Goal: Task Accomplishment & Management: Manage account settings

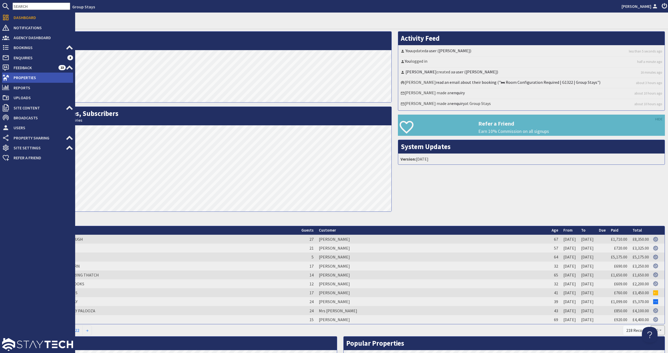
click at [40, 75] on span "Properties" at bounding box center [41, 77] width 64 height 8
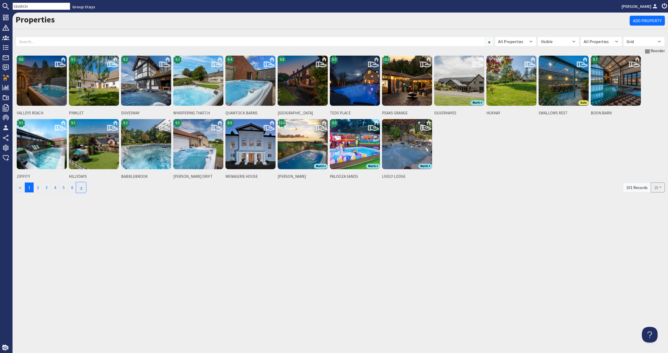
click at [82, 188] on link "→" at bounding box center [80, 187] width 9 height 10
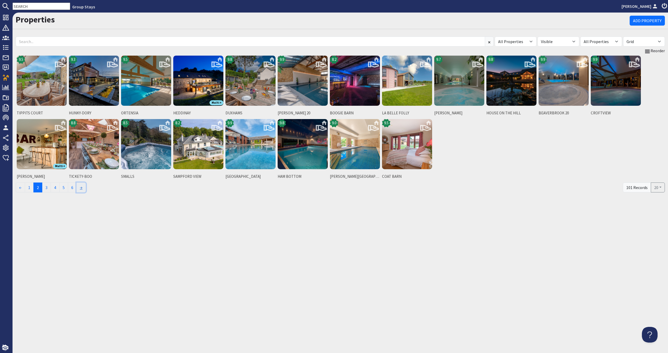
click at [82, 188] on link "→" at bounding box center [80, 187] width 9 height 10
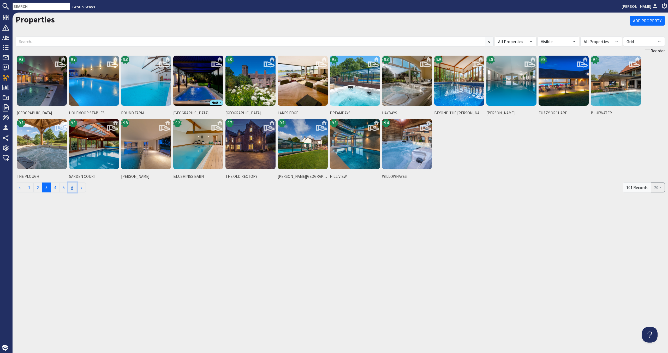
click at [77, 188] on link "6" at bounding box center [72, 187] width 9 height 10
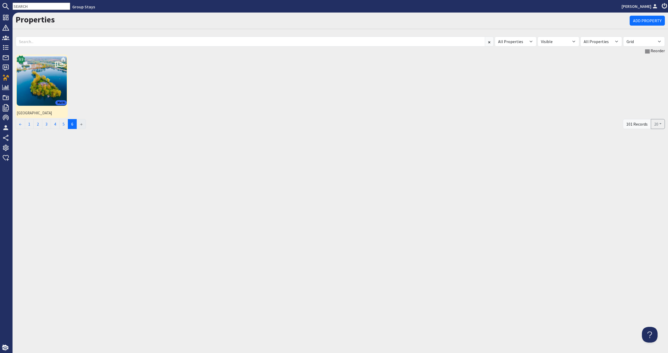
click at [37, 79] on img at bounding box center [42, 81] width 50 height 50
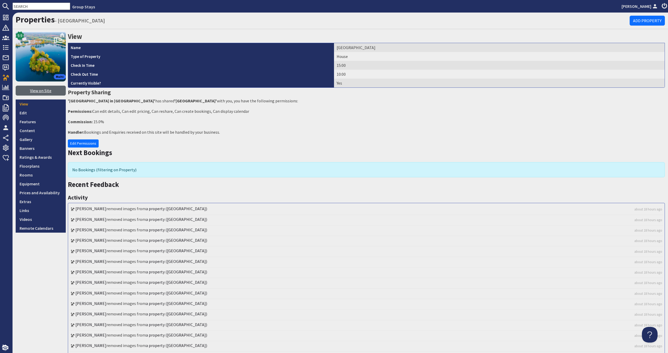
click at [38, 93] on link "View on Site" at bounding box center [41, 91] width 50 height 10
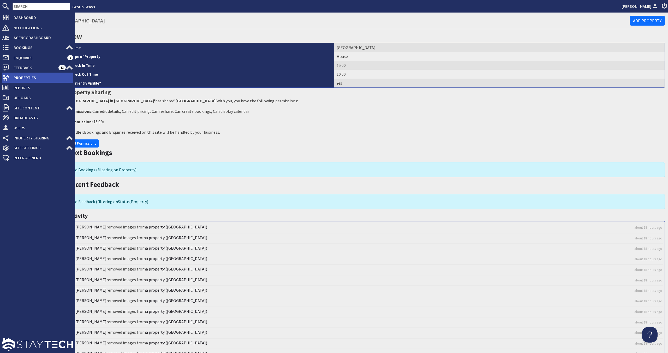
click at [12, 76] on span "Properties" at bounding box center [41, 77] width 64 height 8
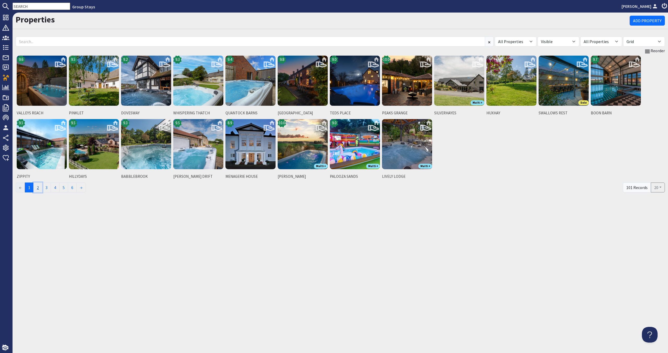
click at [40, 188] on link "2" at bounding box center [37, 187] width 9 height 10
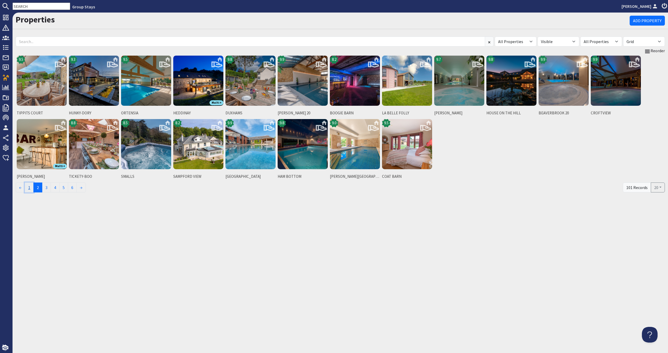
click at [31, 188] on link "1" at bounding box center [29, 187] width 9 height 10
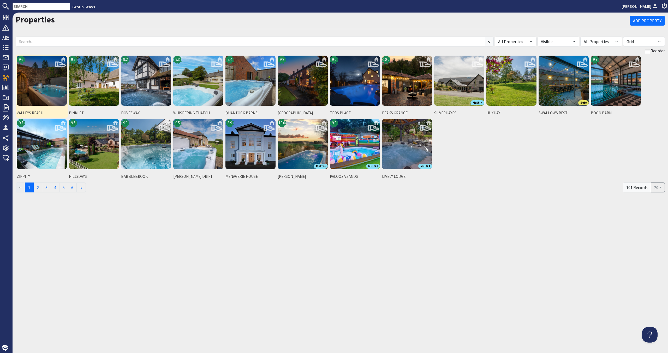
click at [45, 99] on img at bounding box center [42, 81] width 50 height 50
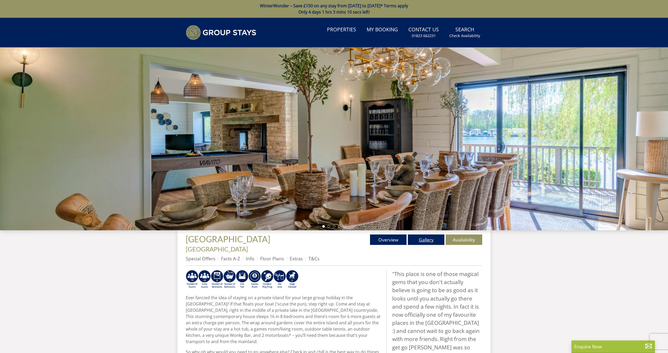
click at [434, 236] on link "Gallery" at bounding box center [426, 239] width 37 height 10
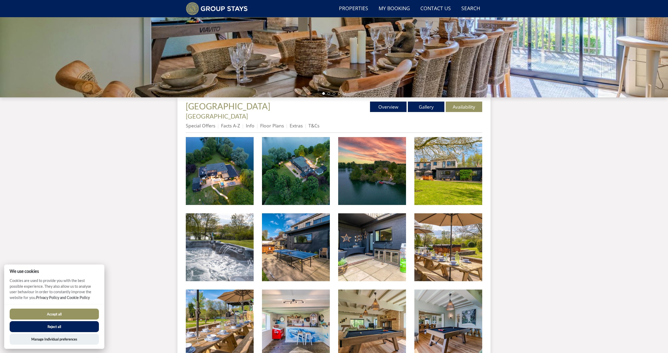
scroll to position [121, 0]
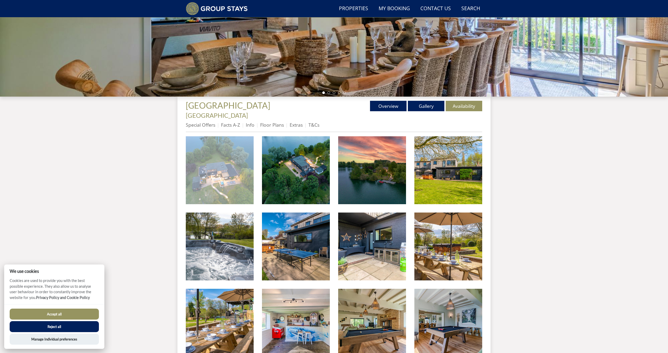
click at [209, 167] on img at bounding box center [220, 170] width 68 height 68
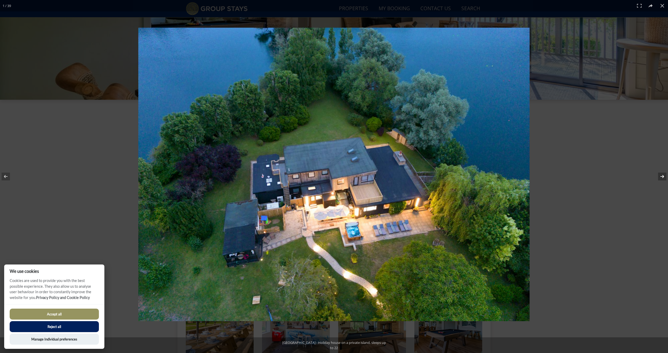
click at [662, 177] on button at bounding box center [659, 176] width 18 height 26
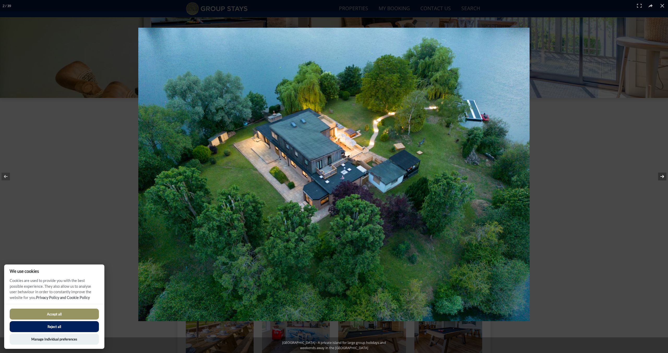
scroll to position [121, 0]
click at [662, 177] on button at bounding box center [659, 176] width 18 height 26
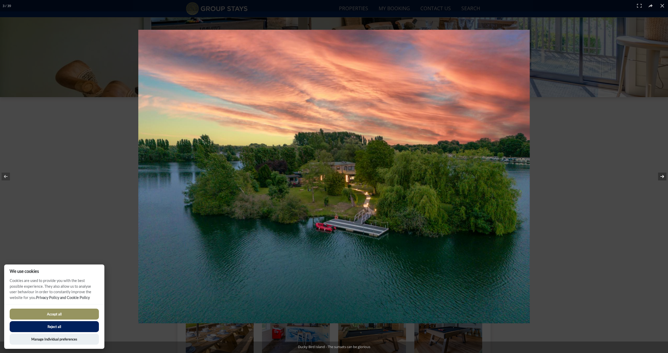
click at [662, 177] on button at bounding box center [659, 176] width 18 height 26
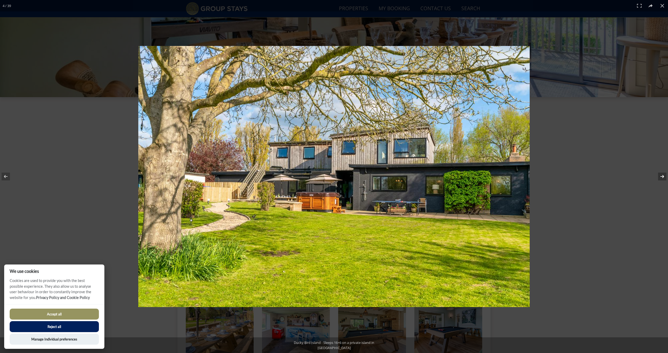
click at [662, 177] on button at bounding box center [659, 176] width 18 height 26
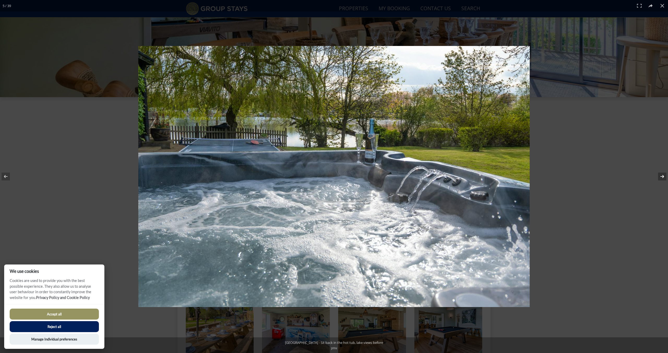
click at [662, 177] on button at bounding box center [659, 176] width 18 height 26
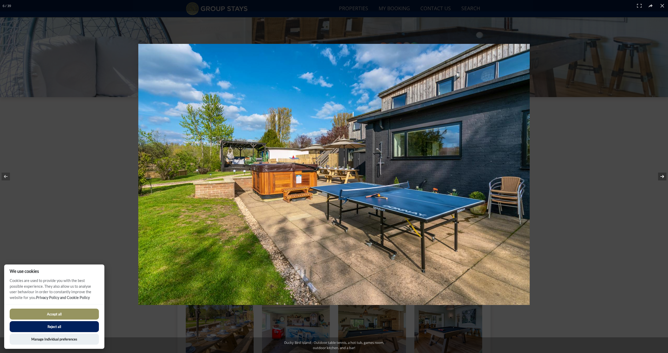
click at [662, 177] on button at bounding box center [659, 176] width 18 height 26
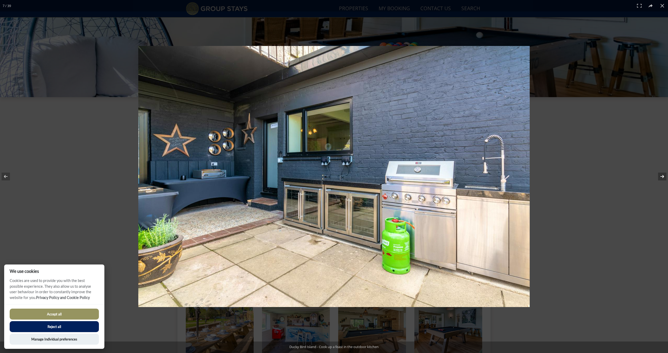
click at [662, 177] on button at bounding box center [659, 176] width 18 height 26
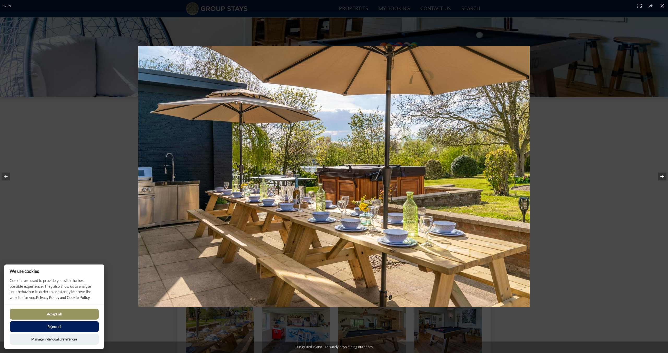
click at [662, 177] on button at bounding box center [659, 176] width 18 height 26
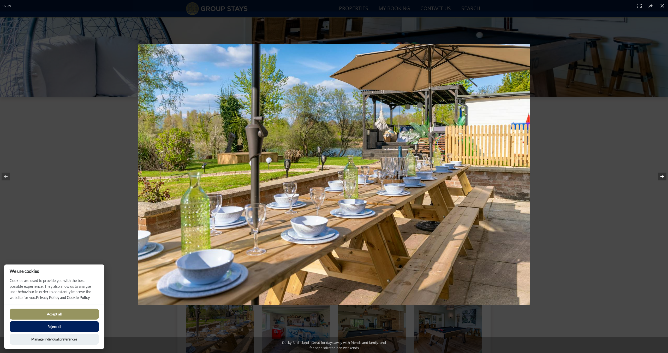
click at [662, 177] on button at bounding box center [659, 176] width 18 height 26
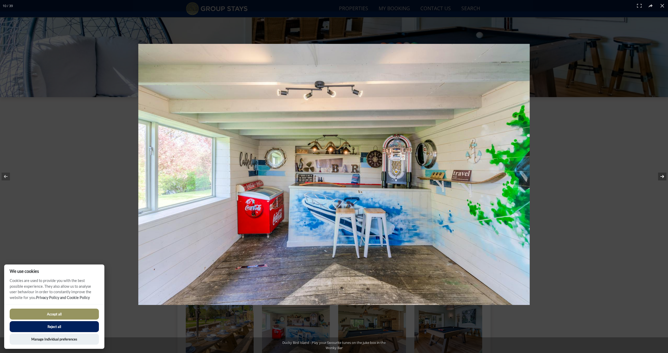
click at [662, 177] on button at bounding box center [659, 176] width 18 height 26
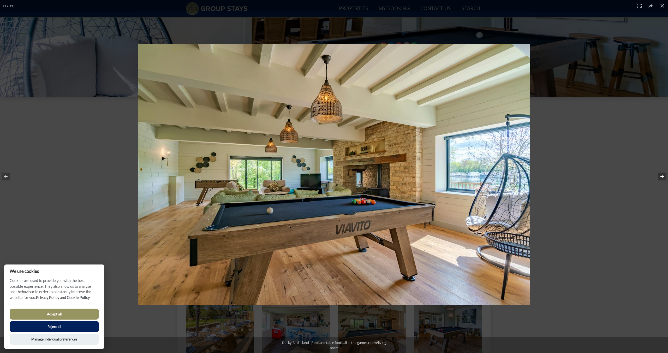
click at [662, 177] on button at bounding box center [659, 176] width 18 height 26
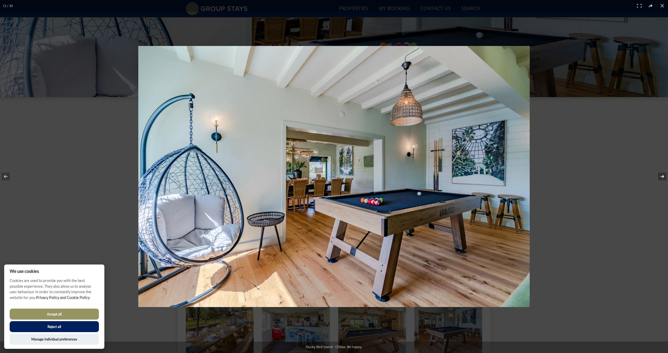
click at [662, 177] on button at bounding box center [659, 176] width 18 height 26
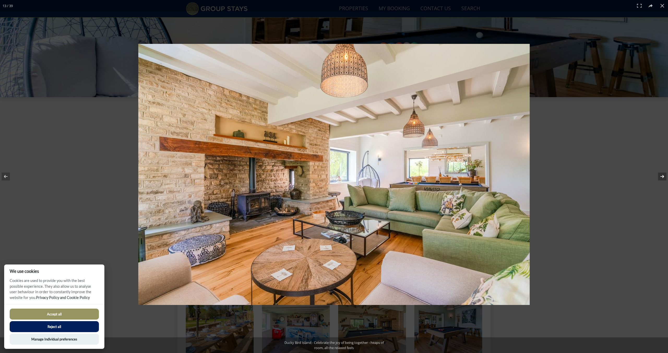
click at [662, 177] on button at bounding box center [659, 176] width 18 height 26
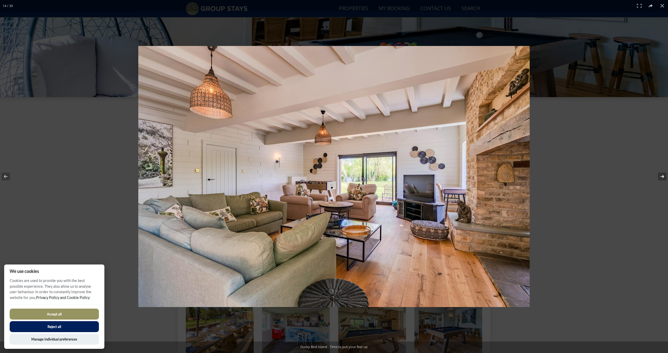
click at [662, 177] on button at bounding box center [659, 176] width 18 height 26
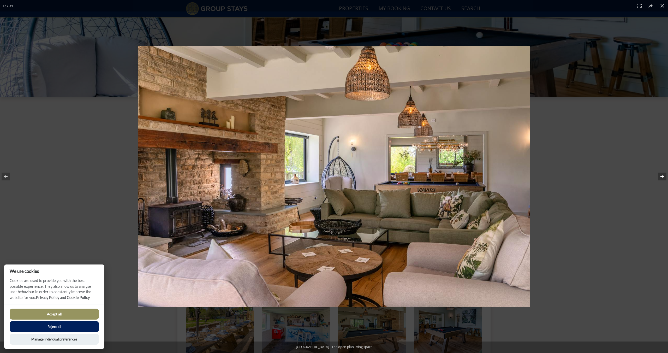
click at [662, 177] on button at bounding box center [659, 176] width 18 height 26
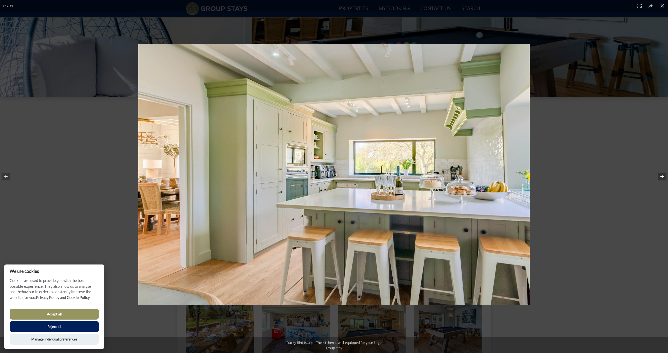
click at [662, 177] on button at bounding box center [659, 176] width 18 height 26
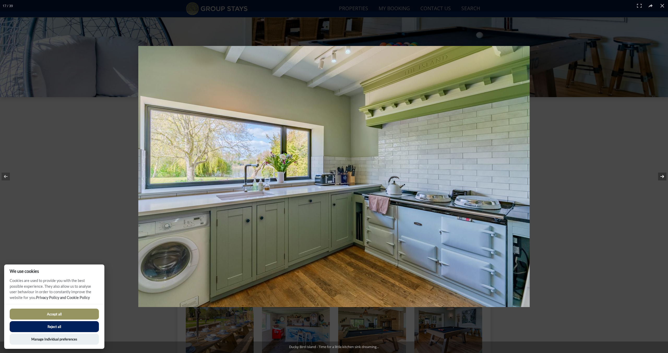
click at [662, 177] on button at bounding box center [659, 176] width 18 height 26
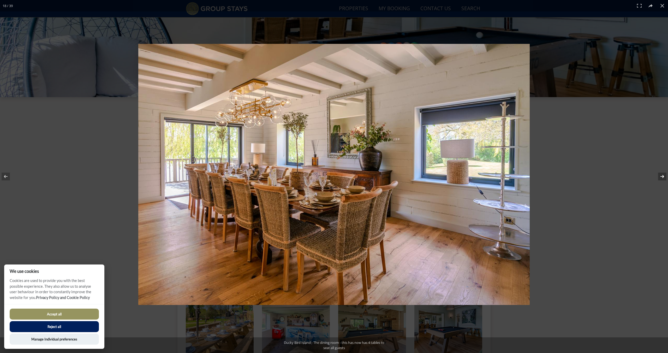
click at [662, 177] on button at bounding box center [659, 176] width 18 height 26
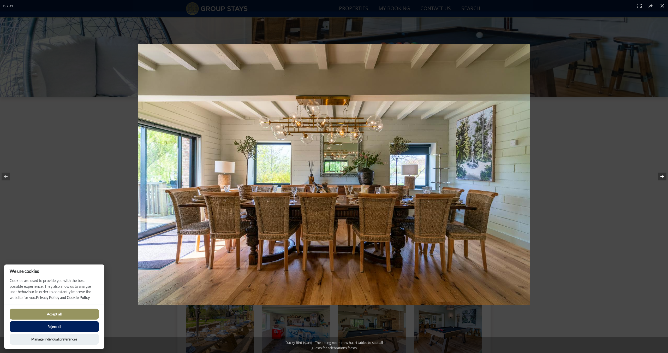
click at [662, 177] on button at bounding box center [659, 176] width 18 height 26
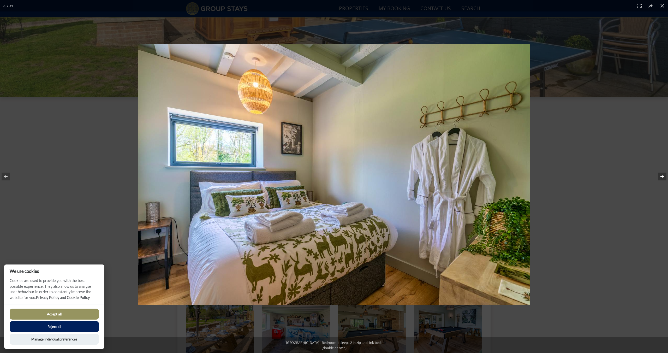
click at [662, 177] on button at bounding box center [659, 176] width 18 height 26
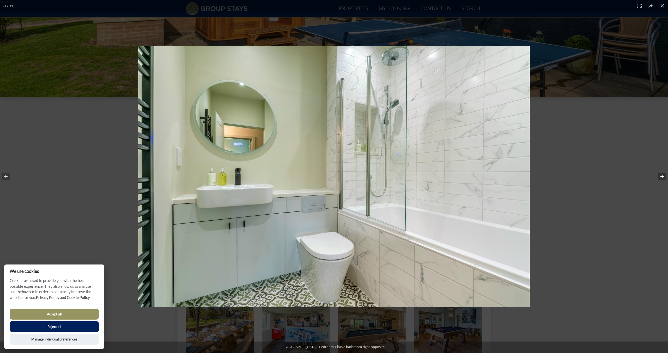
click at [662, 177] on button at bounding box center [659, 176] width 18 height 26
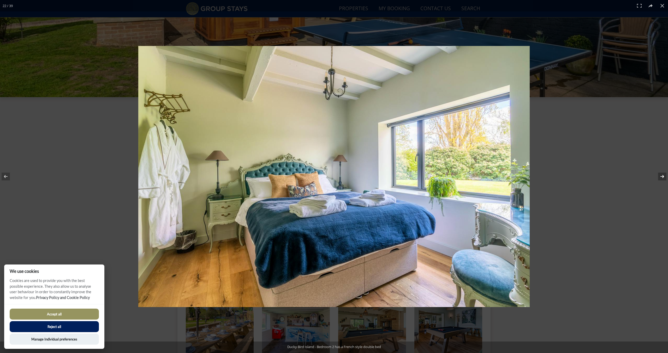
click at [662, 177] on button at bounding box center [659, 176] width 18 height 26
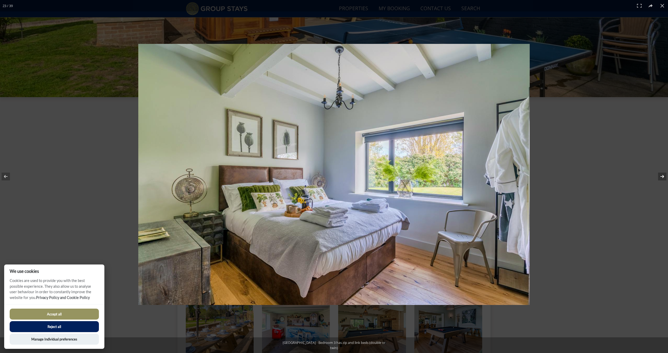
click at [662, 177] on button at bounding box center [659, 176] width 18 height 26
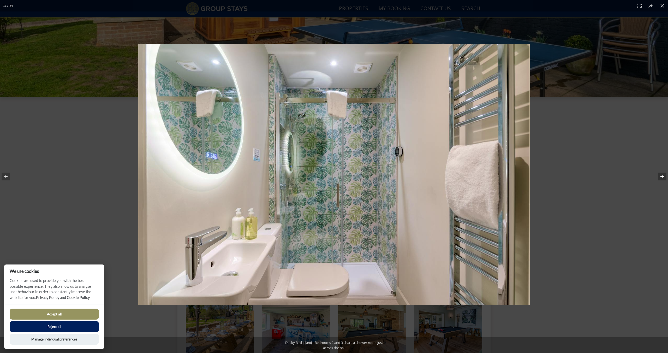
click at [662, 177] on button at bounding box center [659, 176] width 18 height 26
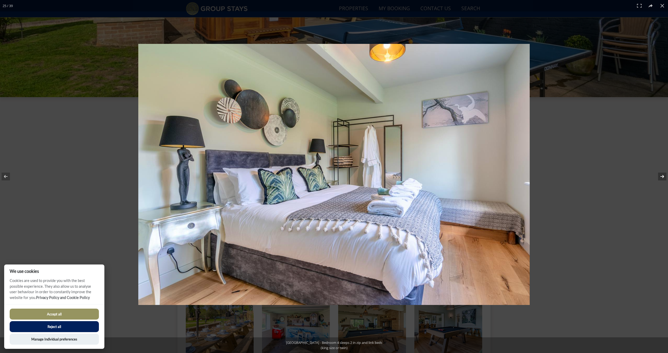
click at [662, 177] on button at bounding box center [659, 176] width 18 height 26
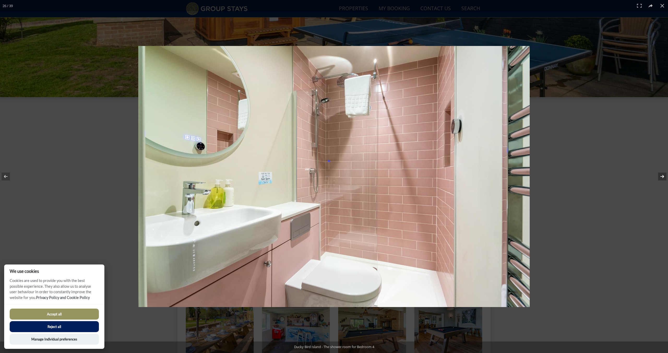
click at [662, 177] on button at bounding box center [659, 176] width 18 height 26
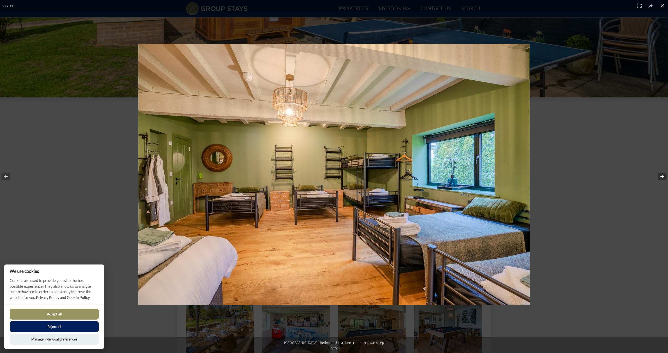
click at [662, 177] on button at bounding box center [659, 176] width 18 height 26
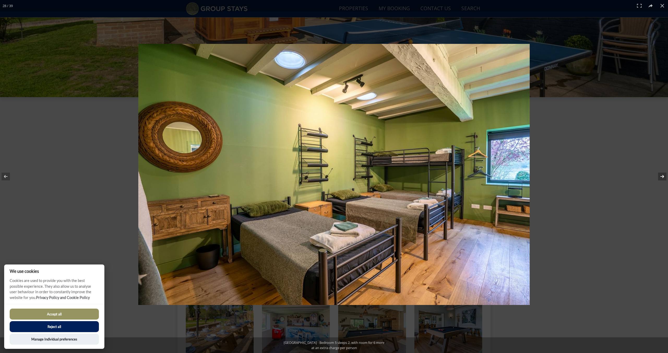
click at [662, 177] on button at bounding box center [659, 176] width 18 height 26
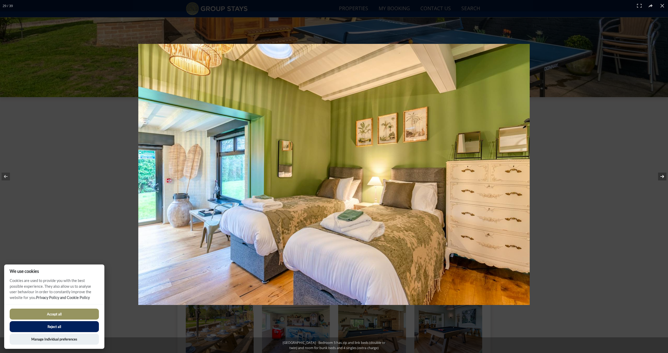
click at [662, 177] on button at bounding box center [659, 176] width 18 height 26
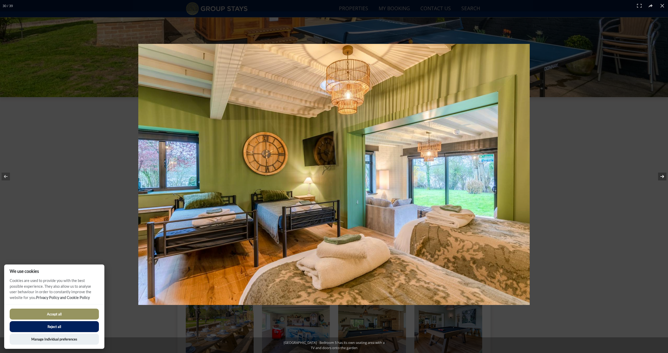
click at [662, 177] on button at bounding box center [659, 176] width 18 height 26
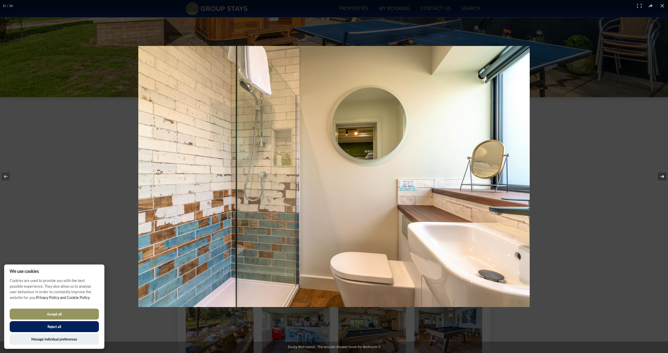
click at [662, 177] on button at bounding box center [659, 176] width 18 height 26
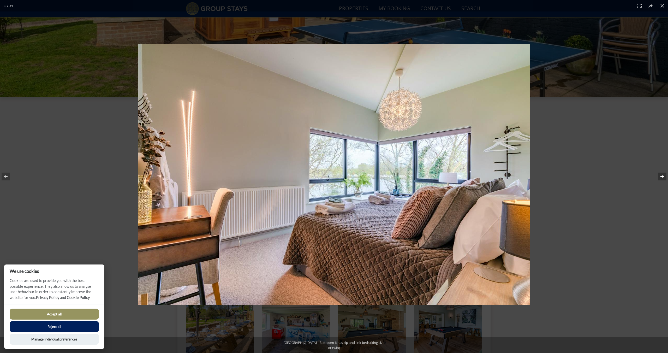
click at [662, 177] on button at bounding box center [659, 176] width 18 height 26
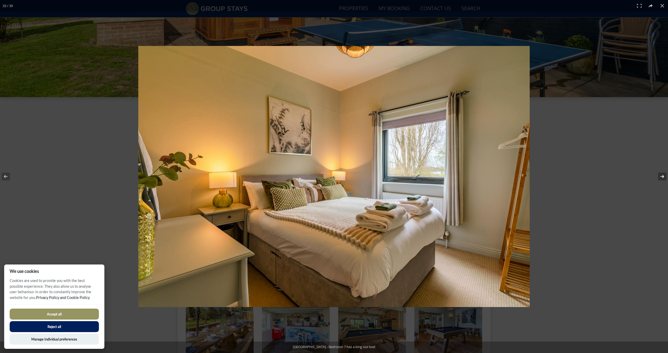
click at [662, 177] on button at bounding box center [659, 176] width 18 height 26
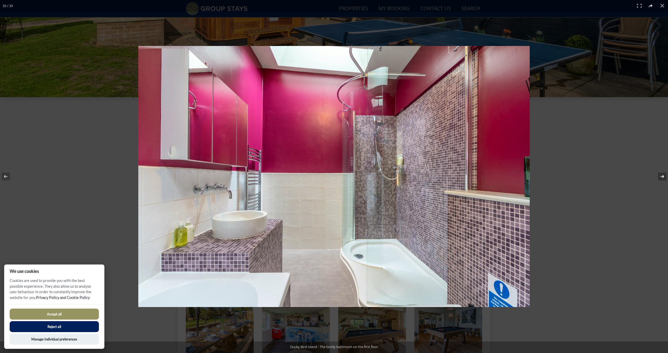
click at [662, 177] on button at bounding box center [659, 176] width 18 height 26
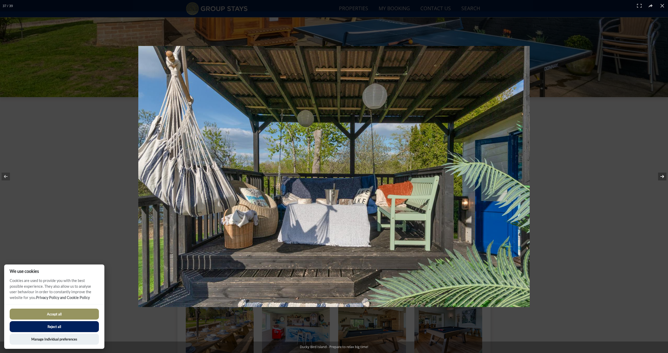
click at [662, 177] on button at bounding box center [659, 176] width 18 height 26
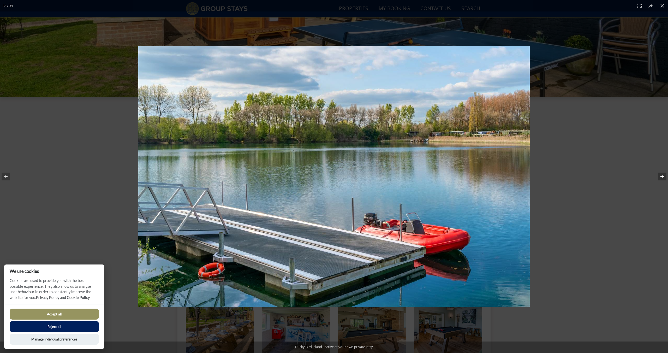
click at [662, 177] on button at bounding box center [659, 176] width 18 height 26
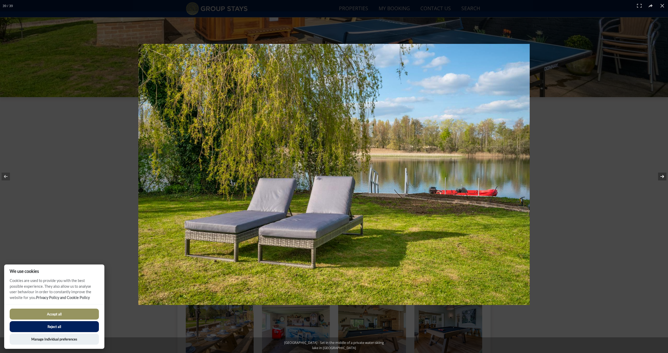
click at [662, 177] on button at bounding box center [659, 176] width 18 height 26
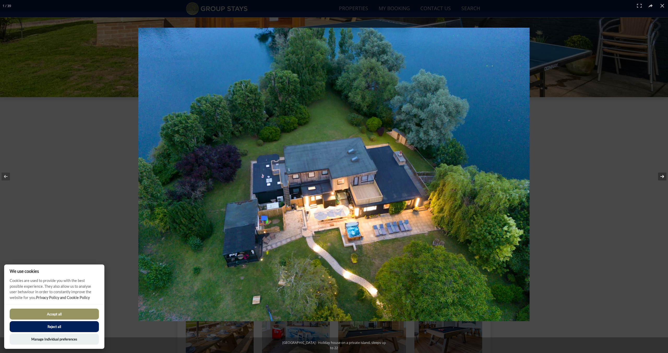
click at [662, 177] on button at bounding box center [659, 176] width 18 height 26
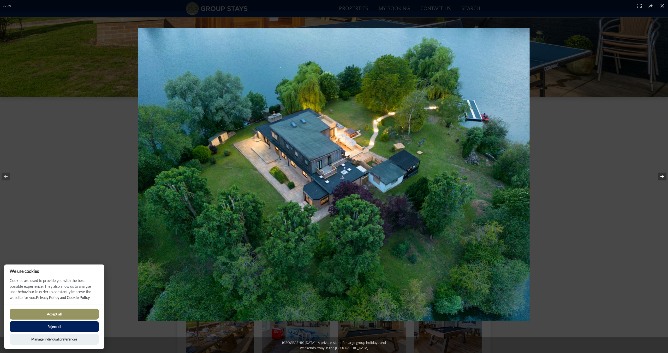
click at [662, 177] on button at bounding box center [659, 176] width 18 height 26
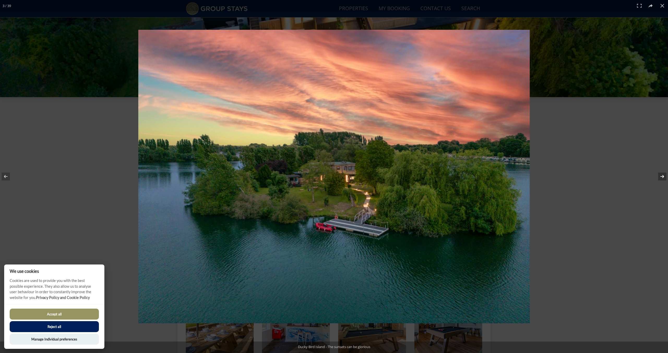
click at [662, 177] on button at bounding box center [659, 176] width 18 height 26
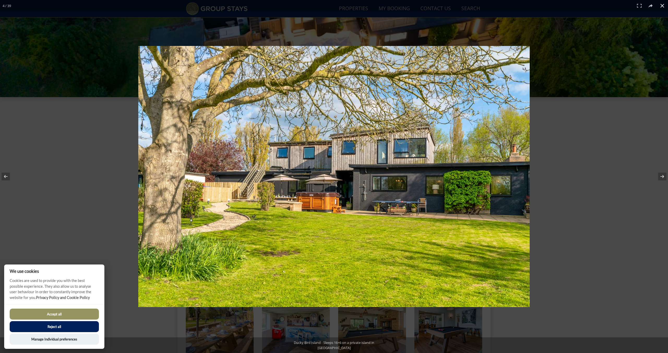
click at [664, 4] on button at bounding box center [662, 5] width 11 height 11
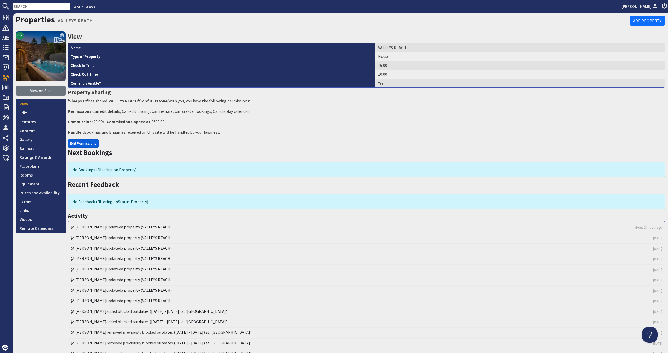
click at [76, 144] on link "Edit Permissions" at bounding box center [83, 143] width 31 height 8
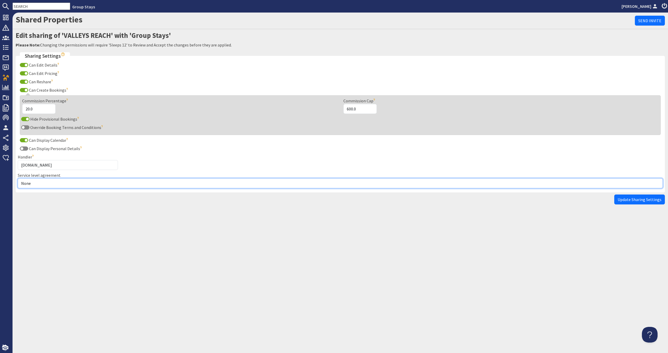
click at [59, 180] on select "None Exclusive Multi + Multi Sole" at bounding box center [340, 183] width 645 height 10
select select "13"
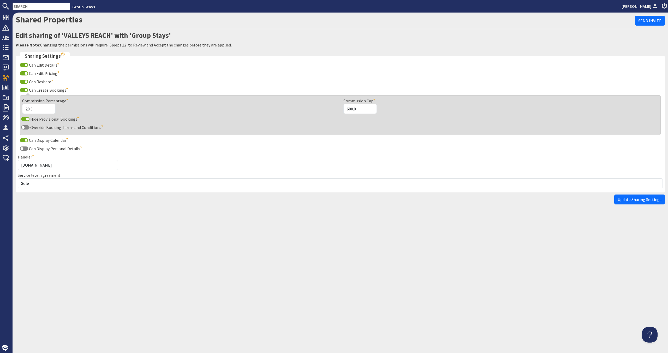
click at [638, 199] on span "Update Sharing Settings" at bounding box center [640, 199] width 44 height 5
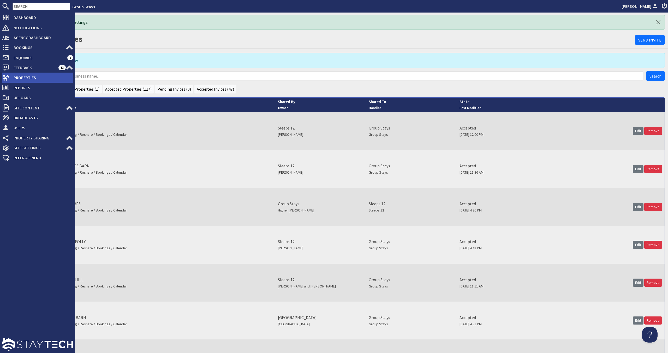
click at [13, 79] on span "Properties" at bounding box center [41, 77] width 64 height 8
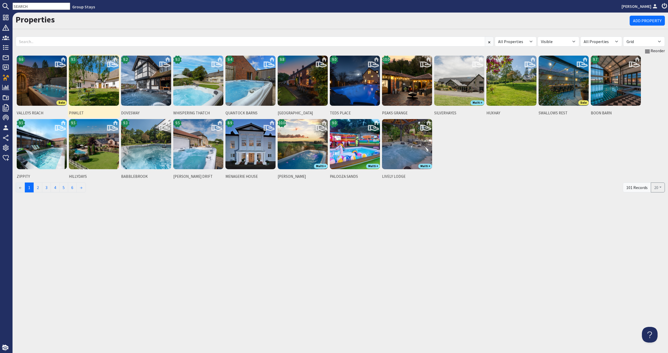
click at [92, 95] on img at bounding box center [94, 81] width 50 height 50
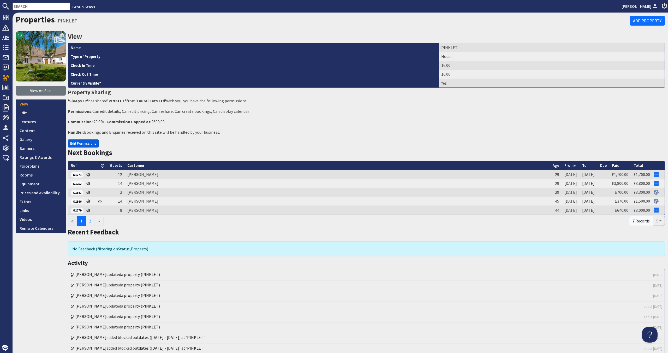
click at [85, 143] on link "Edit Permissions" at bounding box center [83, 143] width 31 height 8
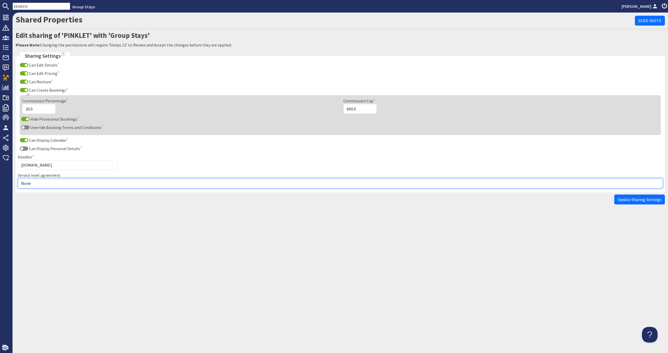
click at [73, 183] on select "None Exclusive Multi + Multi Sole" at bounding box center [340, 183] width 645 height 10
select select "5"
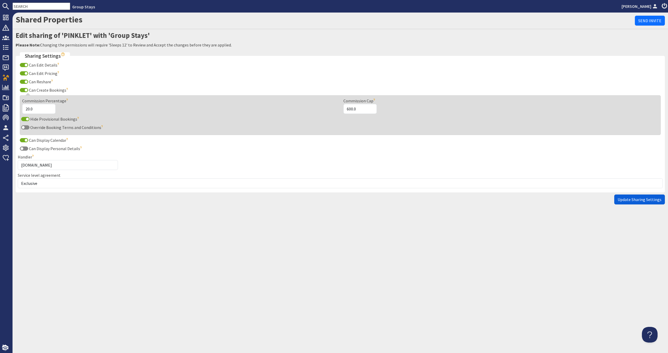
click at [630, 196] on button "Update Sharing Settings" at bounding box center [639, 199] width 51 height 10
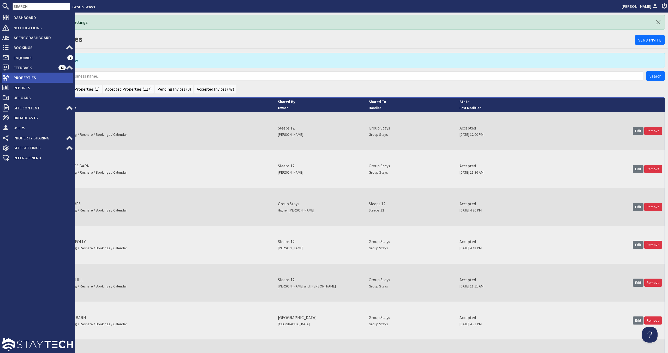
click at [29, 81] on span "Properties" at bounding box center [41, 77] width 64 height 8
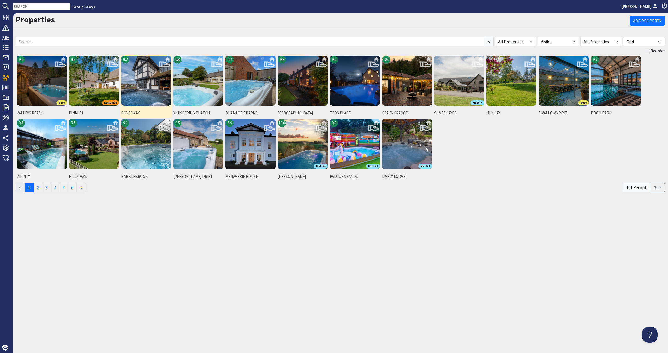
click at [135, 98] on img at bounding box center [146, 81] width 50 height 50
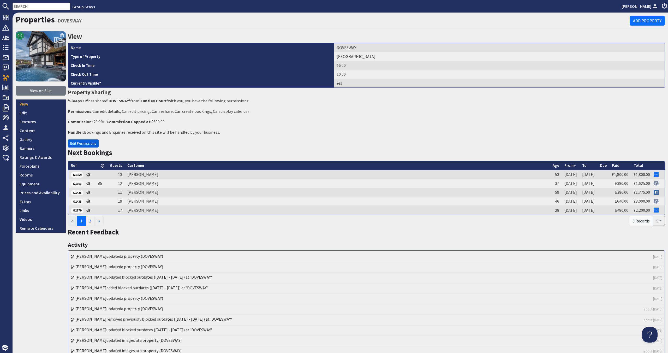
click at [86, 143] on link "Edit Permissions" at bounding box center [83, 143] width 31 height 8
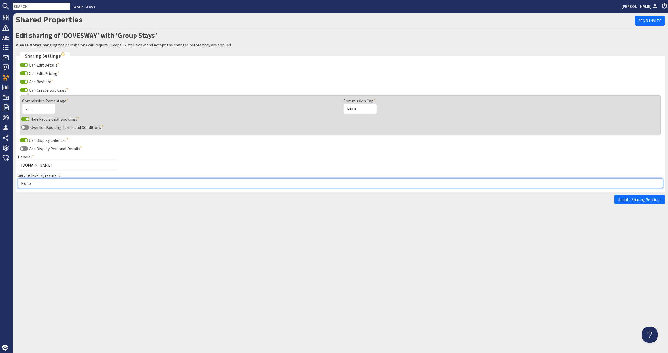
click at [54, 182] on select "None Exclusive Multi + Multi Sole" at bounding box center [340, 183] width 645 height 10
select select "13"
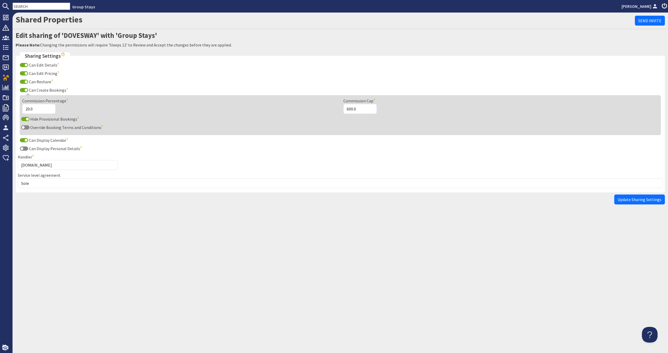
click at [623, 197] on span "Update Sharing Settings" at bounding box center [640, 199] width 44 height 5
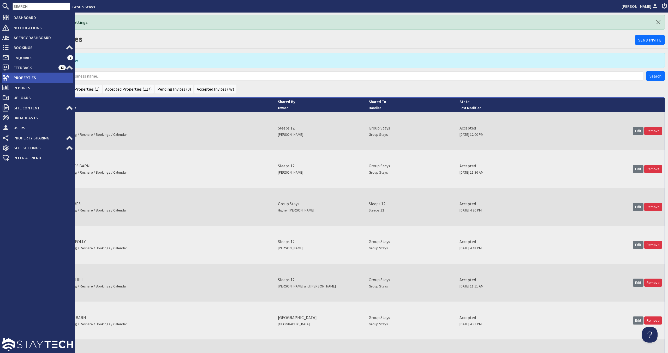
click at [22, 81] on span "Properties" at bounding box center [41, 77] width 64 height 8
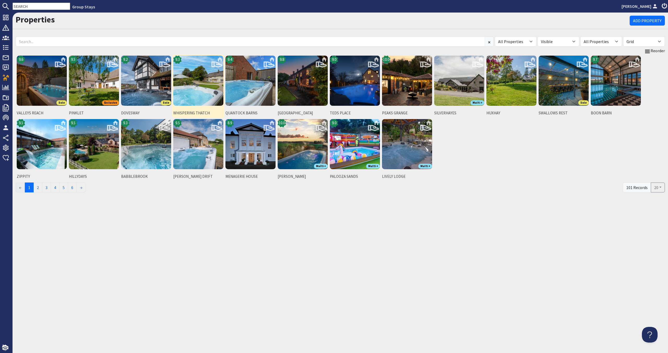
click at [185, 100] on img at bounding box center [198, 81] width 50 height 50
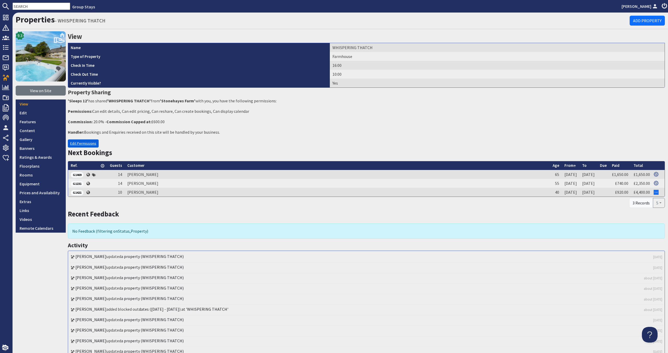
click at [89, 143] on link "Edit Permissions" at bounding box center [83, 143] width 31 height 8
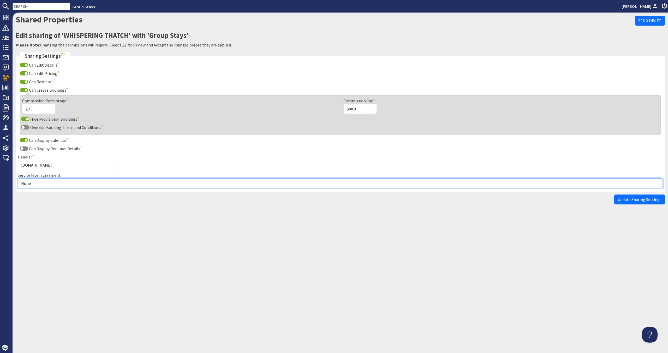
click at [69, 180] on select "None Exclusive Multi + Multi Sole" at bounding box center [340, 183] width 645 height 10
select select "13"
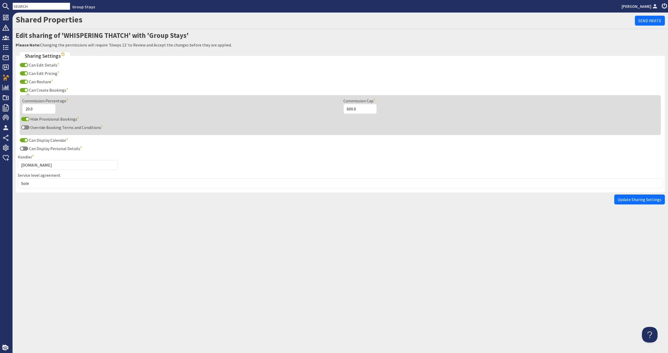
drag, startPoint x: 639, startPoint y: 199, endPoint x: 636, endPoint y: 199, distance: 3.2
click at [639, 199] on span "Update Sharing Settings" at bounding box center [640, 199] width 44 height 5
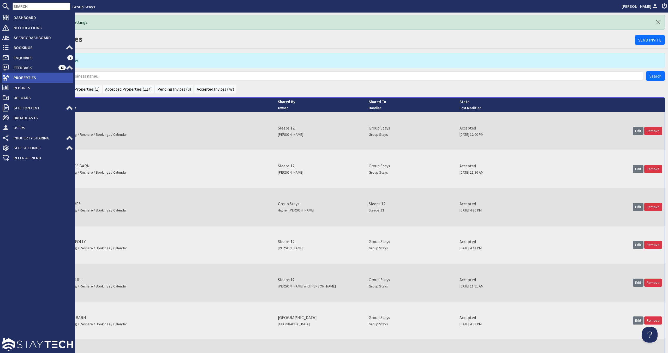
click at [25, 76] on span "Properties" at bounding box center [41, 77] width 64 height 8
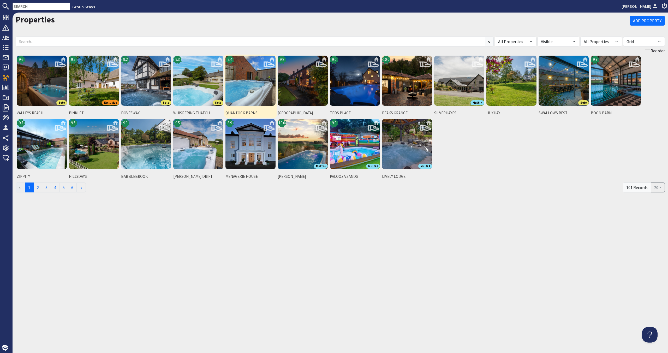
click at [255, 96] on img at bounding box center [250, 81] width 50 height 50
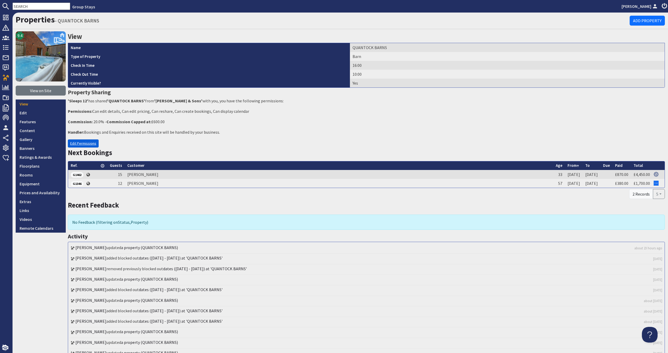
click at [77, 141] on link "Edit Permissions" at bounding box center [83, 143] width 31 height 8
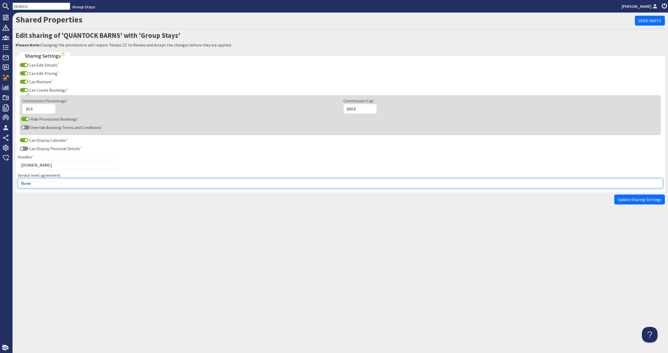
click at [61, 183] on select "None Exclusive Multi + Multi Sole" at bounding box center [340, 183] width 645 height 10
select select "5"
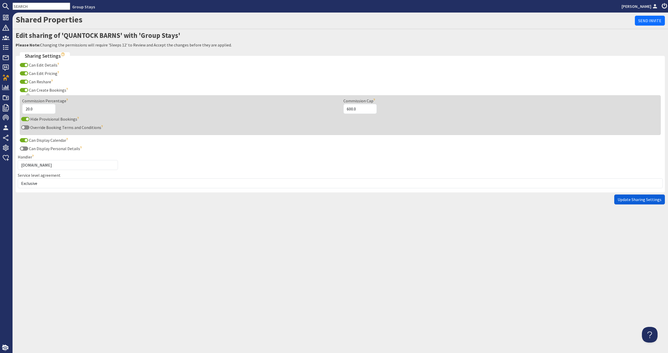
click at [655, 199] on span "Update Sharing Settings" at bounding box center [640, 199] width 44 height 5
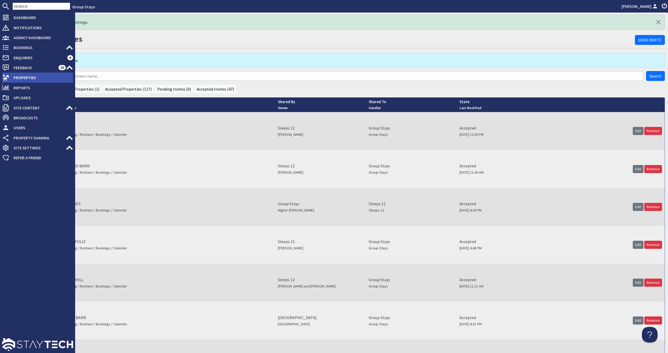
click at [4, 81] on icon at bounding box center [5, 77] width 7 height 7
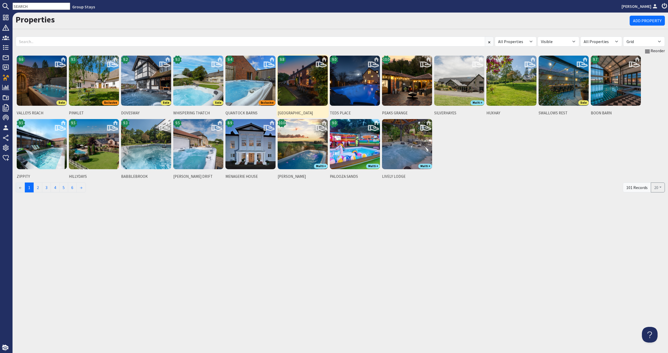
click at [297, 94] on img at bounding box center [303, 81] width 50 height 50
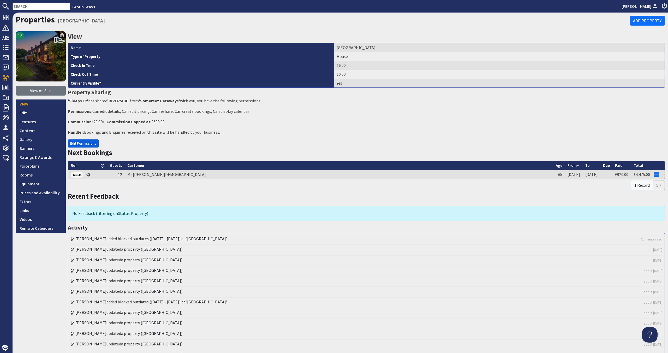
click at [84, 145] on link "Edit Permissions" at bounding box center [83, 143] width 31 height 8
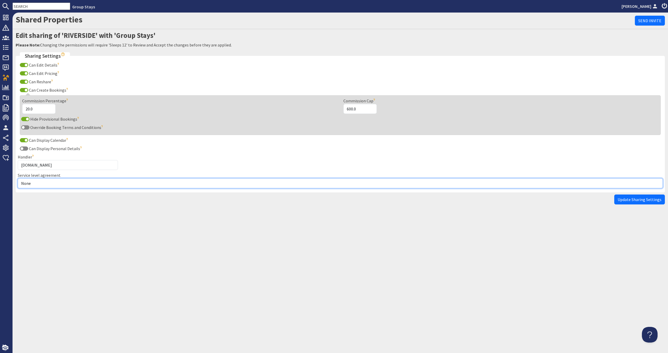
click at [67, 185] on select "None Exclusive Multi + Multi Sole" at bounding box center [340, 183] width 645 height 10
select select "13"
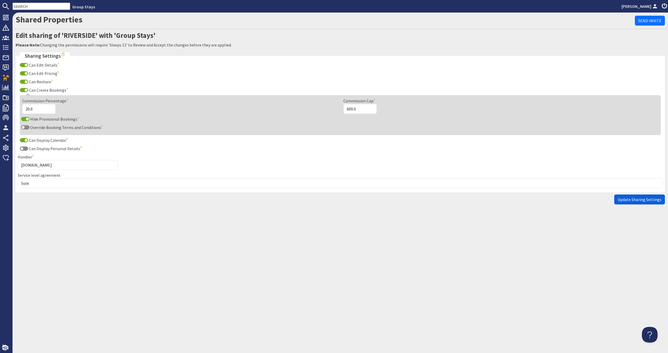
click at [646, 197] on span "Update Sharing Settings" at bounding box center [640, 199] width 44 height 5
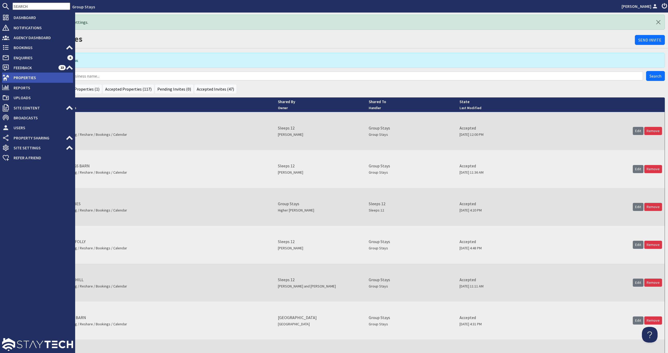
click at [27, 77] on span "Properties" at bounding box center [41, 77] width 64 height 8
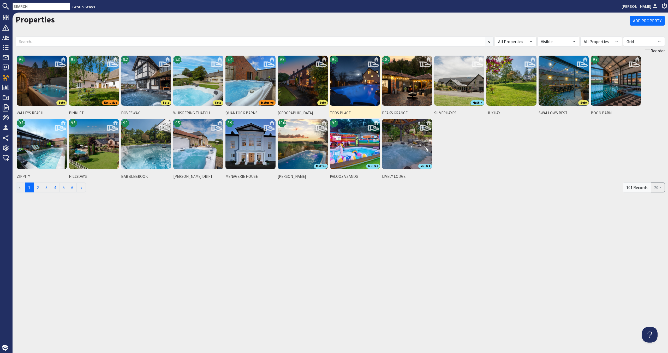
click at [336, 90] on img at bounding box center [355, 81] width 50 height 50
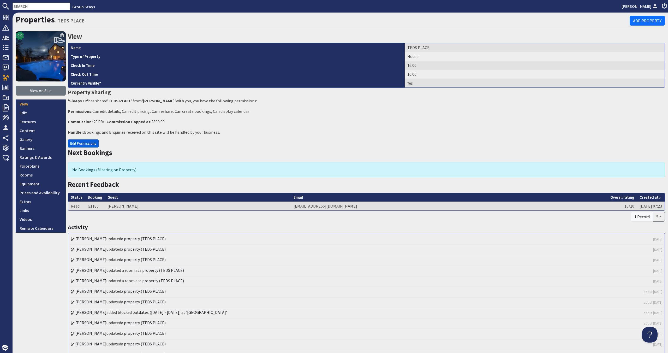
drag, startPoint x: 94, startPoint y: 142, endPoint x: 89, endPoint y: 141, distance: 5.3
click at [94, 142] on link "Edit Permissions" at bounding box center [83, 143] width 31 height 8
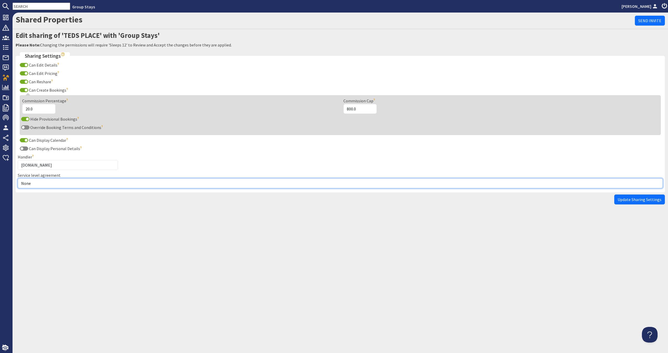
click at [64, 182] on select "None Exclusive Multi + Multi Sole" at bounding box center [340, 183] width 645 height 10
select select "5"
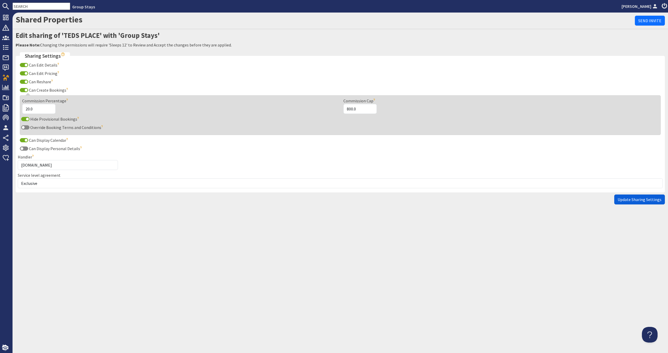
click at [651, 201] on span "Update Sharing Settings" at bounding box center [640, 199] width 44 height 5
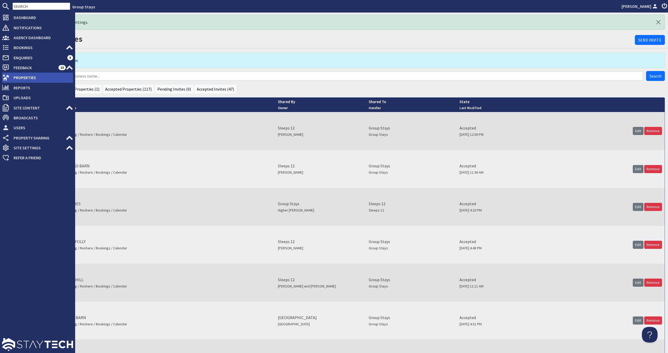
click at [24, 73] on li "Properties" at bounding box center [37, 78] width 71 height 10
click at [36, 77] on span "Properties" at bounding box center [41, 77] width 64 height 8
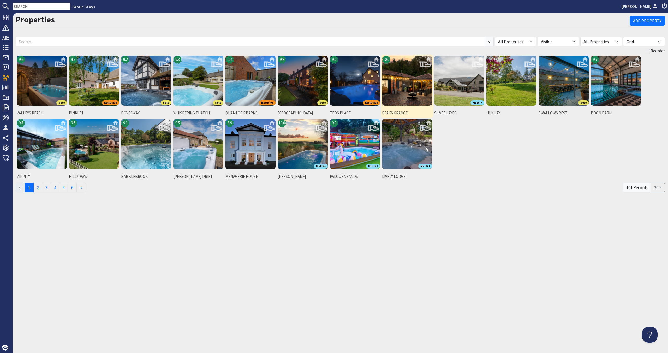
drag, startPoint x: 410, startPoint y: 85, endPoint x: 406, endPoint y: 84, distance: 3.7
click at [410, 85] on img at bounding box center [407, 81] width 50 height 50
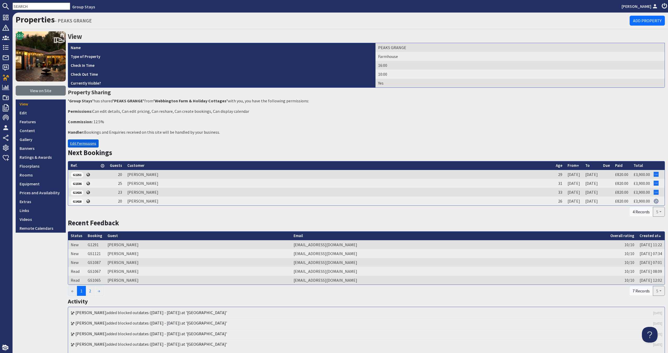
click at [93, 144] on link "Edit Permissions" at bounding box center [83, 143] width 31 height 8
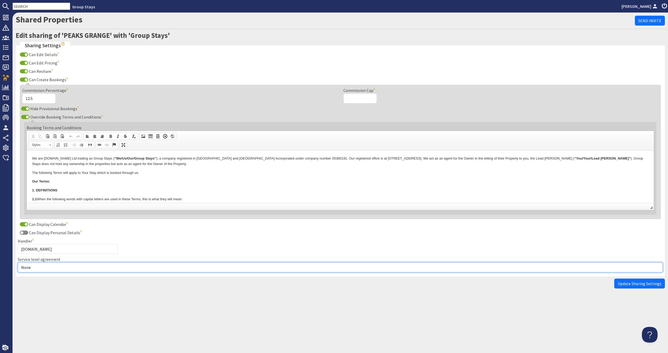
click at [56, 265] on select "None Exclusive Multi + Multi Sole" at bounding box center [340, 267] width 645 height 10
select select "10"
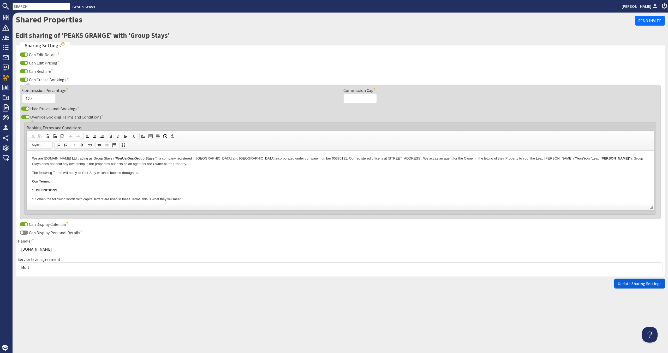
click at [629, 281] on span "Update Sharing Settings" at bounding box center [640, 283] width 44 height 5
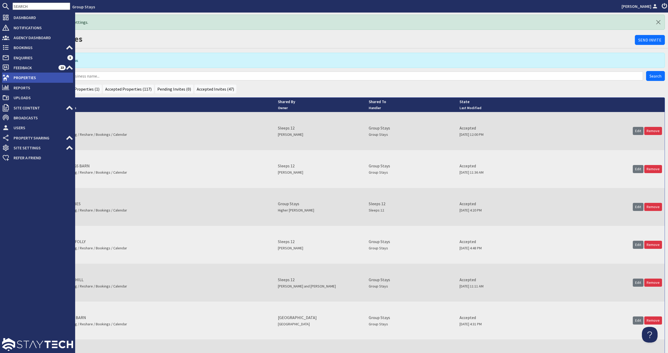
click at [16, 80] on span "Properties" at bounding box center [41, 77] width 64 height 8
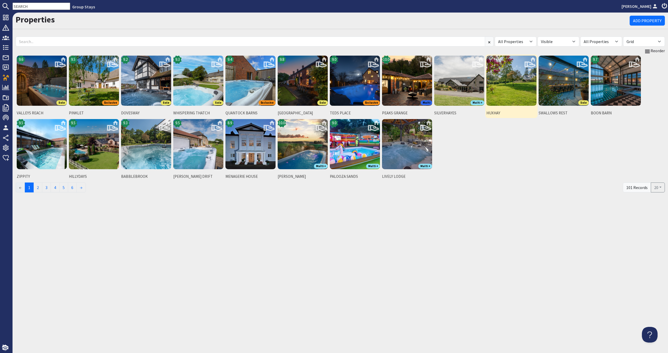
click at [495, 85] on img at bounding box center [511, 81] width 50 height 50
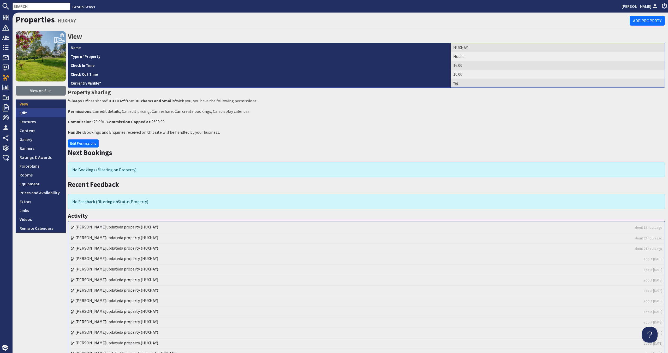
click at [54, 116] on link "Edit" at bounding box center [41, 112] width 50 height 9
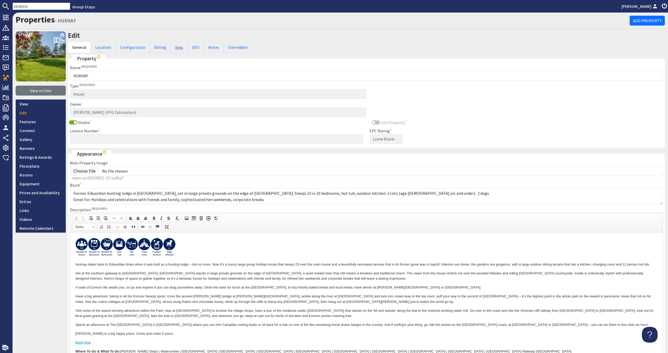
click at [174, 48] on link "Sync" at bounding box center [179, 47] width 17 height 11
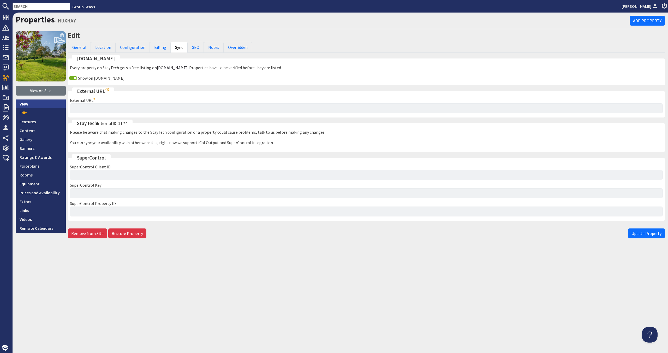
click at [43, 105] on link "View" at bounding box center [41, 103] width 50 height 9
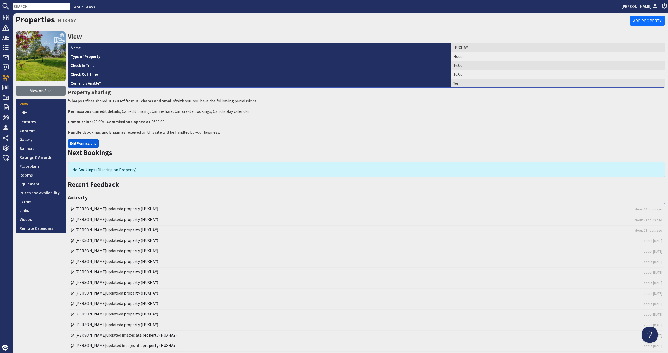
click at [92, 147] on link "Edit Permissions" at bounding box center [83, 143] width 31 height 8
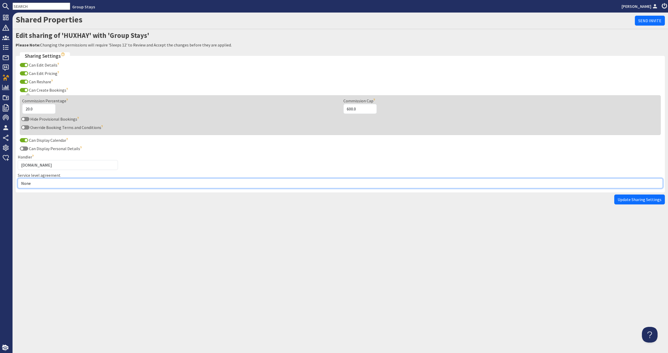
click at [67, 185] on select "None Exclusive Multi + Multi Sole" at bounding box center [340, 183] width 645 height 10
select select "10"
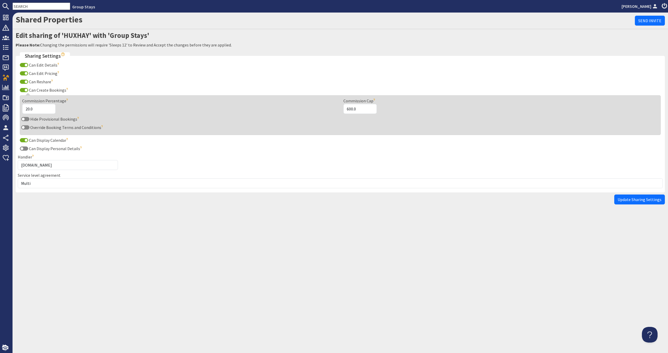
click at [650, 198] on span "Update Sharing Settings" at bounding box center [640, 199] width 44 height 5
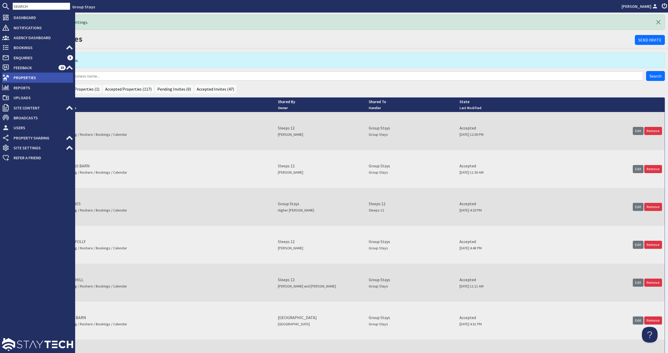
click at [9, 76] on icon at bounding box center [5, 77] width 7 height 7
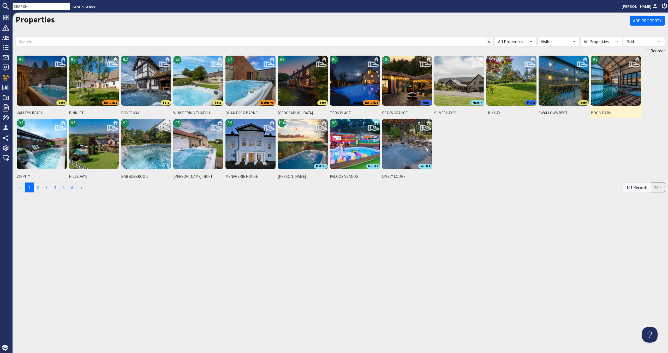
click at [612, 94] on img at bounding box center [616, 81] width 50 height 50
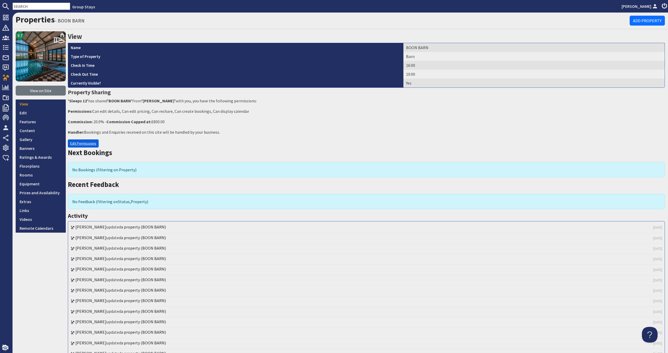
click at [85, 145] on link "Edit Permissions" at bounding box center [83, 143] width 31 height 8
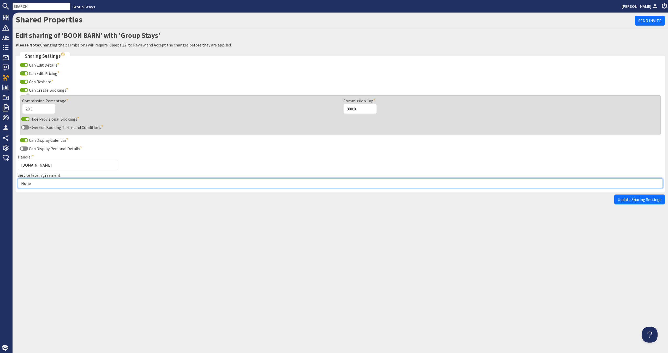
click at [75, 182] on select "None Exclusive Multi + Multi Sole" at bounding box center [340, 183] width 645 height 10
select select "10"
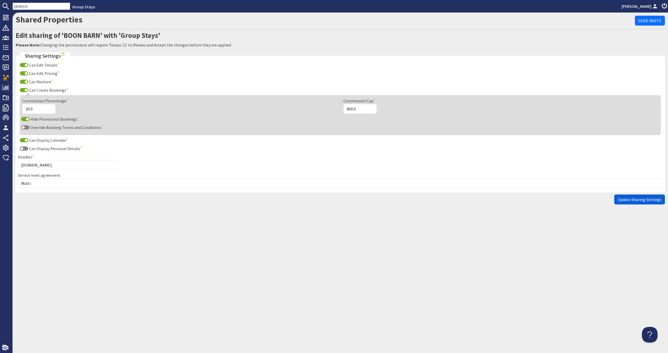
click at [625, 195] on button "Update Sharing Settings" at bounding box center [639, 199] width 51 height 10
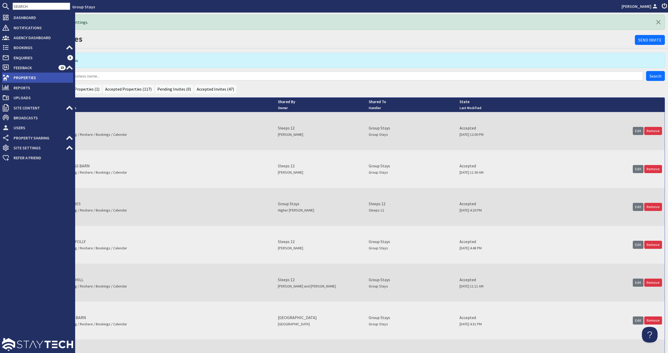
click at [38, 80] on span "Properties" at bounding box center [41, 77] width 64 height 8
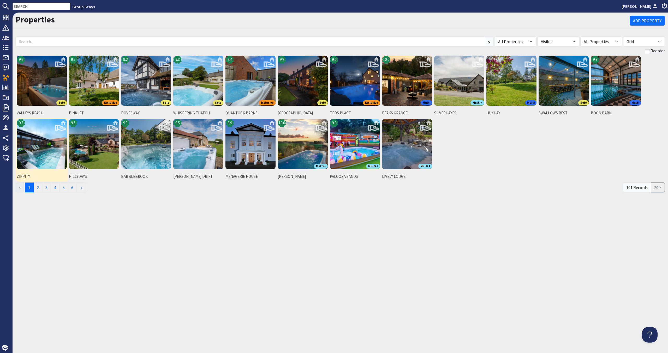
click at [46, 161] on img at bounding box center [42, 144] width 50 height 50
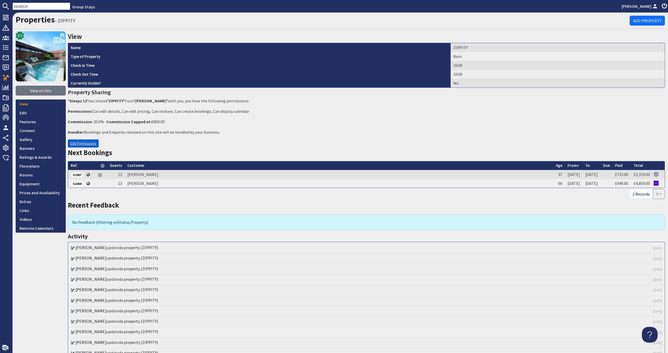
click at [73, 145] on link "Edit Permissions" at bounding box center [83, 143] width 31 height 8
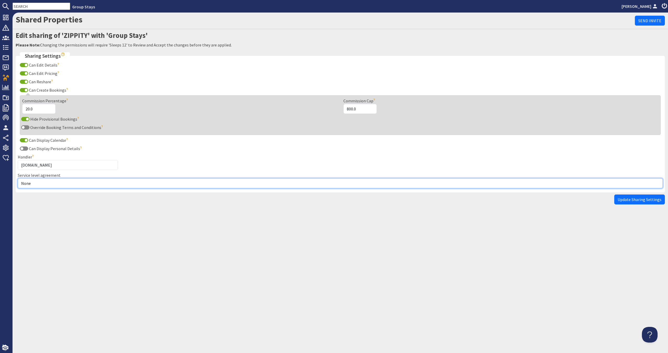
click at [54, 184] on select "None Exclusive Multi + Multi Sole" at bounding box center [340, 183] width 645 height 10
select select "10"
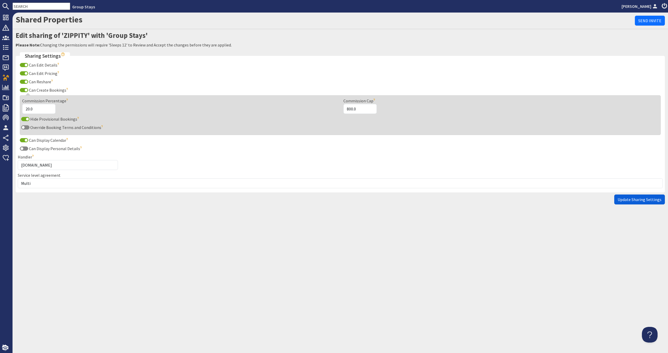
click at [648, 200] on span "Update Sharing Settings" at bounding box center [640, 199] width 44 height 5
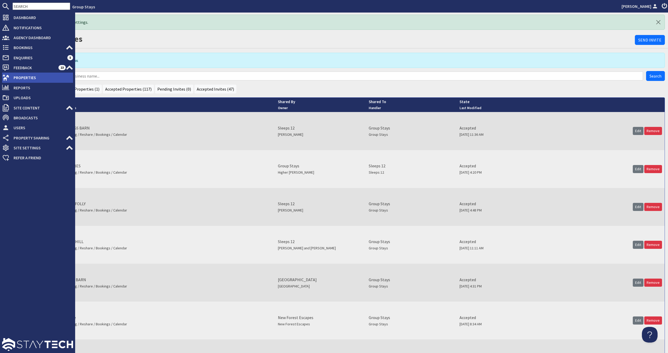
click at [14, 79] on span "Properties" at bounding box center [41, 77] width 64 height 8
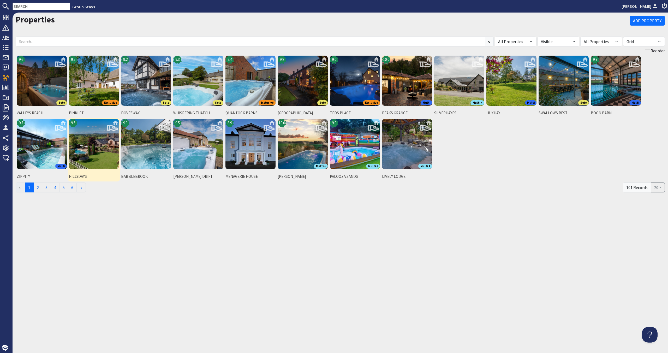
click at [104, 147] on img at bounding box center [94, 144] width 50 height 50
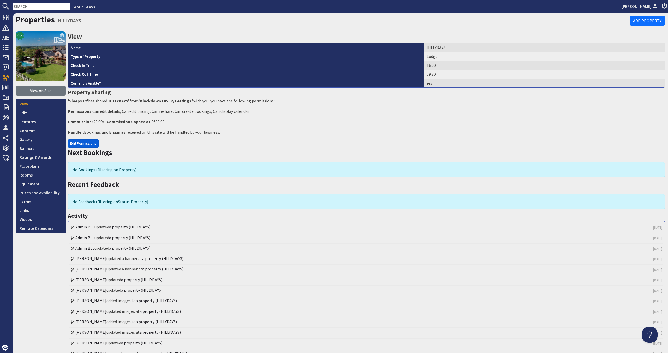
click at [85, 141] on link "Edit Permissions" at bounding box center [83, 143] width 31 height 8
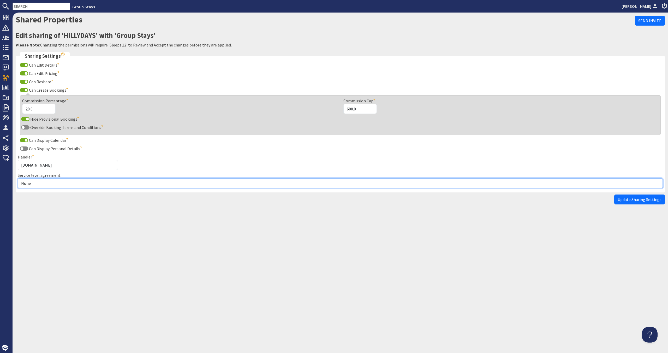
click at [61, 182] on select "None Exclusive Multi + Multi Sole" at bounding box center [340, 183] width 645 height 10
select select "10"
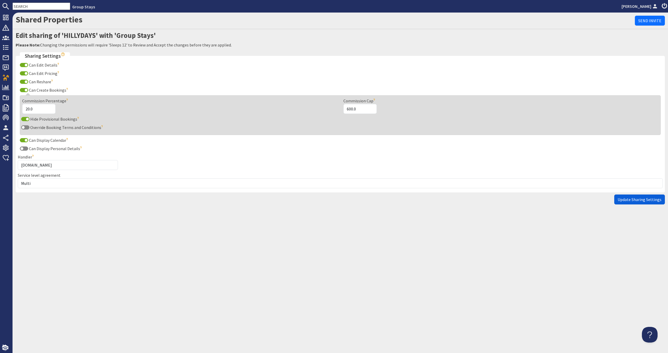
click at [639, 200] on span "Update Sharing Settings" at bounding box center [640, 199] width 44 height 5
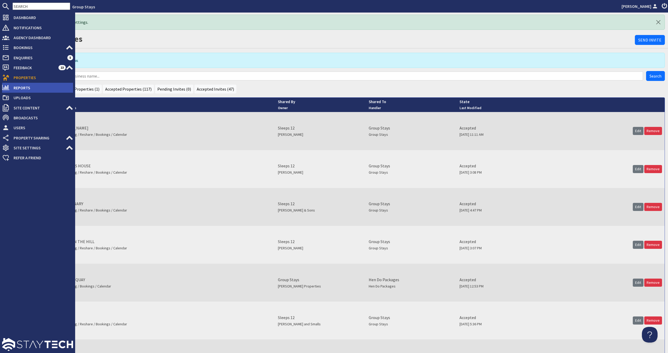
click at [18, 83] on li "Reports" at bounding box center [37, 88] width 71 height 10
click at [19, 79] on span "Properties" at bounding box center [41, 77] width 64 height 8
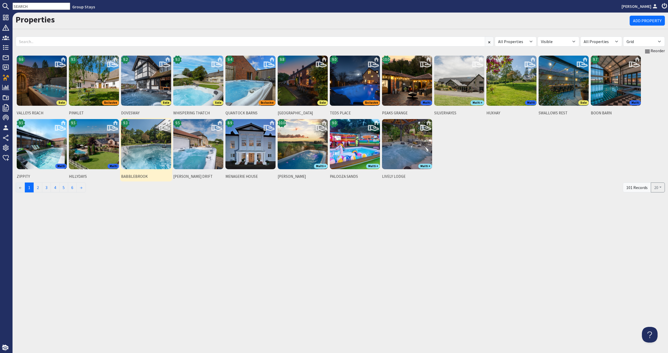
click at [153, 151] on img at bounding box center [146, 144] width 50 height 50
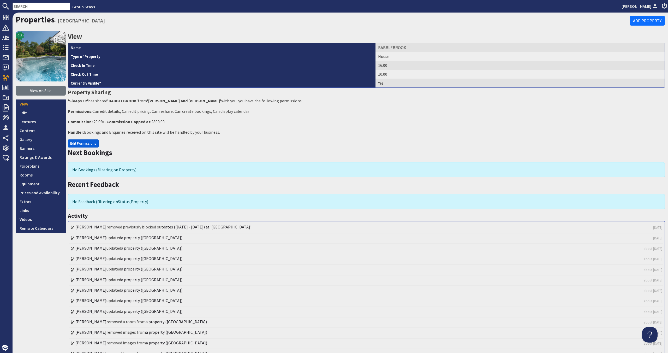
click at [90, 141] on link "Edit Permissions" at bounding box center [83, 143] width 31 height 8
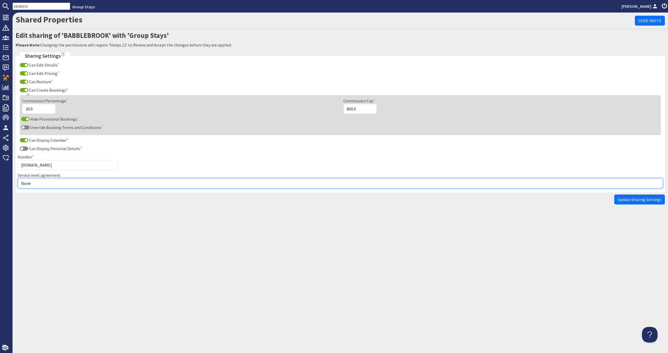
click at [77, 184] on select "None Exclusive Multi + Multi Sole" at bounding box center [340, 183] width 645 height 10
select select "10"
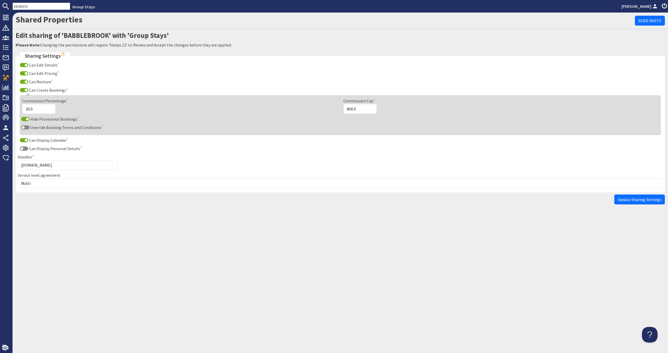
click at [631, 200] on span "Update Sharing Settings" at bounding box center [640, 199] width 44 height 5
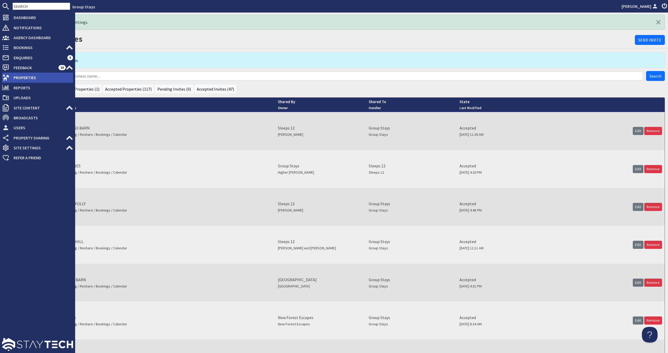
click at [22, 77] on span "Properties" at bounding box center [41, 77] width 64 height 8
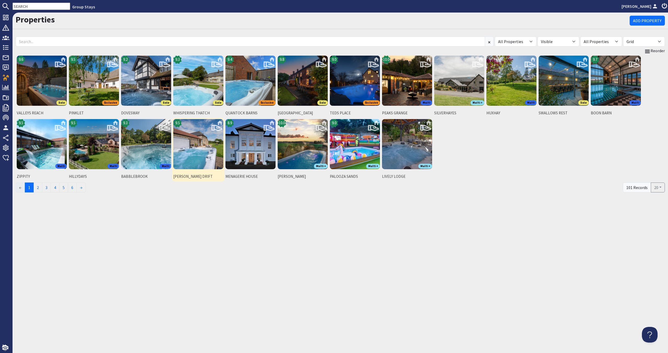
click at [192, 151] on img at bounding box center [198, 144] width 50 height 50
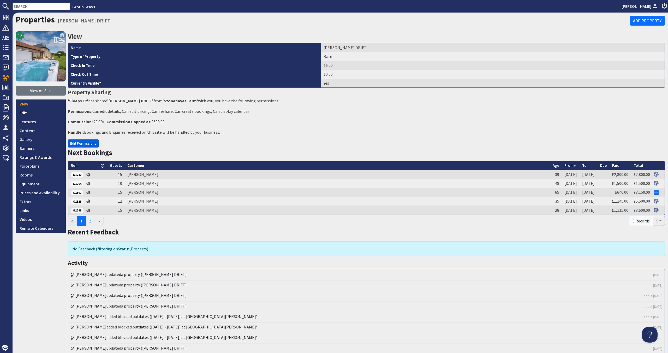
click at [85, 141] on link "Edit Permissions" at bounding box center [83, 143] width 31 height 8
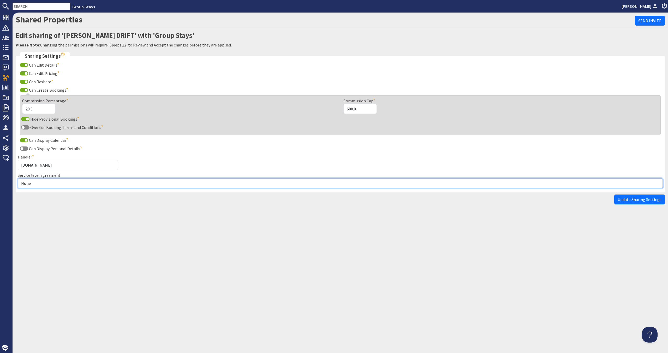
click at [58, 180] on select "None Exclusive Multi + Multi Sole" at bounding box center [340, 183] width 645 height 10
select select "13"
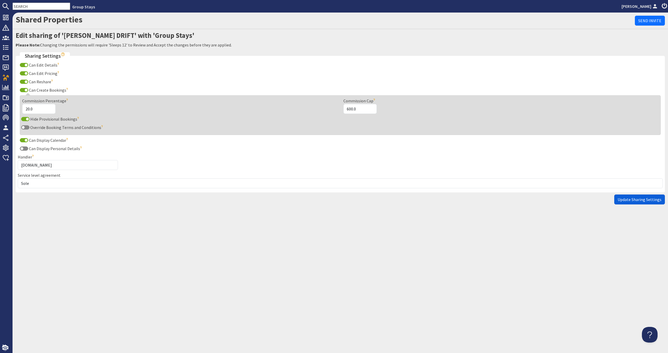
click at [632, 198] on span "Update Sharing Settings" at bounding box center [640, 199] width 44 height 5
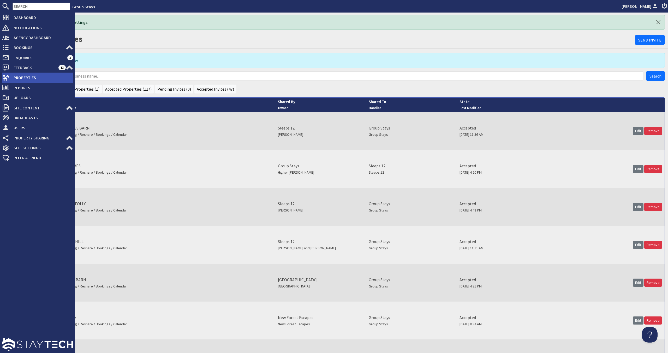
click at [13, 79] on span "Properties" at bounding box center [41, 77] width 64 height 8
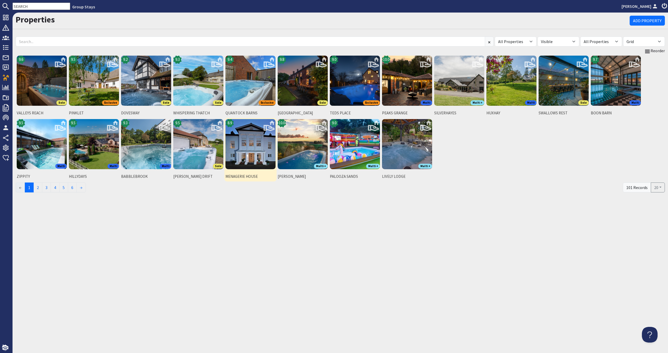
click at [265, 143] on img at bounding box center [250, 144] width 50 height 50
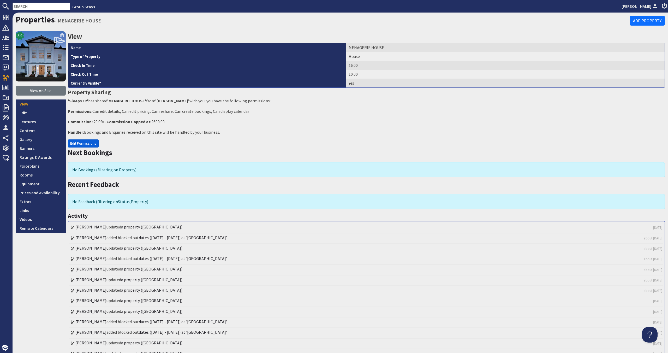
click at [82, 144] on link "Edit Permissions" at bounding box center [83, 143] width 31 height 8
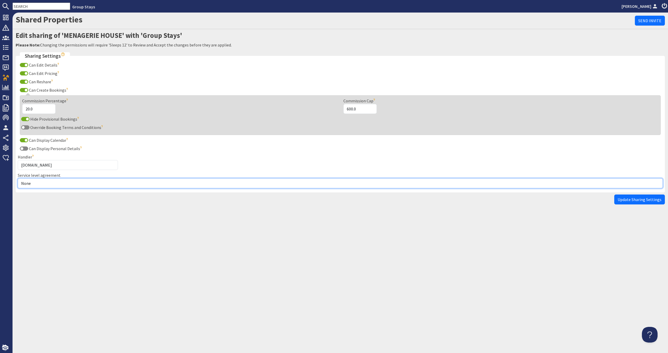
click at [67, 182] on select "None Exclusive Multi + Multi Sole" at bounding box center [340, 183] width 645 height 10
select select "10"
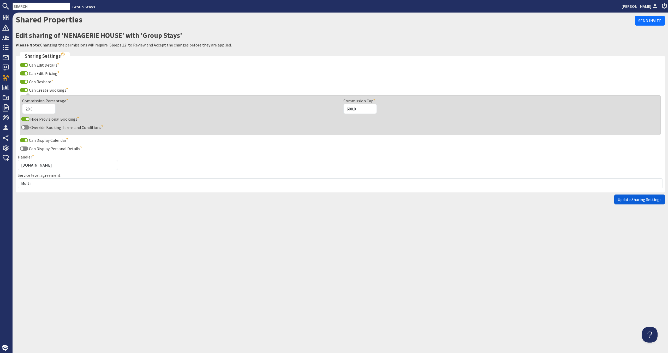
click at [656, 200] on span "Update Sharing Settings" at bounding box center [640, 199] width 44 height 5
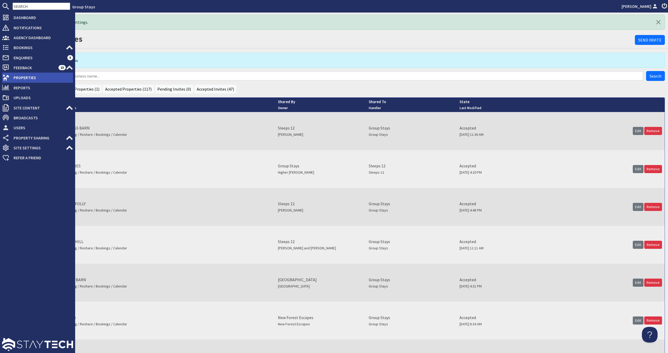
click at [21, 79] on span "Properties" at bounding box center [41, 77] width 64 height 8
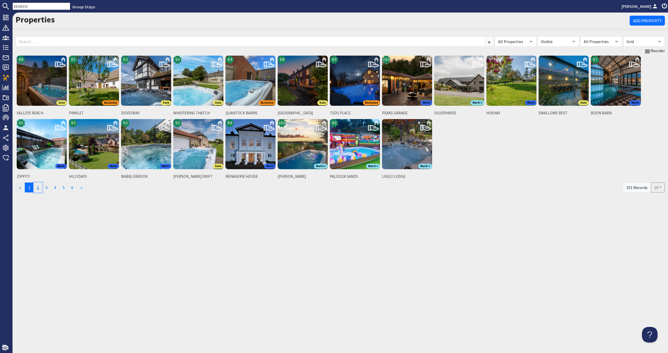
click at [42, 186] on link "2" at bounding box center [37, 187] width 9 height 10
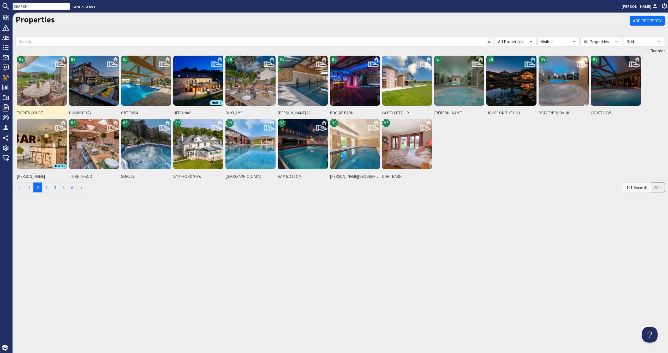
click at [50, 87] on img at bounding box center [42, 81] width 50 height 50
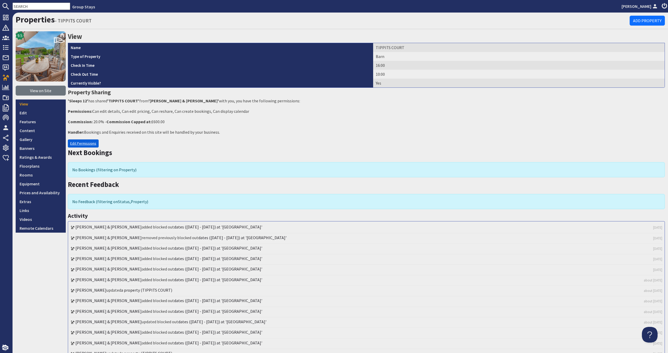
click at [92, 146] on link "Edit Permissions" at bounding box center [83, 143] width 31 height 8
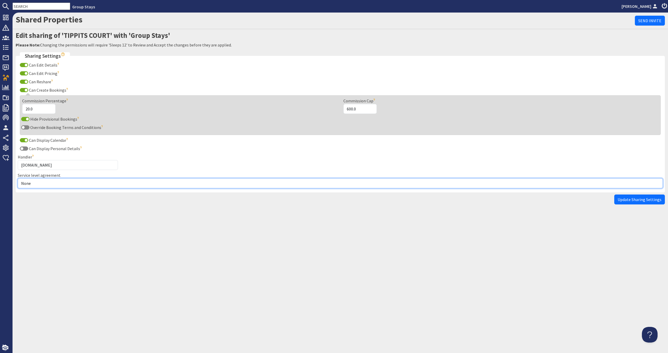
click at [74, 184] on select "None Exclusive Multi + Multi Sole" at bounding box center [340, 183] width 645 height 10
select select "10"
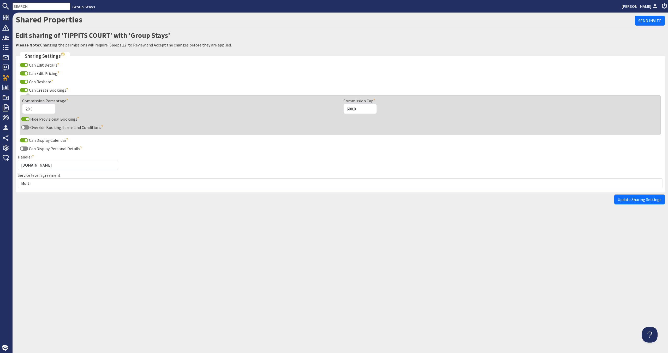
click at [637, 196] on button "Update Sharing Settings" at bounding box center [639, 199] width 51 height 10
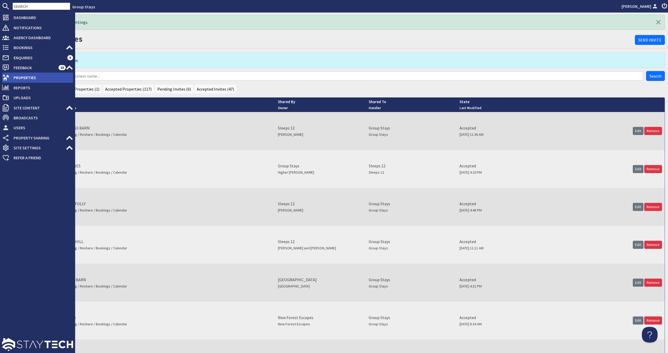
click at [21, 82] on li "Properties" at bounding box center [37, 78] width 71 height 10
click at [38, 79] on span "Properties" at bounding box center [41, 77] width 64 height 8
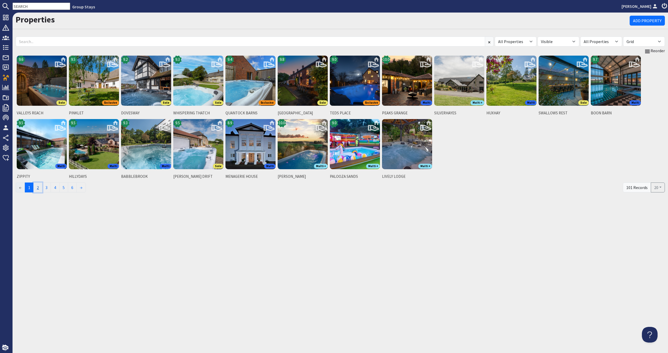
click at [40, 188] on link "2" at bounding box center [37, 187] width 9 height 10
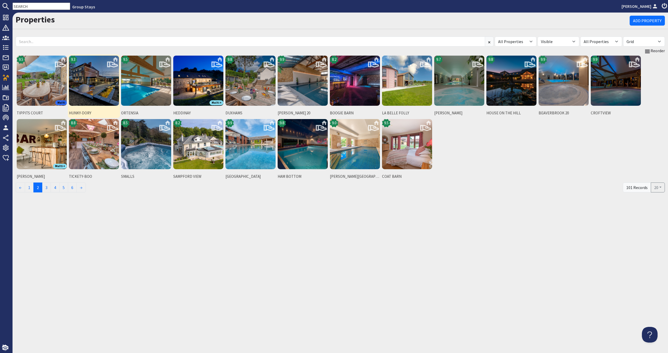
click at [85, 82] on img at bounding box center [94, 81] width 50 height 50
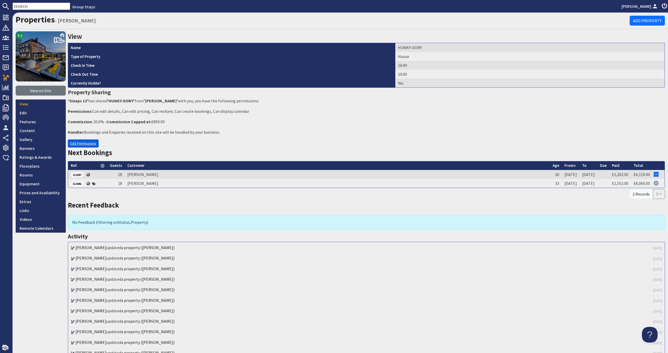
click at [91, 142] on link "Edit Permissions" at bounding box center [83, 143] width 31 height 8
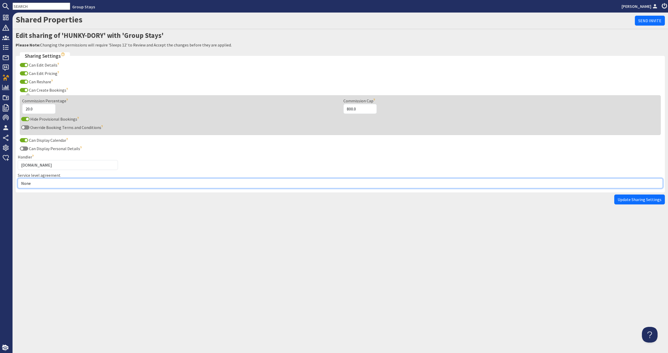
click at [43, 185] on select "None Exclusive Multi + Multi Sole" at bounding box center [340, 183] width 645 height 10
select select "10"
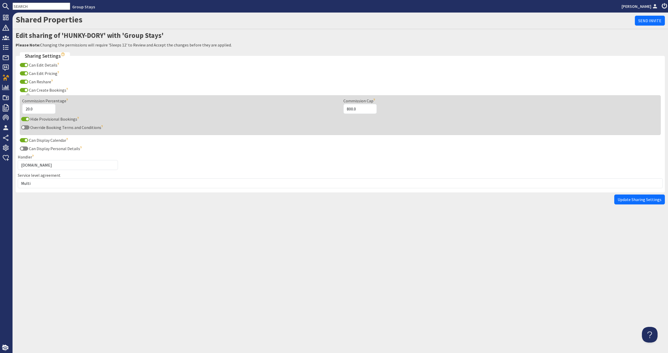
click at [656, 197] on span "Update Sharing Settings" at bounding box center [640, 199] width 44 height 5
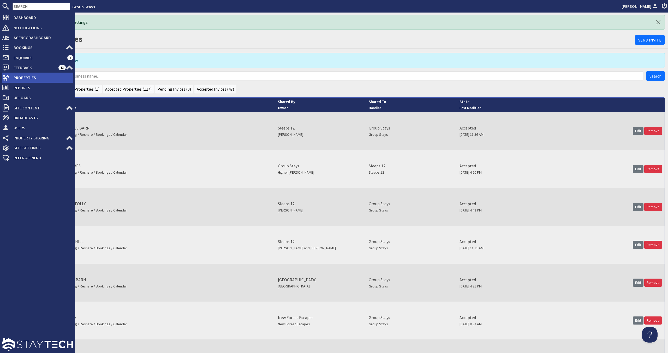
click at [15, 80] on span "Properties" at bounding box center [41, 77] width 64 height 8
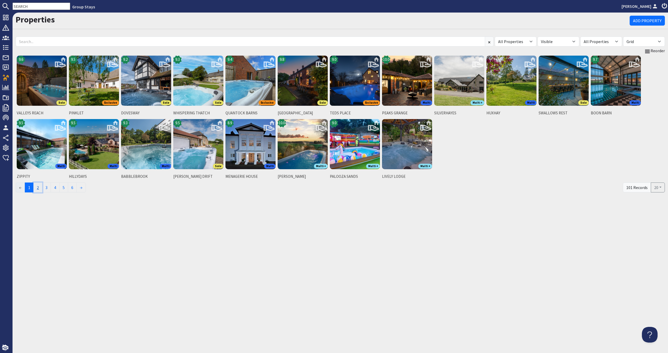
click at [37, 184] on link "2" at bounding box center [37, 187] width 9 height 10
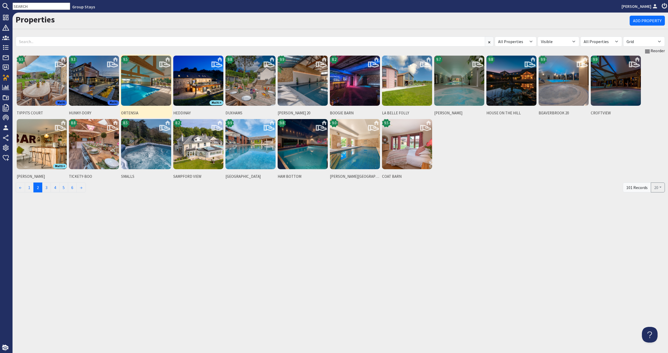
click at [144, 90] on img at bounding box center [146, 81] width 50 height 50
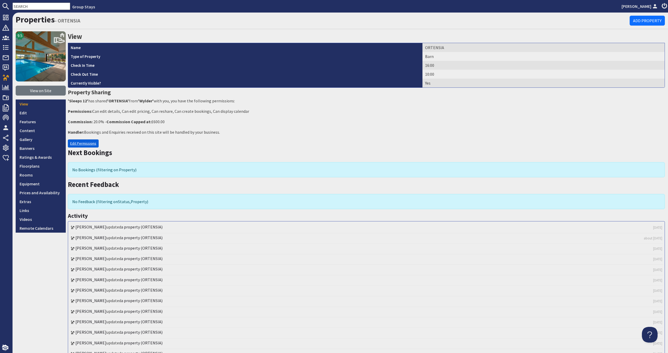
click at [94, 141] on link "Edit Permissions" at bounding box center [83, 143] width 31 height 8
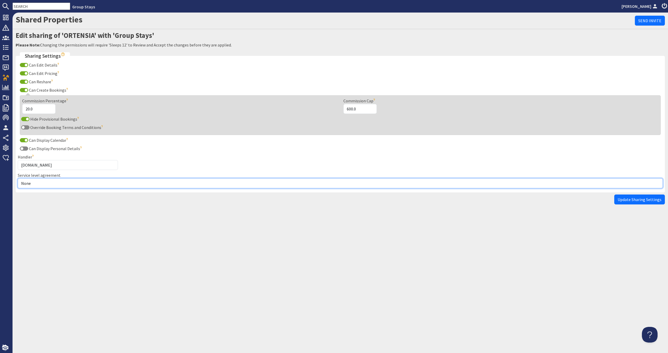
click at [61, 185] on select "None Exclusive Multi + Multi Sole" at bounding box center [340, 183] width 645 height 10
select select "10"
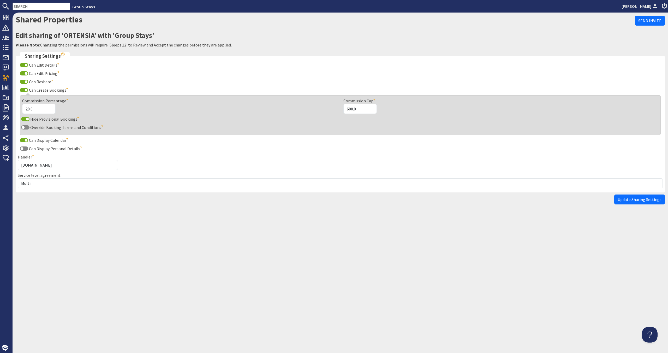
click at [623, 200] on span "Update Sharing Settings" at bounding box center [640, 199] width 44 height 5
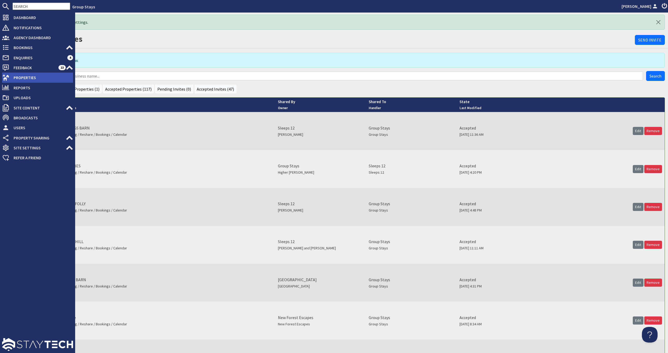
click at [37, 79] on span "Properties" at bounding box center [41, 77] width 64 height 8
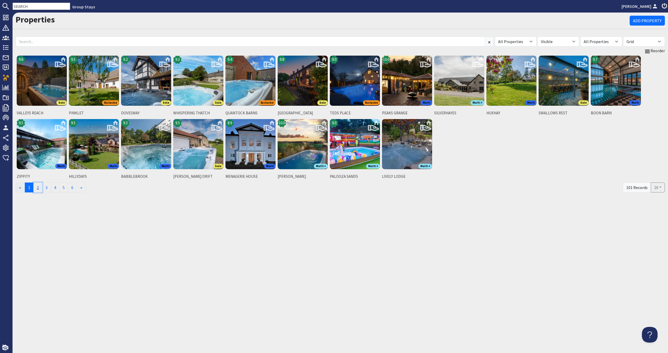
click at [40, 188] on link "2" at bounding box center [37, 187] width 9 height 10
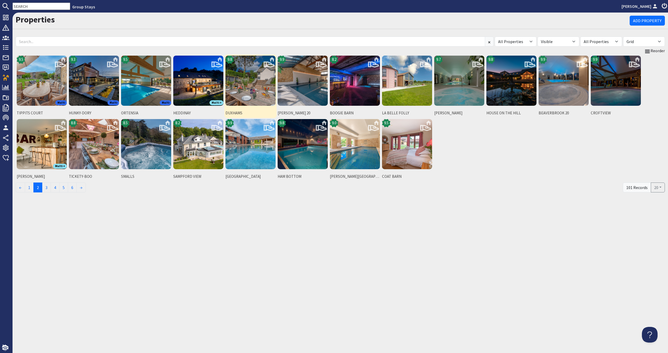
click at [245, 90] on img at bounding box center [250, 81] width 50 height 50
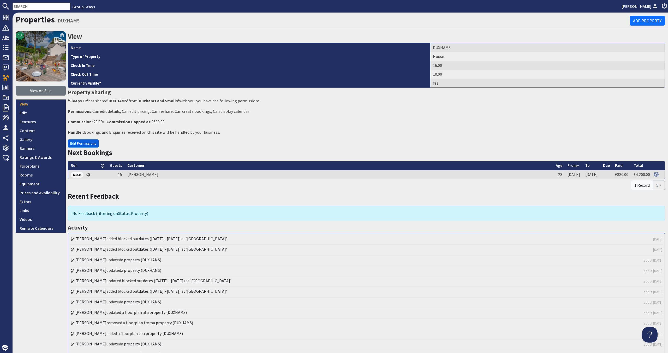
click at [87, 146] on link "Edit Permissions" at bounding box center [83, 143] width 31 height 8
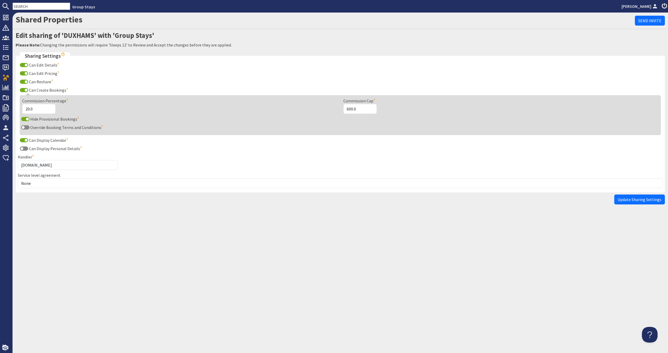
click at [66, 189] on fieldset "Sharing Settings Can Edit Details The site will be able to edit the details of …" at bounding box center [340, 122] width 649 height 140
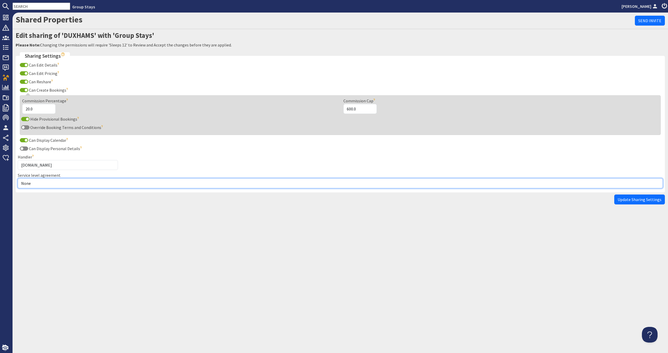
click at [63, 188] on select "None Exclusive Multi + Multi Sole" at bounding box center [340, 183] width 645 height 10
select select "10"
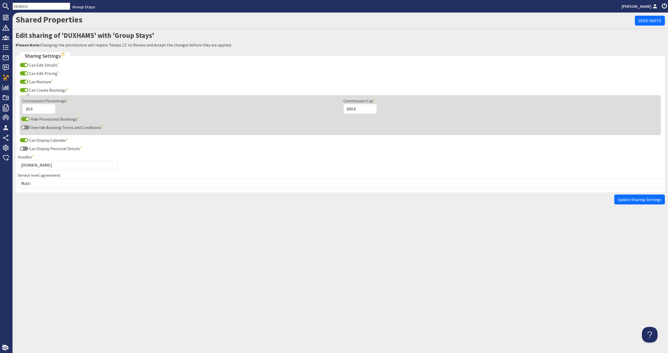
click at [619, 196] on button "Update Sharing Settings" at bounding box center [639, 199] width 51 height 10
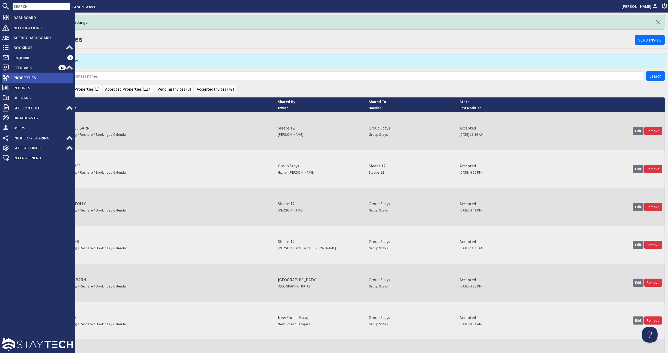
click at [3, 76] on use at bounding box center [6, 78] width 7 height 6
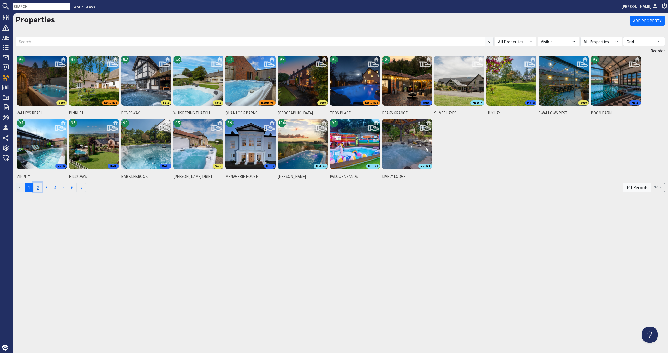
click at [42, 187] on link "2" at bounding box center [37, 187] width 9 height 10
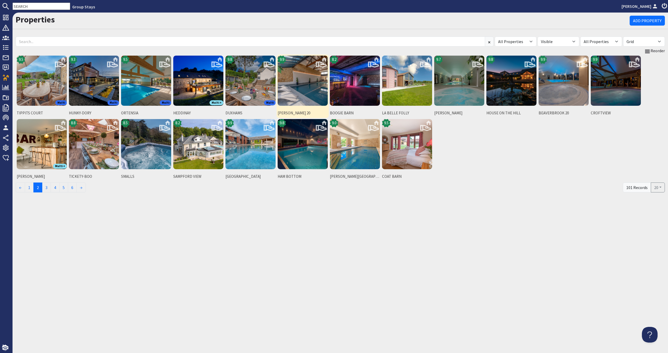
click at [303, 97] on img at bounding box center [303, 81] width 50 height 50
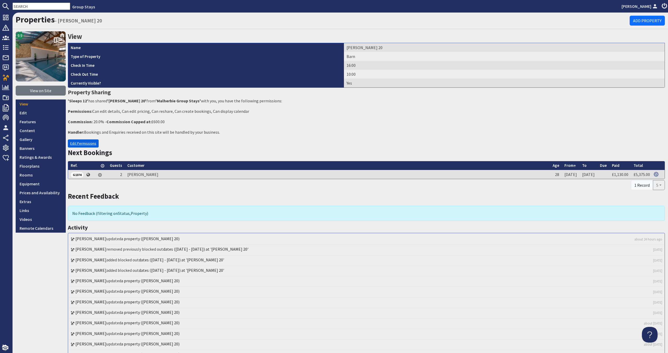
click at [71, 143] on link "Edit Permissions" at bounding box center [83, 143] width 31 height 8
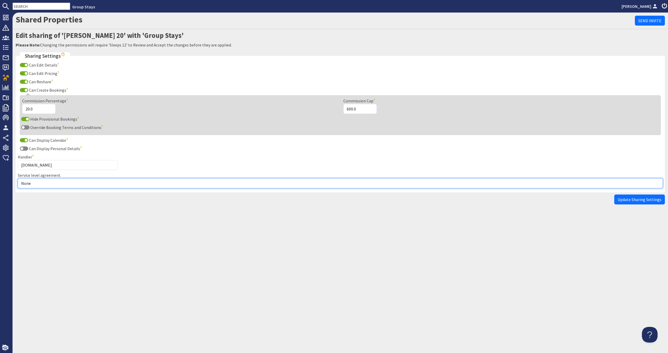
click at [60, 180] on select "None Exclusive Multi + Multi Sole" at bounding box center [340, 183] width 645 height 10
select select "13"
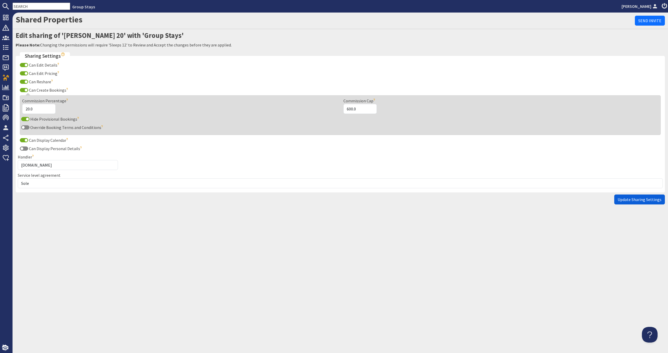
click at [640, 201] on span "Update Sharing Settings" at bounding box center [640, 199] width 44 height 5
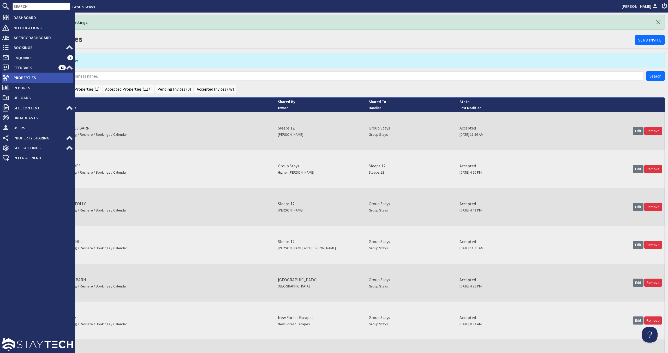
click at [6, 74] on icon at bounding box center [5, 77] width 7 height 7
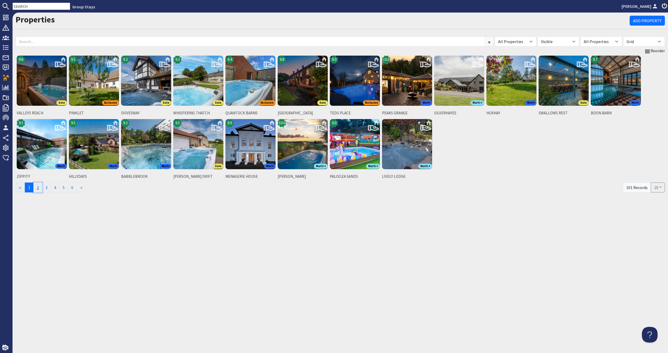
click at [40, 188] on link "2" at bounding box center [37, 187] width 9 height 10
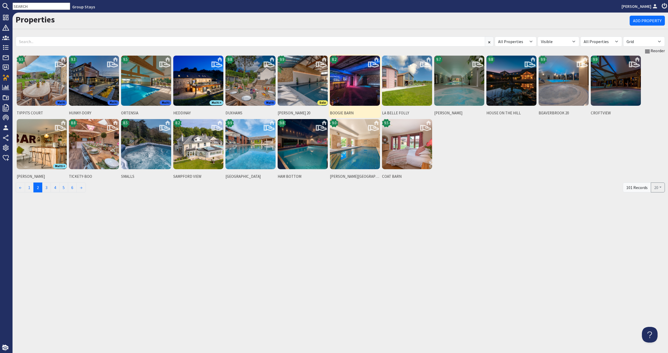
click at [376, 83] on img at bounding box center [355, 81] width 50 height 50
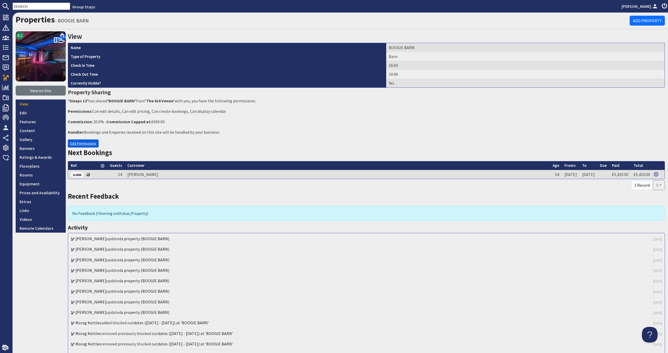
click at [79, 144] on link "Edit Permissions" at bounding box center [83, 143] width 31 height 8
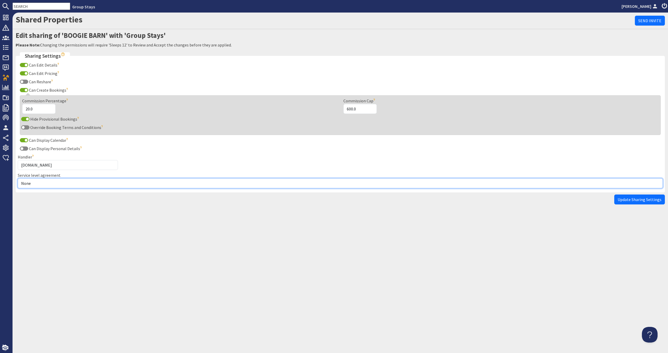
click at [61, 183] on select "None Exclusive Multi + Multi Sole" at bounding box center [340, 183] width 645 height 10
select select "10"
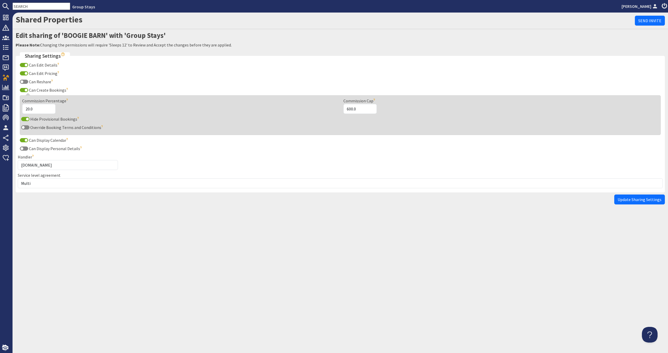
drag, startPoint x: 664, startPoint y: 200, endPoint x: 658, endPoint y: 200, distance: 5.7
click at [664, 200] on button "Update Sharing Settings" at bounding box center [639, 199] width 51 height 10
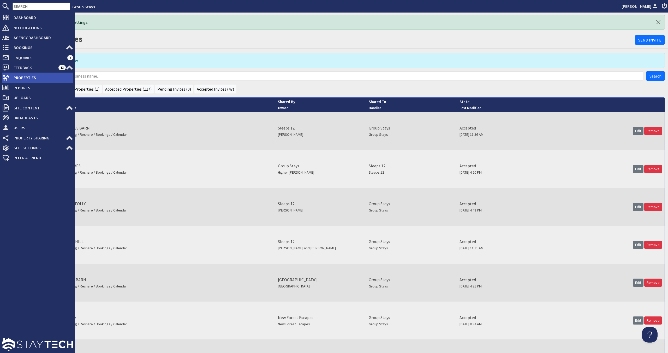
click at [13, 78] on span "Properties" at bounding box center [41, 77] width 64 height 8
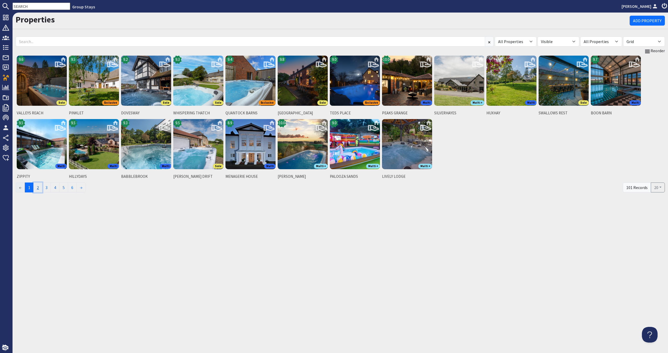
click at [40, 188] on link "2" at bounding box center [37, 187] width 9 height 10
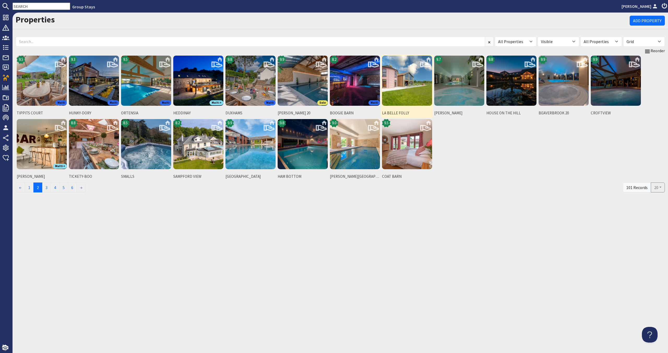
click at [407, 102] on img at bounding box center [407, 81] width 50 height 50
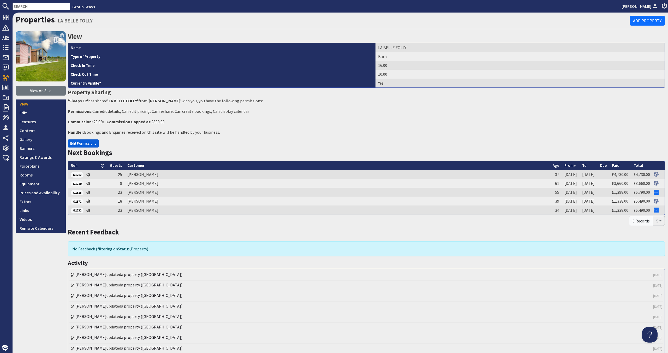
click at [84, 141] on link "Edit Permissions" at bounding box center [83, 143] width 31 height 8
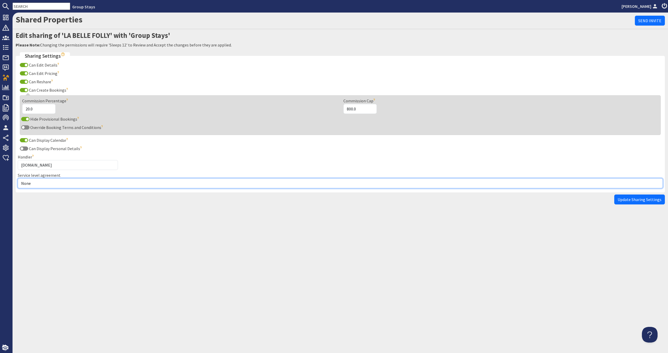
click at [74, 183] on select "None Exclusive Multi + Multi Sole" at bounding box center [340, 183] width 645 height 10
select select "10"
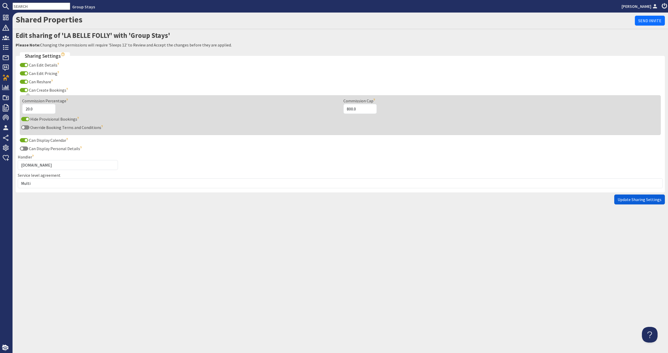
click at [640, 198] on span "Update Sharing Settings" at bounding box center [640, 199] width 44 height 5
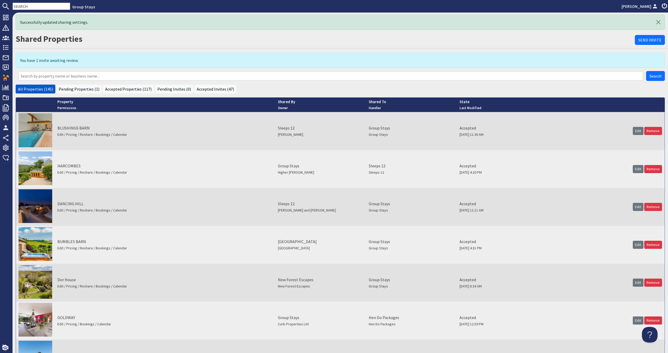
scroll to position [0, 0]
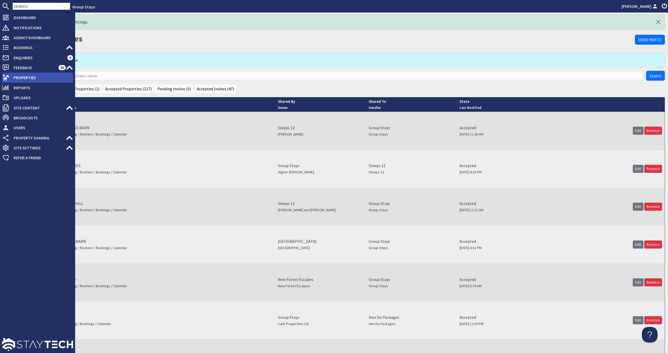
click at [17, 78] on span "Properties" at bounding box center [41, 77] width 64 height 8
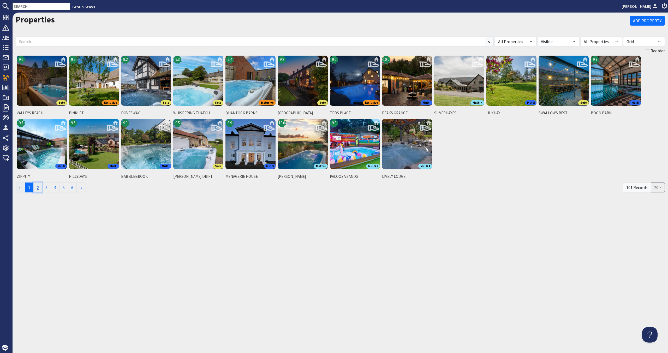
click at [40, 189] on link "2" at bounding box center [37, 187] width 9 height 10
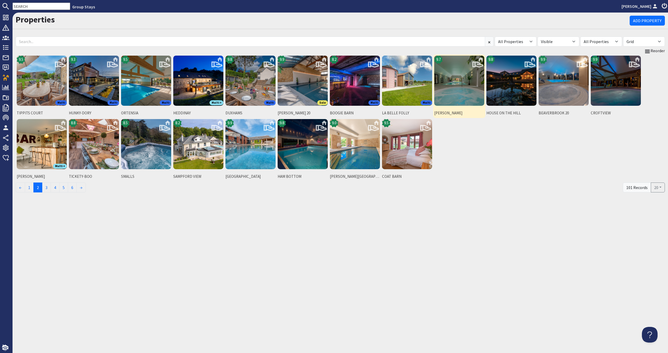
click at [467, 88] on img at bounding box center [459, 81] width 50 height 50
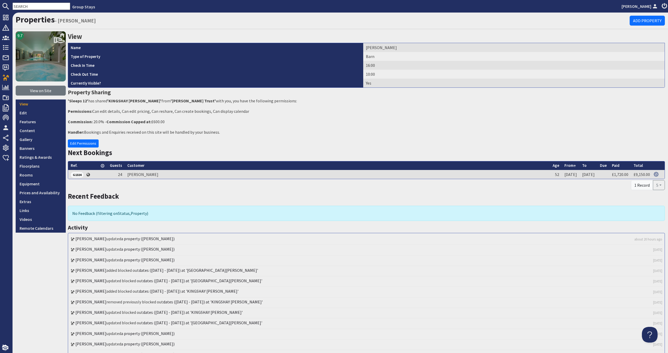
click at [84, 148] on div "Next Bookings" at bounding box center [366, 153] width 597 height 13
click at [85, 143] on link "Edit Permissions" at bounding box center [83, 143] width 31 height 8
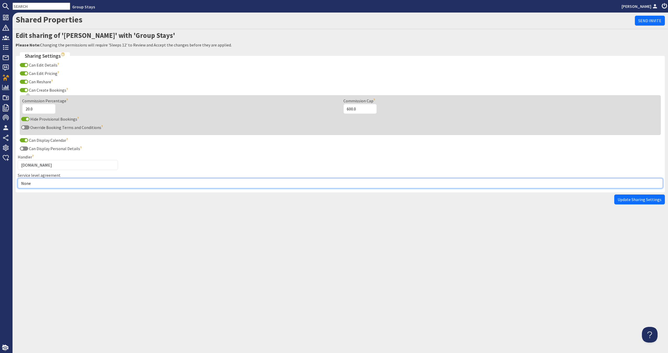
click at [79, 187] on select "None Exclusive Multi + Multi Sole" at bounding box center [340, 183] width 645 height 10
select select "5"
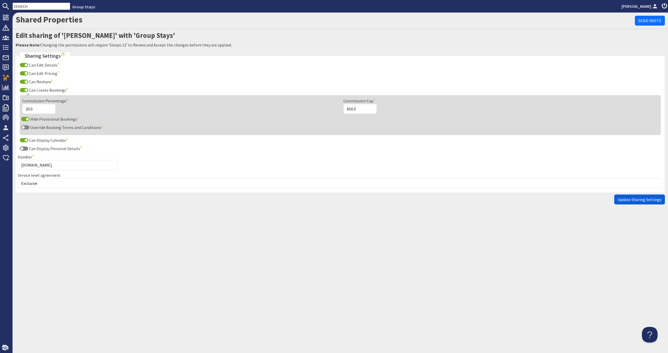
click at [659, 198] on span "Update Sharing Settings" at bounding box center [640, 199] width 44 height 5
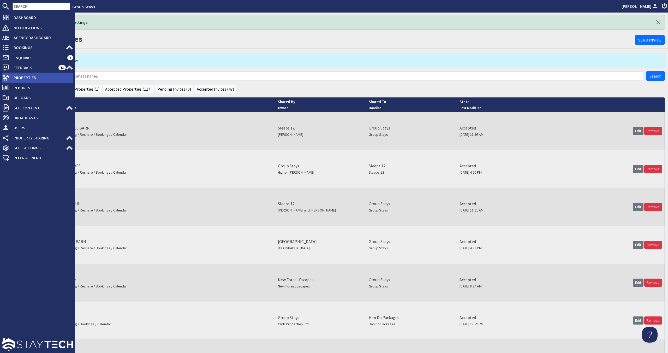
click at [9, 79] on icon at bounding box center [5, 77] width 7 height 7
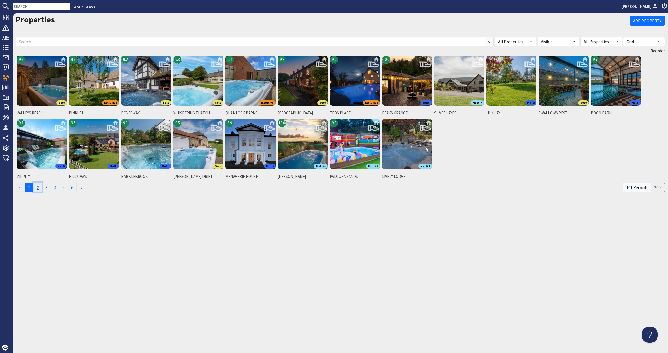
click at [38, 189] on link "2" at bounding box center [37, 187] width 9 height 10
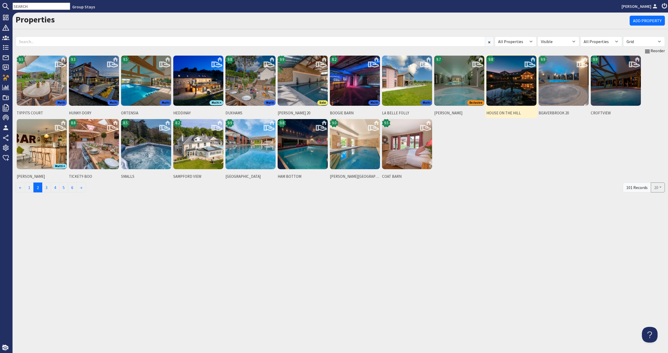
click at [508, 98] on img at bounding box center [511, 81] width 50 height 50
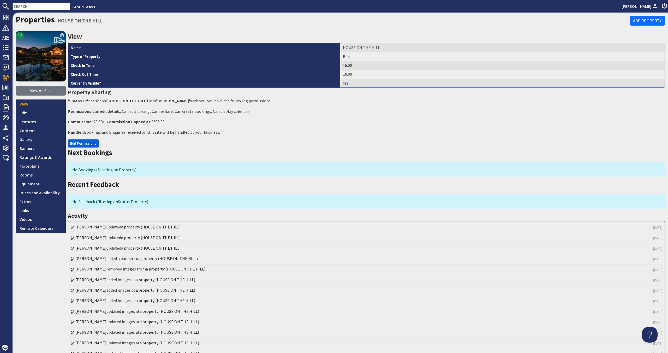
click at [96, 141] on link "Edit Permissions" at bounding box center [83, 143] width 31 height 8
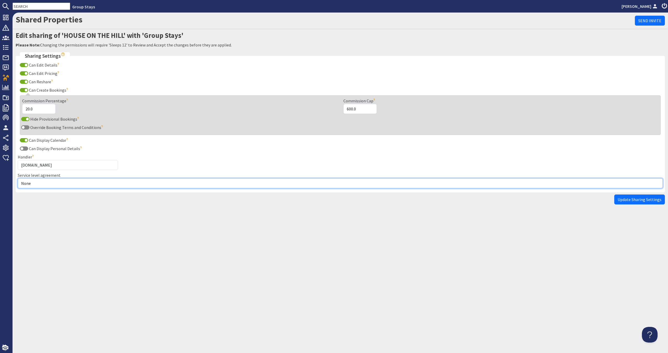
click at [82, 184] on select "None Exclusive Multi + Multi Sole" at bounding box center [340, 183] width 645 height 10
select select "10"
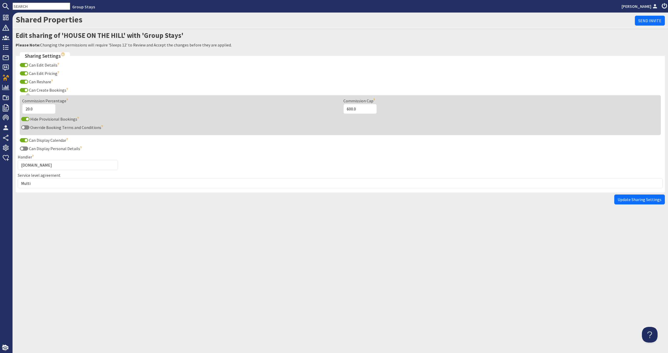
click at [618, 195] on button "Update Sharing Settings" at bounding box center [639, 199] width 51 height 10
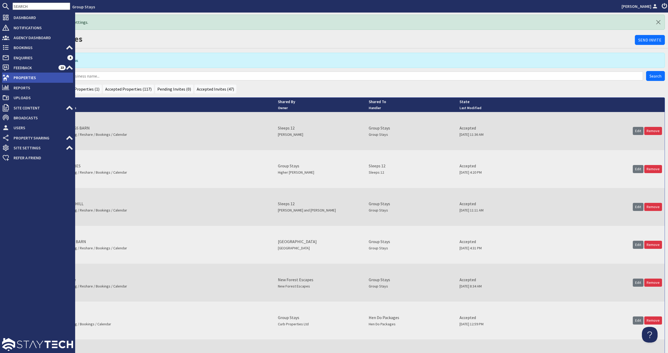
click at [5, 80] on icon at bounding box center [5, 77] width 7 height 7
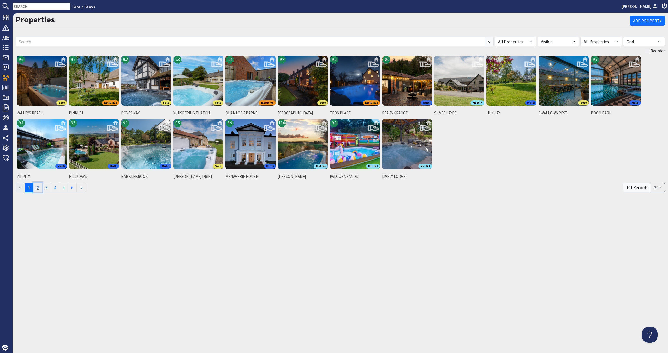
click at [38, 184] on link "2" at bounding box center [37, 187] width 9 height 10
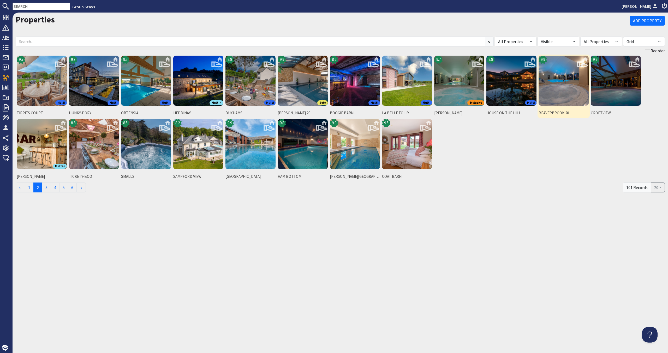
click at [560, 97] on img at bounding box center [564, 81] width 50 height 50
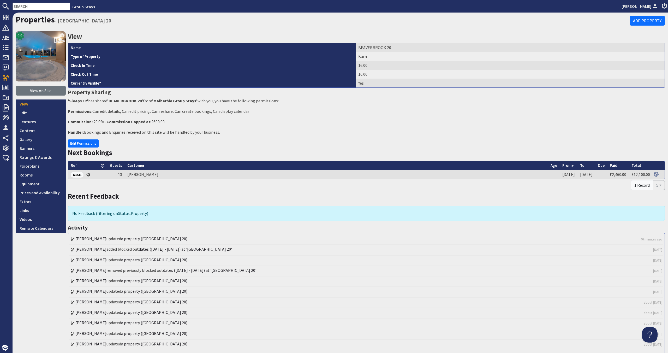
click at [93, 147] on div "Next Bookings" at bounding box center [366, 153] width 597 height 13
click at [90, 142] on link "Edit Permissions" at bounding box center [83, 143] width 31 height 8
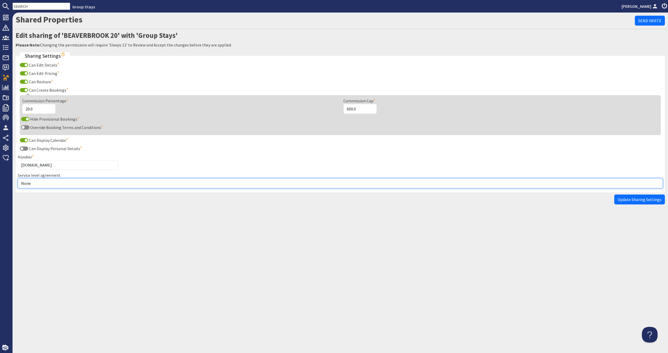
click at [75, 181] on select "None Exclusive Multi + Multi Sole" at bounding box center [340, 183] width 645 height 10
select select "13"
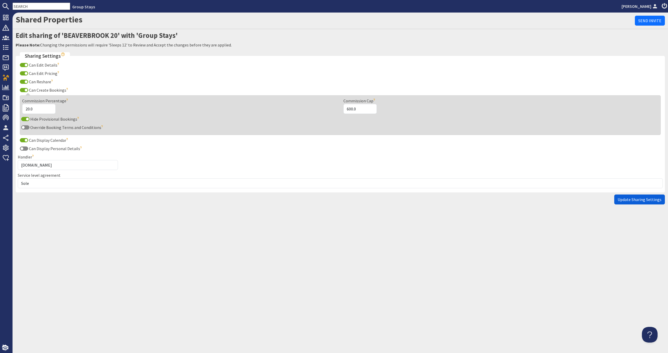
click at [626, 201] on span "Update Sharing Settings" at bounding box center [640, 199] width 44 height 5
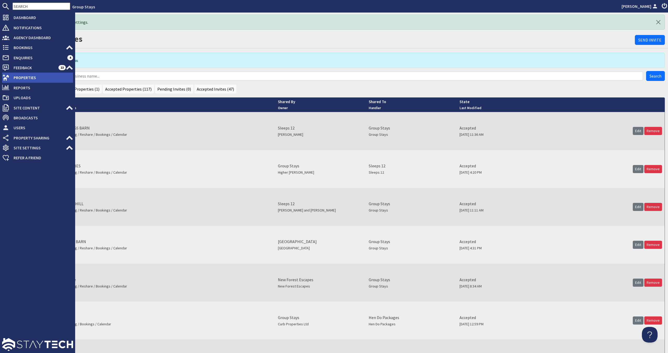
click at [22, 74] on span "Properties" at bounding box center [41, 77] width 64 height 8
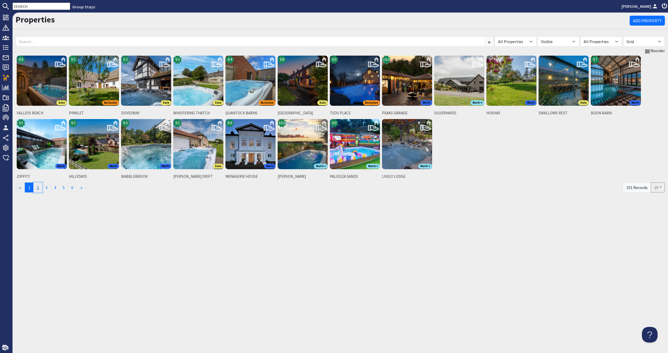
click at [42, 185] on link "2" at bounding box center [37, 187] width 9 height 10
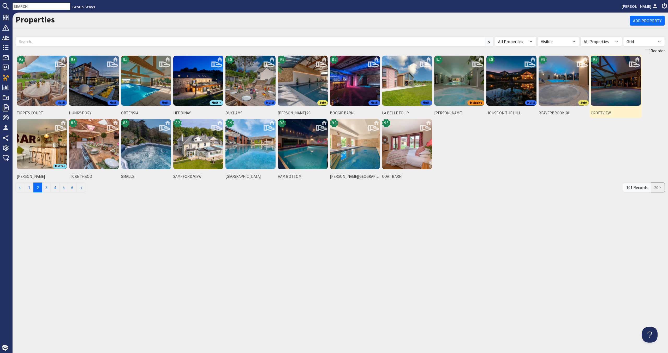
click at [609, 90] on img at bounding box center [616, 81] width 50 height 50
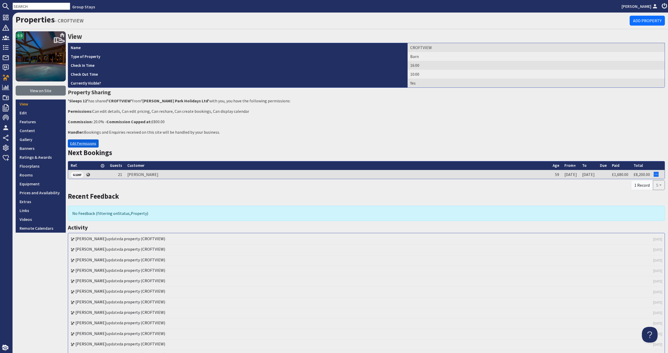
click at [88, 146] on link "Edit Permissions" at bounding box center [83, 143] width 31 height 8
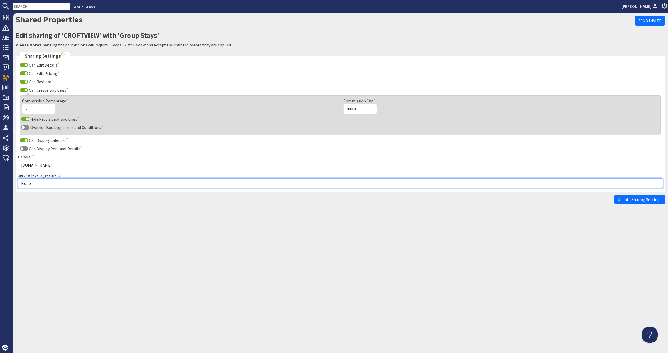
click at [63, 184] on select "None Exclusive Multi + Multi Sole" at bounding box center [340, 183] width 645 height 10
select select "13"
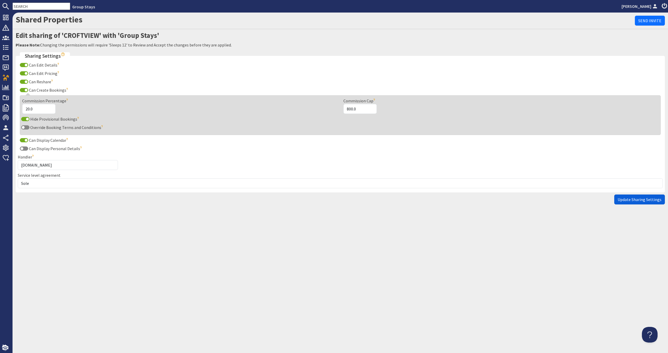
click at [626, 201] on span "Update Sharing Settings" at bounding box center [640, 199] width 44 height 5
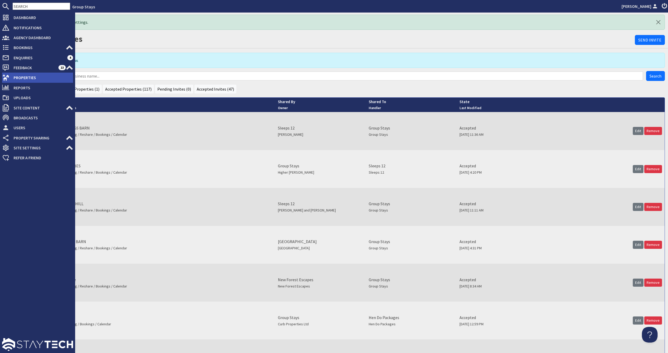
click at [54, 75] on span "Properties" at bounding box center [41, 77] width 64 height 8
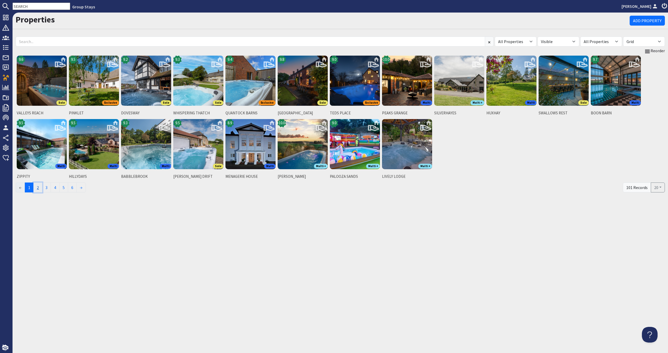
click at [40, 190] on link "2" at bounding box center [37, 187] width 9 height 10
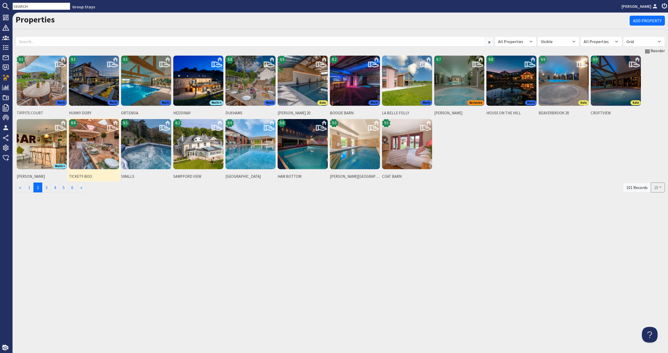
click at [103, 158] on img at bounding box center [94, 144] width 50 height 50
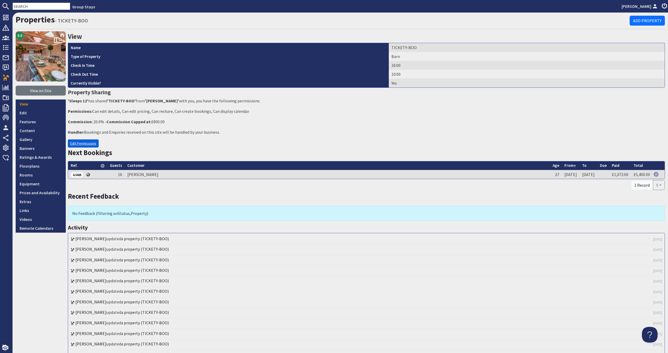
click at [77, 140] on link "Edit Permissions" at bounding box center [83, 143] width 31 height 8
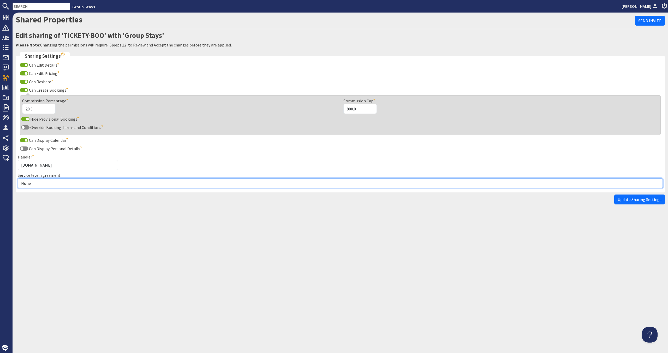
click at [62, 179] on select "None Exclusive Multi + Multi Sole" at bounding box center [340, 183] width 645 height 10
select select "10"
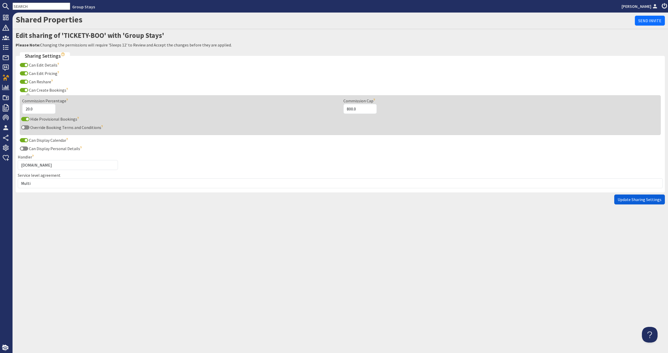
click at [648, 201] on span "Update Sharing Settings" at bounding box center [640, 199] width 44 height 5
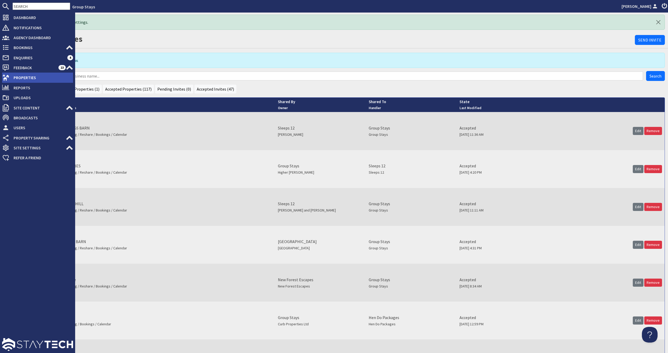
click at [14, 81] on span "Properties" at bounding box center [41, 77] width 64 height 8
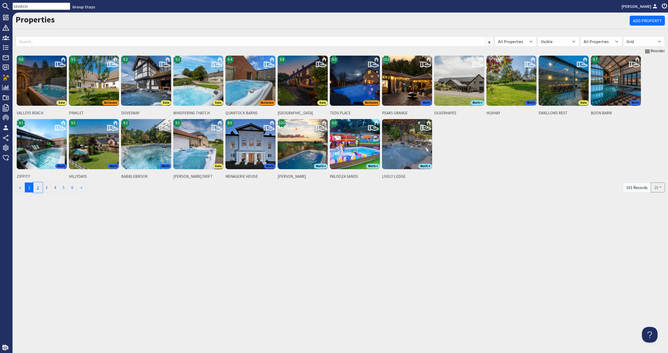
click at [39, 185] on link "2" at bounding box center [37, 187] width 9 height 10
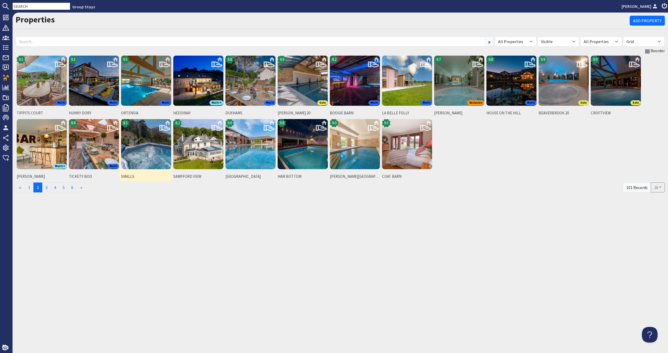
click at [147, 146] on img at bounding box center [146, 144] width 50 height 50
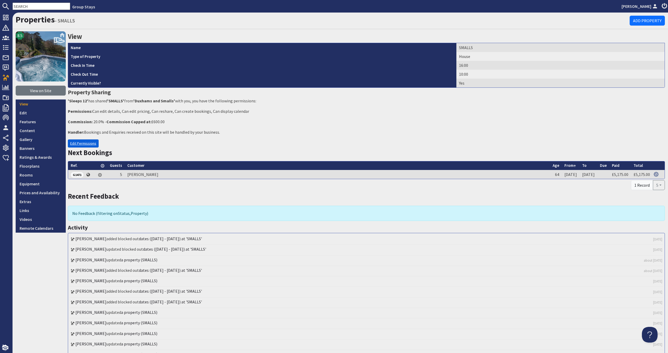
drag, startPoint x: 89, startPoint y: 145, endPoint x: 84, endPoint y: 145, distance: 4.5
click at [89, 145] on link "Edit Permissions" at bounding box center [83, 143] width 31 height 8
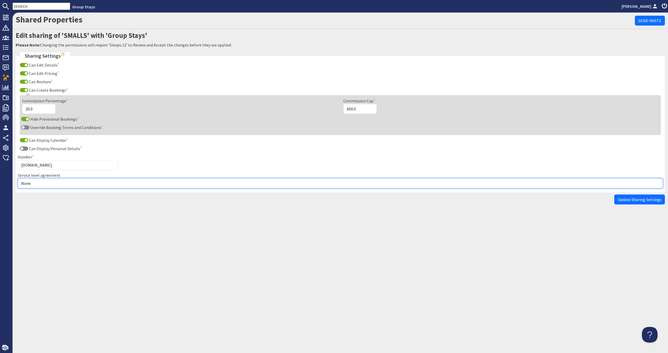
click at [87, 185] on select "None Exclusive Multi + Multi Sole" at bounding box center [340, 183] width 645 height 10
select select "10"
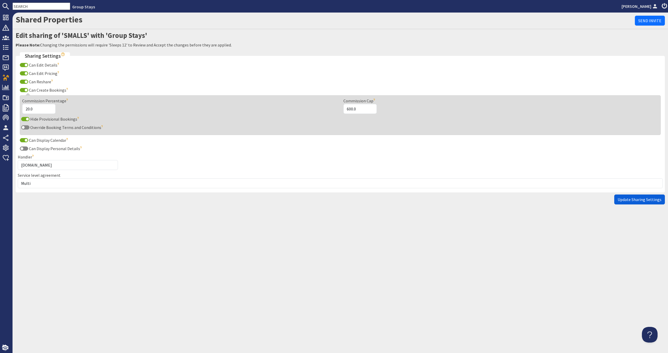
click at [651, 199] on span "Update Sharing Settings" at bounding box center [640, 199] width 44 height 5
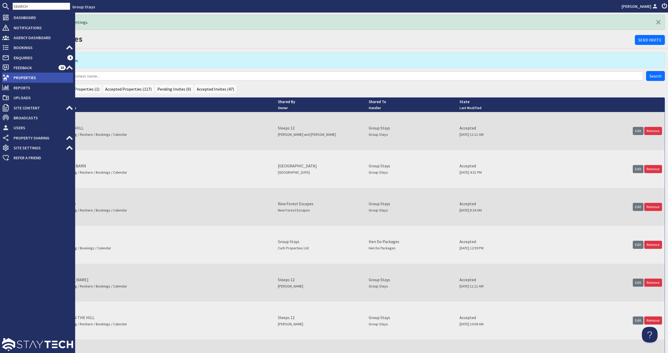
click at [18, 79] on span "Properties" at bounding box center [41, 77] width 64 height 8
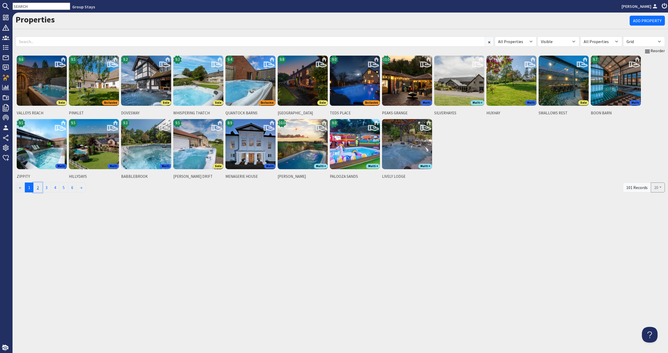
click at [39, 190] on link "2" at bounding box center [37, 187] width 9 height 10
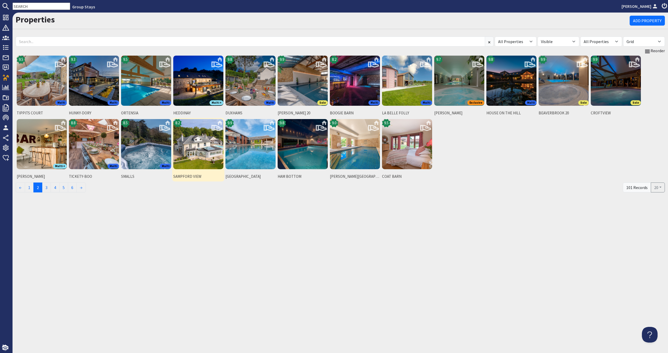
click at [201, 159] on img at bounding box center [198, 144] width 50 height 50
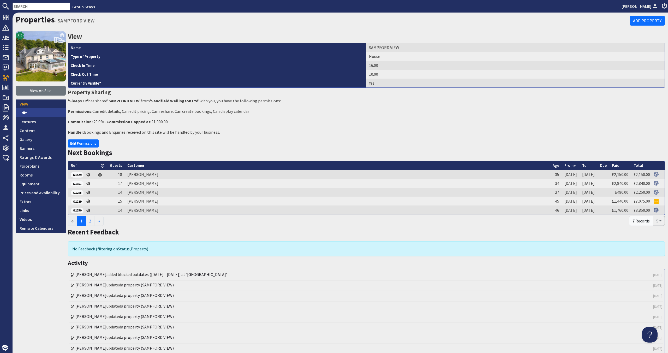
click at [35, 111] on link "Edit" at bounding box center [41, 112] width 50 height 9
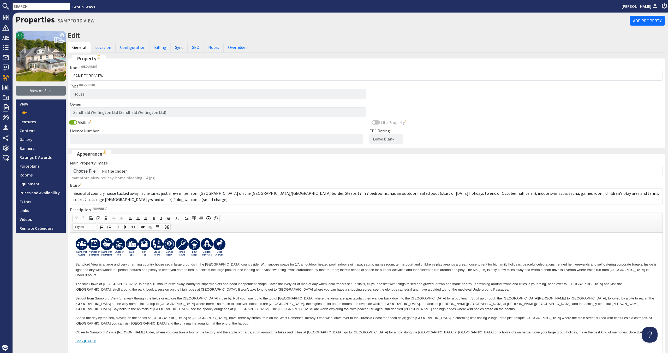
click at [179, 48] on link "Sync" at bounding box center [179, 47] width 17 height 11
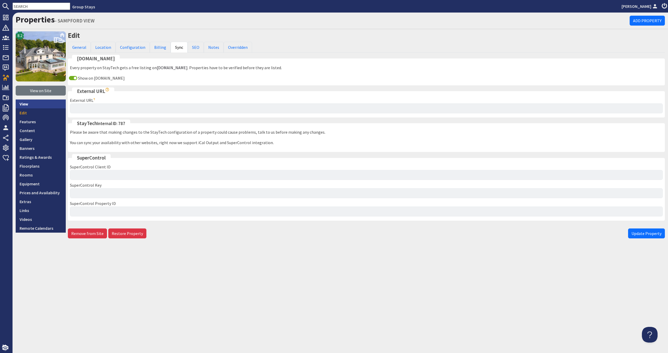
click at [35, 108] on link "View" at bounding box center [41, 103] width 50 height 9
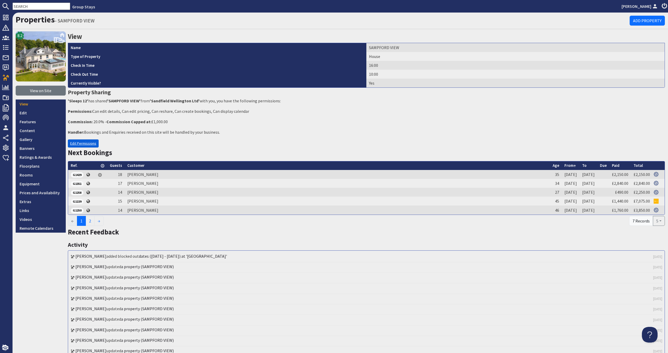
click at [93, 143] on link "Edit Permissions" at bounding box center [83, 143] width 31 height 8
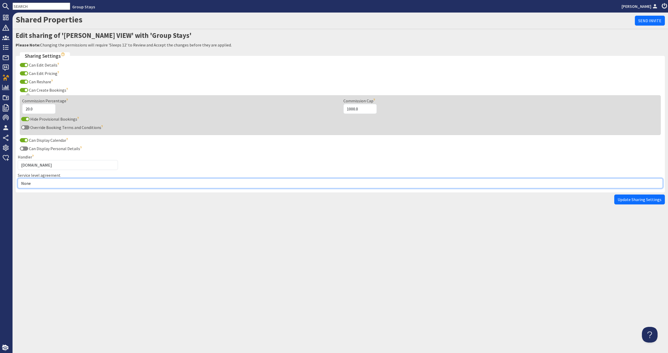
click at [63, 186] on select "None Exclusive Multi + Multi Sole" at bounding box center [340, 183] width 645 height 10
select select "5"
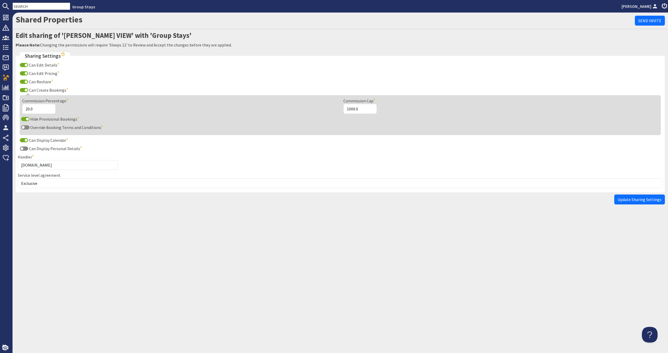
click at [636, 199] on span "Update Sharing Settings" at bounding box center [640, 199] width 44 height 5
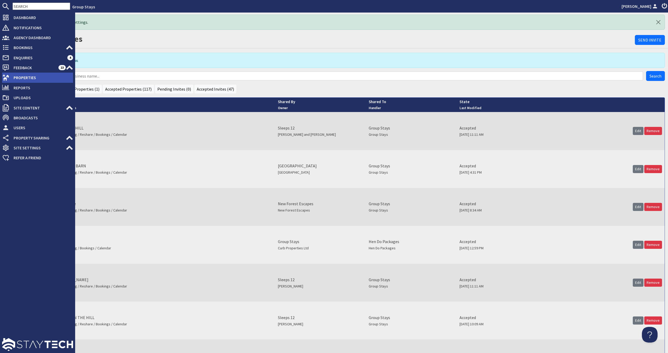
click at [15, 78] on span "Properties" at bounding box center [41, 77] width 64 height 8
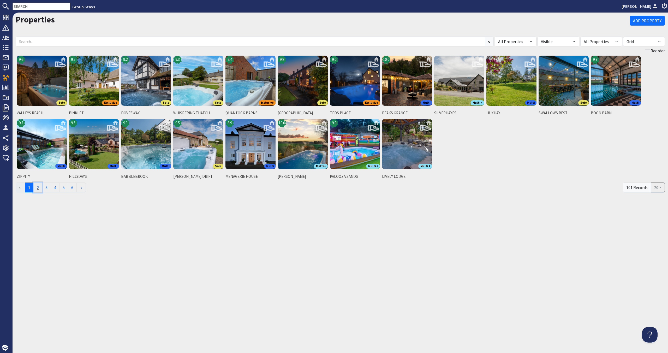
click at [41, 190] on link "2" at bounding box center [37, 187] width 9 height 10
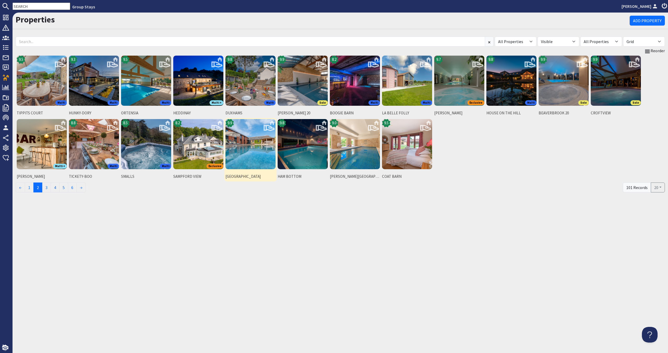
click at [265, 161] on img at bounding box center [250, 144] width 50 height 50
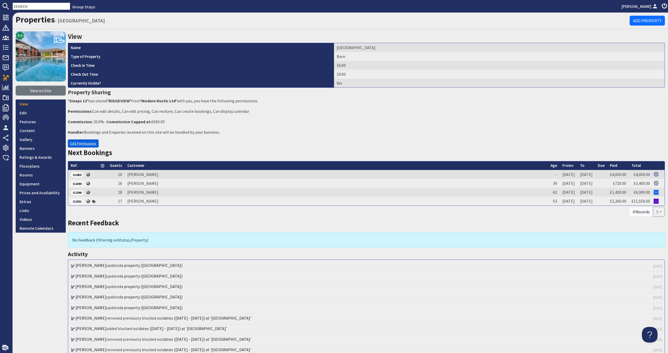
click at [94, 146] on link "Edit Permissions" at bounding box center [83, 143] width 31 height 8
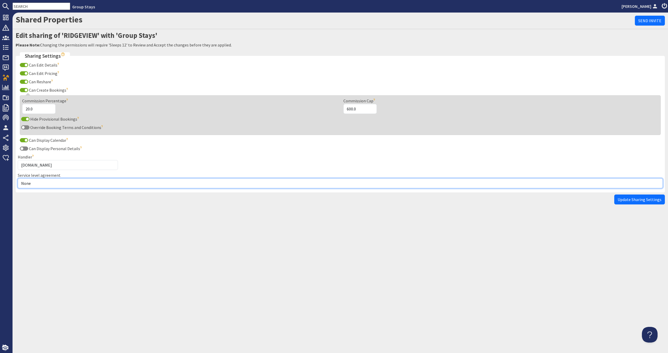
click at [63, 183] on select "None Exclusive Multi + Multi Sole" at bounding box center [340, 183] width 645 height 10
select select "13"
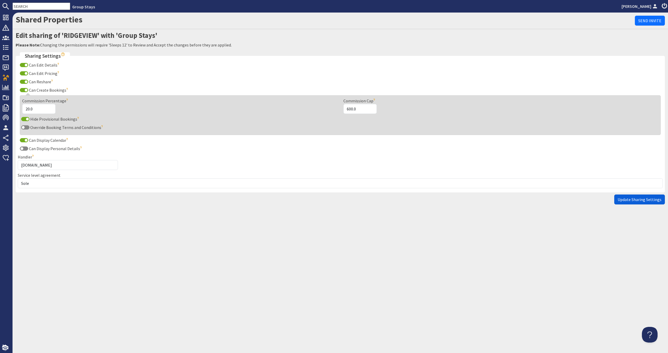
click at [616, 198] on button "Update Sharing Settings" at bounding box center [639, 199] width 51 height 10
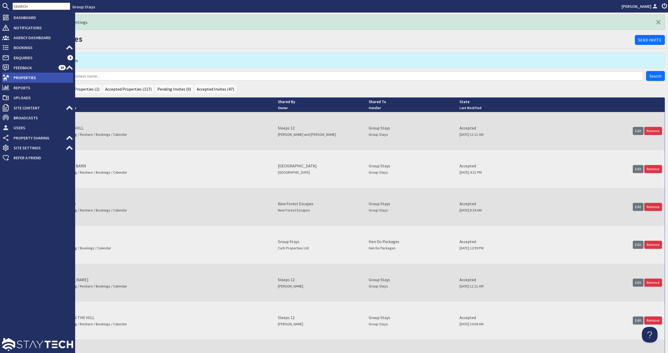
click at [6, 75] on icon at bounding box center [5, 77] width 7 height 7
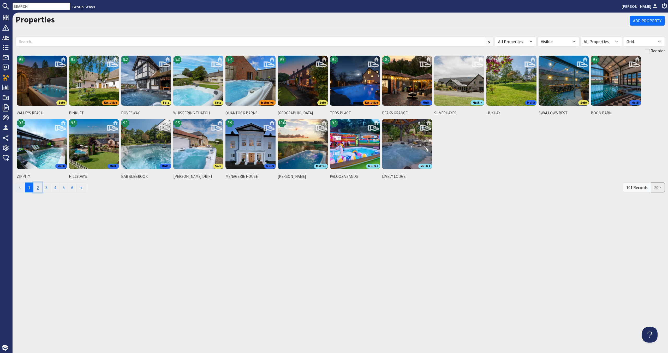
click at [40, 185] on link "2" at bounding box center [37, 187] width 9 height 10
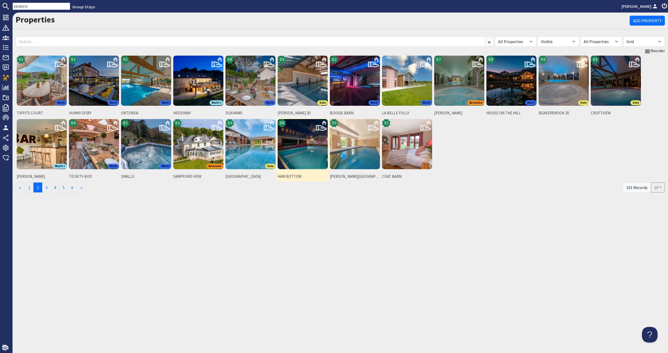
click at [308, 148] on img at bounding box center [303, 144] width 50 height 50
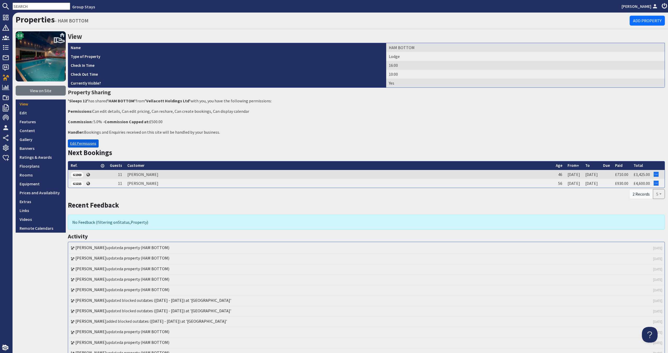
click at [77, 145] on link "Edit Permissions" at bounding box center [83, 143] width 31 height 8
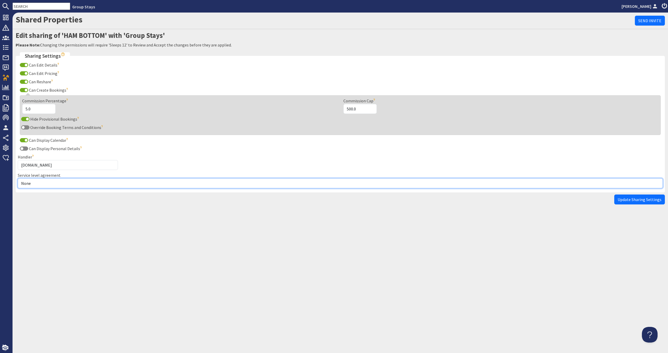
click at [72, 182] on select "None Exclusive Multi + Multi Sole" at bounding box center [340, 183] width 645 height 10
select select "5"
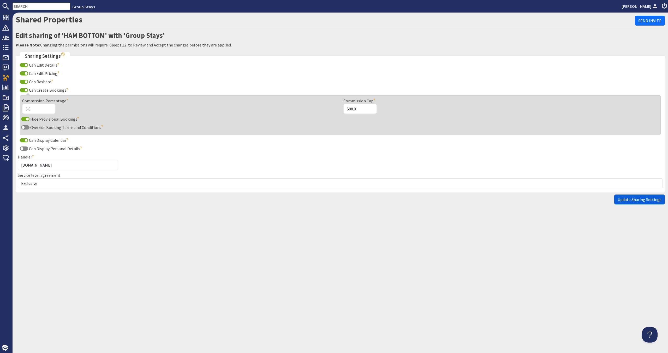
click at [625, 198] on span "Update Sharing Settings" at bounding box center [640, 199] width 44 height 5
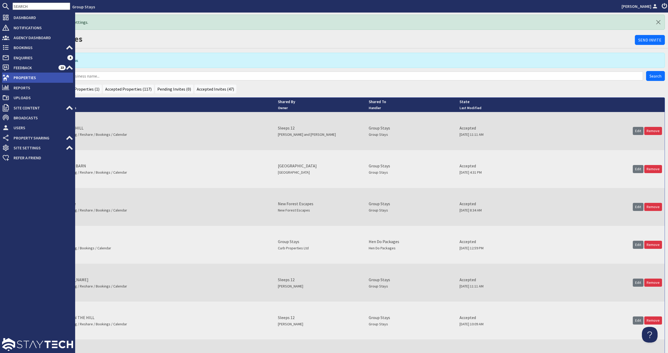
click at [18, 82] on span "Properties" at bounding box center [41, 77] width 64 height 8
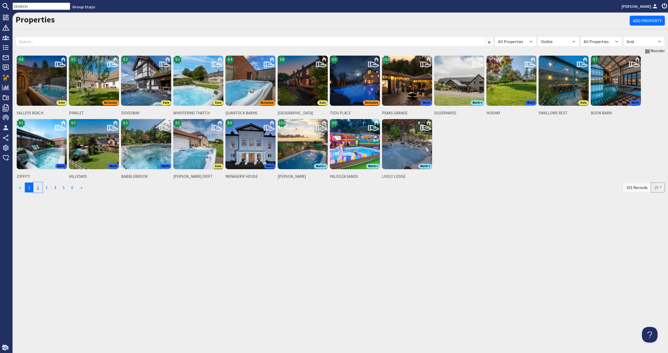
click at [40, 189] on link "2" at bounding box center [37, 187] width 9 height 10
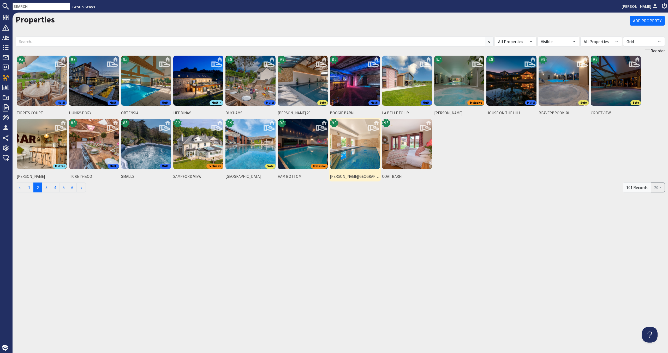
click at [350, 156] on img at bounding box center [355, 144] width 50 height 50
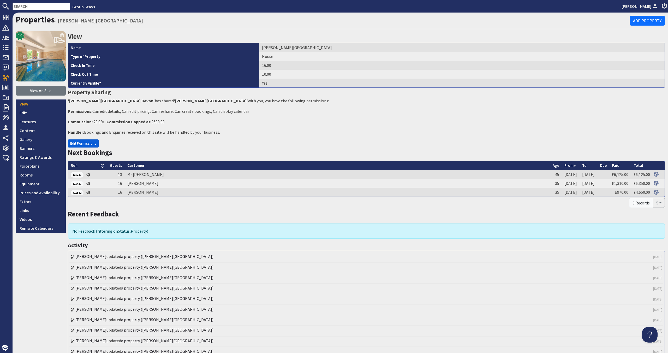
click at [81, 141] on link "Edit Permissions" at bounding box center [83, 143] width 31 height 8
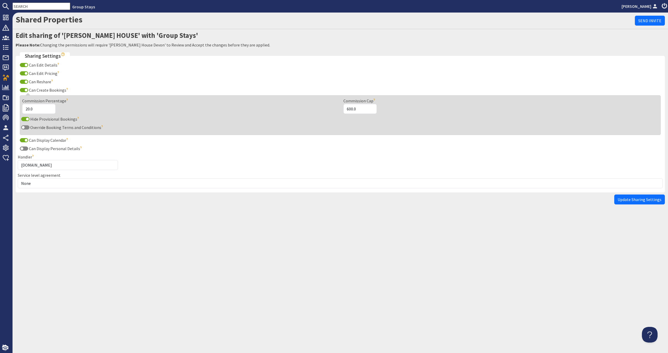
click at [62, 183] on select "None Exclusive Multi + Multi Sole" at bounding box center [340, 183] width 645 height 10
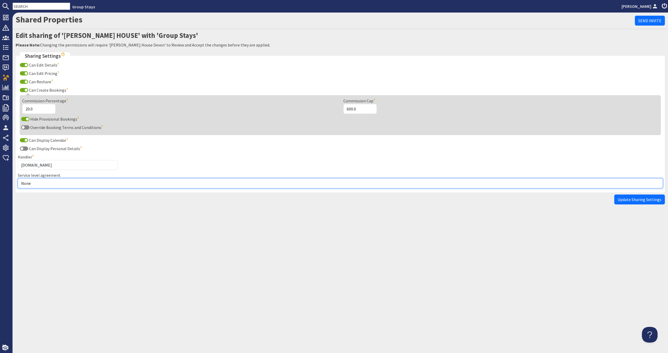
click at [107, 187] on select "None Exclusive Multi + Multi Sole" at bounding box center [340, 183] width 645 height 10
select select "13"
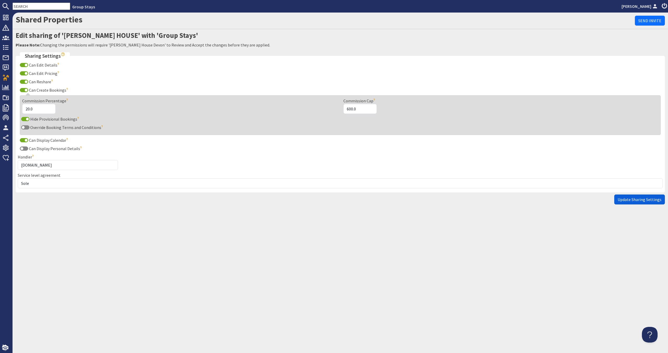
click at [657, 201] on span "Update Sharing Settings" at bounding box center [640, 199] width 44 height 5
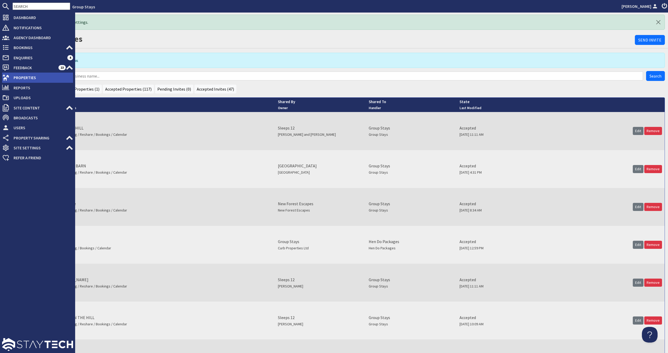
click at [18, 81] on span "Properties" at bounding box center [41, 77] width 64 height 8
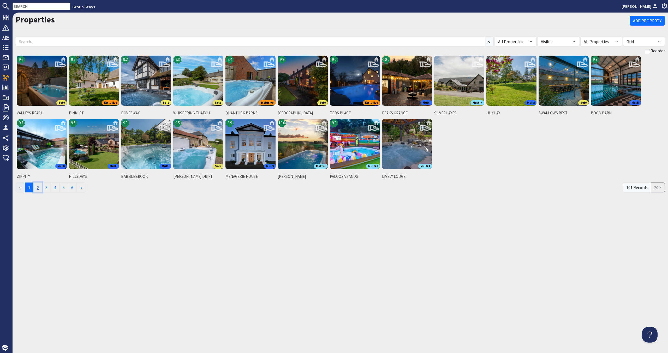
click at [39, 187] on link "2" at bounding box center [37, 187] width 9 height 10
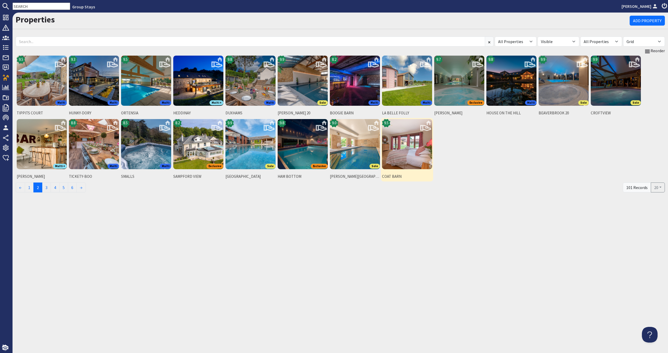
click at [414, 153] on img at bounding box center [407, 144] width 50 height 50
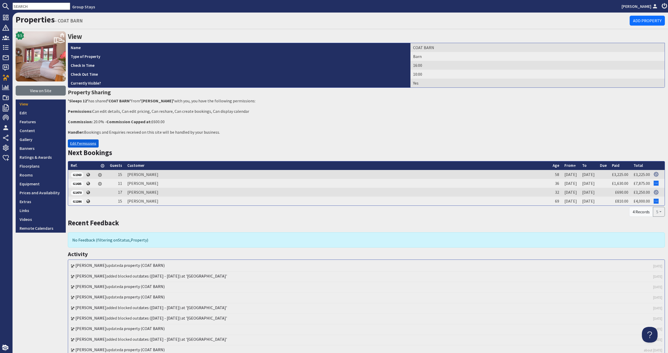
click at [79, 143] on link "Edit Permissions" at bounding box center [83, 143] width 31 height 8
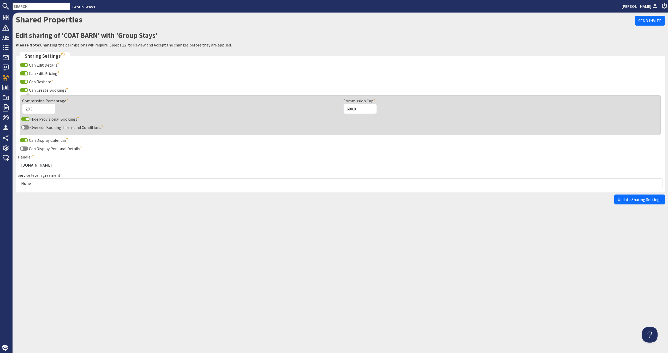
click at [58, 190] on fieldset "Sharing Settings Can Edit Details The site will be able to edit the details of …" at bounding box center [340, 122] width 649 height 140
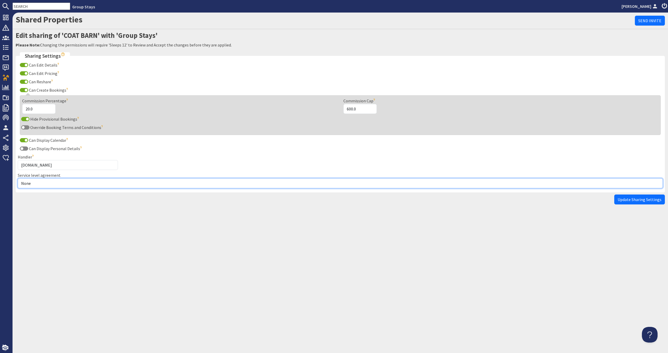
click at [58, 188] on select "None Exclusive Multi + Multi Sole" at bounding box center [340, 183] width 645 height 10
select select "5"
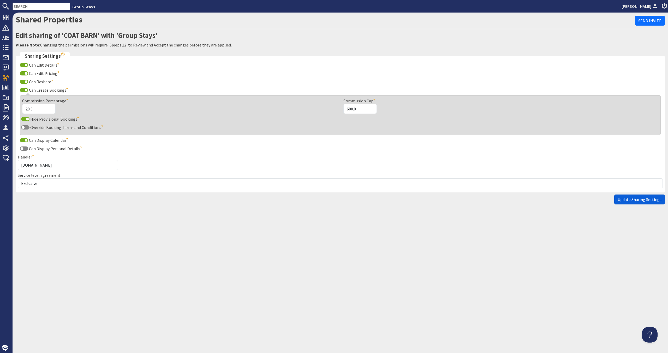
drag, startPoint x: 631, startPoint y: 198, endPoint x: 619, endPoint y: 196, distance: 12.3
click at [630, 198] on span "Update Sharing Settings" at bounding box center [640, 199] width 44 height 5
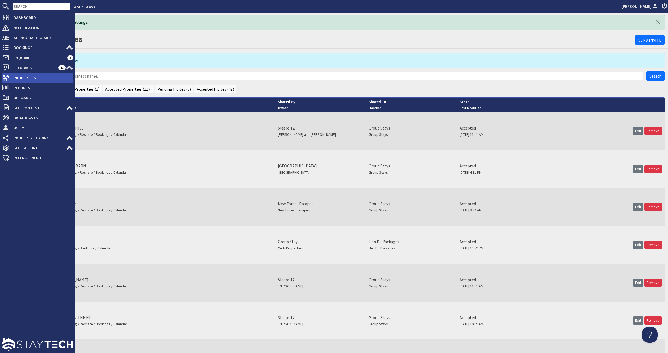
click at [23, 79] on span "Properties" at bounding box center [41, 77] width 64 height 8
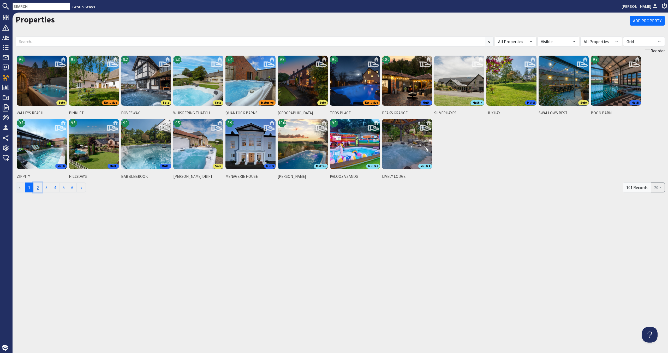
click at [36, 187] on link "2" at bounding box center [37, 187] width 9 height 10
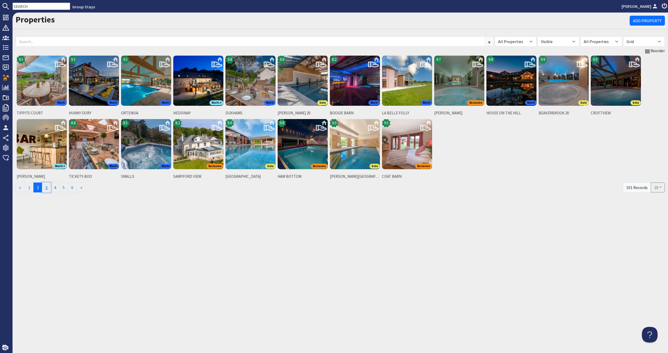
click at [49, 188] on link "3" at bounding box center [46, 187] width 9 height 10
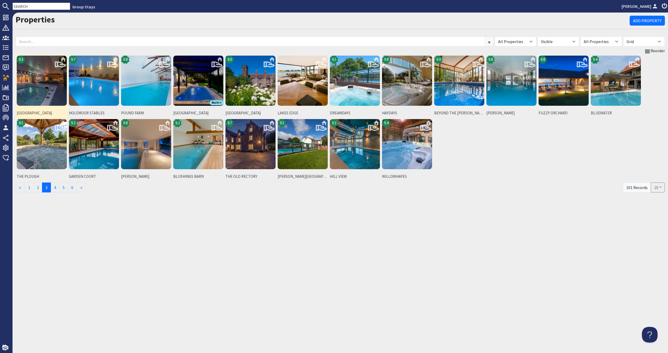
click at [48, 79] on img at bounding box center [42, 81] width 50 height 50
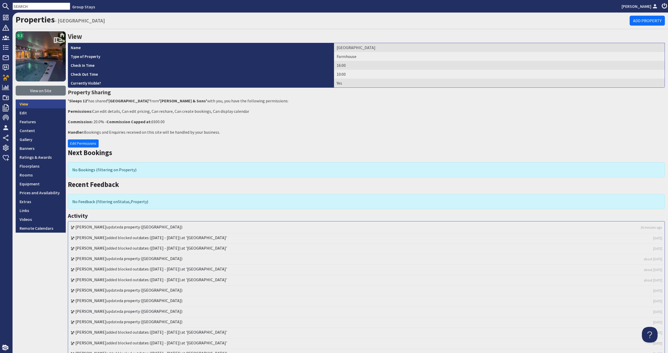
drag, startPoint x: 33, startPoint y: 114, endPoint x: 30, endPoint y: 107, distance: 8.2
click at [33, 114] on link "Edit" at bounding box center [41, 112] width 50 height 9
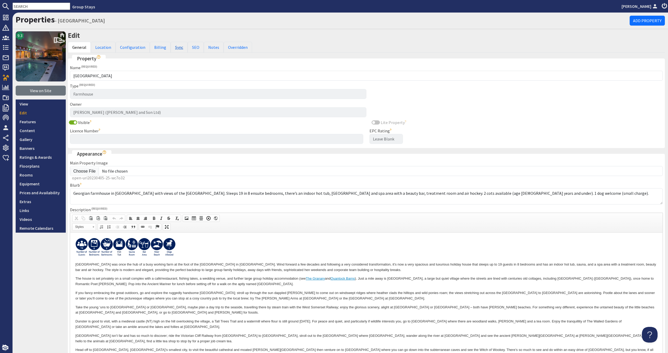
click at [172, 46] on link "Sync" at bounding box center [179, 47] width 17 height 11
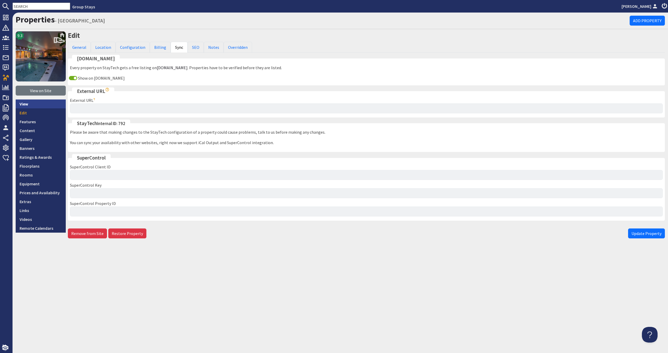
click at [48, 106] on link "View" at bounding box center [41, 103] width 50 height 9
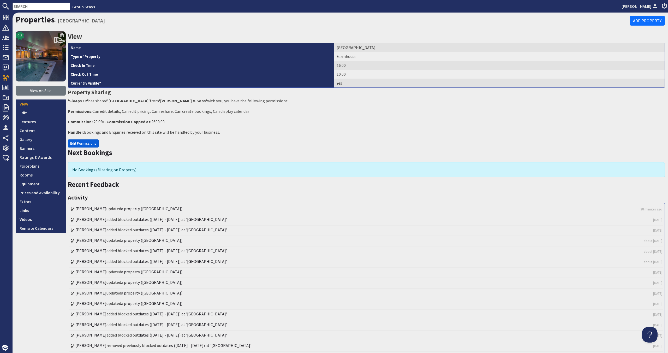
click at [91, 146] on link "Edit Permissions" at bounding box center [83, 143] width 31 height 8
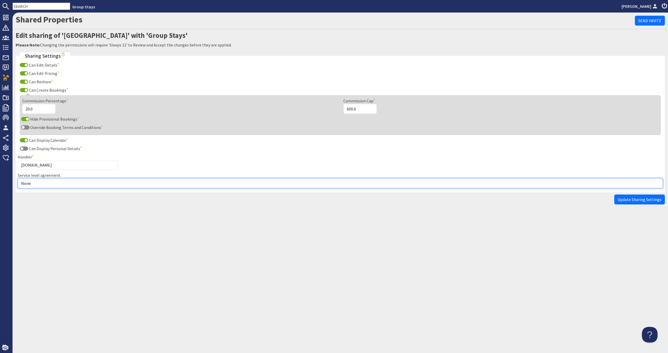
click at [47, 180] on select "None Exclusive Multi + Multi Sole" at bounding box center [340, 183] width 645 height 10
select select "5"
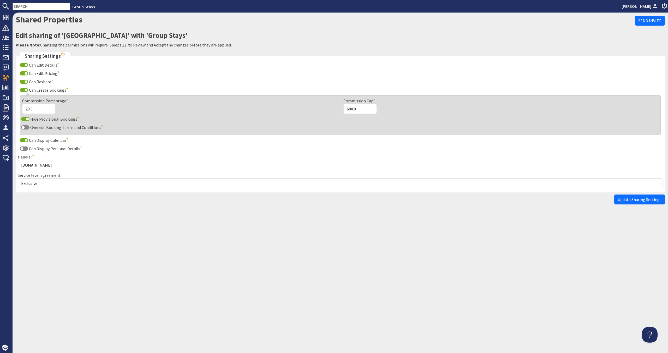
click at [620, 201] on span "Update Sharing Settings" at bounding box center [640, 199] width 44 height 5
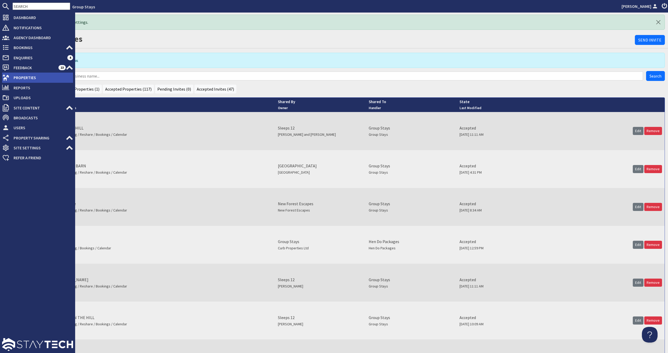
click at [3, 76] on use at bounding box center [6, 78] width 7 height 6
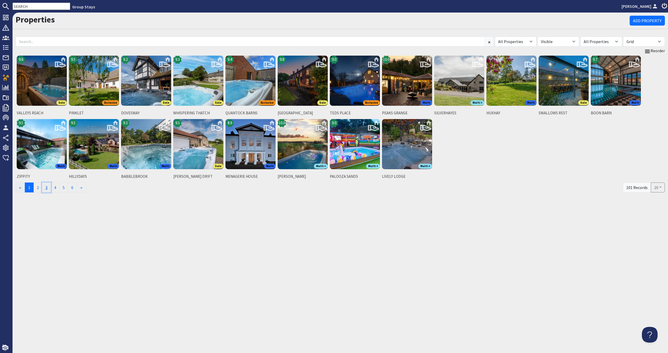
click at [49, 186] on link "3" at bounding box center [46, 187] width 9 height 10
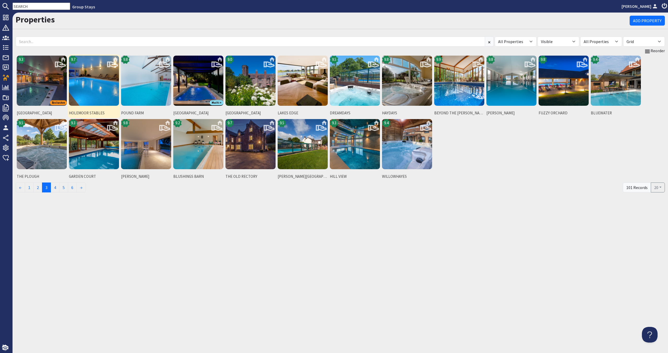
click at [82, 89] on img at bounding box center [94, 81] width 50 height 50
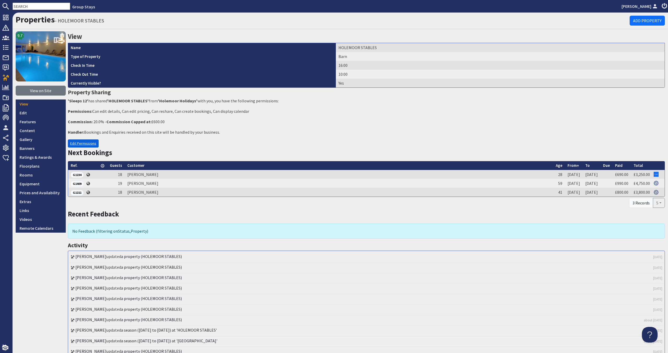
click at [93, 142] on link "Edit Permissions" at bounding box center [83, 143] width 31 height 8
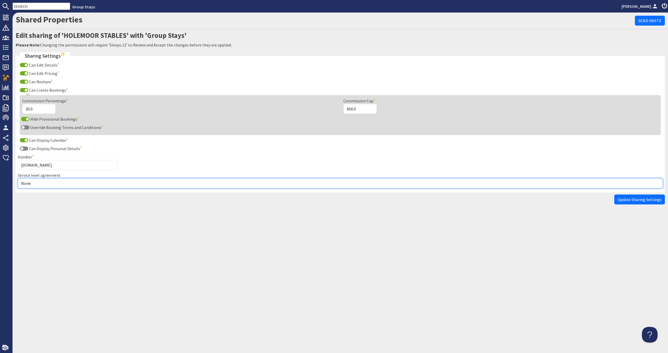
click at [82, 181] on select "None Exclusive Multi + Multi Sole" at bounding box center [340, 183] width 645 height 10
select select "5"
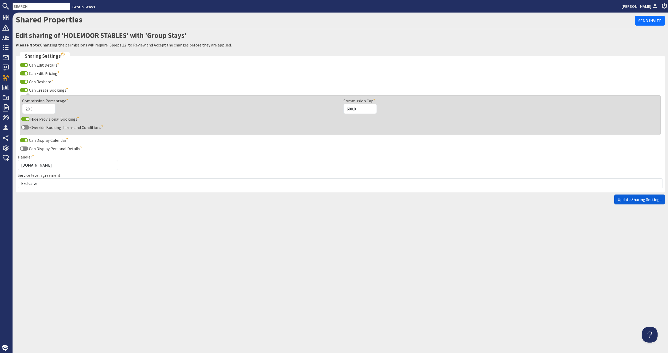
click at [617, 196] on button "Update Sharing Settings" at bounding box center [639, 199] width 51 height 10
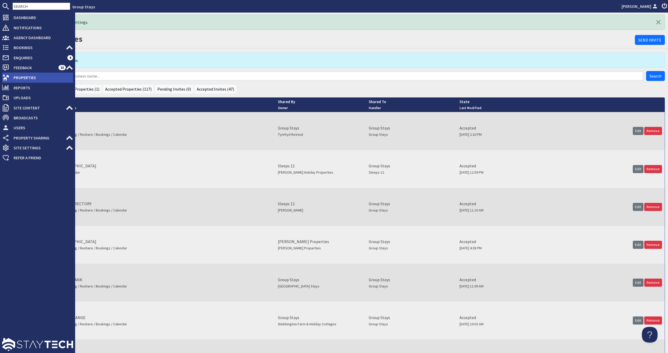
click at [11, 75] on span "Properties" at bounding box center [41, 77] width 64 height 8
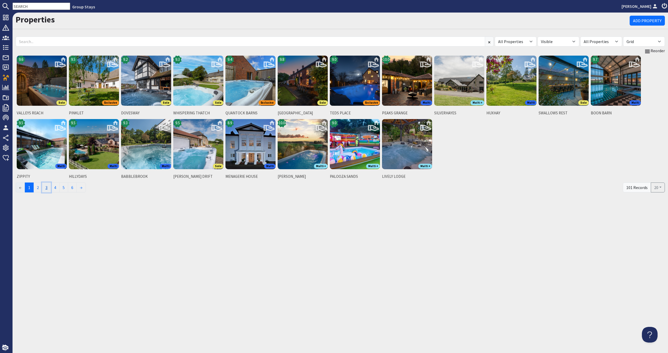
click at [50, 184] on link "3" at bounding box center [46, 187] width 9 height 10
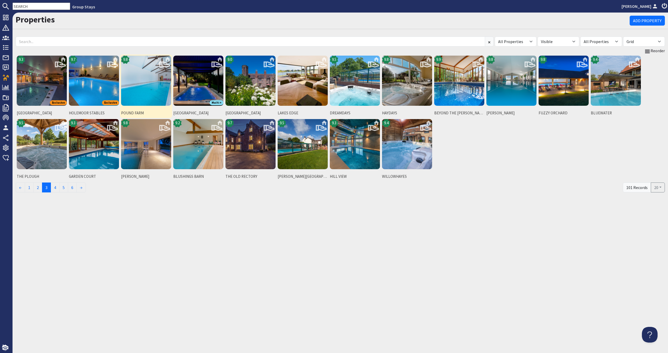
click at [143, 94] on img at bounding box center [146, 81] width 50 height 50
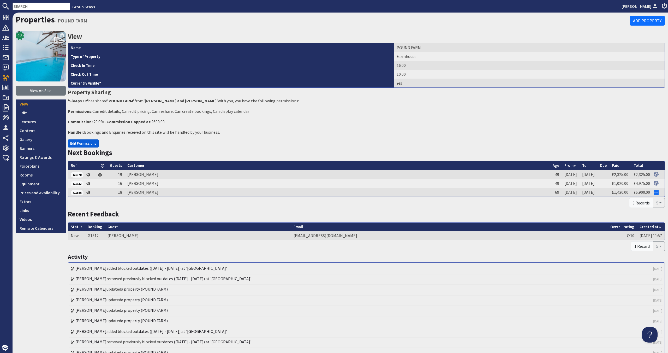
click at [92, 141] on link "Edit Permissions" at bounding box center [83, 143] width 31 height 8
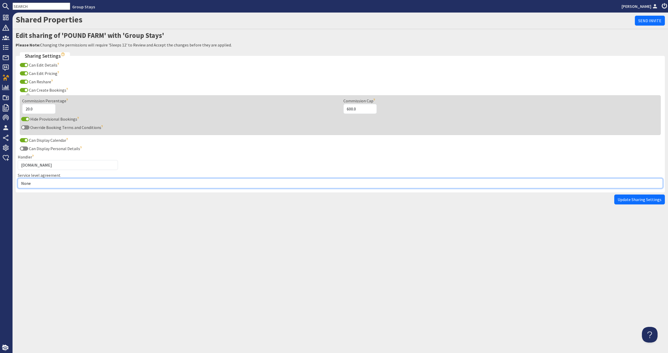
click at [64, 180] on select "None Exclusive Multi + Multi Sole" at bounding box center [340, 183] width 645 height 10
select select "5"
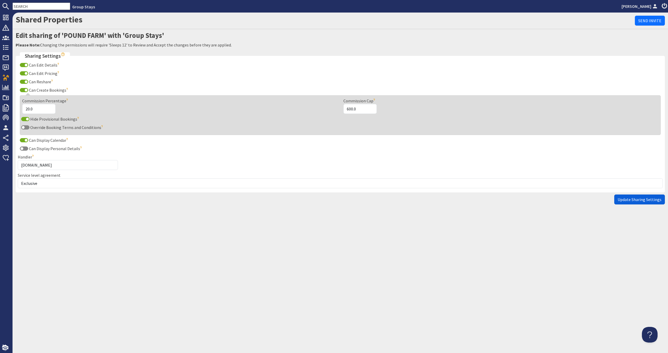
click at [628, 199] on span "Update Sharing Settings" at bounding box center [640, 199] width 44 height 5
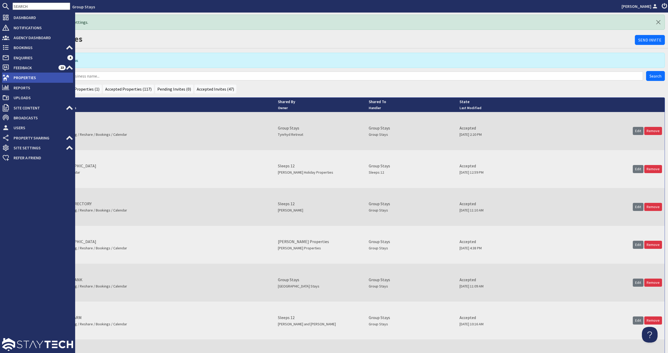
click at [4, 80] on use at bounding box center [6, 78] width 7 height 6
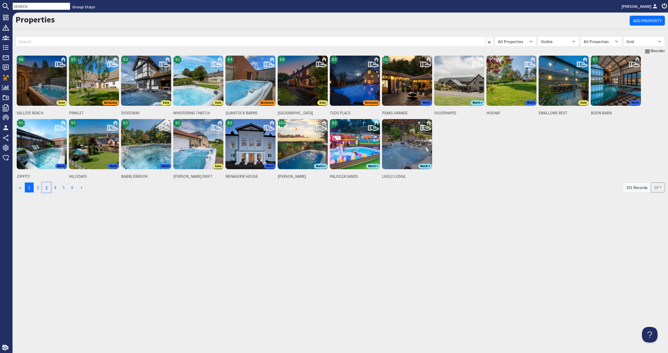
click at [45, 185] on link "3" at bounding box center [46, 187] width 9 height 10
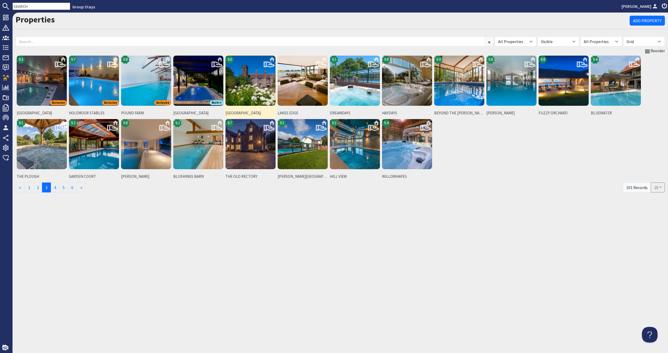
click at [250, 92] on img at bounding box center [250, 81] width 50 height 50
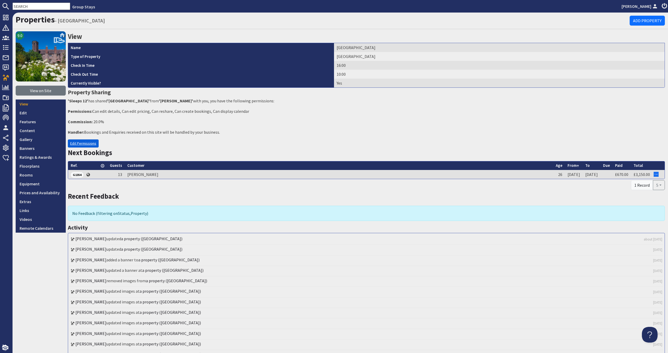
click at [74, 147] on link "Edit Permissions" at bounding box center [83, 143] width 31 height 8
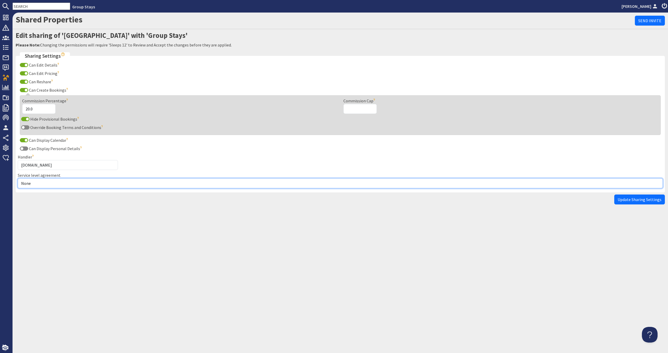
click at [64, 182] on select "None Exclusive Multi + Multi Sole" at bounding box center [340, 183] width 645 height 10
select select "10"
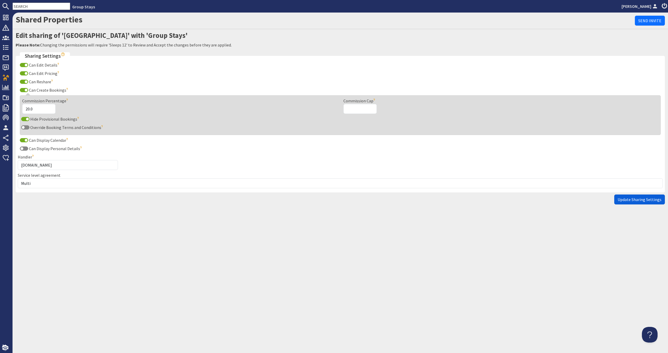
click at [648, 201] on span "Update Sharing Settings" at bounding box center [640, 199] width 44 height 5
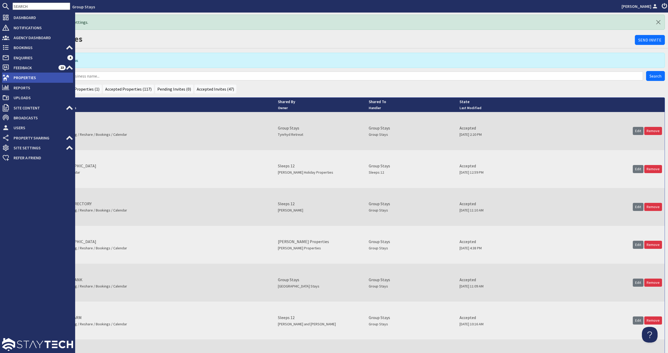
click at [16, 81] on span "Properties" at bounding box center [41, 77] width 64 height 8
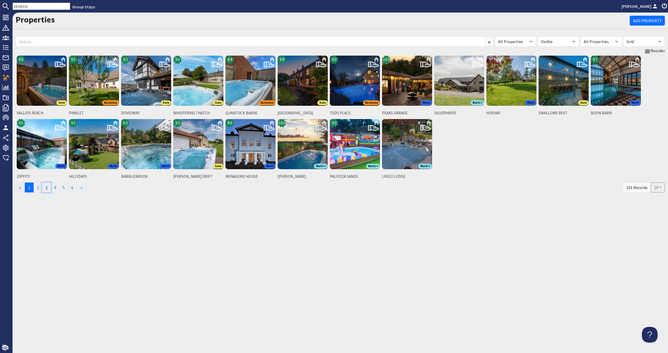
click at [46, 187] on link "3" at bounding box center [46, 187] width 9 height 10
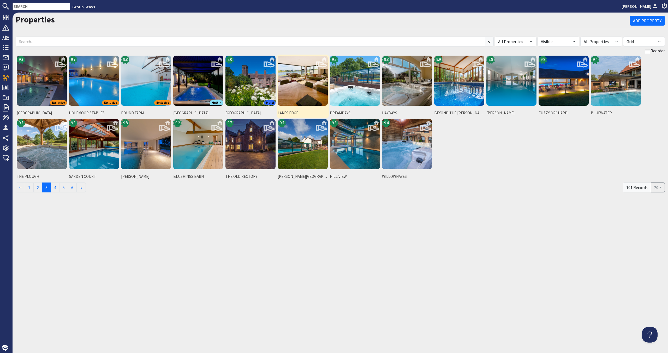
click at [294, 93] on img at bounding box center [303, 81] width 50 height 50
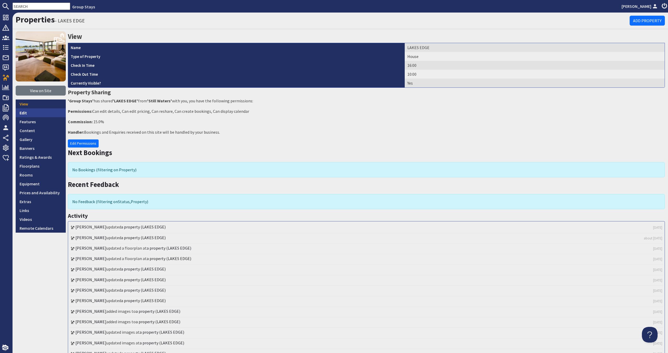
click at [46, 116] on link "Edit" at bounding box center [41, 112] width 50 height 9
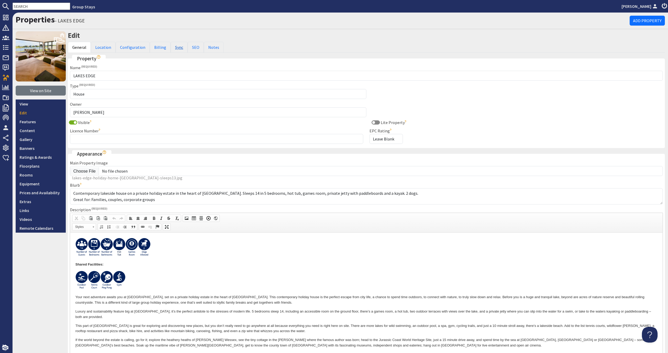
drag, startPoint x: 174, startPoint y: 46, endPoint x: 173, endPoint y: 49, distance: 2.9
click at [174, 46] on link "Sync" at bounding box center [179, 47] width 17 height 11
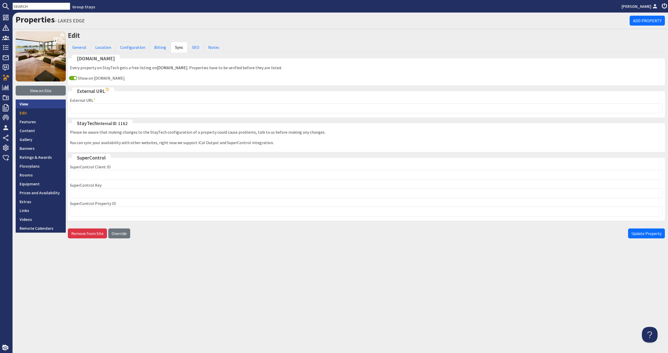
click at [44, 107] on link "View" at bounding box center [41, 103] width 50 height 9
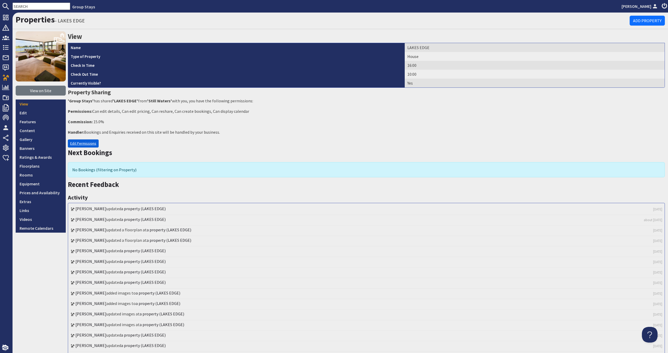
click at [90, 143] on link "Edit Permissions" at bounding box center [83, 143] width 31 height 8
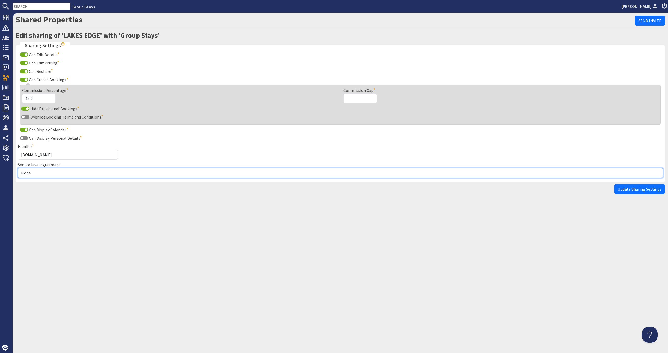
click at [82, 177] on select "None Exclusive Multi + Multi Sole" at bounding box center [340, 173] width 645 height 10
select select "10"
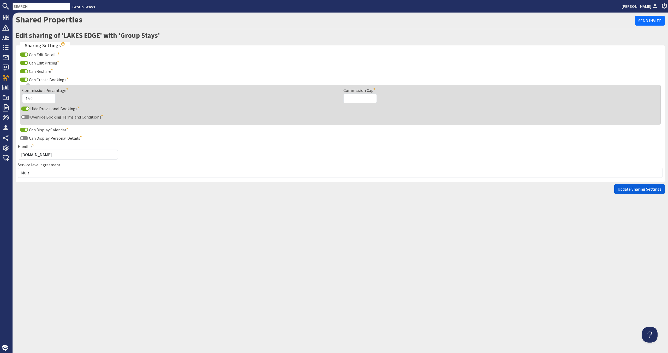
click at [647, 186] on button "Update Sharing Settings" at bounding box center [639, 189] width 51 height 10
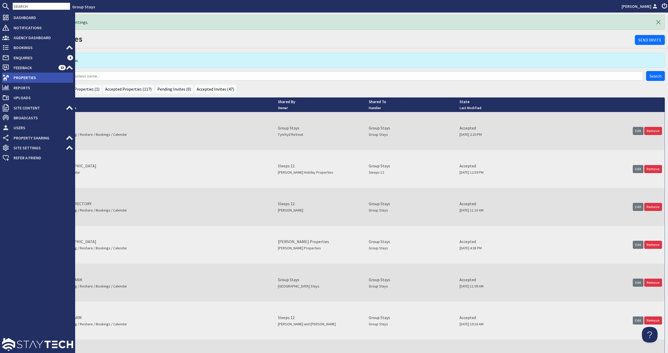
click at [52, 82] on span "Properties" at bounding box center [41, 77] width 64 height 8
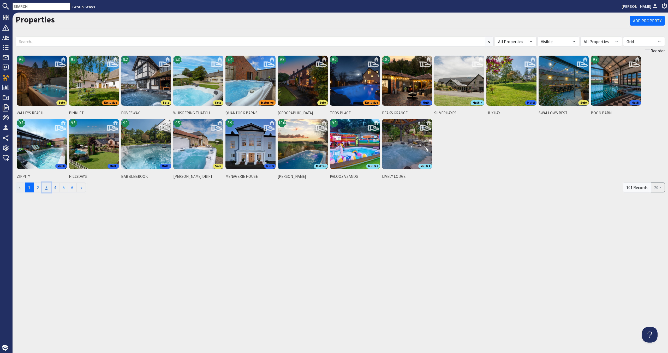
click at [50, 188] on link "3" at bounding box center [46, 187] width 9 height 10
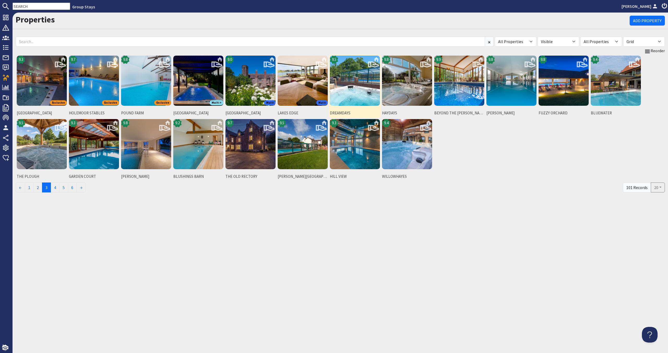
click at [338, 79] on img at bounding box center [355, 81] width 50 height 50
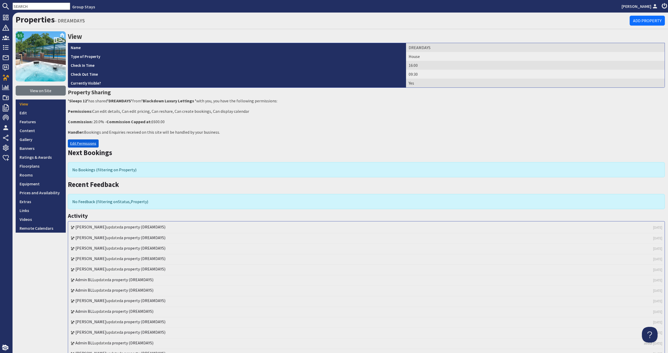
click at [72, 143] on link "Edit Permissions" at bounding box center [83, 143] width 31 height 8
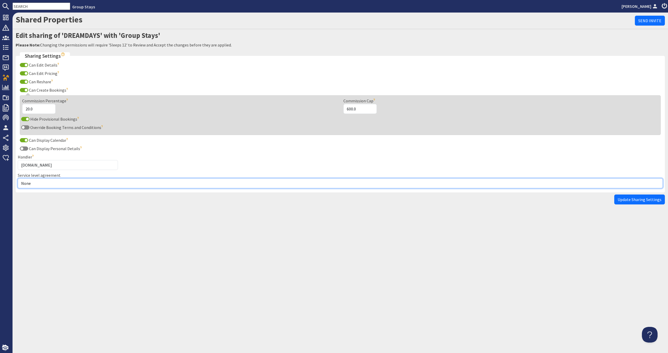
click at [55, 180] on select "None Exclusive Multi + Multi Sole" at bounding box center [340, 183] width 645 height 10
select select "10"
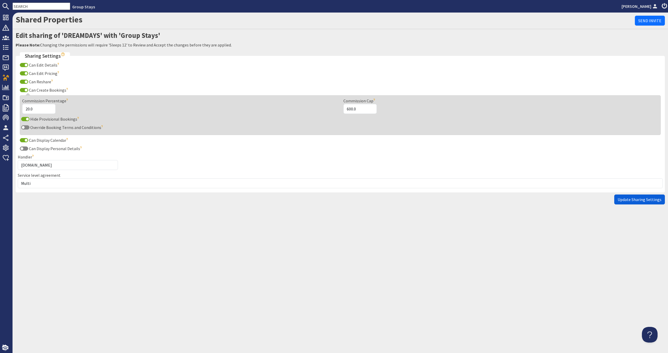
click at [639, 198] on span "Update Sharing Settings" at bounding box center [640, 199] width 44 height 5
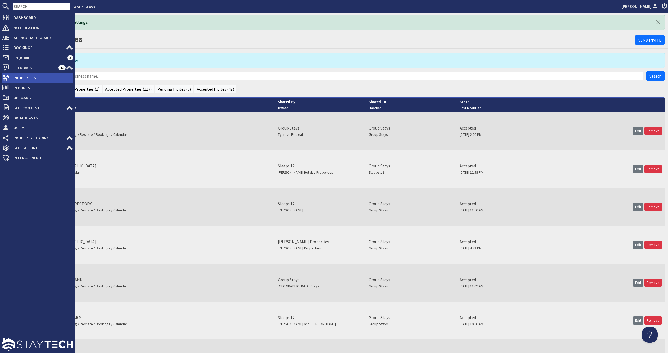
click at [26, 76] on span "Properties" at bounding box center [41, 77] width 64 height 8
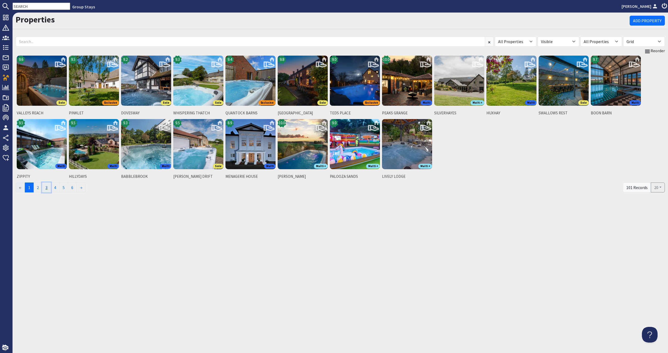
click at [47, 186] on link "3" at bounding box center [46, 187] width 9 height 10
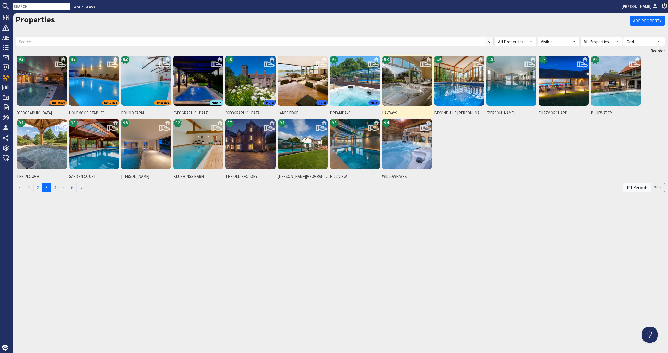
click at [415, 85] on img at bounding box center [407, 81] width 50 height 50
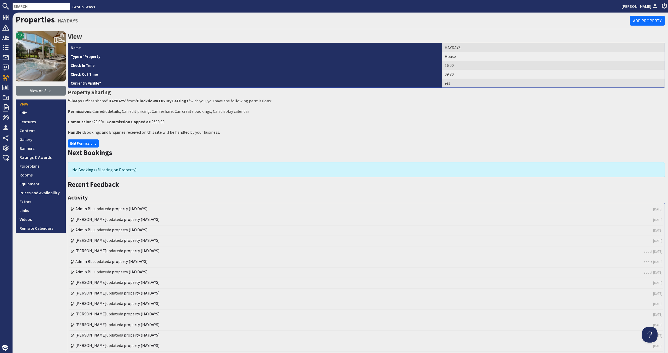
scroll to position [9, 0]
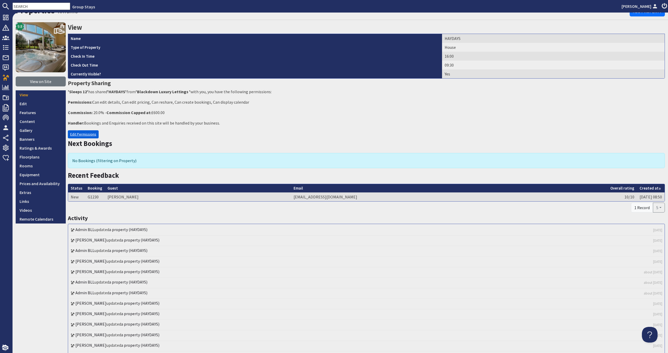
click at [93, 132] on link "Edit Permissions" at bounding box center [83, 134] width 31 height 8
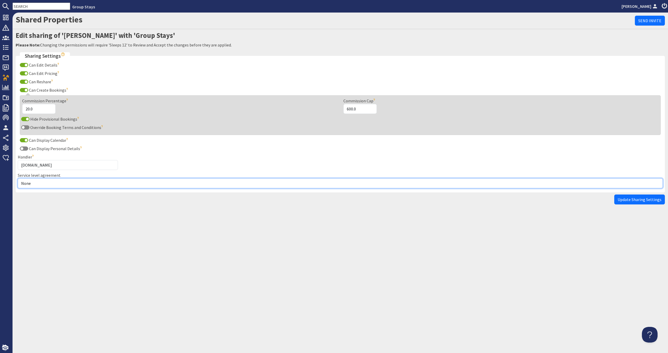
click at [68, 182] on select "None Exclusive Multi + Multi Sole" at bounding box center [340, 183] width 645 height 10
select select "10"
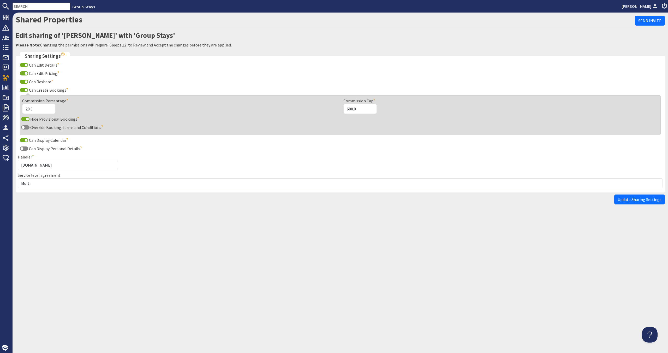
click at [625, 199] on span "Update Sharing Settings" at bounding box center [640, 199] width 44 height 5
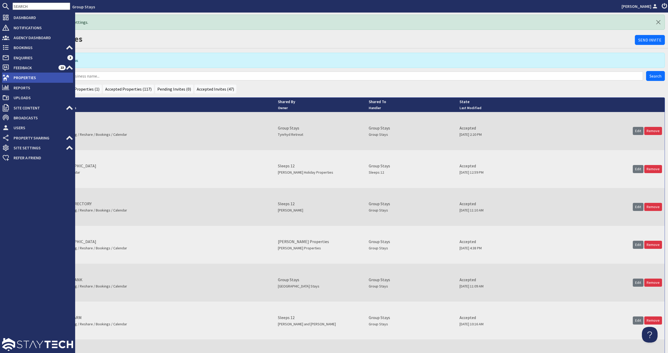
click at [18, 75] on span "Properties" at bounding box center [41, 77] width 64 height 8
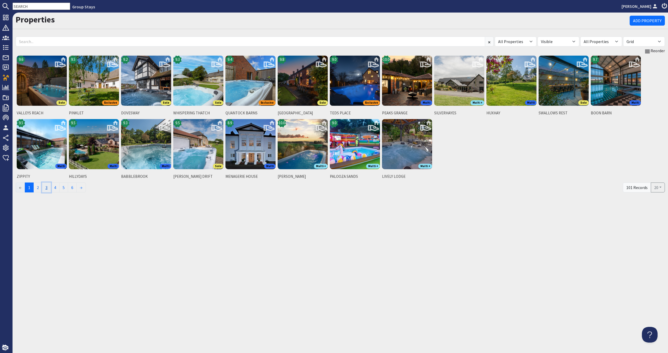
click at [49, 190] on link "3" at bounding box center [46, 187] width 9 height 10
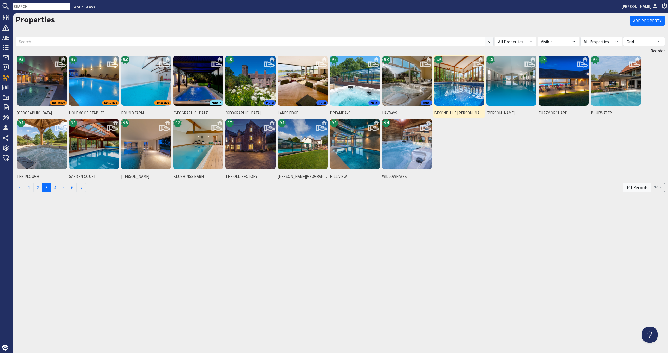
click at [462, 101] on img at bounding box center [459, 81] width 50 height 50
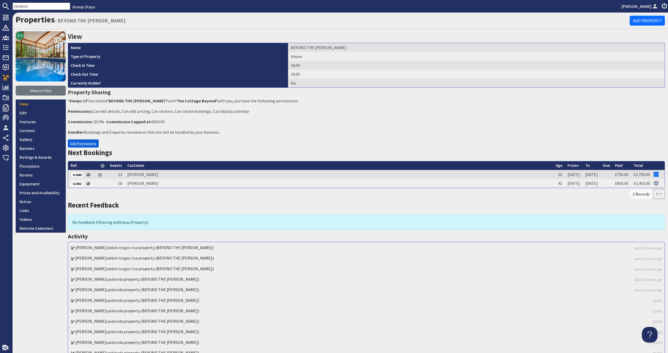
click at [75, 144] on link "Edit Permissions" at bounding box center [83, 143] width 31 height 8
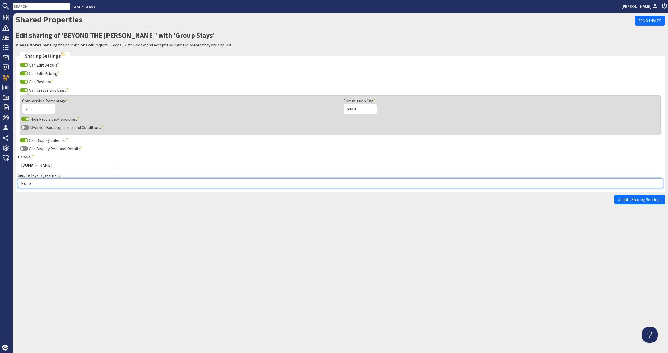
click at [53, 184] on select "None Exclusive Multi + Multi Sole" at bounding box center [340, 183] width 645 height 10
select select "13"
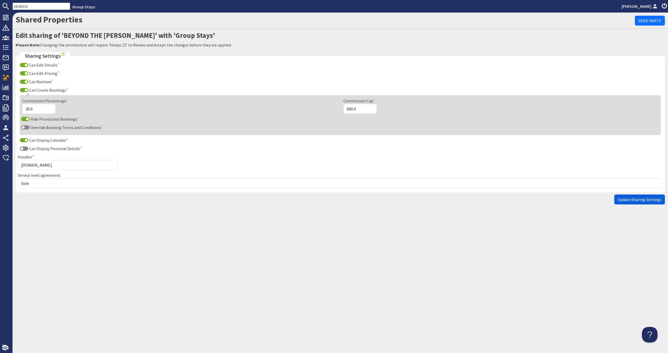
click at [646, 200] on span "Update Sharing Settings" at bounding box center [640, 199] width 44 height 5
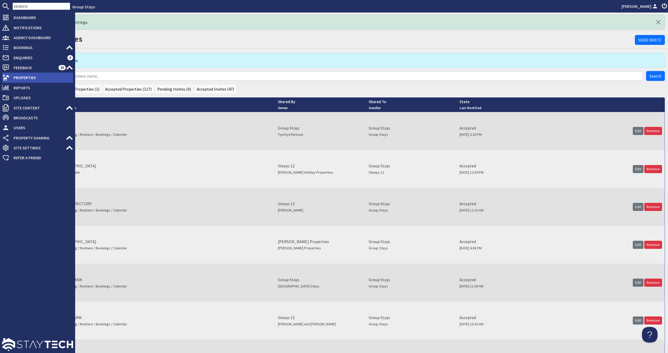
click at [25, 81] on span "Properties" at bounding box center [41, 77] width 64 height 8
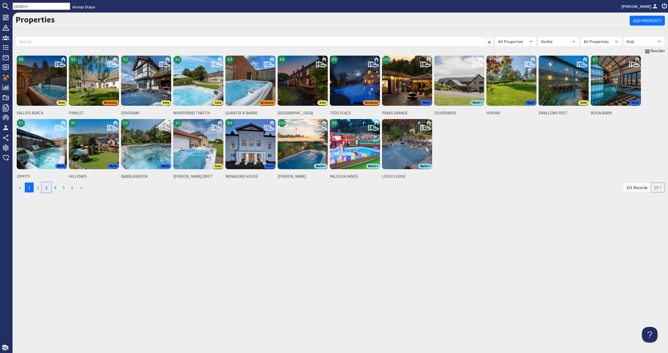
click at [45, 187] on link "3" at bounding box center [46, 187] width 9 height 10
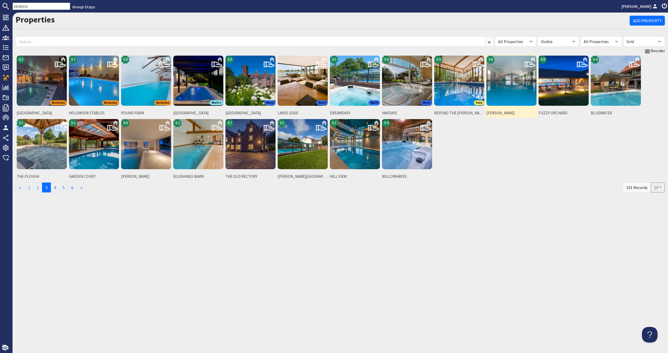
click at [518, 91] on img at bounding box center [511, 81] width 50 height 50
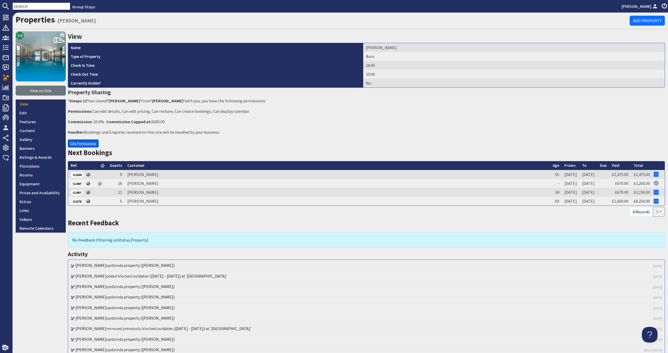
click at [79, 141] on link "Edit Permissions" at bounding box center [83, 143] width 31 height 8
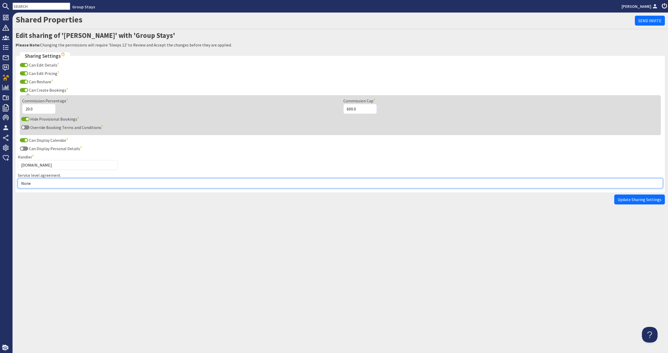
click at [80, 180] on select "None Exclusive Multi + Multi Sole" at bounding box center [340, 183] width 645 height 10
select select "5"
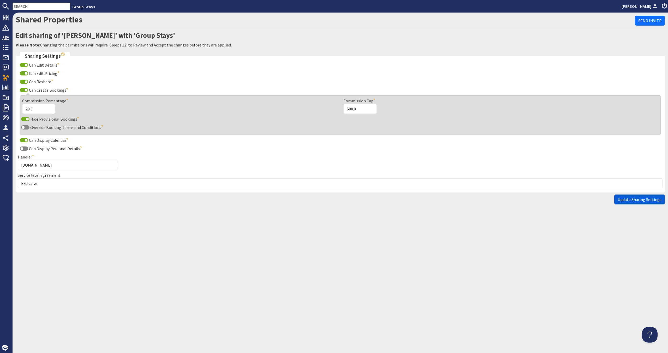
click at [634, 201] on span "Update Sharing Settings" at bounding box center [640, 199] width 44 height 5
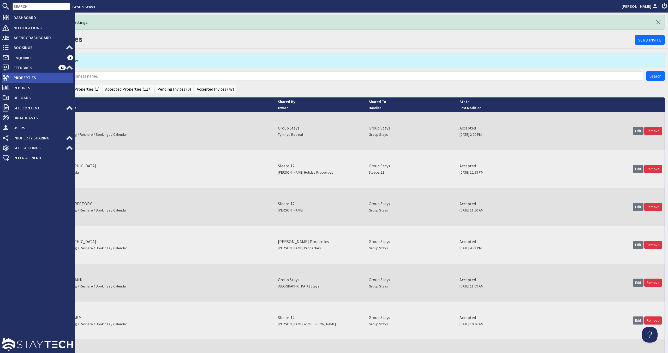
click at [48, 79] on span "Properties" at bounding box center [41, 77] width 64 height 8
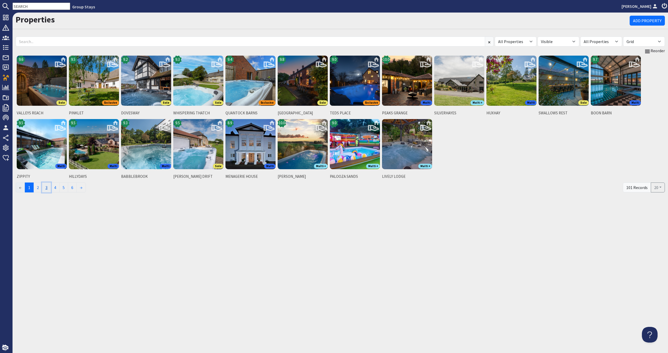
click at [46, 184] on link "3" at bounding box center [46, 187] width 9 height 10
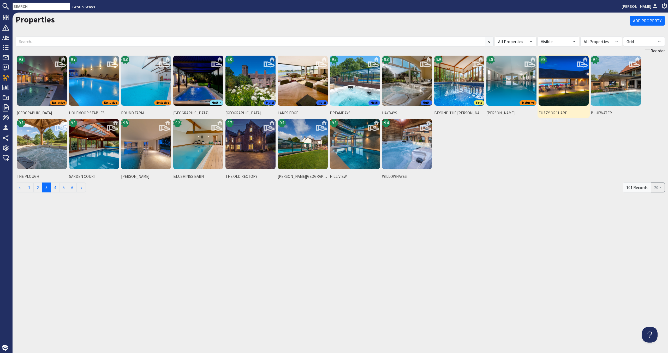
click at [567, 95] on img at bounding box center [564, 81] width 50 height 50
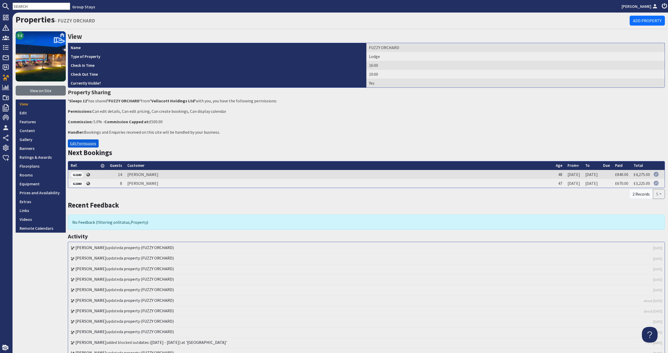
click at [93, 147] on link "Edit Permissions" at bounding box center [83, 143] width 31 height 8
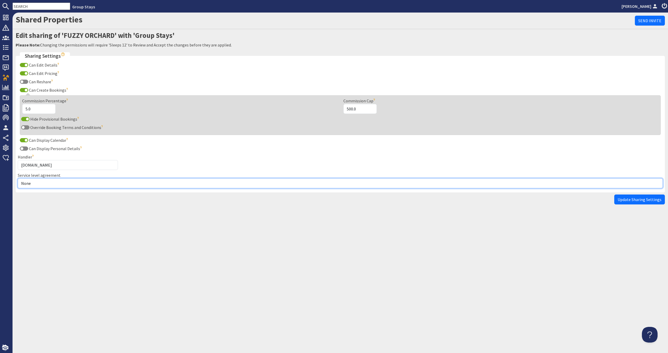
click at [82, 186] on select "None Exclusive Multi + Multi Sole" at bounding box center [340, 183] width 645 height 10
select select "5"
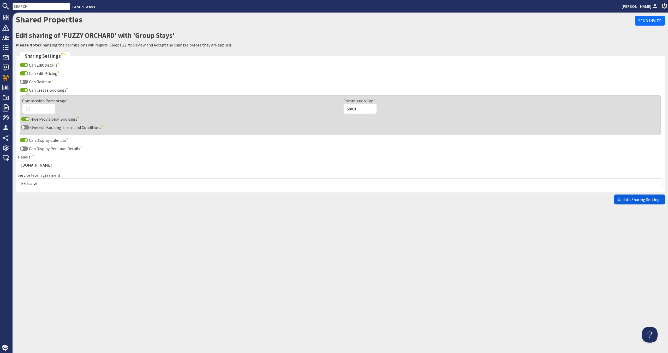
click at [654, 195] on button "Update Sharing Settings" at bounding box center [639, 199] width 51 height 10
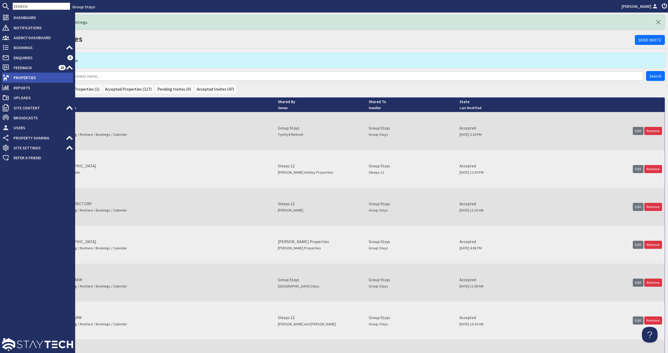
click at [20, 81] on span "Properties" at bounding box center [41, 77] width 64 height 8
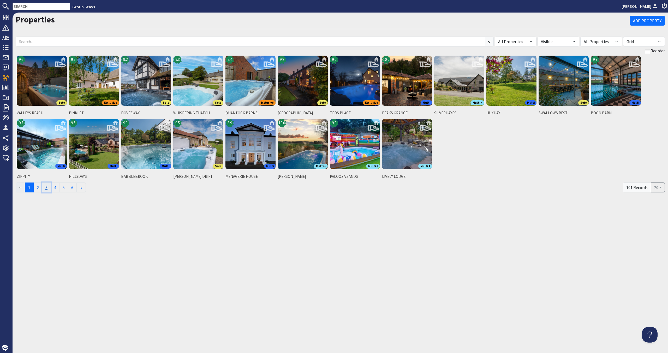
click at [47, 185] on link "3" at bounding box center [46, 187] width 9 height 10
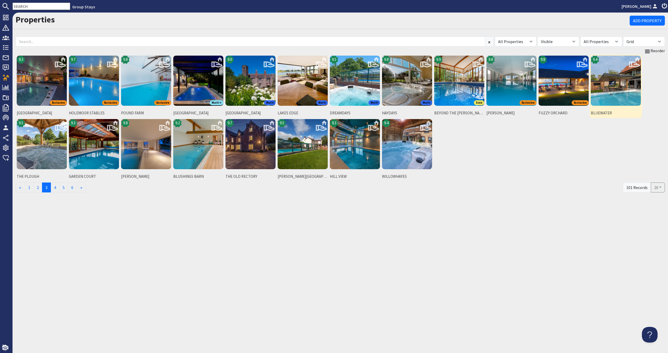
click at [623, 97] on img at bounding box center [616, 81] width 50 height 50
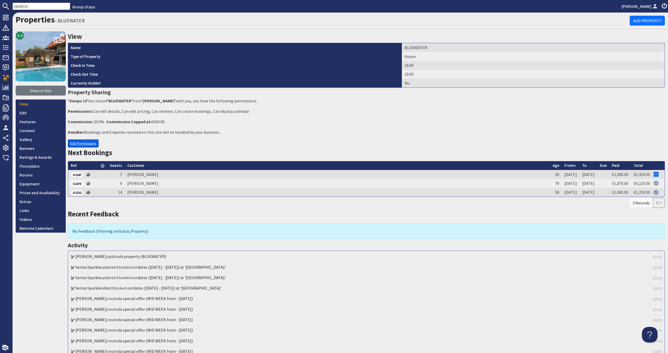
click at [69, 142] on link "Edit Permissions" at bounding box center [83, 143] width 31 height 8
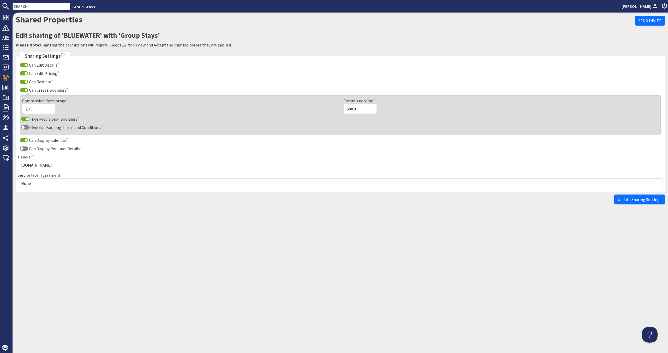
click at [68, 190] on fieldset "Sharing Settings Can Edit Details The site will be able to edit the details of …" at bounding box center [340, 122] width 649 height 140
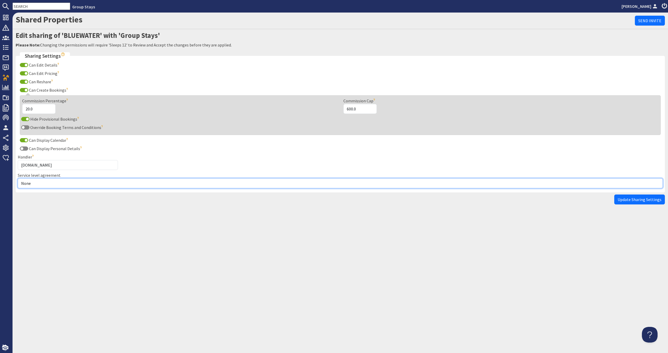
click at [73, 186] on select "None Exclusive Multi + Multi Sole" at bounding box center [340, 183] width 645 height 10
select select "13"
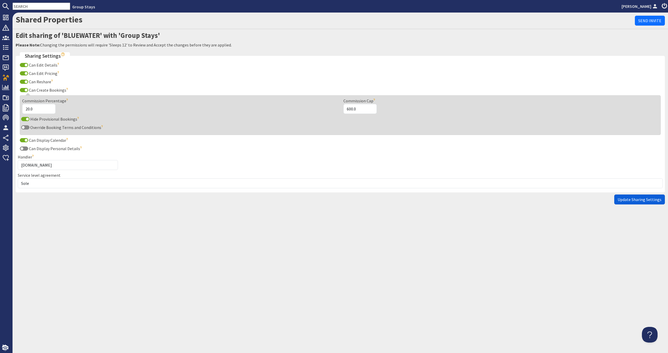
click at [632, 201] on span "Update Sharing Settings" at bounding box center [640, 199] width 44 height 5
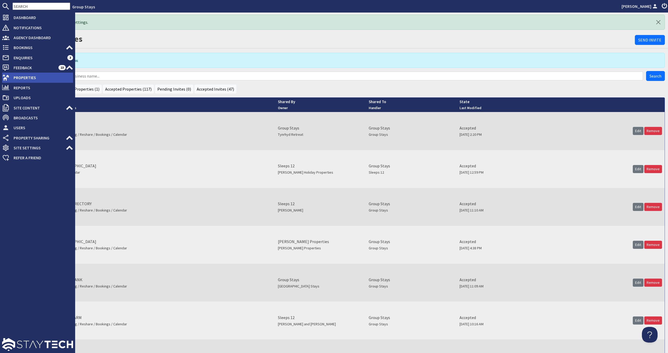
click at [18, 79] on span "Properties" at bounding box center [41, 77] width 64 height 8
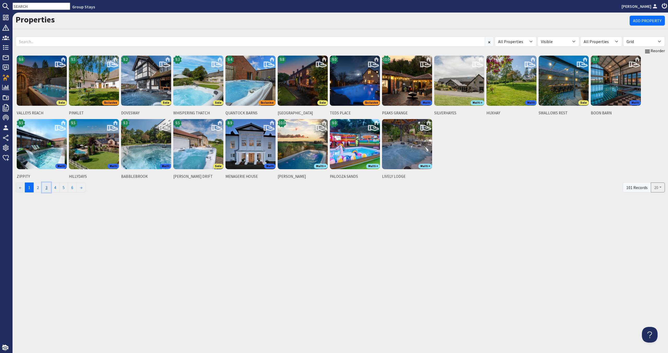
click at [46, 185] on link "3" at bounding box center [46, 187] width 9 height 10
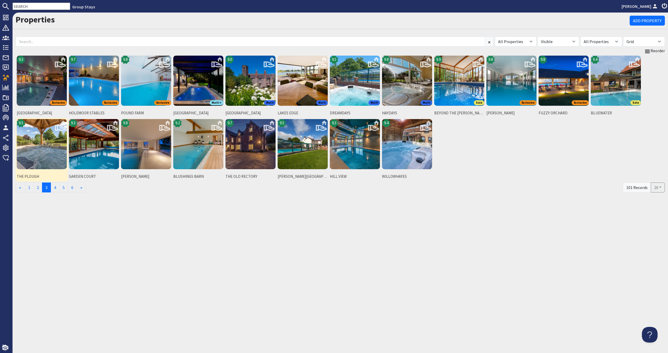
drag, startPoint x: 38, startPoint y: 159, endPoint x: 41, endPoint y: 159, distance: 2.9
click at [38, 159] on img at bounding box center [42, 144] width 50 height 50
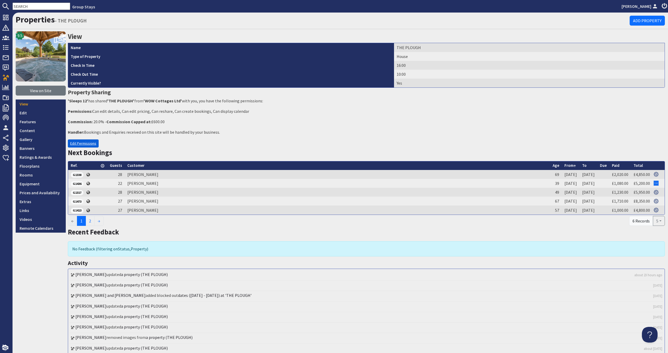
click at [85, 142] on link "Edit Permissions" at bounding box center [83, 143] width 31 height 8
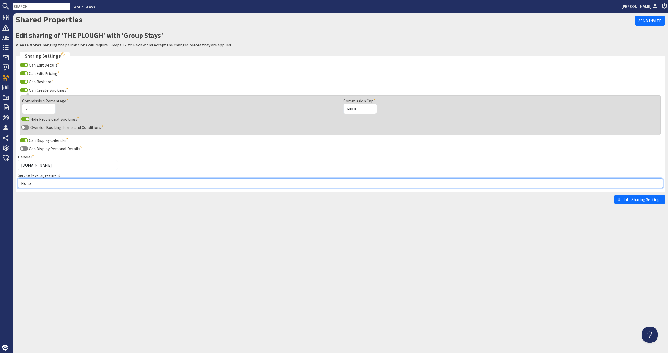
click at [80, 182] on select "None Exclusive Multi + Multi Sole" at bounding box center [340, 183] width 645 height 10
select select "5"
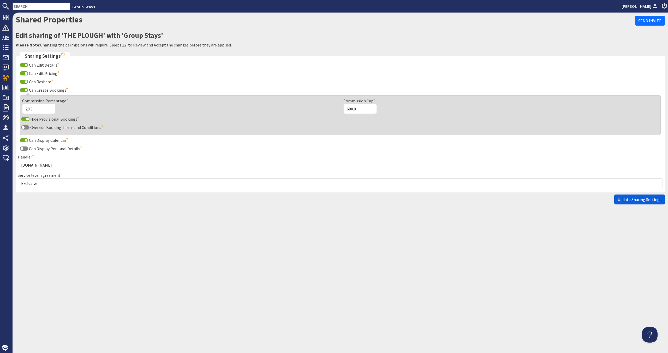
click at [631, 196] on button "Update Sharing Settings" at bounding box center [639, 199] width 51 height 10
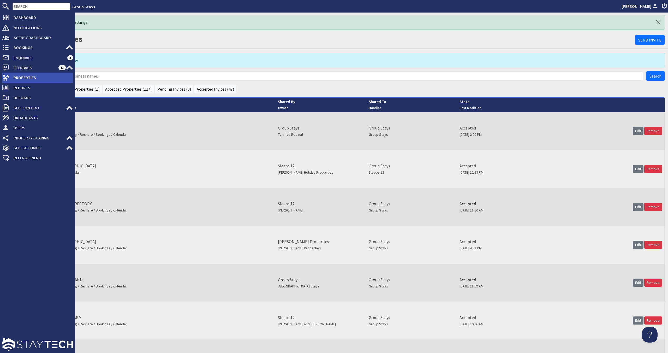
click at [14, 80] on span "Properties" at bounding box center [41, 77] width 64 height 8
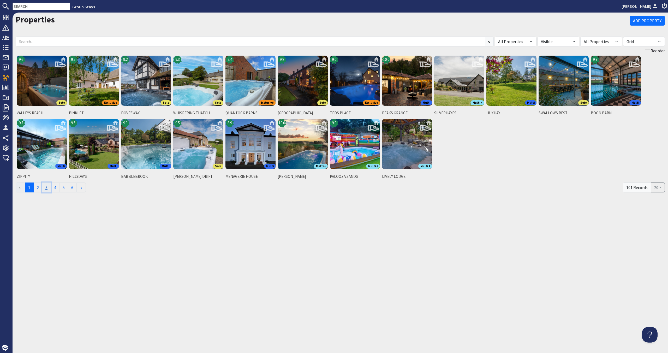
click at [48, 184] on link "3" at bounding box center [46, 187] width 9 height 10
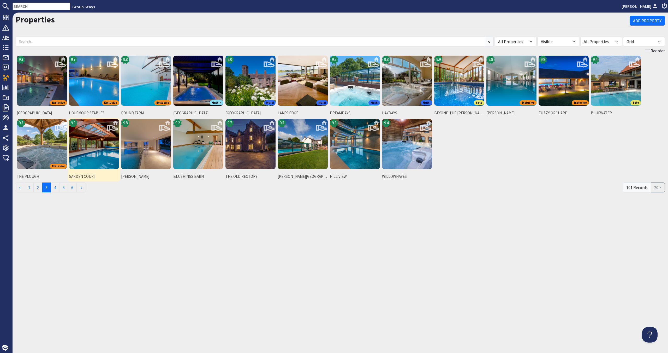
click at [80, 163] on img at bounding box center [94, 144] width 50 height 50
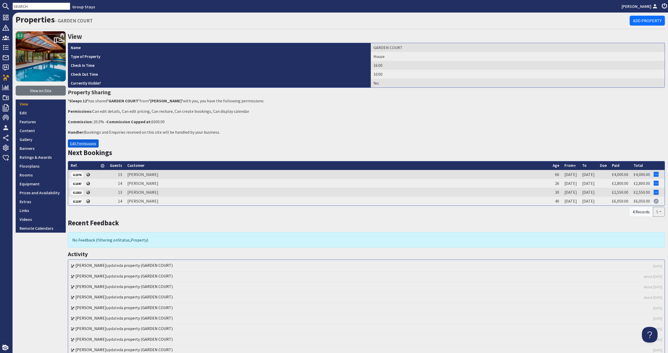
click at [82, 143] on link "Edit Permissions" at bounding box center [83, 143] width 31 height 8
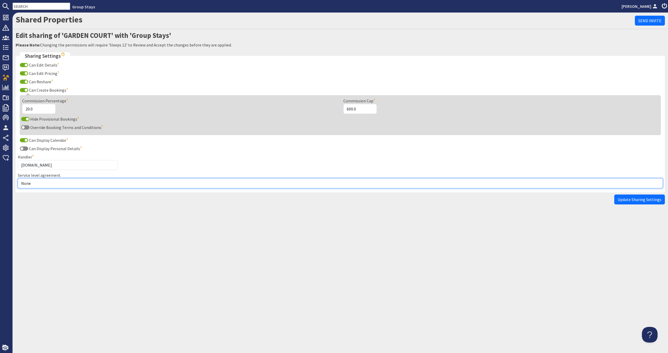
click at [77, 185] on select "None Exclusive Multi + Multi Sole" at bounding box center [340, 183] width 645 height 10
select select "5"
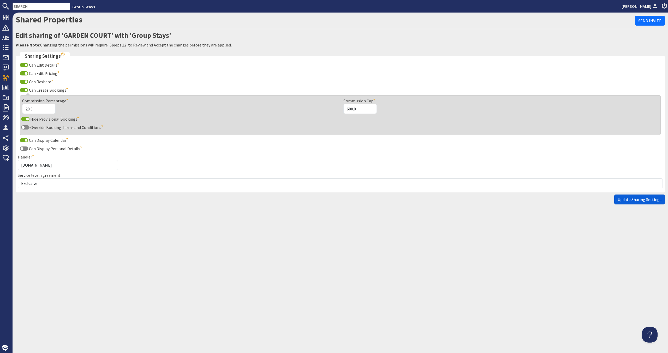
click at [638, 200] on span "Update Sharing Settings" at bounding box center [640, 199] width 44 height 5
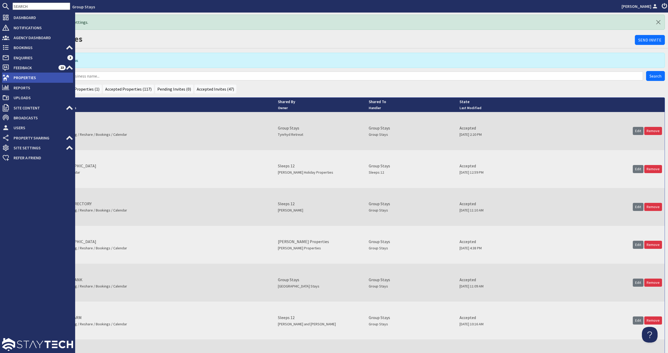
click at [34, 77] on span "Properties" at bounding box center [41, 77] width 64 height 8
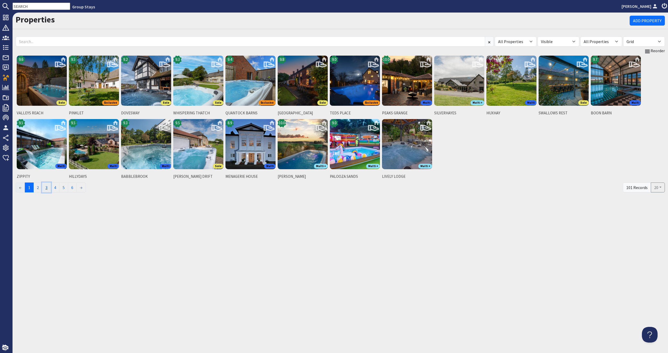
click at [48, 188] on link "3" at bounding box center [46, 187] width 9 height 10
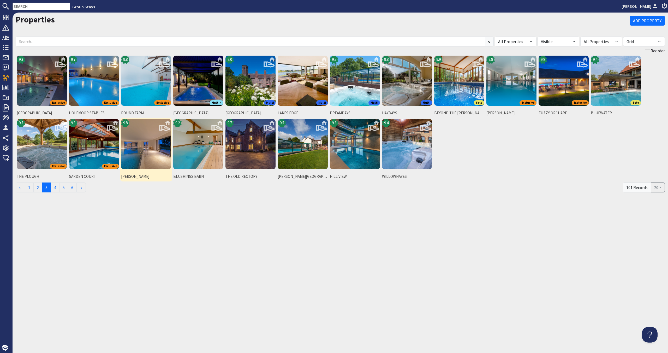
click at [156, 158] on img at bounding box center [146, 144] width 50 height 50
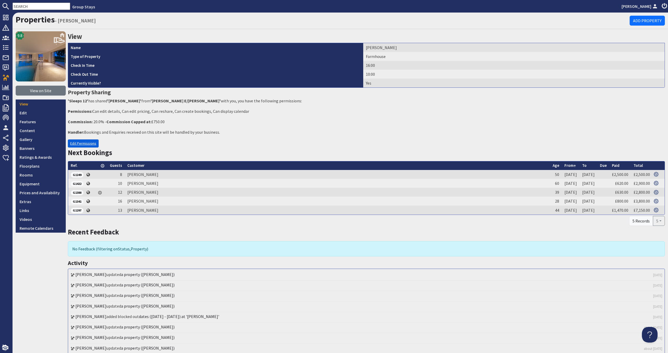
click at [74, 146] on link "Edit Permissions" at bounding box center [83, 143] width 31 height 8
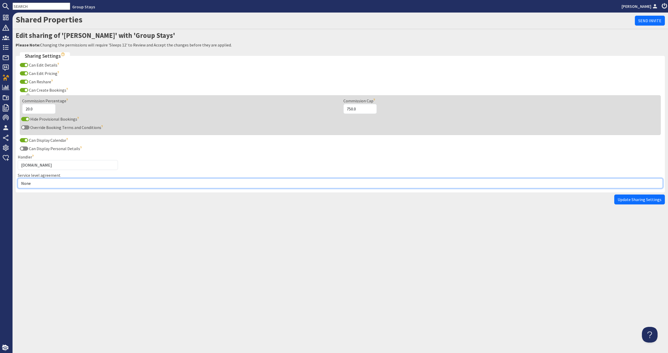
click at [77, 179] on select "None Exclusive Multi + Multi Sole" at bounding box center [340, 183] width 645 height 10
select select "5"
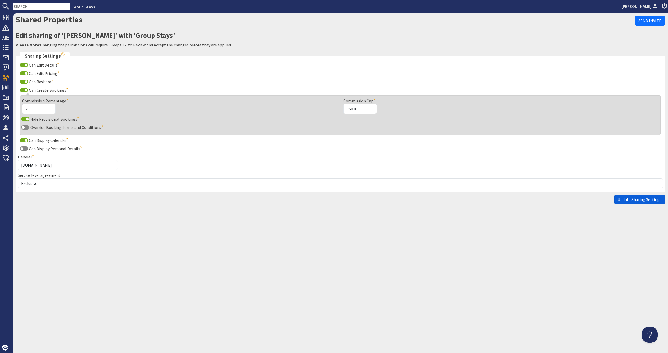
click at [646, 202] on button "Update Sharing Settings" at bounding box center [639, 199] width 51 height 10
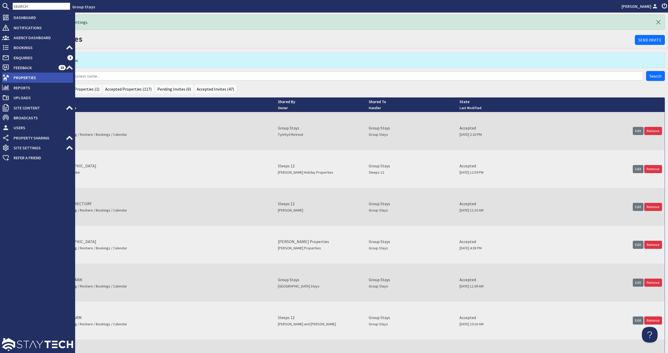
click at [21, 76] on span "Properties" at bounding box center [41, 77] width 64 height 8
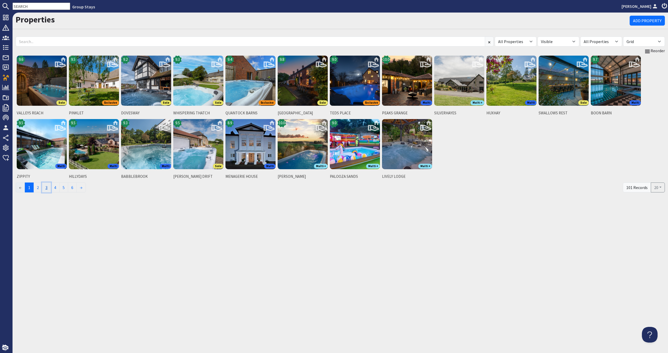
click at [48, 187] on link "3" at bounding box center [46, 187] width 9 height 10
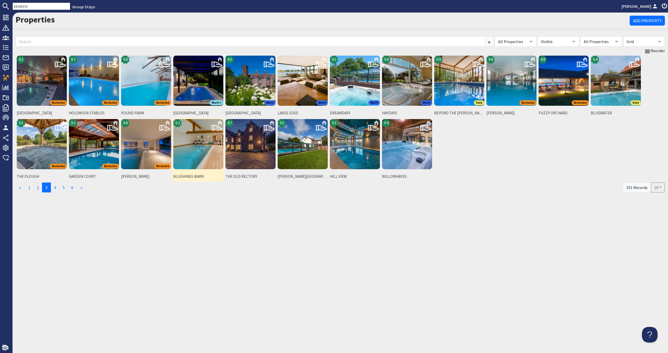
click at [220, 148] on img at bounding box center [198, 144] width 50 height 50
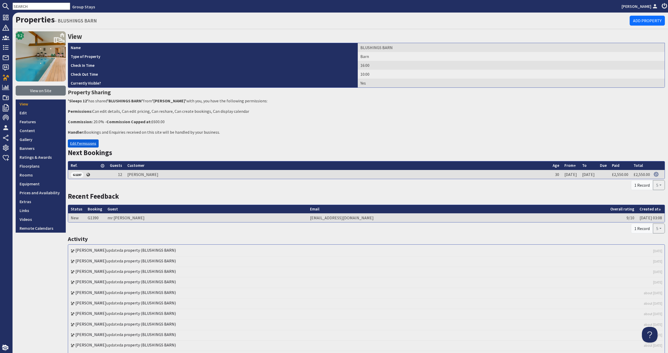
click at [72, 143] on link "Edit Permissions" at bounding box center [83, 143] width 31 height 8
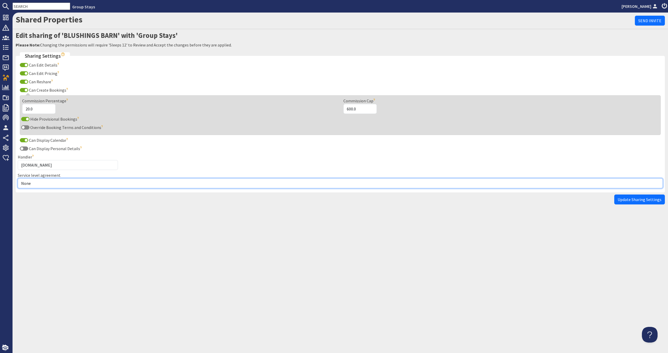
click at [67, 185] on select "None Exclusive Multi + Multi Sole" at bounding box center [340, 183] width 645 height 10
select select "13"
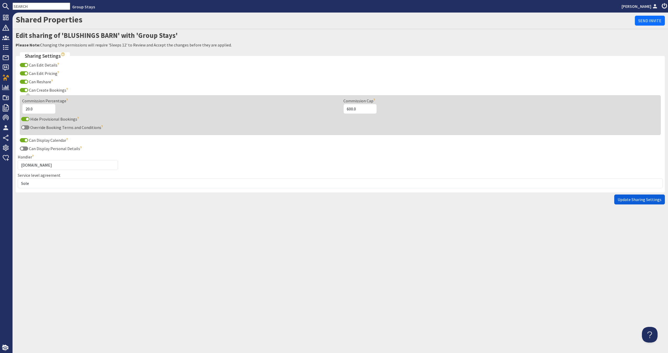
click at [656, 199] on span "Update Sharing Settings" at bounding box center [640, 199] width 44 height 5
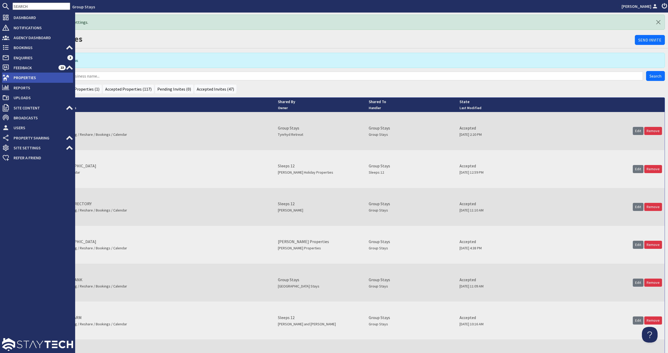
click at [34, 77] on span "Properties" at bounding box center [41, 77] width 64 height 8
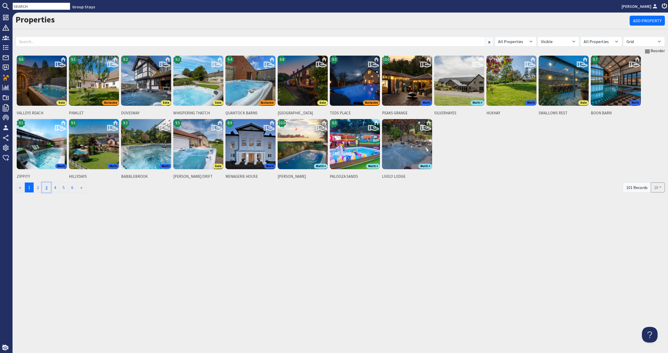
click at [48, 187] on link "3" at bounding box center [46, 187] width 9 height 10
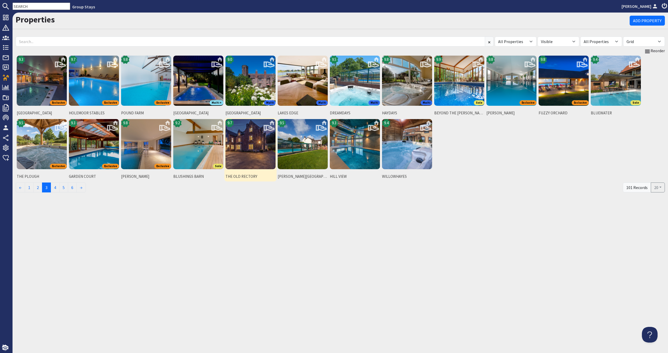
click at [240, 143] on img at bounding box center [250, 144] width 50 height 50
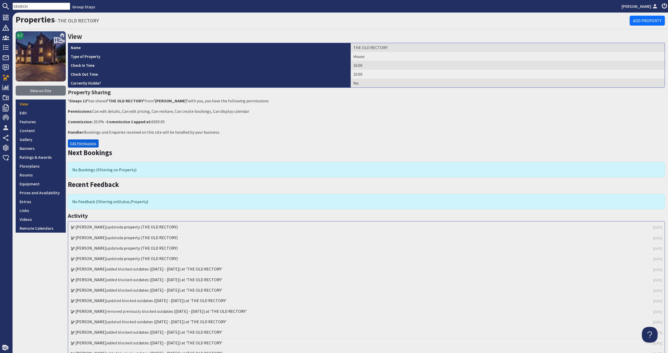
click at [78, 140] on link "Edit Permissions" at bounding box center [83, 143] width 31 height 8
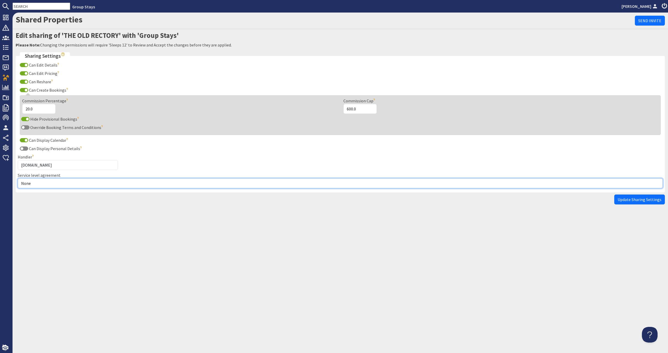
click at [70, 181] on select "None Exclusive Multi + Multi Sole" at bounding box center [340, 183] width 645 height 10
select select "5"
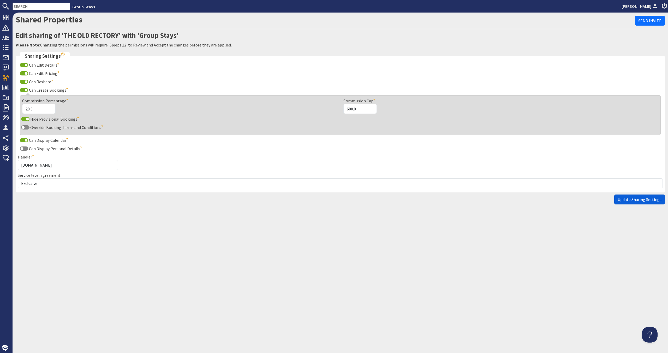
click at [644, 200] on span "Update Sharing Settings" at bounding box center [640, 199] width 44 height 5
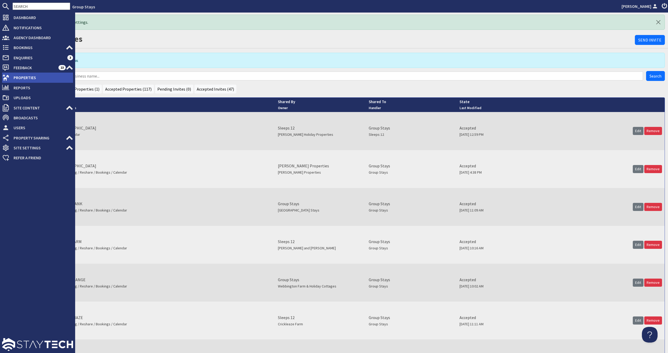
click at [19, 78] on span "Properties" at bounding box center [41, 77] width 64 height 8
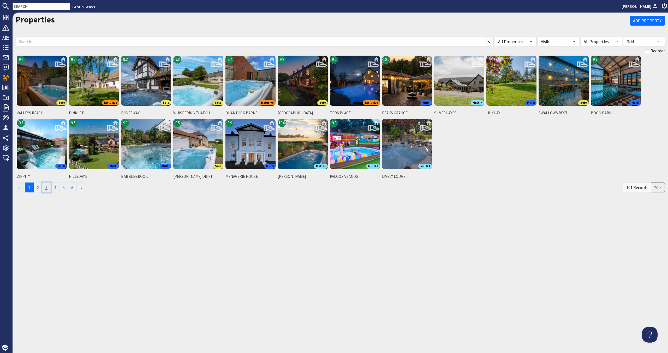
click at [51, 186] on link "3" at bounding box center [46, 187] width 9 height 10
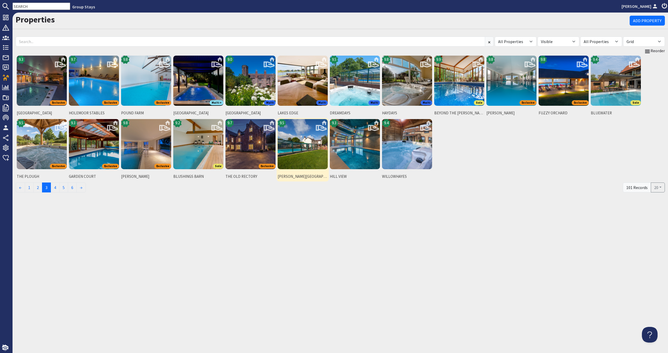
click at [298, 157] on img at bounding box center [303, 144] width 50 height 50
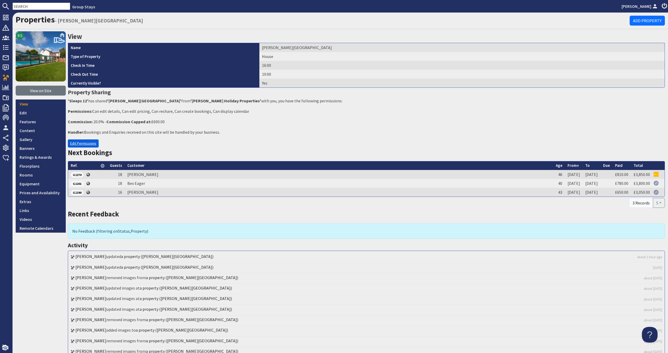
click at [81, 143] on link "Edit Permissions" at bounding box center [83, 143] width 31 height 8
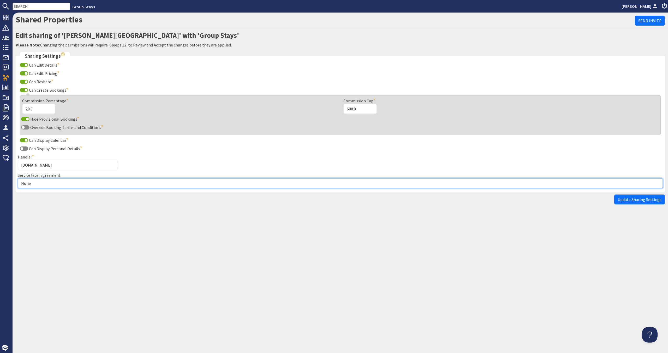
click at [61, 183] on select "None Exclusive Multi + Multi Sole" at bounding box center [340, 183] width 645 height 10
select select "13"
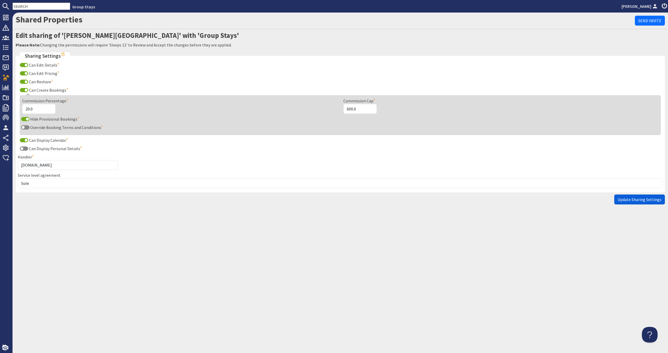
click at [633, 200] on span "Update Sharing Settings" at bounding box center [640, 199] width 44 height 5
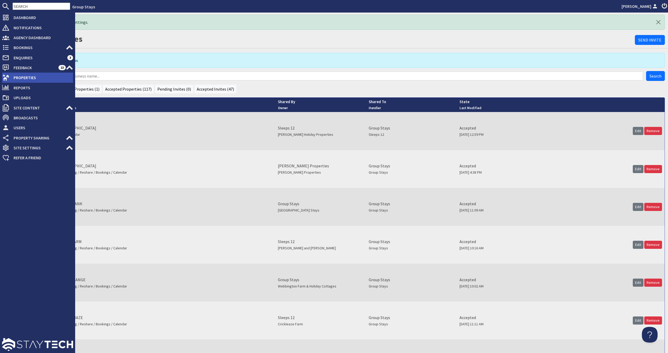
click at [13, 79] on span "Properties" at bounding box center [41, 77] width 64 height 8
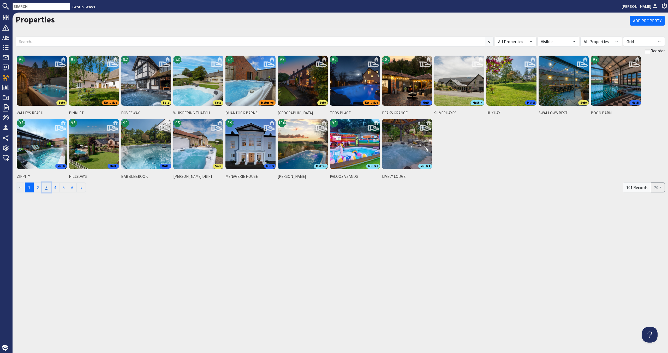
click at [49, 188] on link "3" at bounding box center [46, 187] width 9 height 10
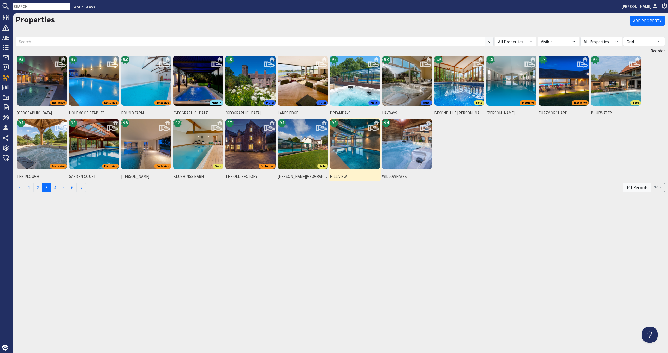
click at [360, 165] on img at bounding box center [355, 144] width 50 height 50
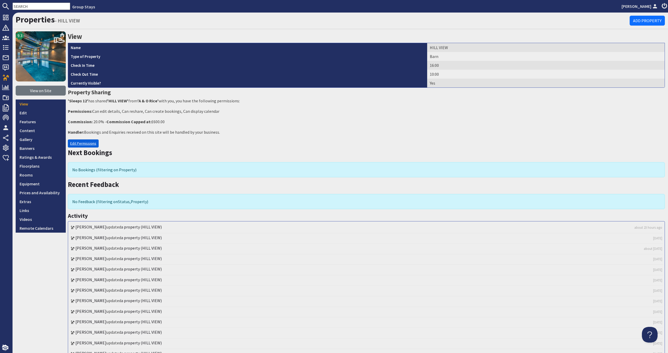
click at [91, 143] on link "Edit Permissions" at bounding box center [83, 143] width 31 height 8
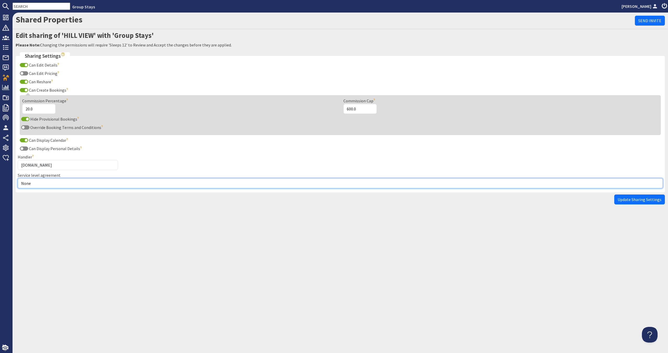
click at [97, 184] on select "None Exclusive Multi + Multi Sole" at bounding box center [340, 183] width 645 height 10
select select "13"
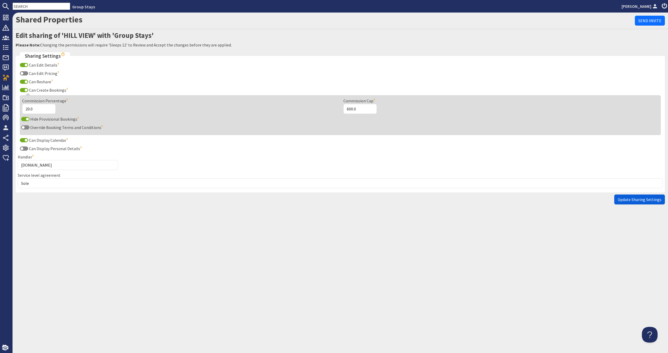
click at [649, 198] on span "Update Sharing Settings" at bounding box center [640, 199] width 44 height 5
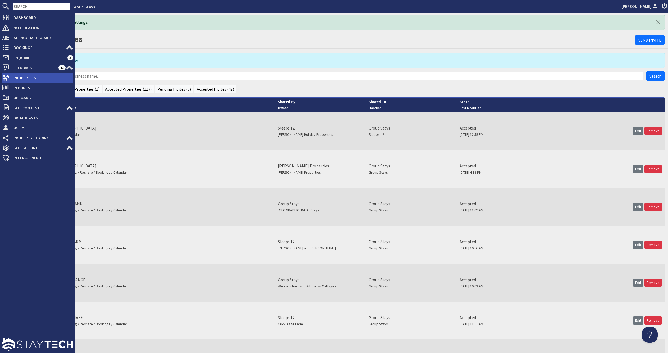
click at [9, 80] on icon at bounding box center [5, 77] width 7 height 7
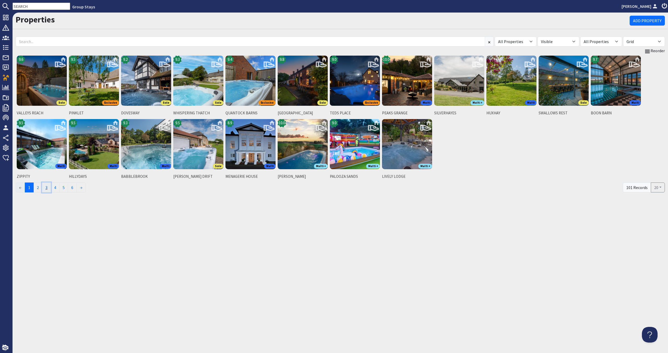
click at [50, 189] on link "3" at bounding box center [46, 187] width 9 height 10
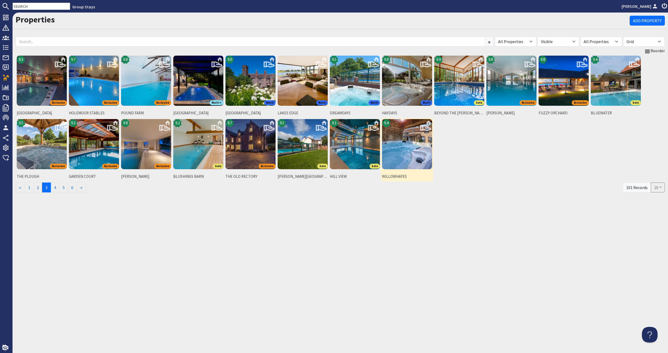
click at [399, 161] on img at bounding box center [407, 144] width 50 height 50
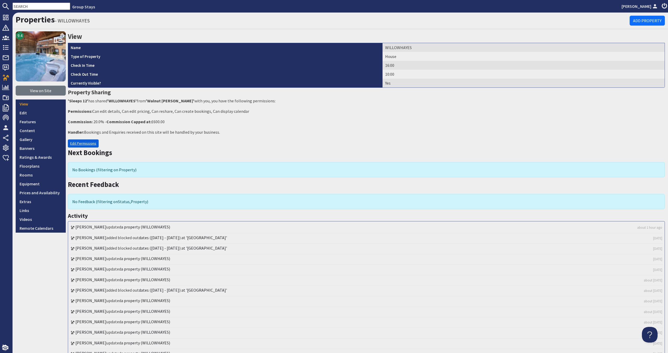
click at [85, 144] on link "Edit Permissions" at bounding box center [83, 143] width 31 height 8
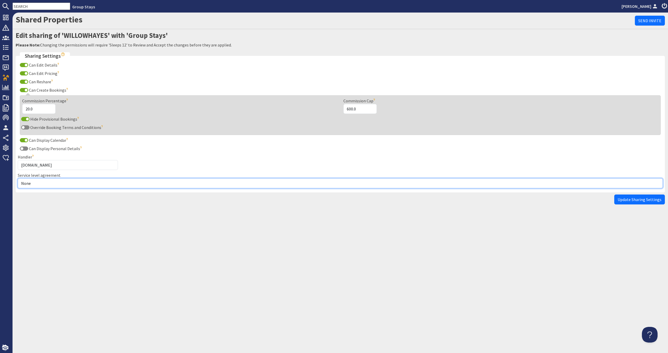
click at [106, 183] on select "None Exclusive Multi + Multi Sole" at bounding box center [340, 183] width 645 height 10
select select "13"
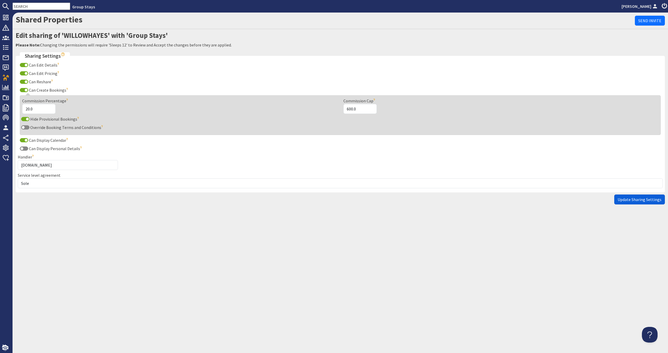
click at [647, 197] on span "Update Sharing Settings" at bounding box center [640, 199] width 44 height 5
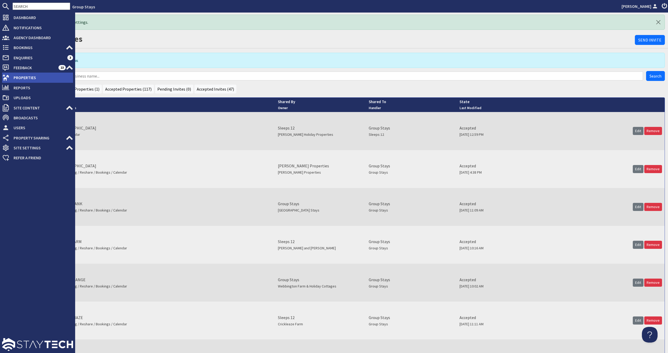
click at [41, 80] on span "Properties" at bounding box center [41, 77] width 64 height 8
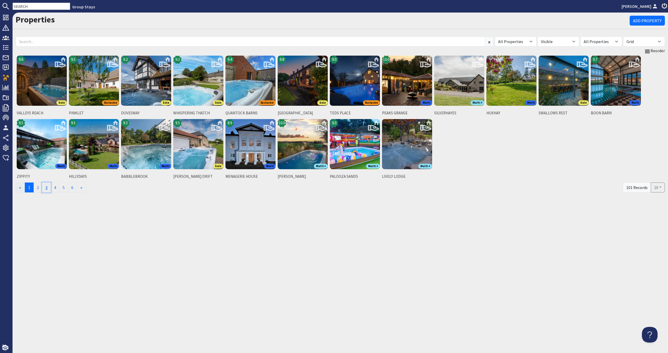
click at [48, 189] on link "3" at bounding box center [46, 187] width 9 height 10
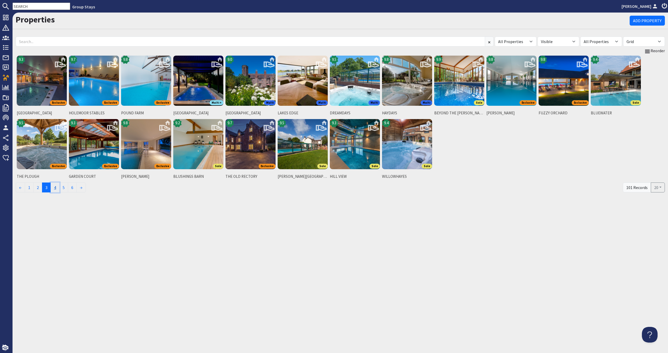
click at [57, 186] on link "4" at bounding box center [55, 187] width 9 height 10
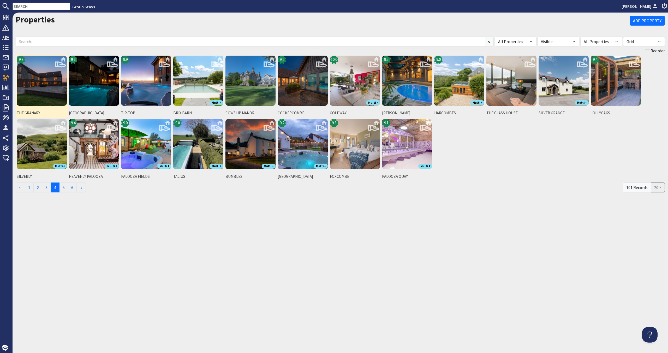
click at [52, 91] on img at bounding box center [42, 81] width 50 height 50
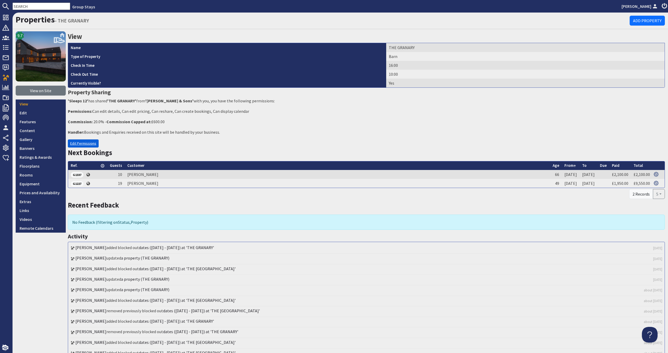
click at [73, 143] on link "Edit Permissions" at bounding box center [83, 143] width 31 height 8
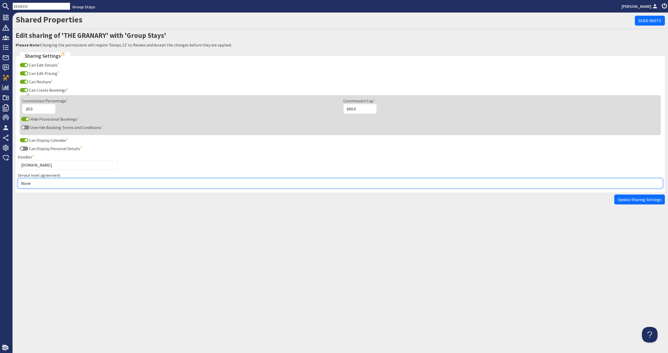
click at [87, 181] on select "None Exclusive Multi + Multi Sole" at bounding box center [340, 183] width 645 height 10
select select "5"
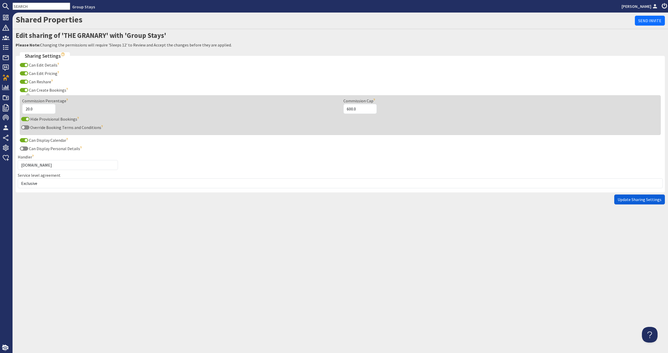
click at [642, 197] on button "Update Sharing Settings" at bounding box center [639, 199] width 51 height 10
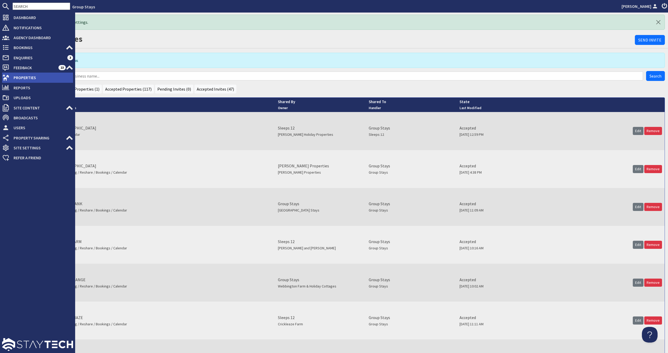
click at [38, 78] on span "Properties" at bounding box center [41, 77] width 64 height 8
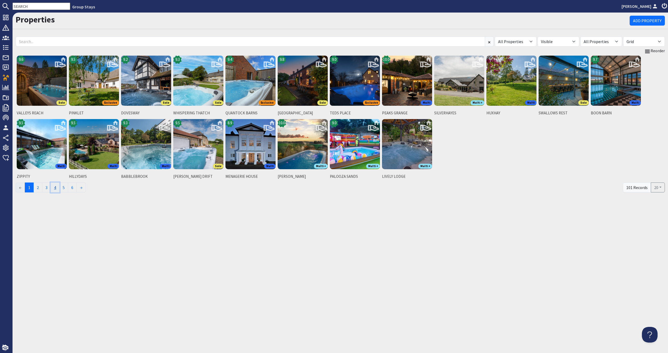
click at [60, 184] on link "4" at bounding box center [55, 187] width 9 height 10
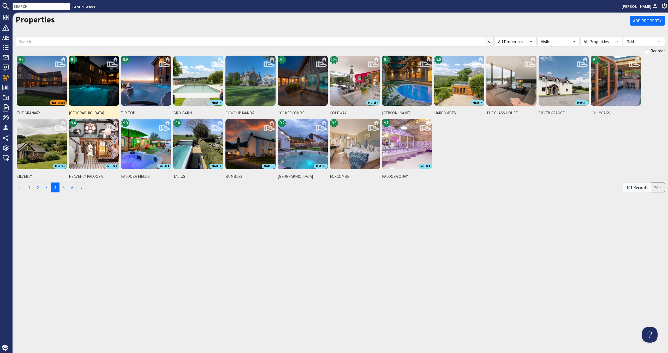
click at [104, 89] on img at bounding box center [94, 81] width 50 height 50
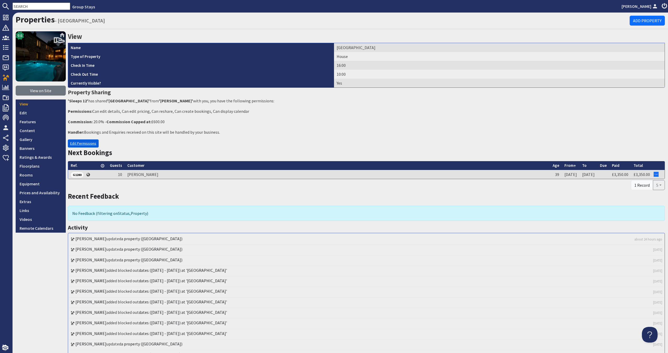
click at [69, 141] on link "Edit Permissions" at bounding box center [83, 143] width 31 height 8
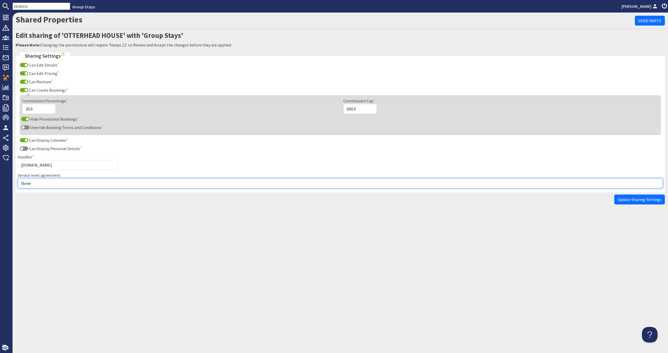
click at [79, 181] on select "None Exclusive Multi + Multi Sole" at bounding box center [340, 183] width 645 height 10
select select "5"
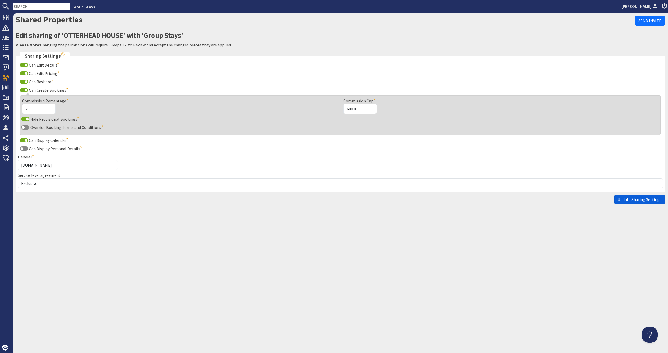
click at [630, 198] on span "Update Sharing Settings" at bounding box center [640, 199] width 44 height 5
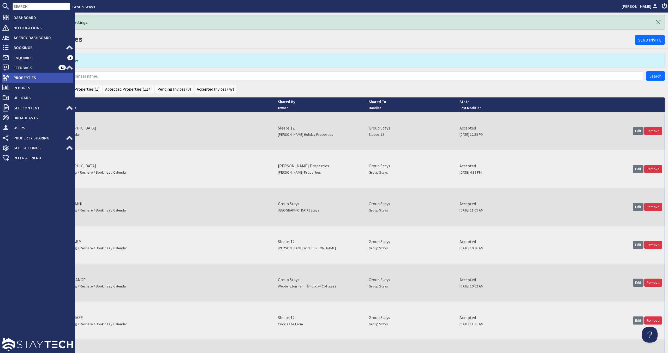
click at [41, 76] on span "Properties" at bounding box center [41, 77] width 64 height 8
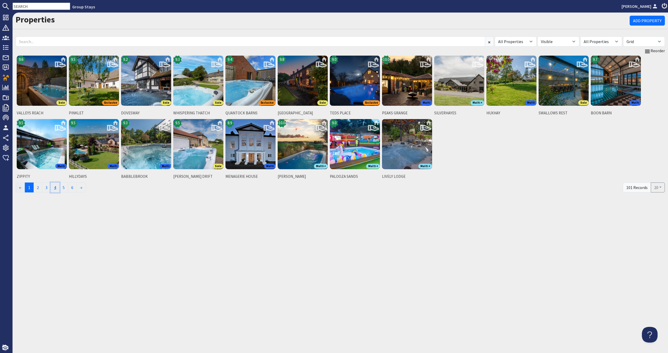
click at [57, 186] on link "4" at bounding box center [55, 187] width 9 height 10
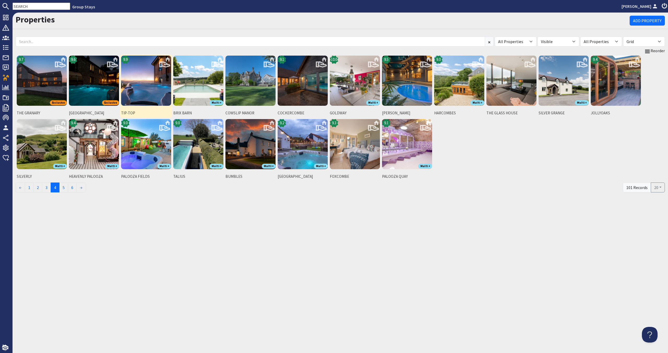
click at [146, 86] on img at bounding box center [146, 81] width 50 height 50
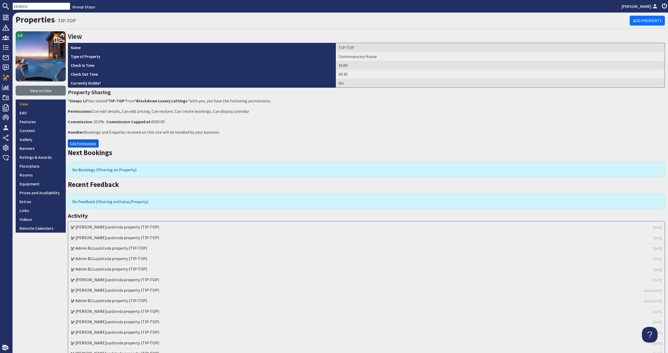
click at [89, 142] on link "Edit Permissions" at bounding box center [83, 143] width 31 height 8
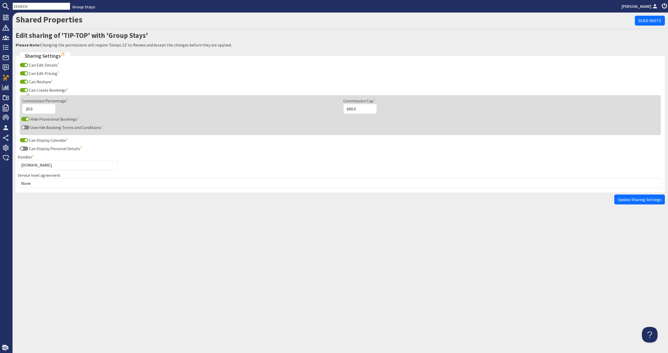
click at [67, 177] on div "Service level agreement None Exclusive Multi + Multi Sole" at bounding box center [340, 180] width 645 height 16
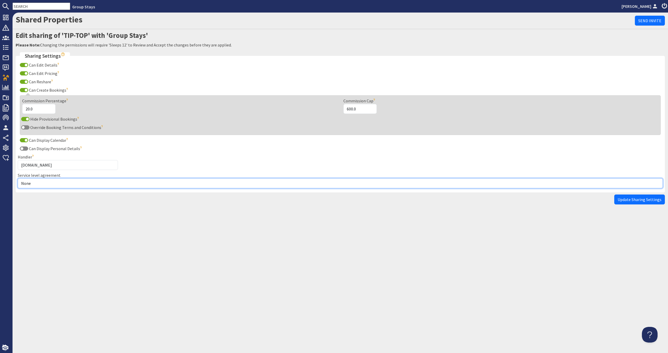
click at [67, 183] on select "None Exclusive Multi + Multi Sole" at bounding box center [340, 183] width 645 height 10
select select "10"
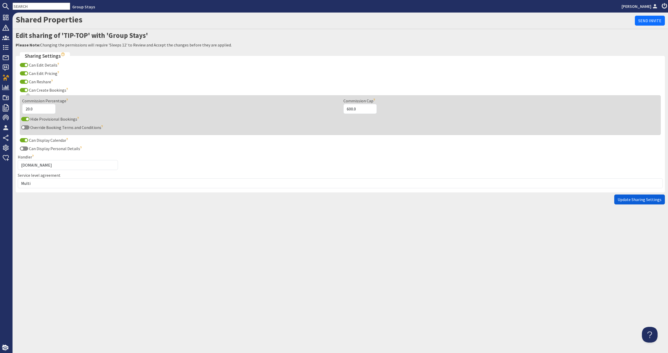
click at [622, 198] on span "Update Sharing Settings" at bounding box center [640, 199] width 44 height 5
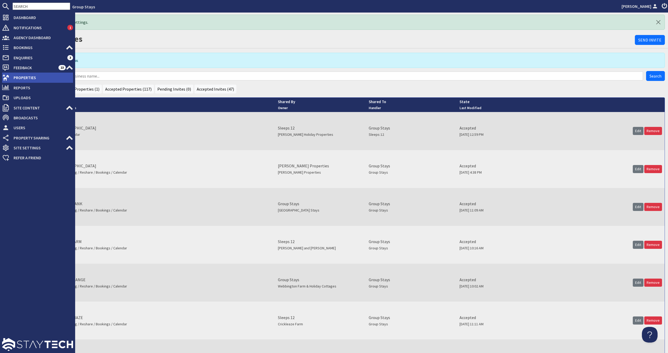
click at [29, 82] on li "Properties" at bounding box center [37, 78] width 71 height 10
click at [49, 78] on span "Properties" at bounding box center [41, 77] width 64 height 8
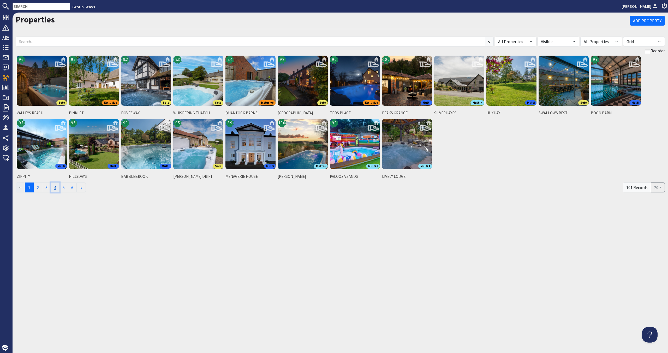
click at [56, 189] on link "4" at bounding box center [55, 187] width 9 height 10
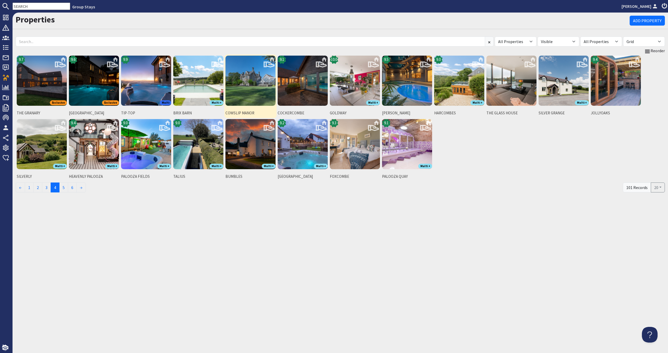
click at [259, 87] on img at bounding box center [250, 81] width 50 height 50
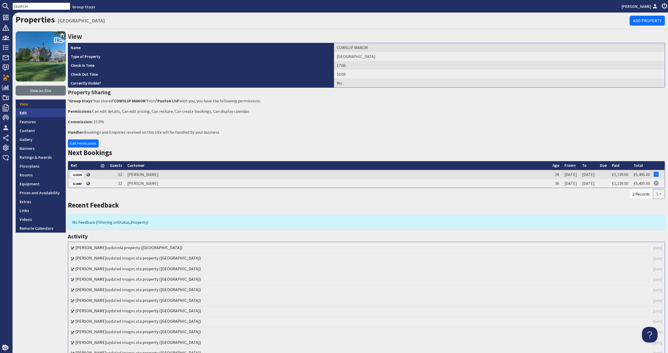
click at [55, 115] on link "Edit" at bounding box center [41, 112] width 50 height 9
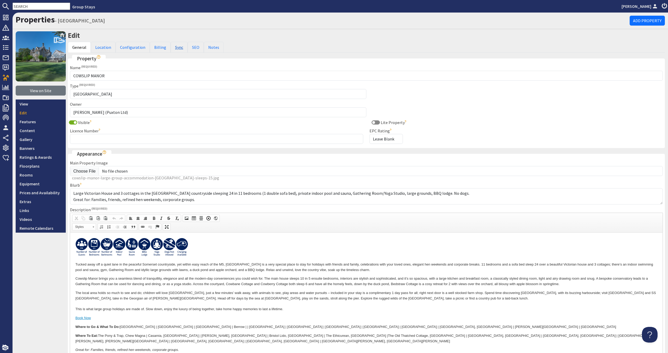
click at [171, 46] on link "Sync" at bounding box center [179, 47] width 17 height 11
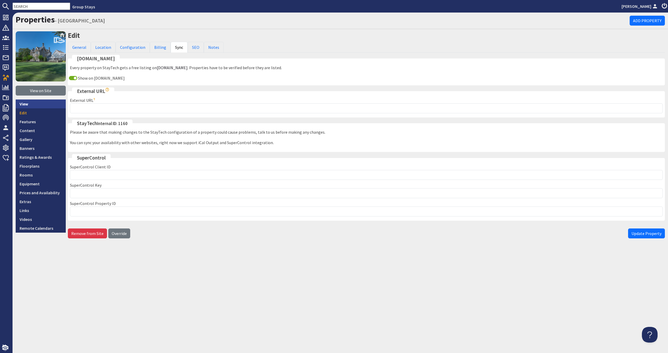
click at [22, 105] on link "View" at bounding box center [41, 103] width 50 height 9
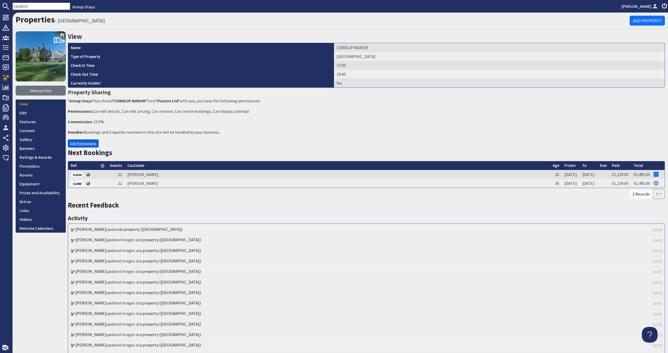
click at [90, 141] on link "Edit Permissions" at bounding box center [83, 143] width 31 height 8
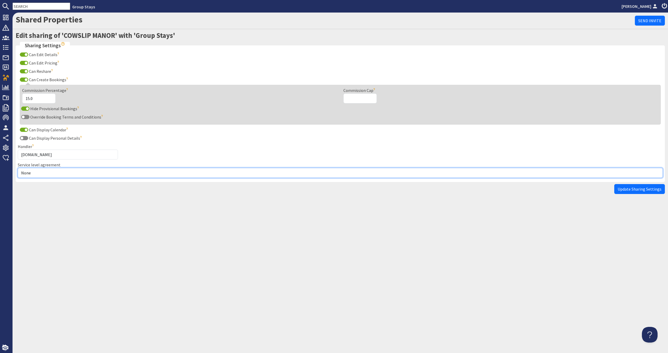
click at [91, 176] on select "None Exclusive Multi + Multi Sole" at bounding box center [340, 173] width 645 height 10
select select "10"
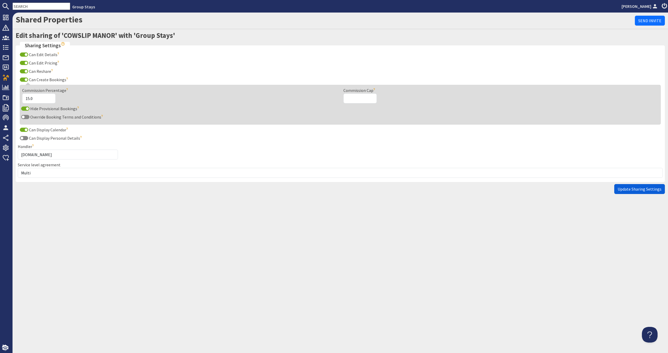
click at [634, 188] on span "Update Sharing Settings" at bounding box center [640, 188] width 44 height 5
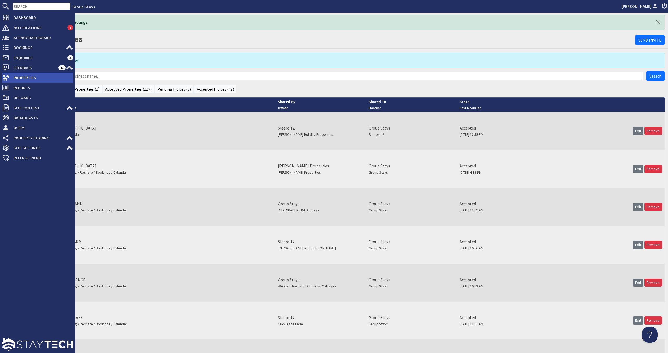
click at [52, 80] on span "Properties" at bounding box center [41, 77] width 64 height 8
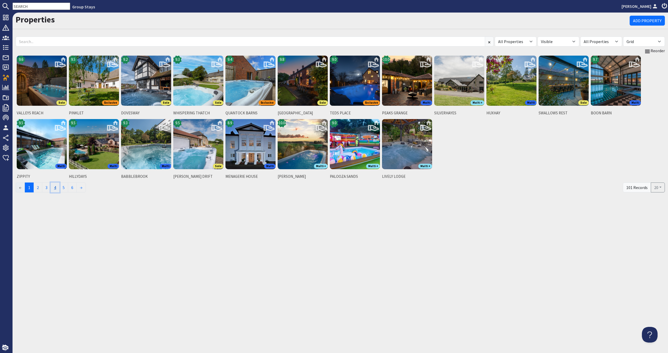
click at [54, 186] on link "4" at bounding box center [55, 187] width 9 height 10
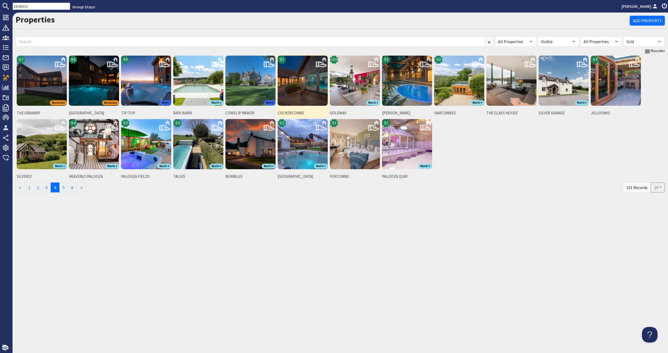
click at [311, 76] on img at bounding box center [303, 81] width 50 height 50
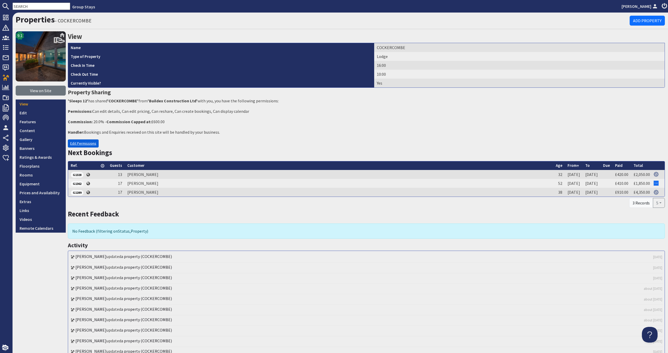
click at [93, 140] on link "Edit Permissions" at bounding box center [83, 143] width 31 height 8
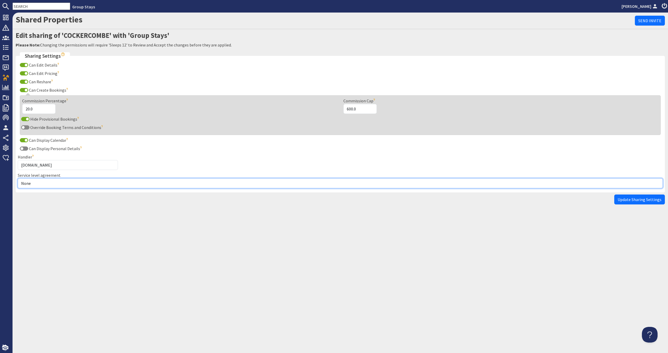
click at [81, 184] on select "None Exclusive Multi + Multi Sole" at bounding box center [340, 183] width 645 height 10
click at [92, 179] on select "None Exclusive Multi + Multi Sole" at bounding box center [340, 183] width 645 height 10
select select "5"
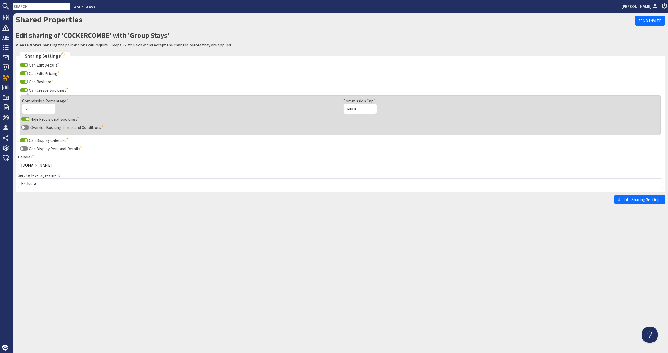
click at [637, 198] on span "Update Sharing Settings" at bounding box center [640, 199] width 44 height 5
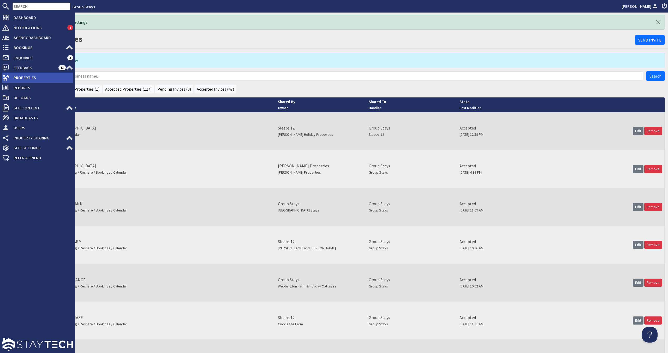
click at [42, 81] on span "Properties" at bounding box center [41, 77] width 64 height 8
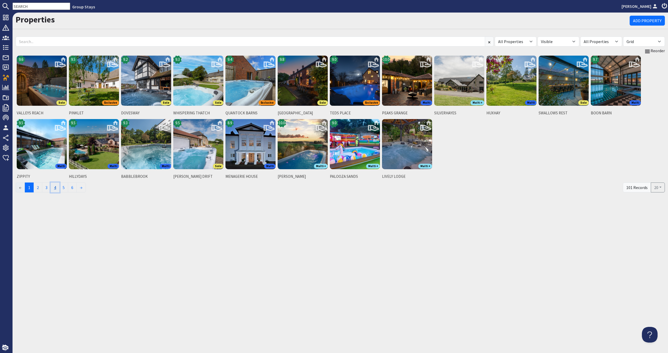
click at [57, 187] on link "4" at bounding box center [55, 187] width 9 height 10
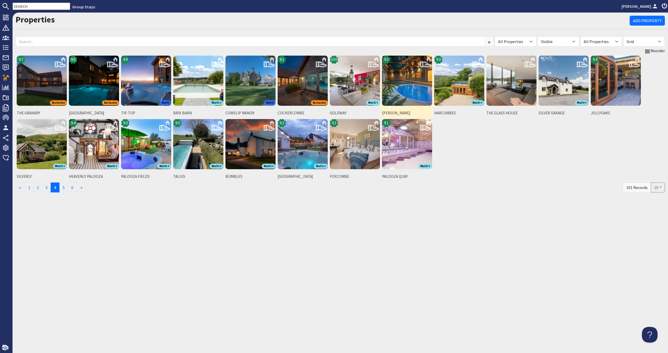
click at [415, 94] on img at bounding box center [407, 81] width 50 height 50
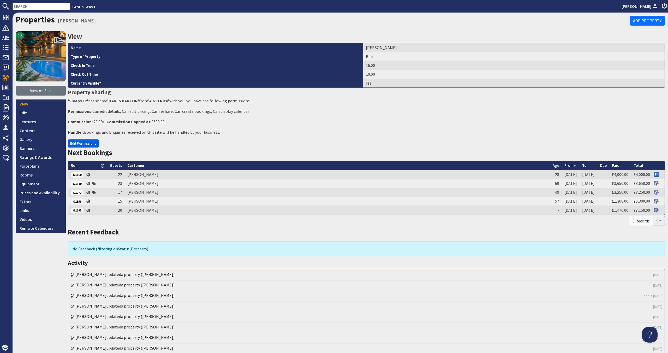
click at [82, 146] on link "Edit Permissions" at bounding box center [83, 143] width 31 height 8
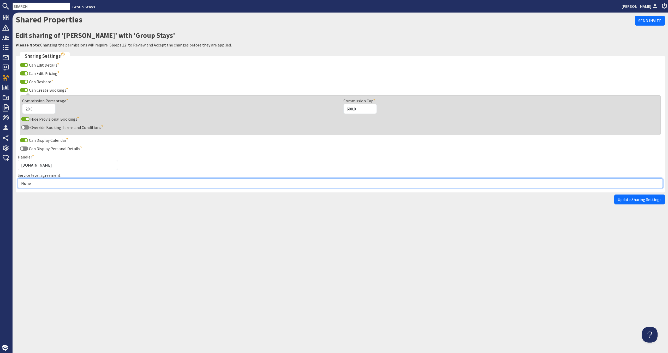
click at [80, 183] on select "None Exclusive Multi + Multi Sole" at bounding box center [340, 183] width 645 height 10
select select "5"
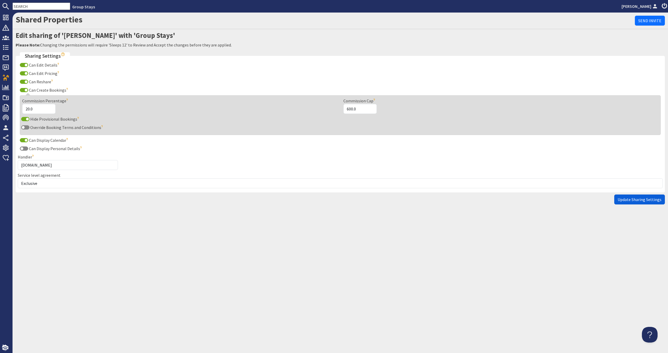
click at [628, 197] on span "Update Sharing Settings" at bounding box center [640, 199] width 44 height 5
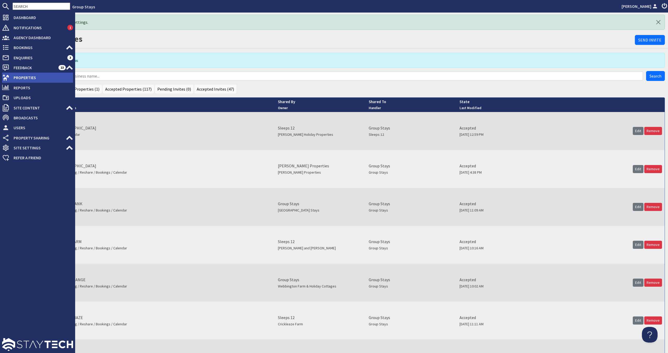
click at [8, 79] on icon at bounding box center [5, 77] width 7 height 7
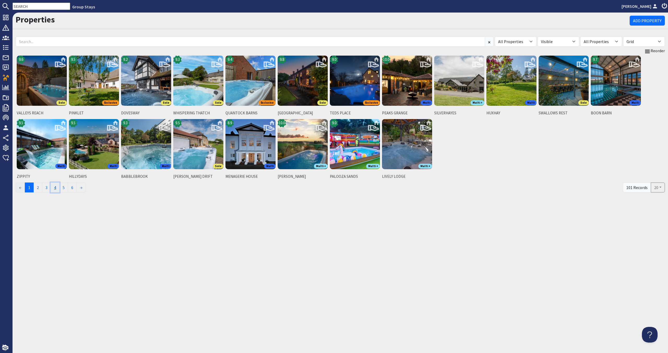
click at [58, 186] on link "4" at bounding box center [55, 187] width 9 height 10
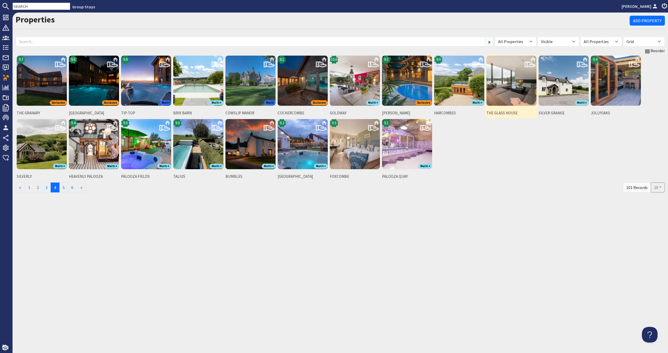
click at [524, 87] on img at bounding box center [511, 81] width 50 height 50
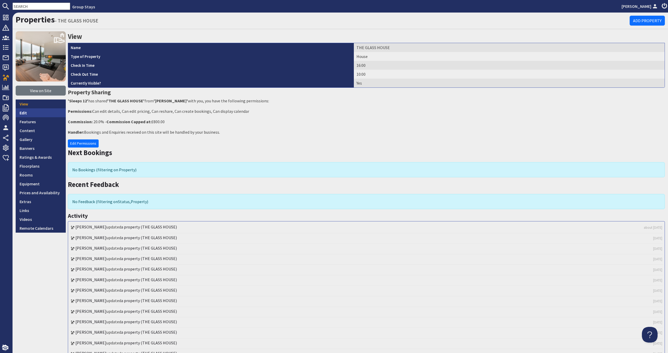
click at [55, 110] on link "Edit" at bounding box center [41, 112] width 50 height 9
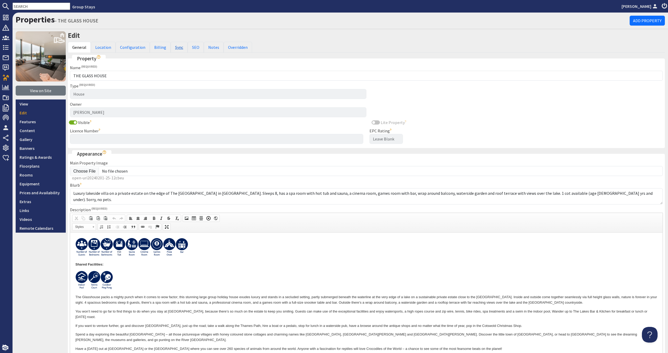
click at [171, 49] on link "Sync" at bounding box center [179, 47] width 17 height 11
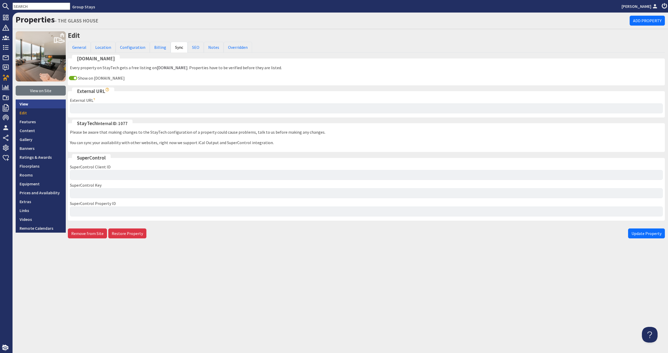
click at [60, 104] on link "View" at bounding box center [41, 103] width 50 height 9
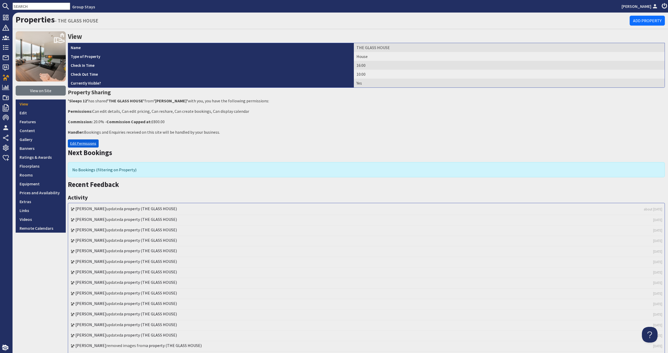
click at [86, 142] on link "Edit Permissions" at bounding box center [83, 143] width 31 height 8
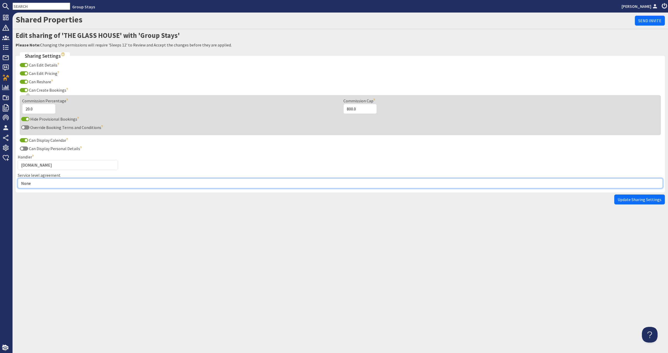
click at [78, 183] on select "None Exclusive Multi + Multi Sole" at bounding box center [340, 183] width 645 height 10
select select "13"
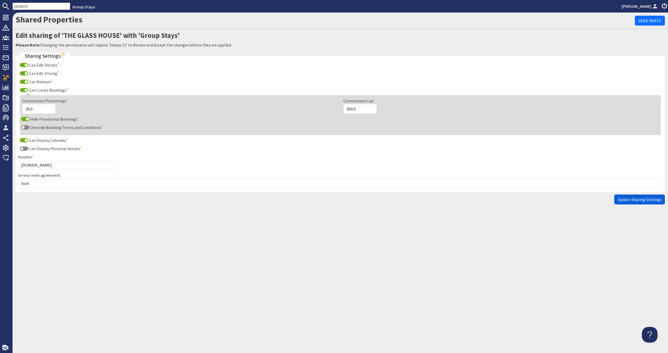
drag, startPoint x: 640, startPoint y: 197, endPoint x: 643, endPoint y: 192, distance: 5.6
click at [640, 196] on button "Update Sharing Settings" at bounding box center [639, 199] width 51 height 10
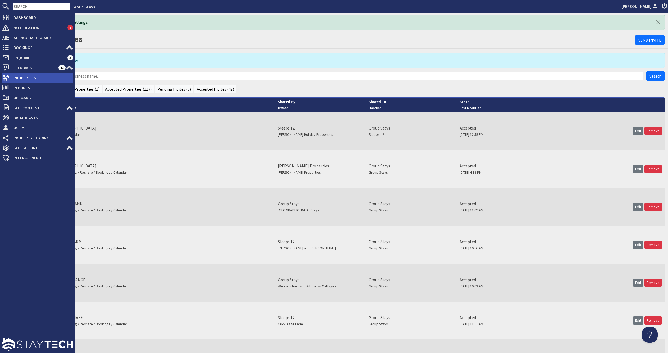
click at [25, 77] on span "Properties" at bounding box center [41, 77] width 64 height 8
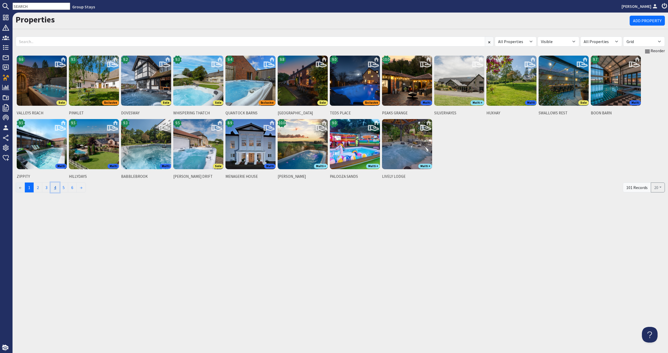
click at [60, 190] on link "4" at bounding box center [55, 187] width 9 height 10
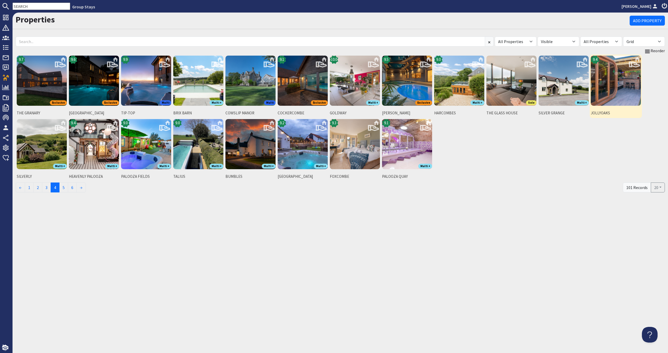
click at [606, 75] on img at bounding box center [616, 81] width 50 height 50
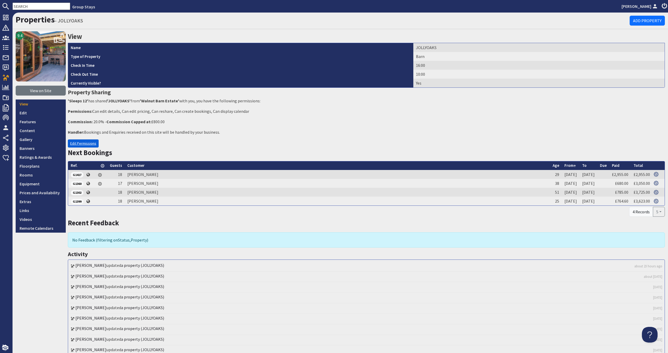
click at [93, 144] on link "Edit Permissions" at bounding box center [83, 143] width 31 height 8
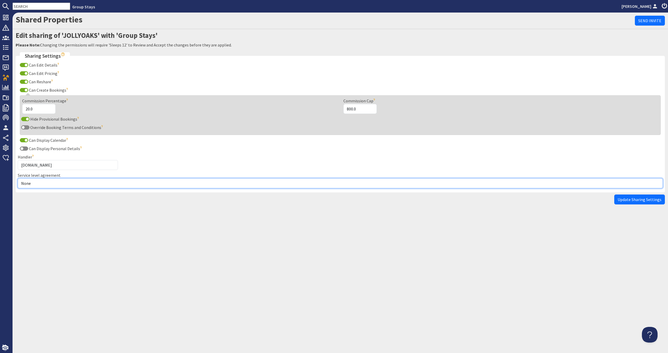
click at [85, 181] on select "None Exclusive Multi + Multi Sole" at bounding box center [340, 183] width 645 height 10
select select "13"
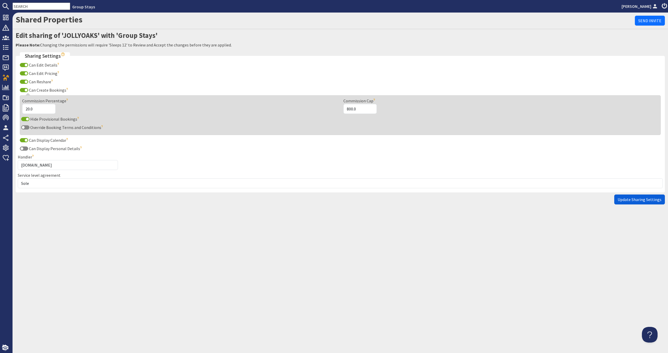
click at [625, 196] on button "Update Sharing Settings" at bounding box center [639, 199] width 51 height 10
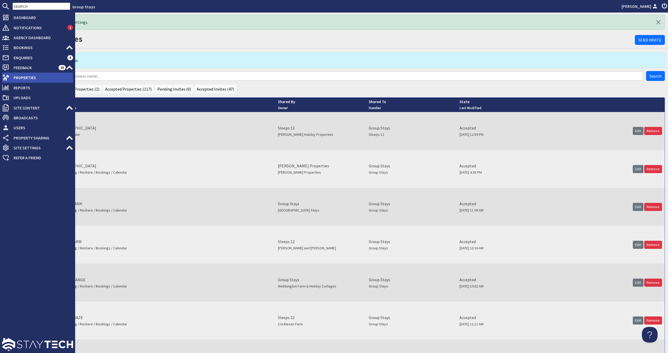
click at [11, 76] on span "Properties" at bounding box center [41, 77] width 64 height 8
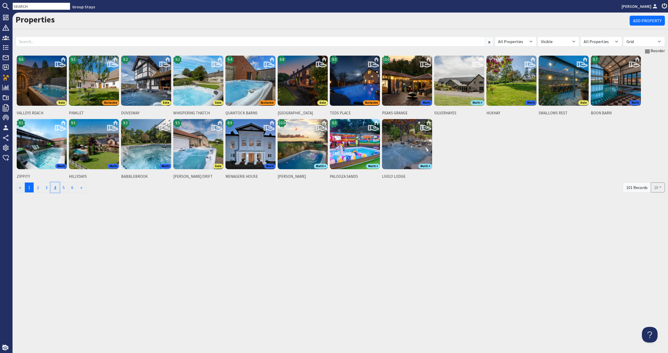
click at [54, 187] on link "4" at bounding box center [55, 187] width 9 height 10
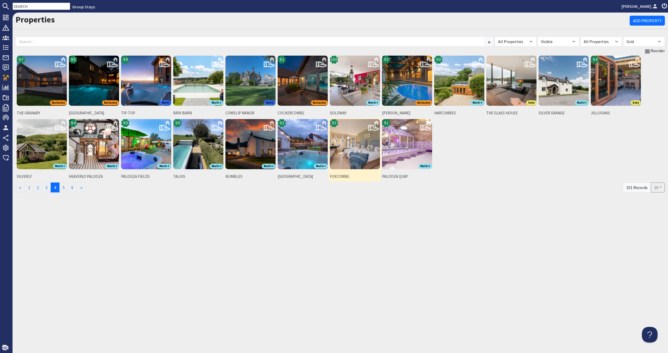
click at [370, 157] on img at bounding box center [355, 144] width 50 height 50
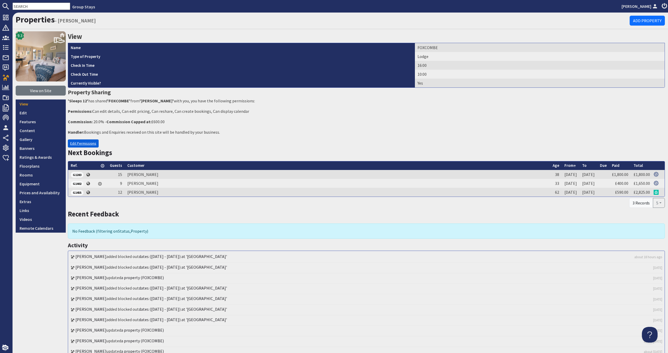
click at [90, 144] on link "Edit Permissions" at bounding box center [83, 143] width 31 height 8
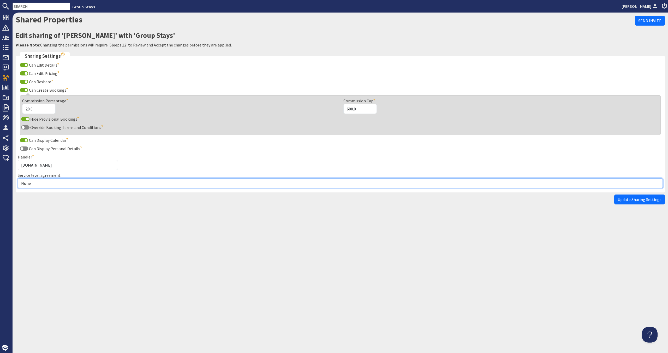
click at [83, 185] on select "None Exclusive Multi + Multi Sole" at bounding box center [340, 183] width 645 height 10
select select "5"
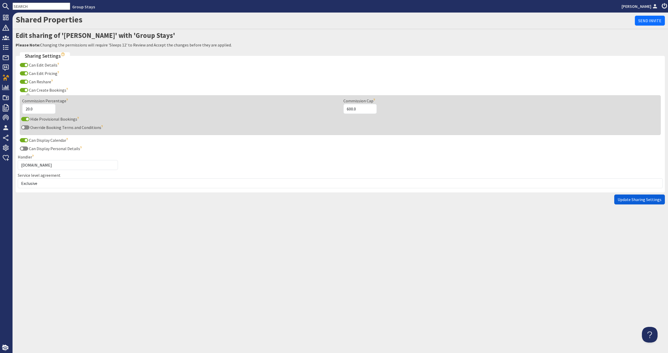
click at [626, 198] on span "Update Sharing Settings" at bounding box center [640, 199] width 44 height 5
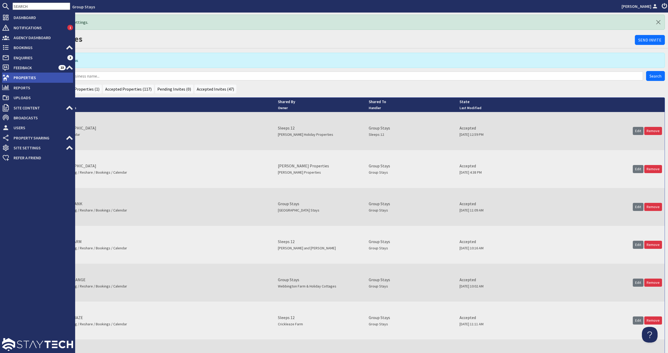
click at [8, 80] on icon at bounding box center [5, 77] width 7 height 7
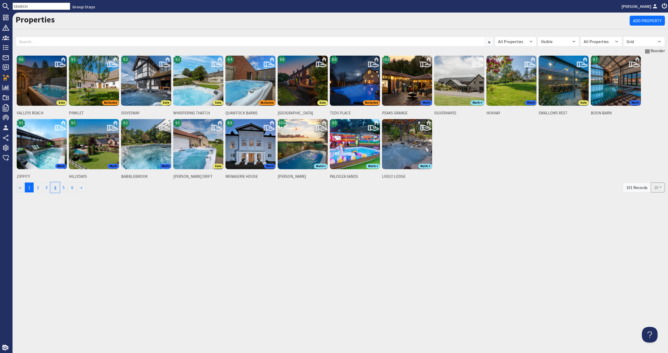
click at [58, 187] on link "4" at bounding box center [55, 187] width 9 height 10
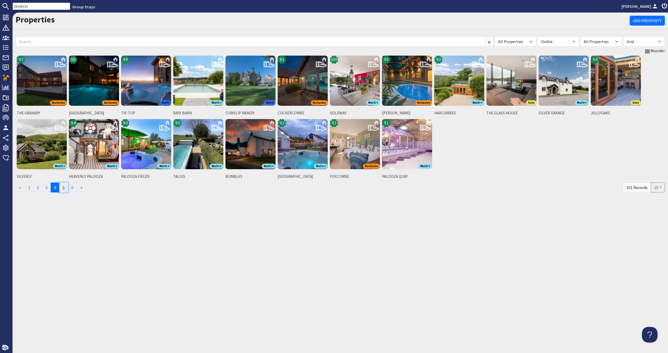
click at [66, 189] on link "5" at bounding box center [63, 187] width 9 height 10
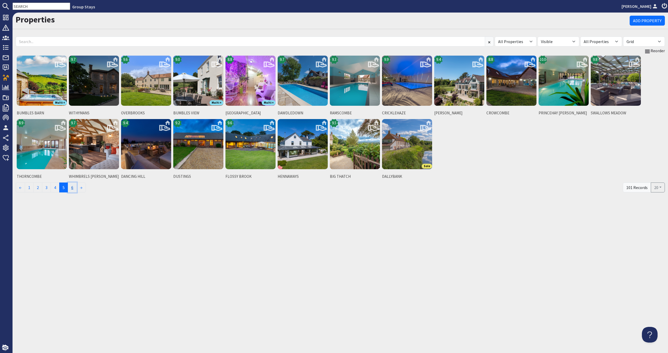
click at [72, 188] on link "6" at bounding box center [72, 187] width 9 height 10
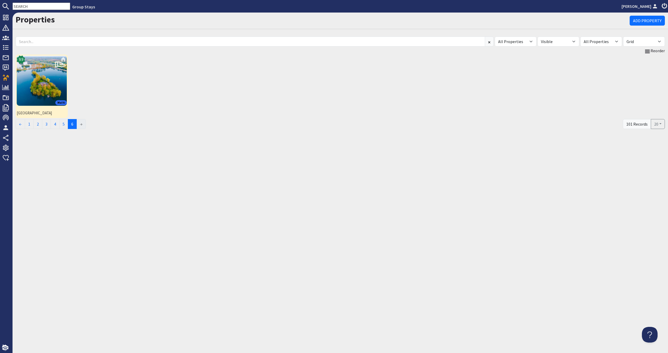
click at [55, 83] on img at bounding box center [42, 81] width 50 height 50
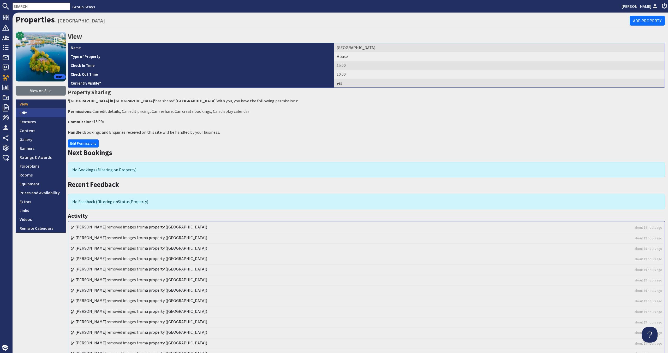
click at [45, 114] on link "Edit" at bounding box center [41, 112] width 50 height 9
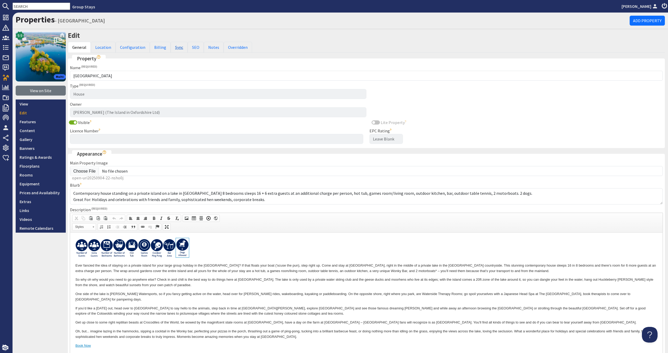
click at [171, 50] on link "Sync" at bounding box center [179, 47] width 17 height 11
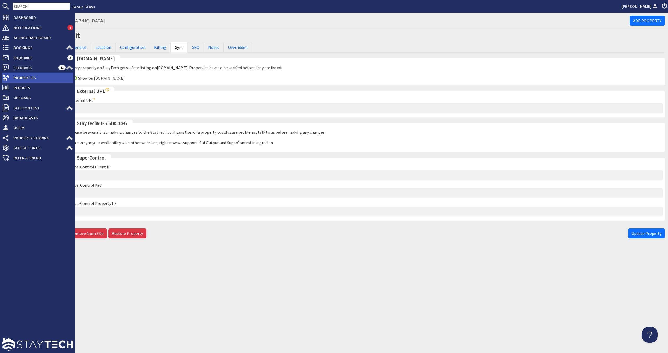
click at [40, 82] on li "Properties" at bounding box center [37, 78] width 71 height 10
click at [11, 78] on span "Properties" at bounding box center [41, 77] width 64 height 8
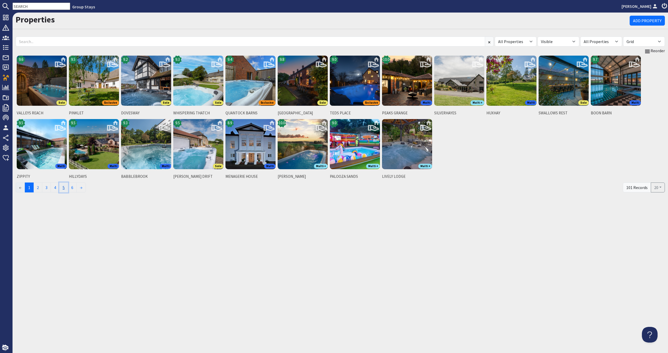
click at [64, 190] on link "5" at bounding box center [63, 187] width 9 height 10
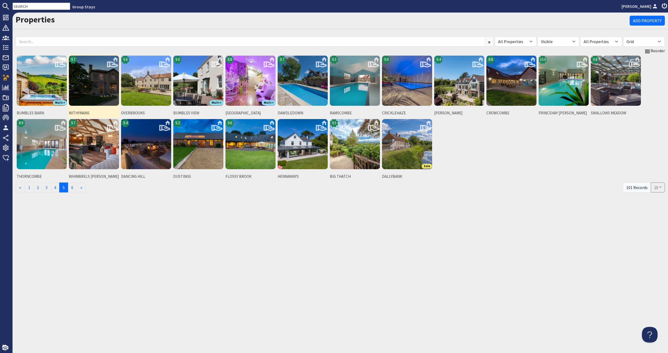
click at [93, 95] on img at bounding box center [94, 81] width 50 height 50
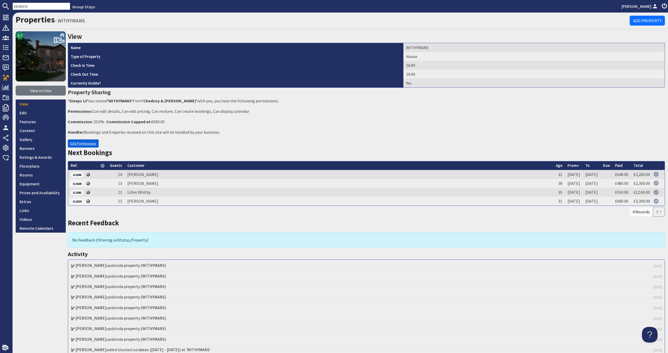
click at [86, 142] on link "Edit Permissions" at bounding box center [83, 143] width 31 height 8
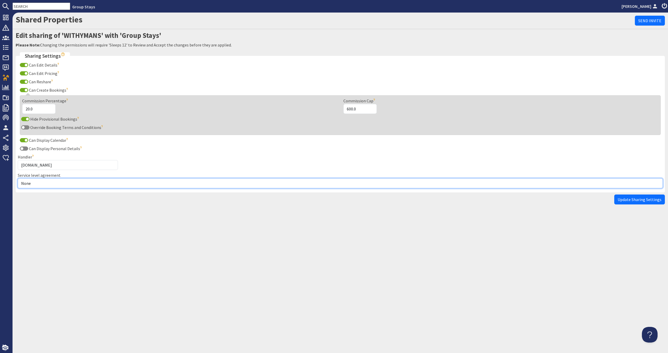
click at [70, 186] on select "None Exclusive Multi + Multi Sole" at bounding box center [340, 183] width 645 height 10
select select "5"
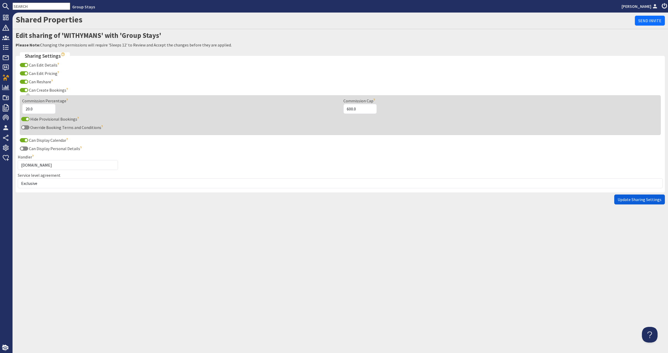
click at [642, 201] on span "Update Sharing Settings" at bounding box center [640, 199] width 44 height 5
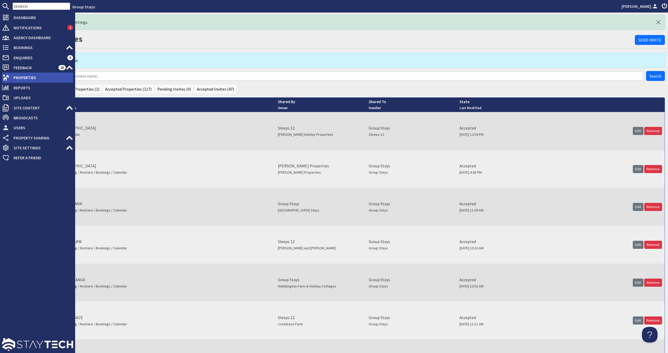
click at [9, 81] on link "Properties" at bounding box center [37, 77] width 71 height 8
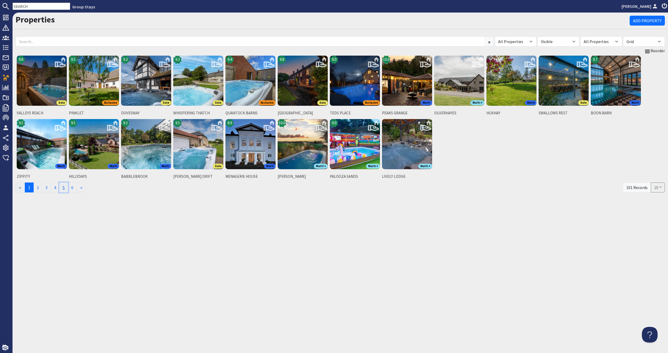
click at [68, 184] on link "5" at bounding box center [63, 187] width 9 height 10
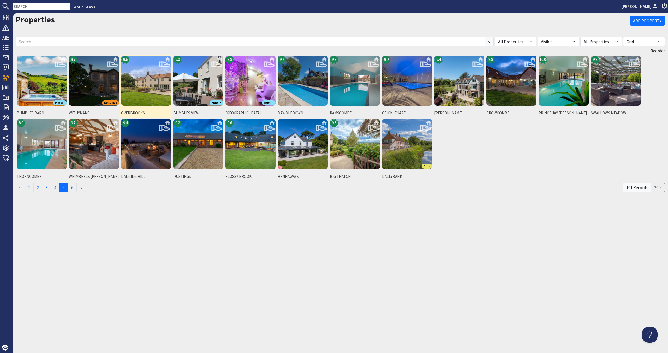
click at [164, 98] on img at bounding box center [146, 81] width 50 height 50
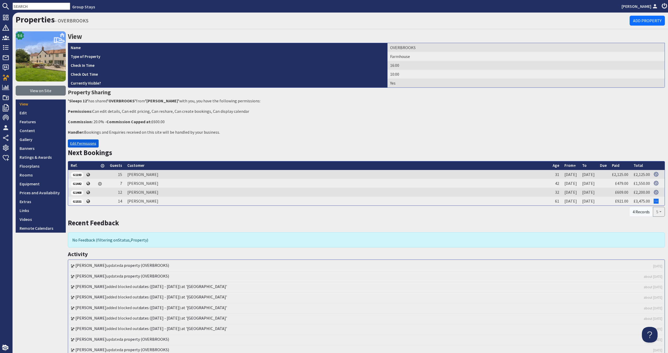
click at [75, 144] on link "Edit Permissions" at bounding box center [83, 143] width 31 height 8
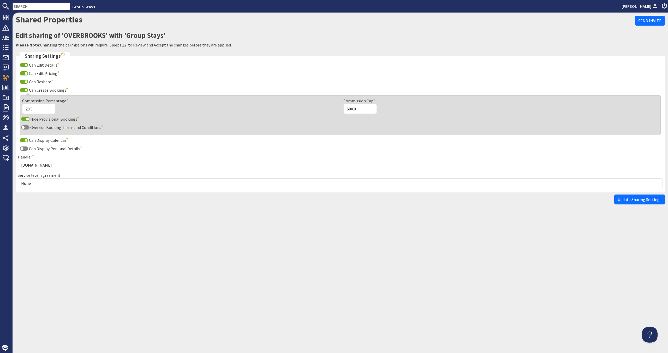
click at [76, 193] on form "Edit sharing of 'OVERBROOKS' with 'Group Stays' Please Note: Changing the permi…" at bounding box center [340, 117] width 649 height 173
click at [80, 188] on fieldset "Sharing Settings Can Edit Details The site will be able to edit the details of …" at bounding box center [340, 122] width 649 height 140
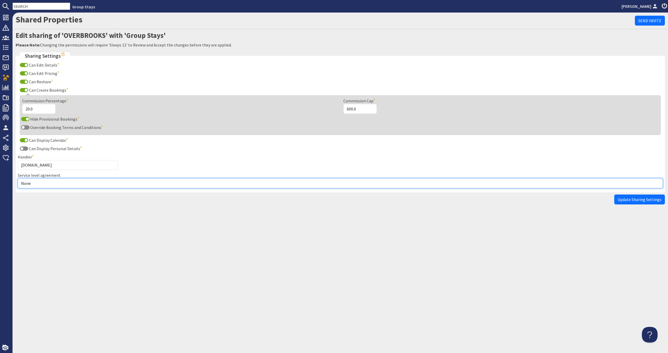
click at [88, 185] on select "None Exclusive Multi + Multi Sole" at bounding box center [340, 183] width 645 height 10
select select "10"
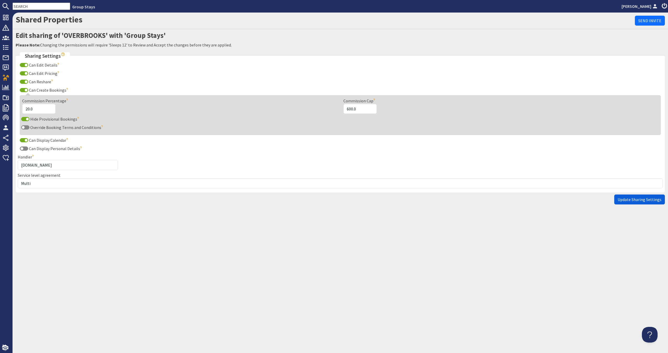
click at [628, 201] on span "Update Sharing Settings" at bounding box center [640, 199] width 44 height 5
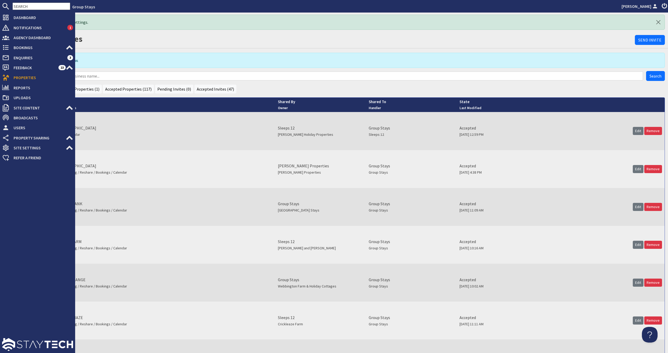
click at [19, 79] on span "Properties" at bounding box center [41, 77] width 64 height 8
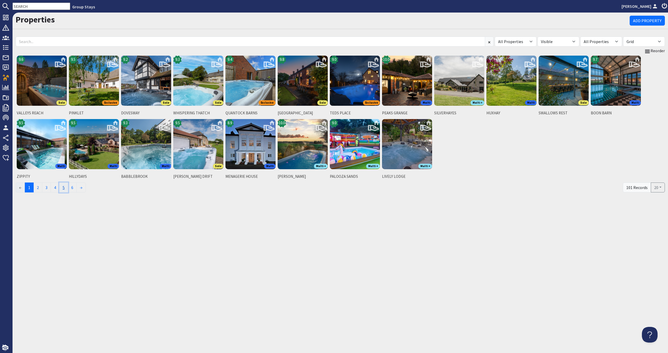
click at [64, 189] on link "5" at bounding box center [63, 187] width 9 height 10
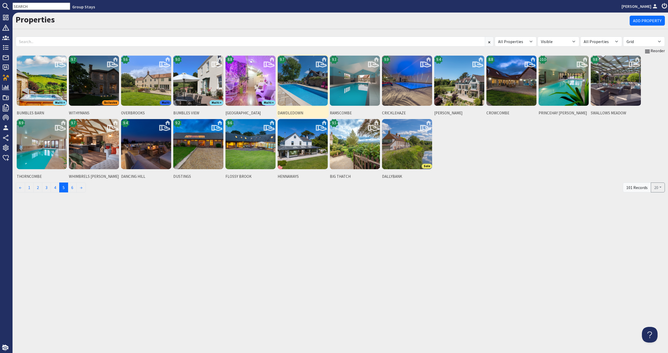
click at [301, 97] on img at bounding box center [303, 81] width 50 height 50
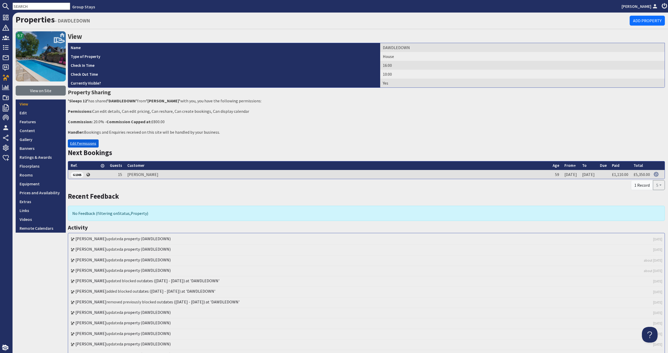
click at [90, 144] on link "Edit Permissions" at bounding box center [83, 143] width 31 height 8
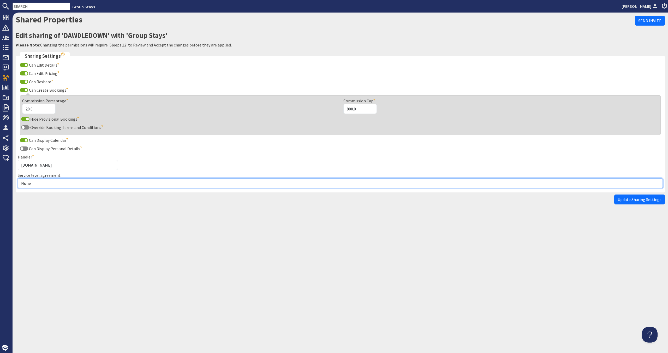
click at [82, 183] on select "None Exclusive Multi + Multi Sole" at bounding box center [340, 183] width 645 height 10
select select "5"
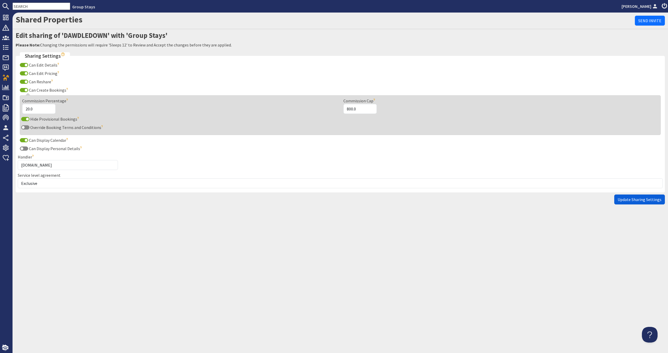
click at [641, 197] on span "Update Sharing Settings" at bounding box center [640, 199] width 44 height 5
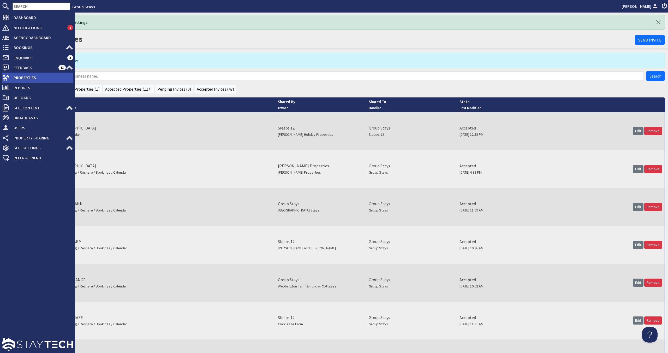
click at [23, 80] on span "Properties" at bounding box center [41, 77] width 64 height 8
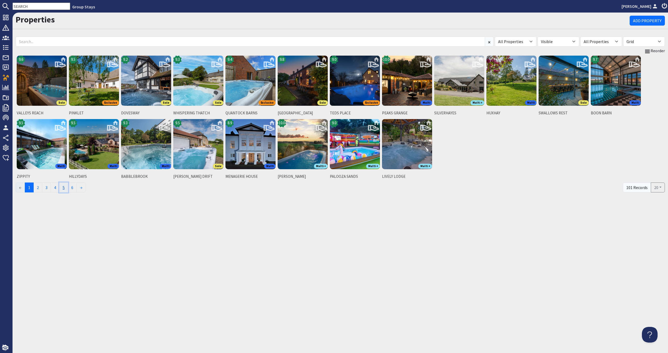
click at [67, 183] on link "5" at bounding box center [63, 187] width 9 height 10
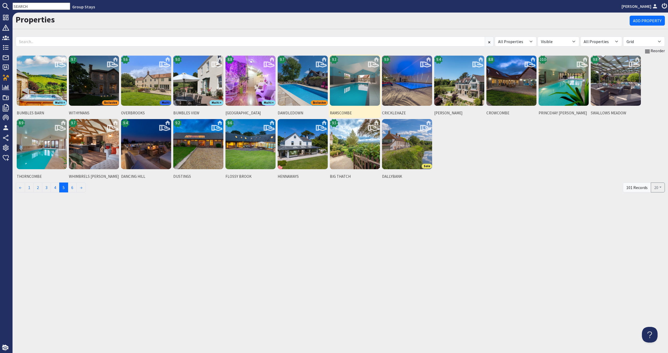
click at [357, 75] on img at bounding box center [355, 81] width 50 height 50
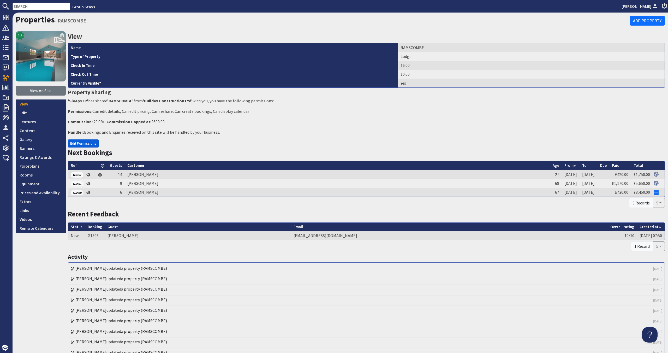
click at [90, 144] on link "Edit Permissions" at bounding box center [83, 143] width 31 height 8
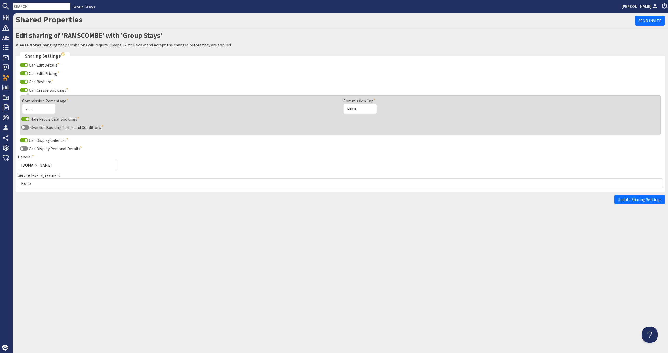
click at [82, 191] on fieldset "Sharing Settings Can Edit Details The site will be able to edit the details of …" at bounding box center [340, 122] width 649 height 140
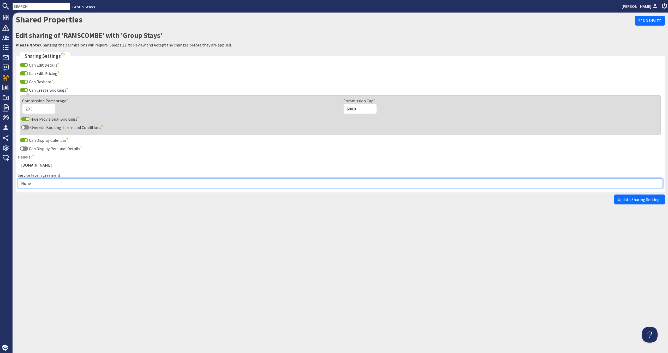
click at [84, 185] on select "None Exclusive Multi + Multi Sole" at bounding box center [340, 183] width 645 height 10
select select "5"
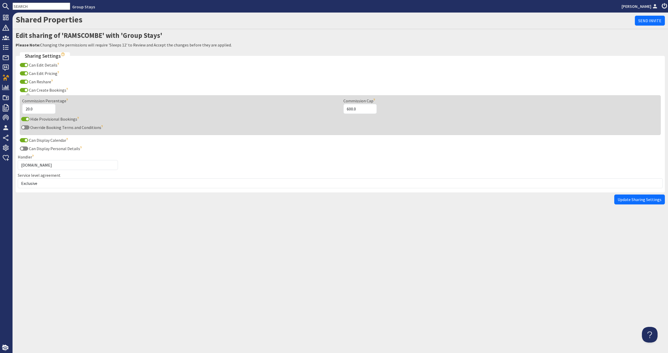
click at [635, 202] on span "Update Sharing Settings" at bounding box center [640, 199] width 44 height 5
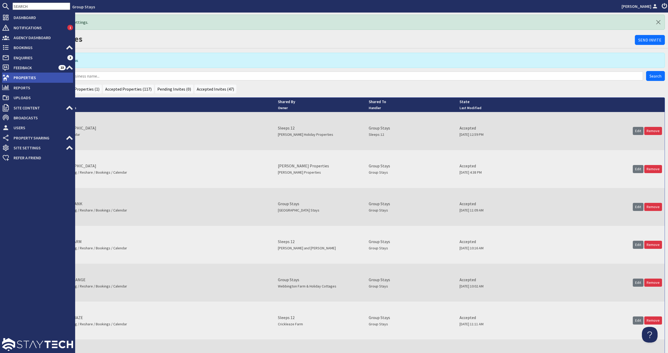
click at [19, 80] on span "Properties" at bounding box center [41, 77] width 64 height 8
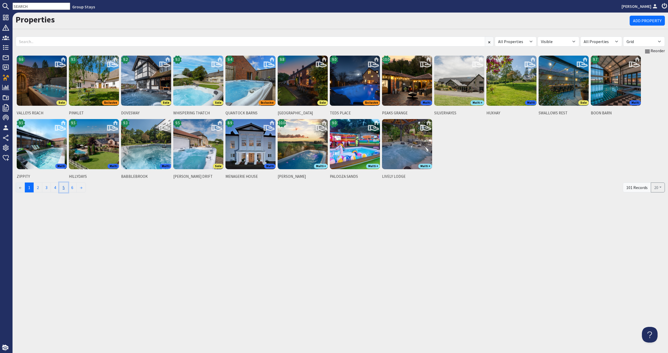
click at [68, 188] on link "5" at bounding box center [63, 187] width 9 height 10
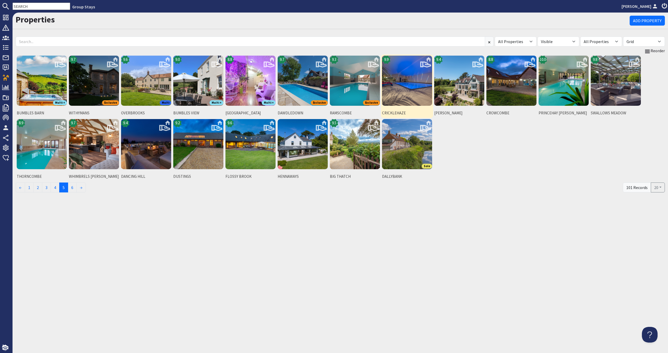
click at [411, 84] on img at bounding box center [407, 81] width 50 height 50
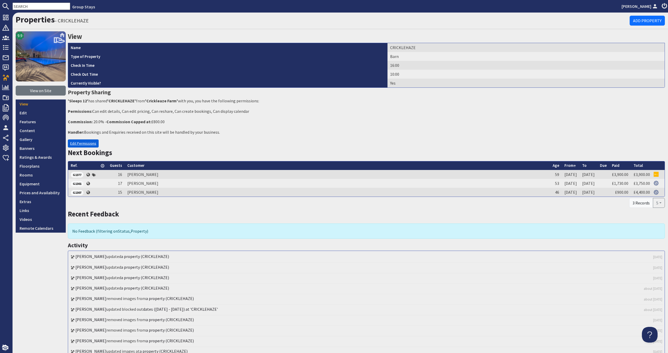
click at [81, 146] on link "Edit Permissions" at bounding box center [83, 143] width 31 height 8
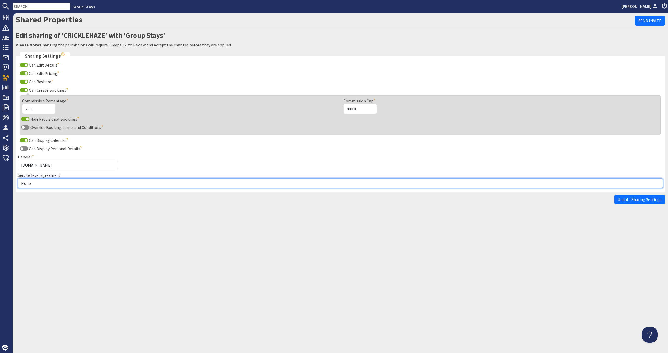
click at [91, 181] on select "None Exclusive Multi + Multi Sole" at bounding box center [340, 183] width 645 height 10
select select "5"
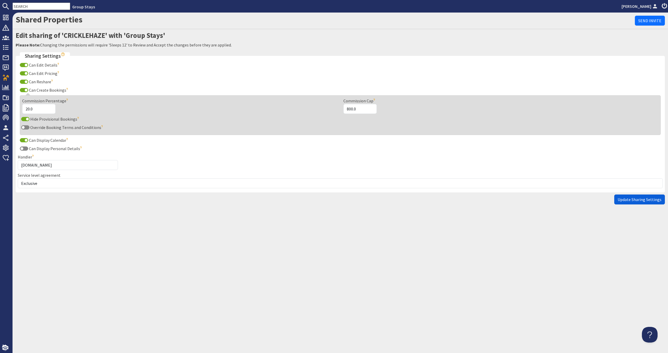
click at [630, 197] on span "Update Sharing Settings" at bounding box center [640, 199] width 44 height 5
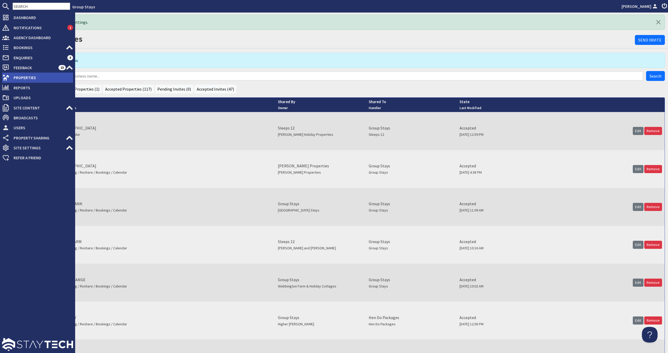
click at [14, 81] on span "Properties" at bounding box center [41, 77] width 64 height 8
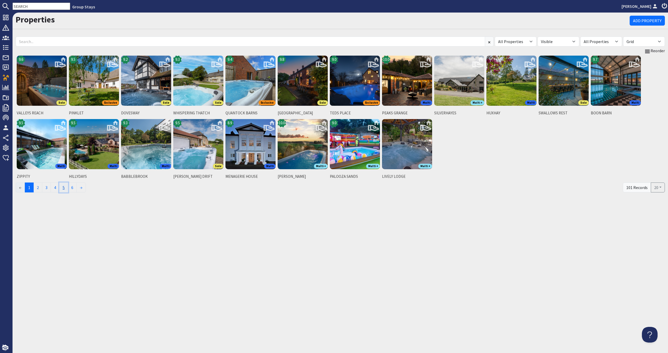
click at [68, 188] on link "5" at bounding box center [63, 187] width 9 height 10
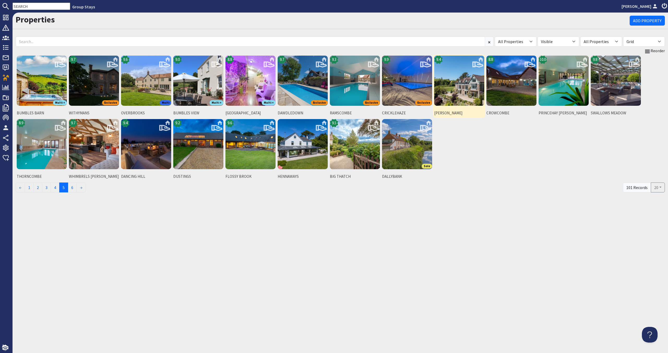
click at [447, 102] on img at bounding box center [459, 81] width 50 height 50
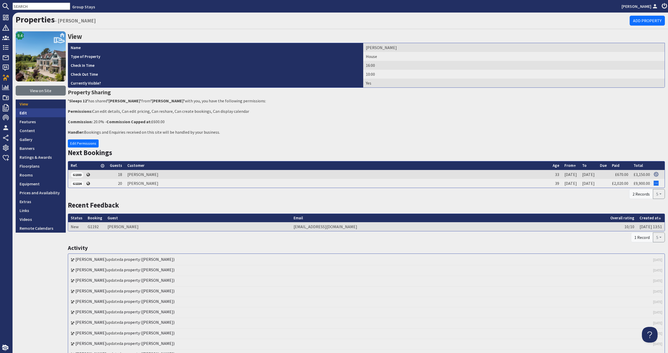
click at [59, 116] on link "Edit" at bounding box center [41, 112] width 50 height 9
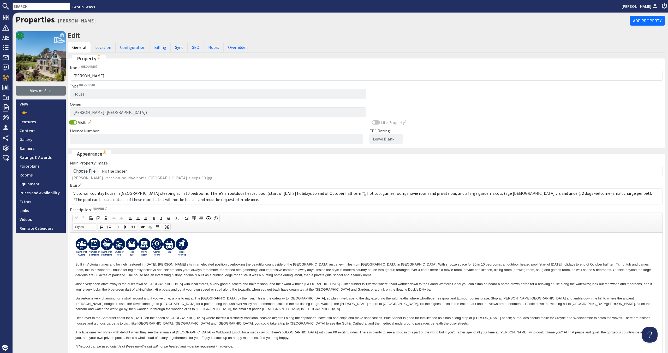
click at [172, 50] on link "Sync" at bounding box center [179, 47] width 17 height 11
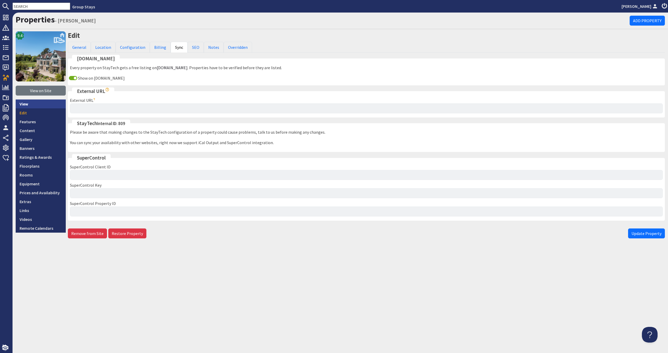
click at [55, 104] on link "View" at bounding box center [41, 103] width 50 height 9
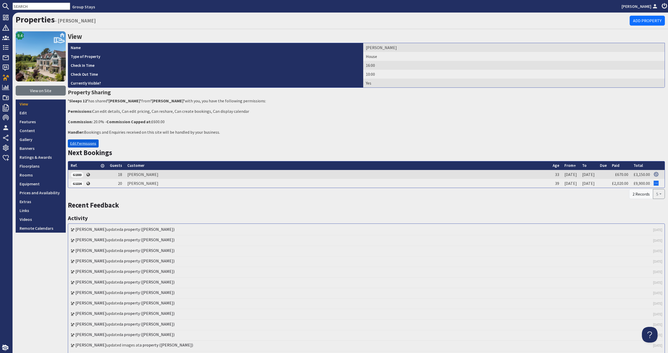
click at [82, 141] on link "Edit Permissions" at bounding box center [83, 143] width 31 height 8
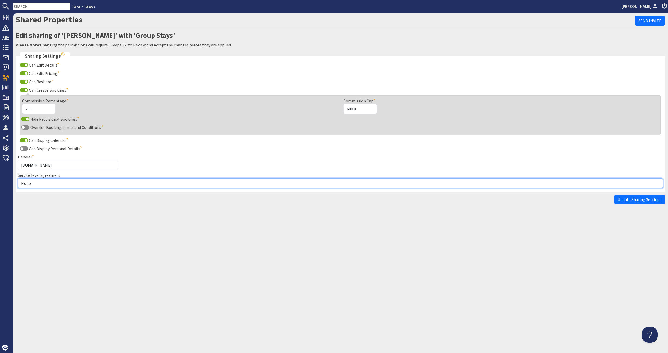
click at [64, 180] on select "None Exclusive Multi + Multi Sole" at bounding box center [340, 183] width 645 height 10
select select "5"
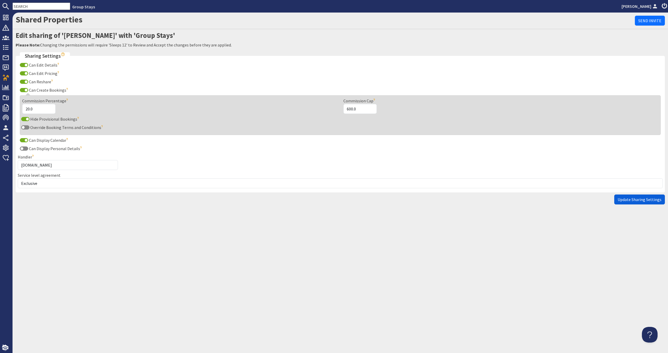
click at [626, 201] on span "Update Sharing Settings" at bounding box center [640, 199] width 44 height 5
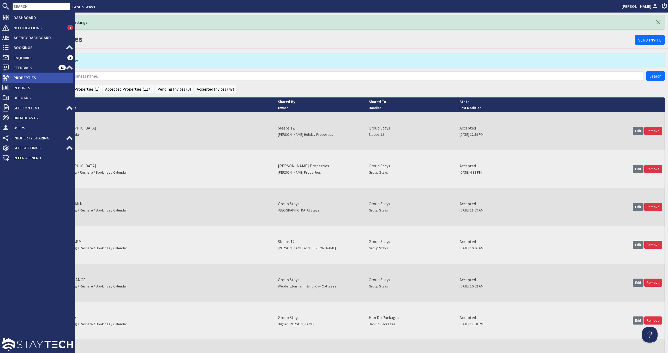
click at [12, 81] on span "Properties" at bounding box center [41, 77] width 64 height 8
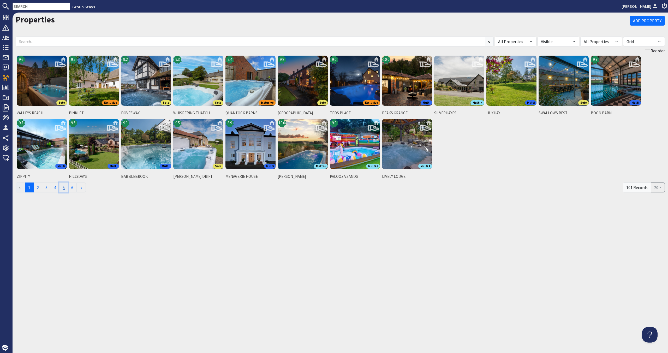
click at [68, 188] on link "5" at bounding box center [63, 187] width 9 height 10
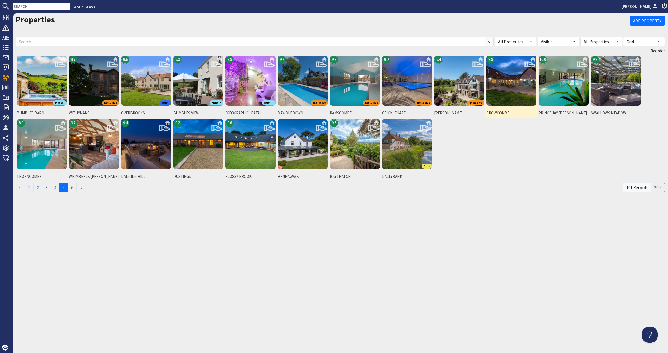
click at [502, 98] on img at bounding box center [511, 81] width 50 height 50
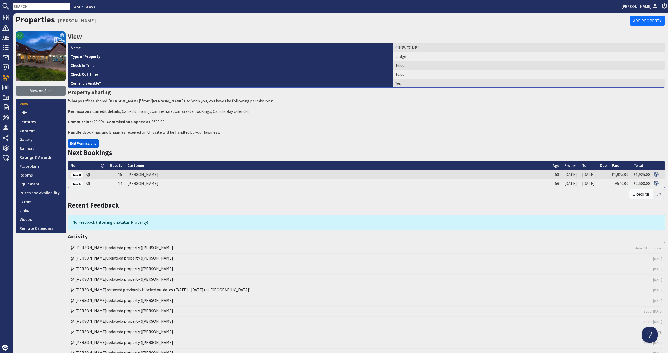
click at [92, 144] on link "Edit Permissions" at bounding box center [83, 143] width 31 height 8
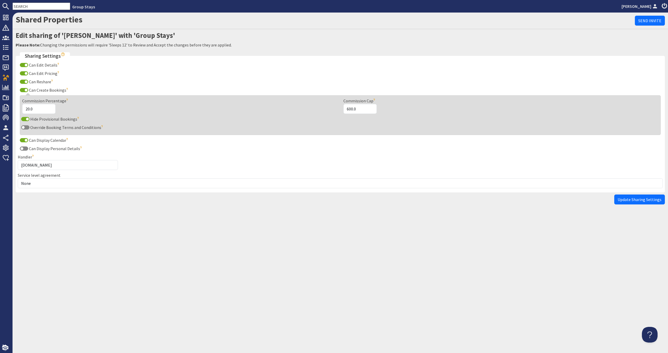
drag, startPoint x: 86, startPoint y: 177, endPoint x: 84, endPoint y: 180, distance: 4.1
click at [86, 177] on div "Service level agreement None Exclusive Multi + Multi Sole" at bounding box center [340, 180] width 645 height 16
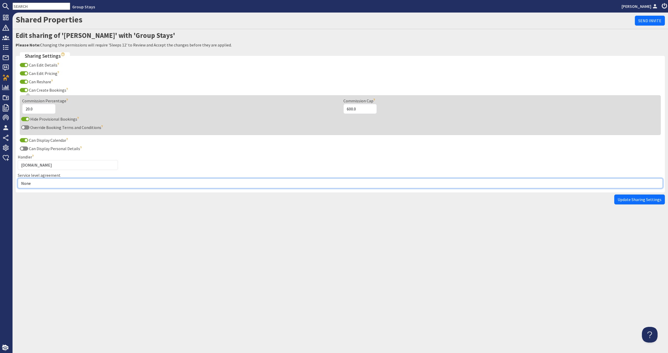
click at [84, 180] on select "None Exclusive Multi + Multi Sole" at bounding box center [340, 183] width 645 height 10
select select "5"
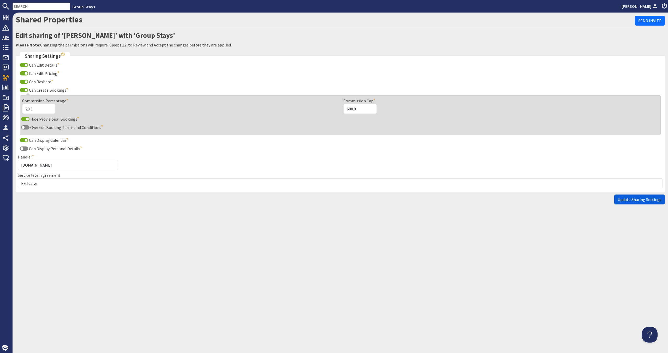
click at [627, 198] on span "Update Sharing Settings" at bounding box center [640, 199] width 44 height 5
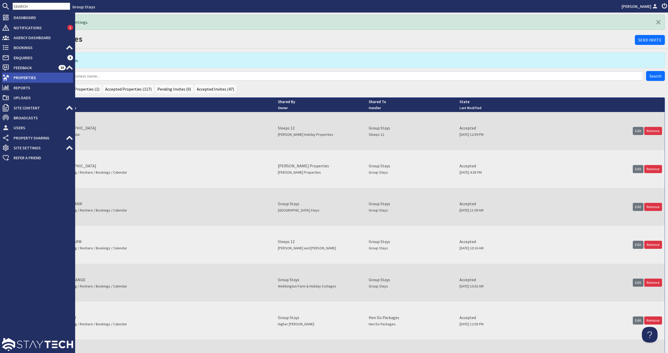
click at [10, 77] on span "Properties" at bounding box center [41, 77] width 64 height 8
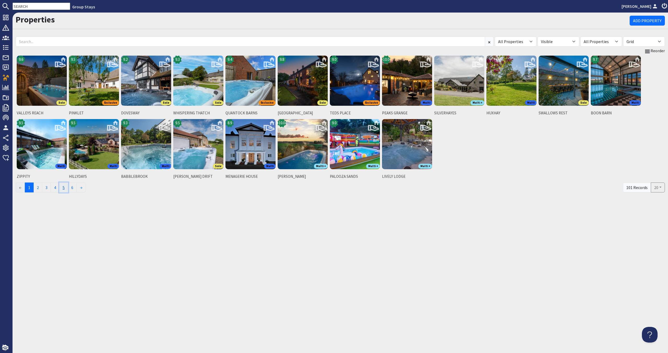
click at [67, 188] on link "5" at bounding box center [63, 187] width 9 height 10
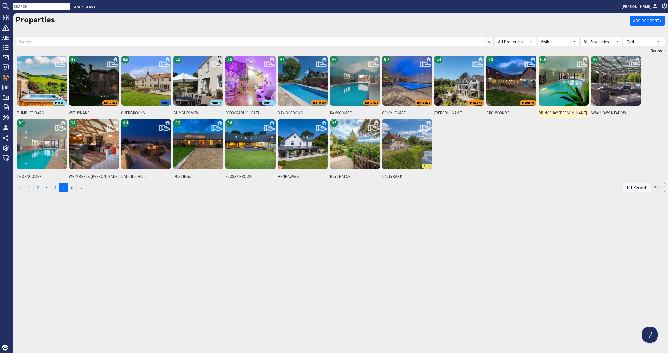
click at [558, 92] on img at bounding box center [564, 81] width 50 height 50
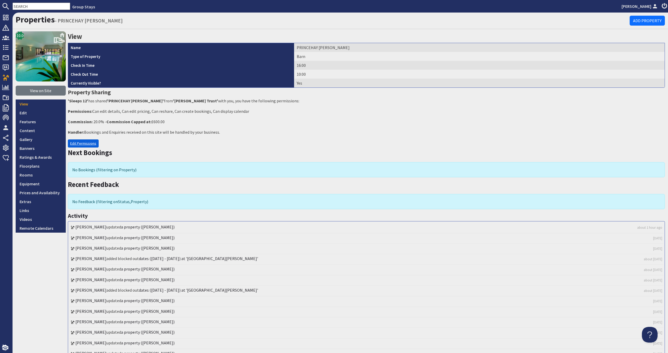
click at [91, 143] on link "Edit Permissions" at bounding box center [83, 143] width 31 height 8
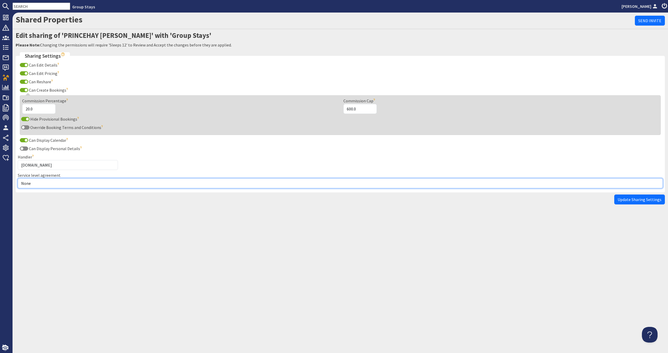
click at [87, 181] on select "None Exclusive Multi + Multi Sole" at bounding box center [340, 183] width 645 height 10
select select "5"
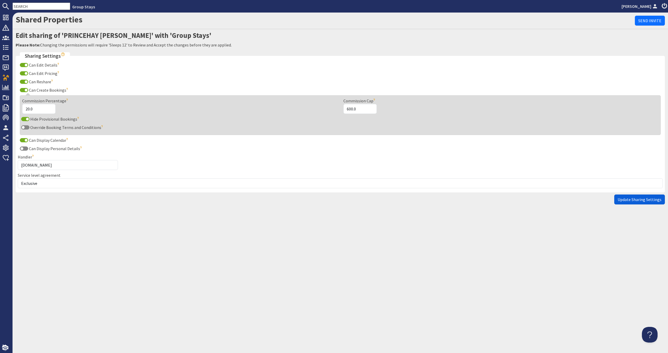
click at [633, 196] on button "Update Sharing Settings" at bounding box center [639, 199] width 51 height 10
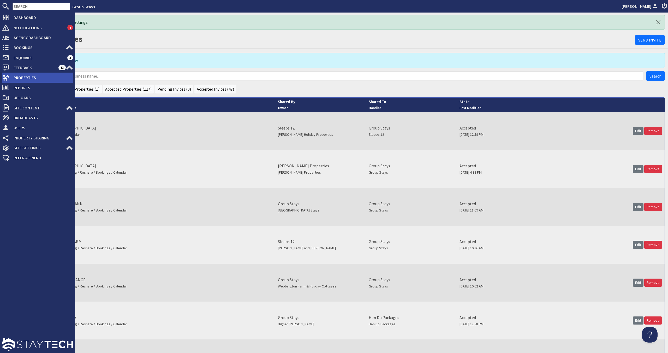
click at [23, 80] on span "Properties" at bounding box center [41, 77] width 64 height 8
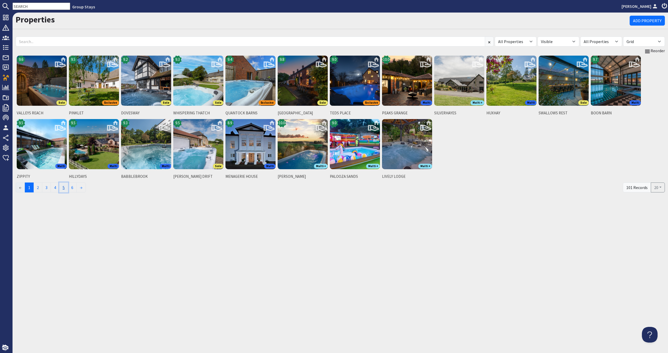
click at [66, 189] on link "5" at bounding box center [63, 187] width 9 height 10
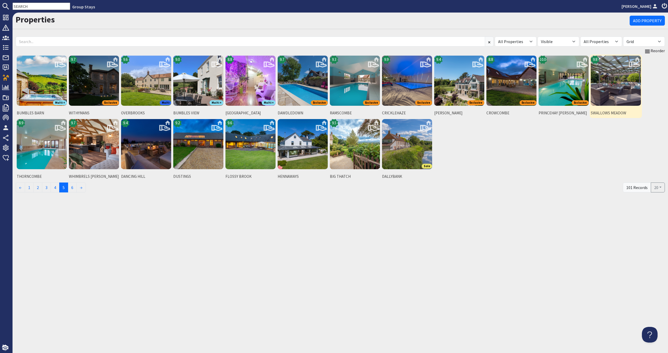
click at [618, 102] on img at bounding box center [616, 81] width 50 height 50
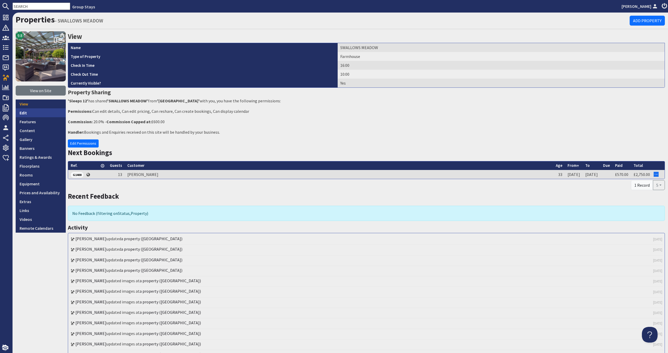
click at [40, 114] on link "Edit" at bounding box center [41, 112] width 50 height 9
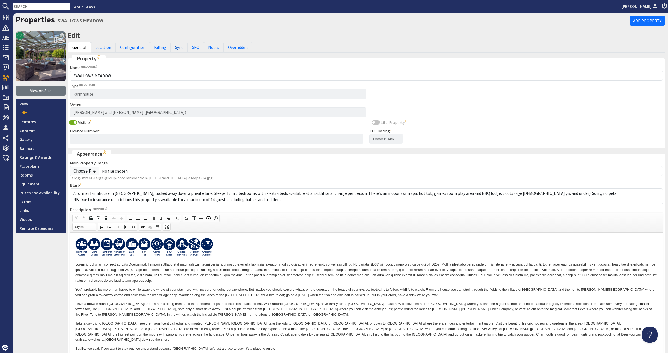
click at [180, 48] on link "Sync" at bounding box center [179, 47] width 17 height 11
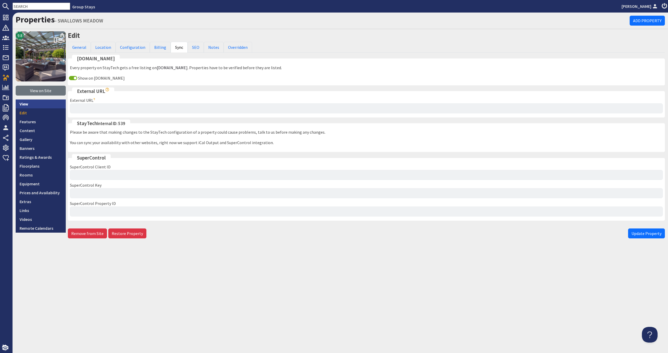
click at [46, 104] on link "View" at bounding box center [41, 103] width 50 height 9
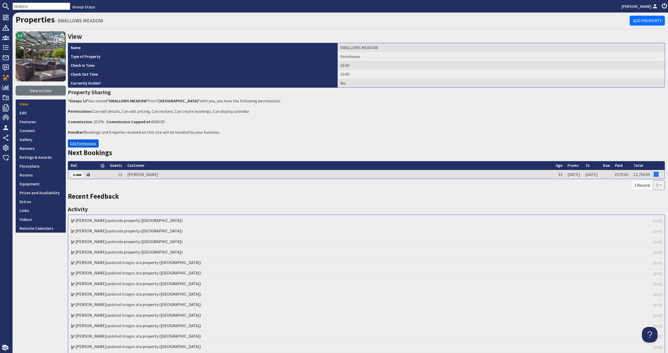
click at [90, 145] on link "Edit Permissions" at bounding box center [83, 143] width 31 height 8
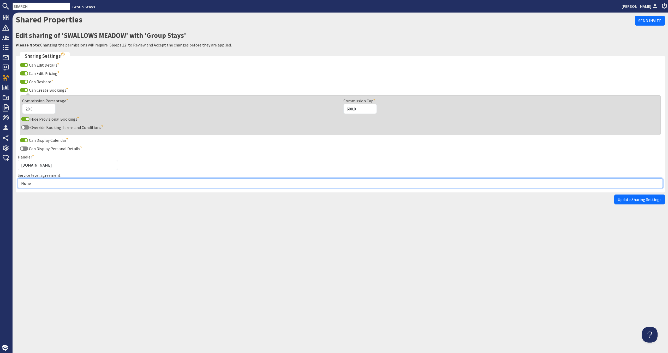
click at [75, 184] on select "None Exclusive Multi + Multi Sole" at bounding box center [340, 183] width 645 height 10
select select "13"
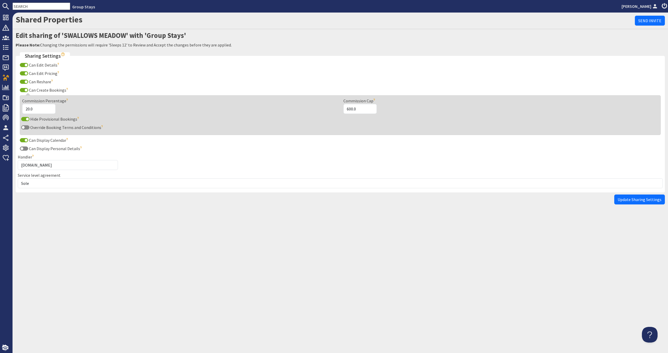
click at [622, 199] on span "Update Sharing Settings" at bounding box center [640, 199] width 44 height 5
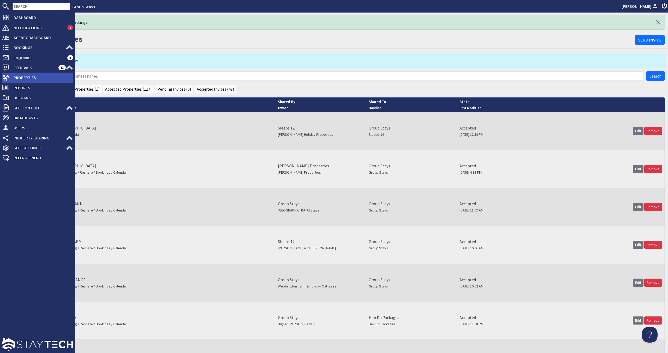
click at [12, 74] on span "Properties" at bounding box center [41, 77] width 64 height 8
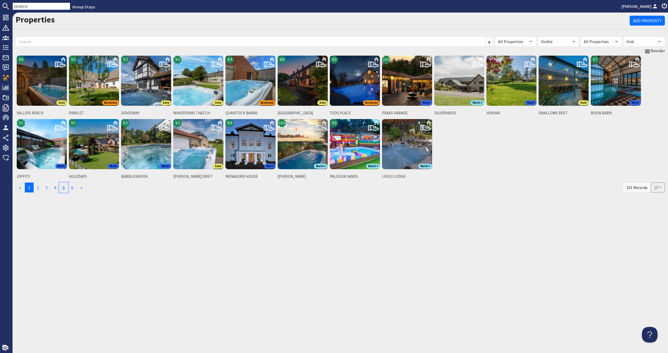
click at [67, 191] on link "5" at bounding box center [63, 187] width 9 height 10
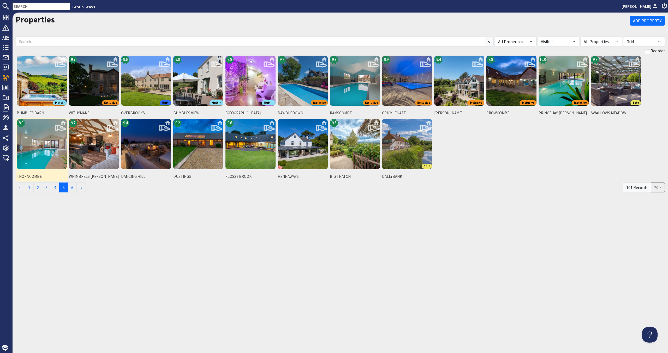
click at [24, 156] on img at bounding box center [42, 144] width 50 height 50
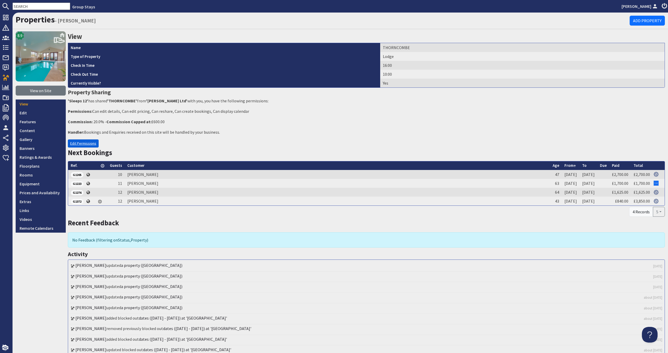
drag, startPoint x: 90, startPoint y: 144, endPoint x: 87, endPoint y: 143, distance: 3.4
click at [90, 144] on link "Edit Permissions" at bounding box center [83, 143] width 31 height 8
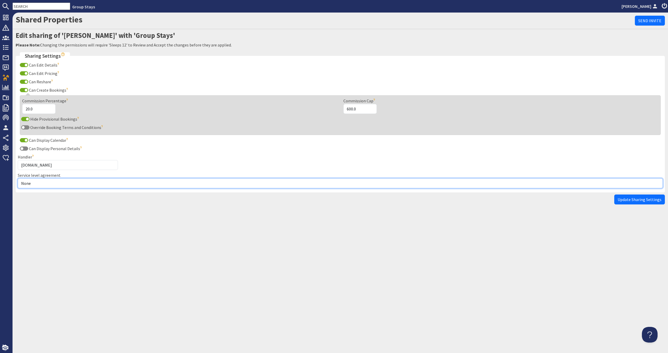
click at [60, 182] on select "None Exclusive Multi + Multi Sole" at bounding box center [340, 183] width 645 height 10
select select "5"
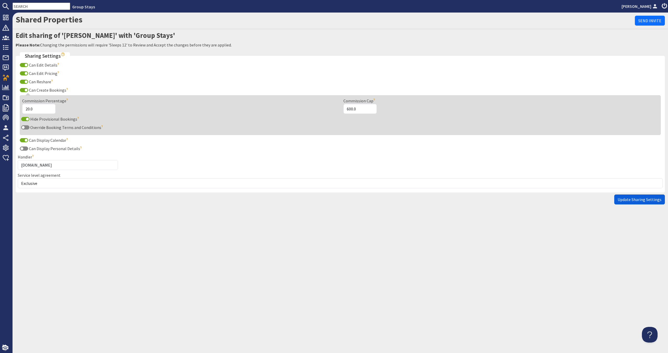
click at [618, 197] on button "Update Sharing Settings" at bounding box center [639, 199] width 51 height 10
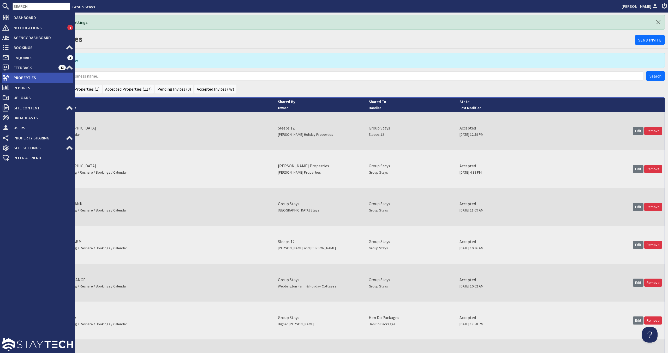
click at [16, 80] on span "Properties" at bounding box center [41, 77] width 64 height 8
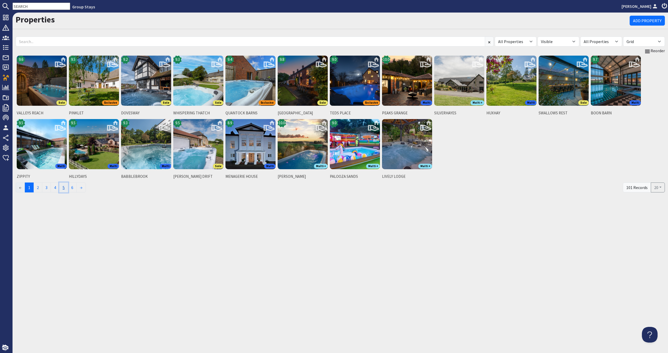
click at [67, 188] on link "5" at bounding box center [63, 187] width 9 height 10
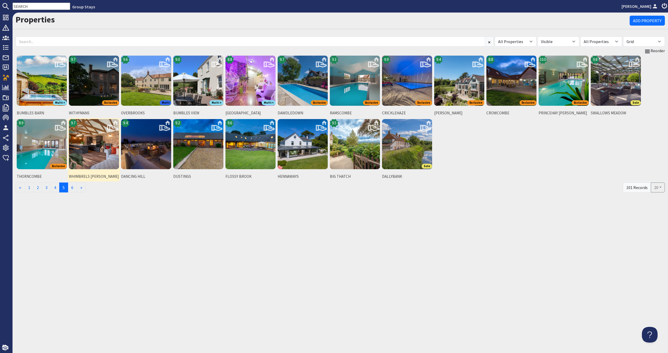
click at [105, 152] on img at bounding box center [94, 144] width 50 height 50
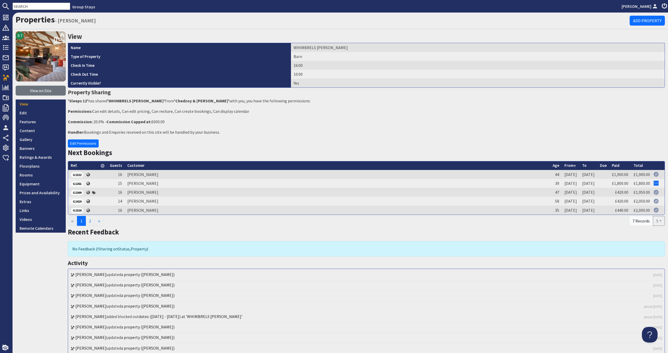
scroll to position [12, 0]
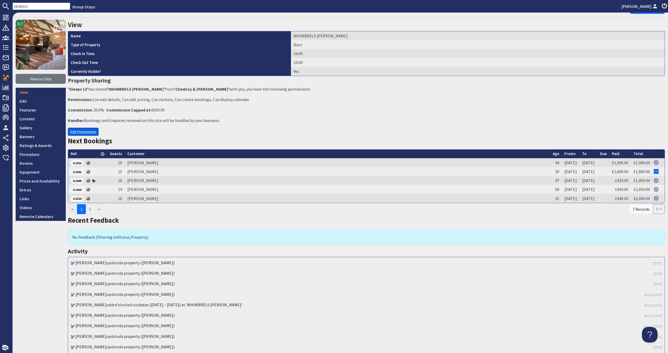
click at [86, 132] on link "Edit Permissions" at bounding box center [83, 132] width 31 height 8
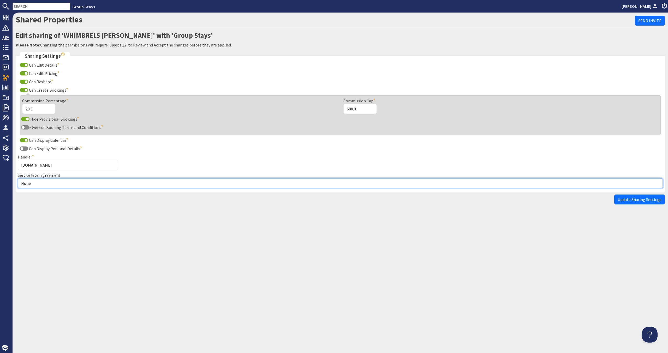
click at [75, 188] on select "None Exclusive Multi + Multi Sole" at bounding box center [340, 183] width 645 height 10
select select "5"
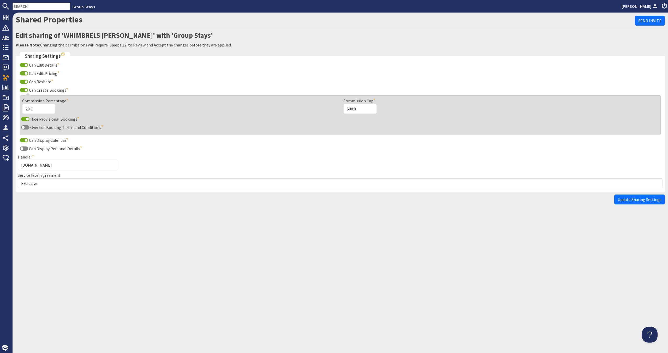
click at [658, 199] on span "Update Sharing Settings" at bounding box center [640, 199] width 44 height 5
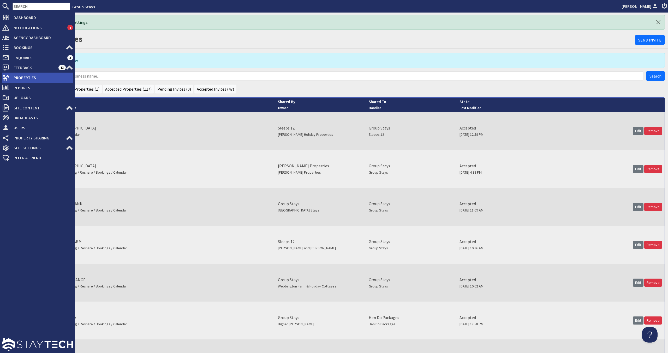
click at [10, 82] on span "Properties" at bounding box center [41, 77] width 64 height 8
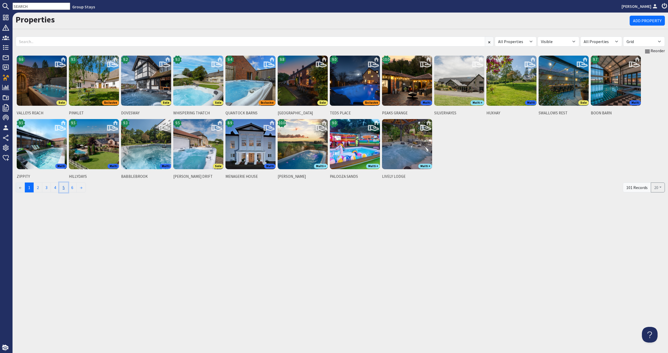
click at [66, 188] on link "5" at bounding box center [63, 187] width 9 height 10
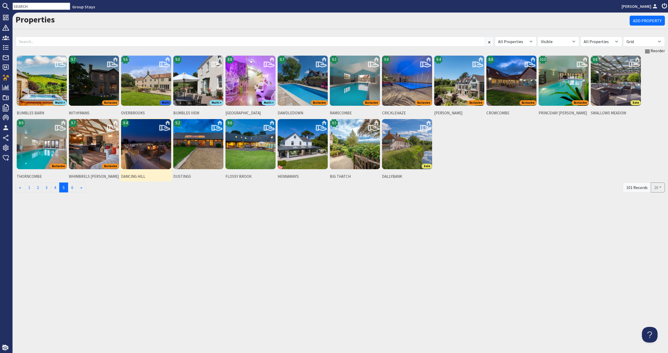
click at [145, 155] on img at bounding box center [146, 144] width 50 height 50
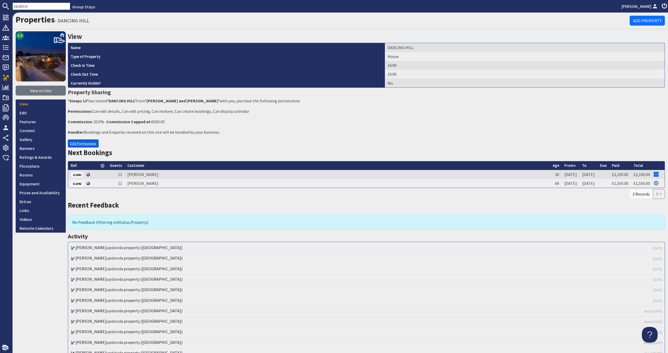
click at [85, 142] on link "Edit Permissions" at bounding box center [83, 143] width 31 height 8
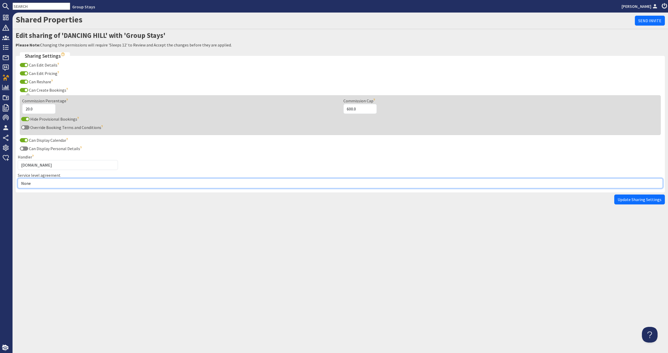
click at [72, 187] on select "None Exclusive Multi + Multi Sole" at bounding box center [340, 183] width 645 height 10
select select "5"
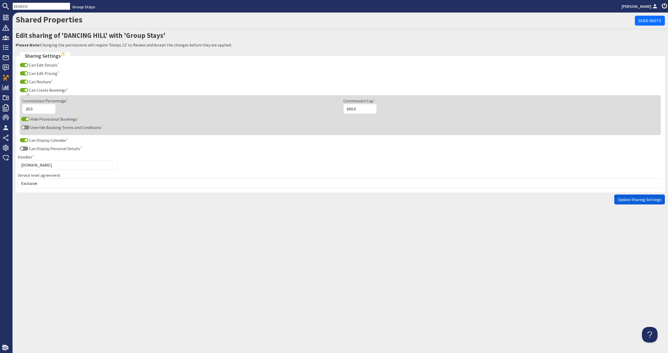
click at [630, 198] on span "Update Sharing Settings" at bounding box center [640, 199] width 44 height 5
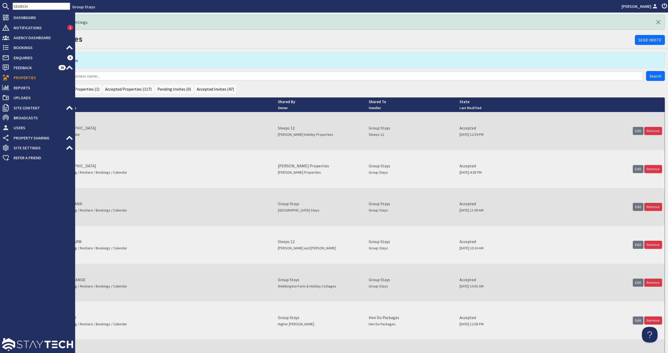
click at [10, 78] on span "Properties" at bounding box center [41, 77] width 64 height 8
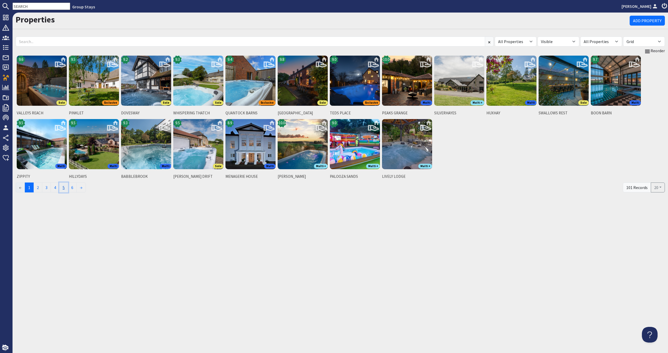
click at [62, 185] on link "5" at bounding box center [63, 187] width 9 height 10
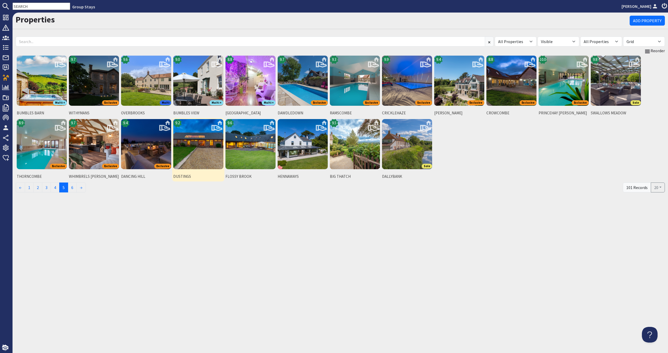
drag, startPoint x: 200, startPoint y: 146, endPoint x: 194, endPoint y: 148, distance: 6.5
click at [200, 146] on img at bounding box center [198, 144] width 50 height 50
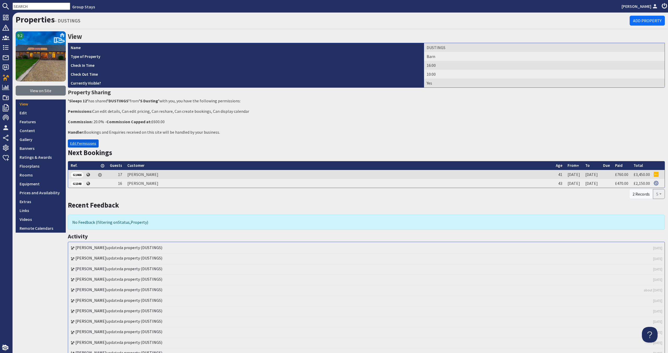
click at [74, 141] on link "Edit Permissions" at bounding box center [83, 143] width 31 height 8
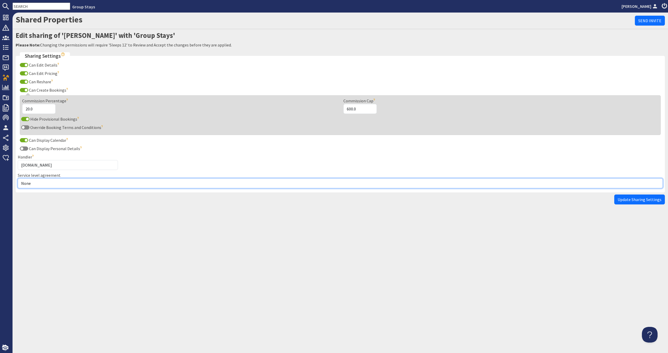
click at [70, 182] on select "None Exclusive Multi + Multi Sole" at bounding box center [340, 183] width 645 height 10
select select "5"
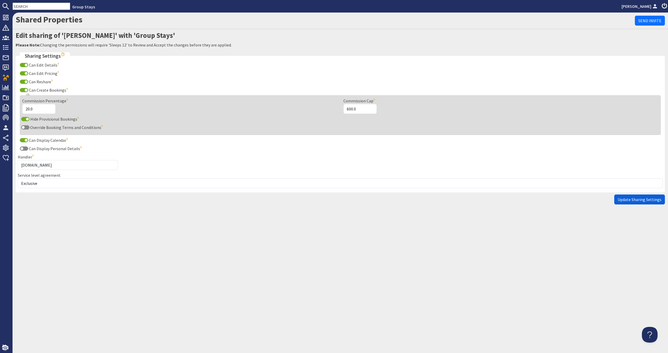
click at [627, 201] on span "Update Sharing Settings" at bounding box center [640, 199] width 44 height 5
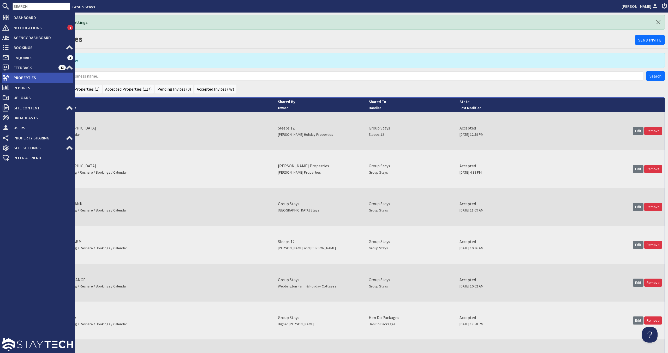
click at [6, 76] on icon at bounding box center [5, 77] width 7 height 7
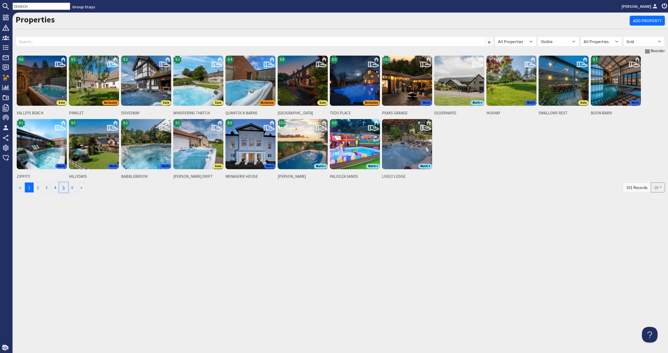
click at [66, 191] on link "5" at bounding box center [63, 187] width 9 height 10
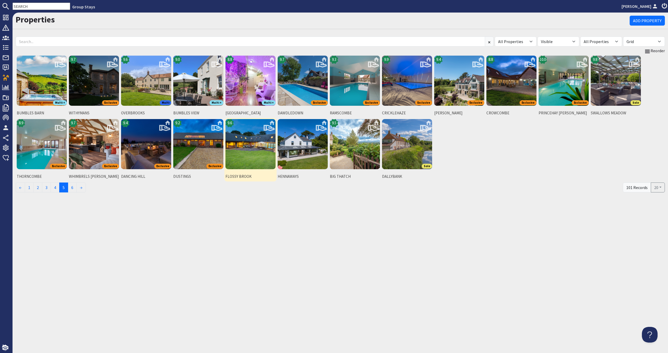
click at [258, 152] on img at bounding box center [250, 144] width 50 height 50
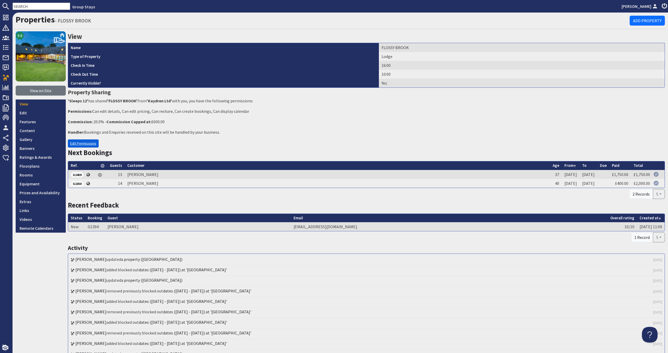
click at [82, 146] on link "Edit Permissions" at bounding box center [83, 143] width 31 height 8
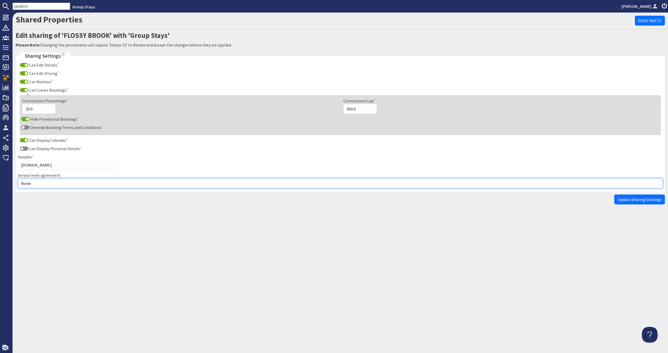
click at [65, 183] on select "None Exclusive Multi + Multi Sole" at bounding box center [340, 183] width 645 height 10
select select "5"
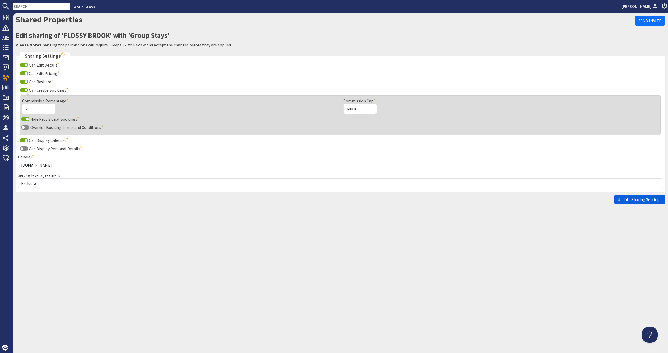
click at [623, 195] on button "Update Sharing Settings" at bounding box center [639, 199] width 51 height 10
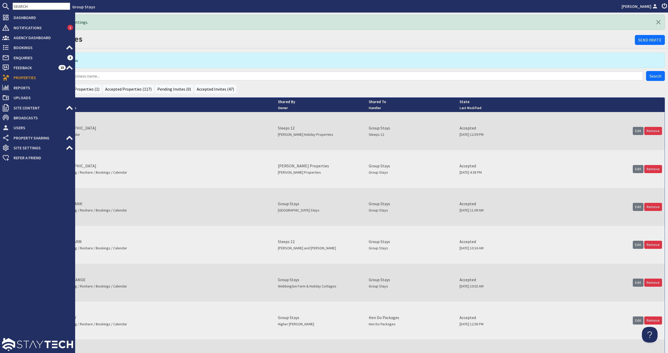
click at [25, 78] on span "Properties" at bounding box center [41, 77] width 64 height 8
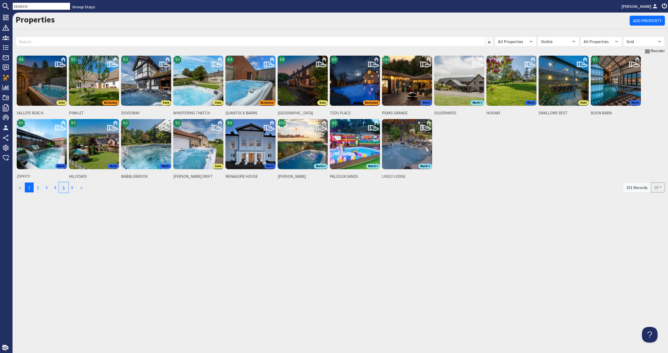
click at [64, 189] on link "5" at bounding box center [63, 187] width 9 height 10
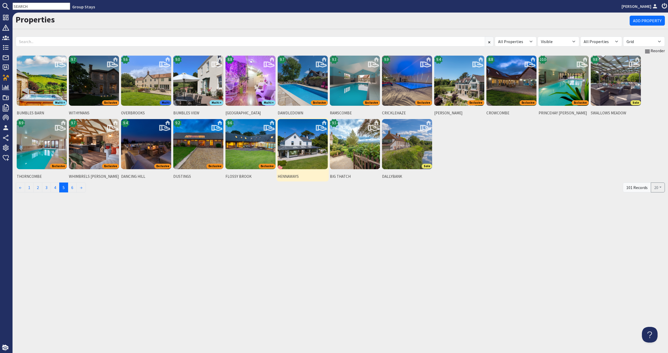
click at [294, 165] on img at bounding box center [303, 144] width 50 height 50
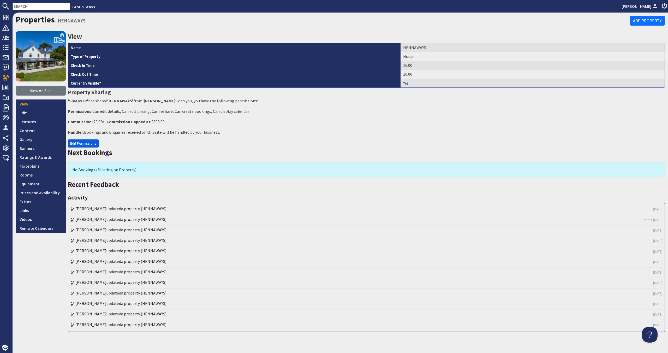
click at [70, 147] on link "Edit Permissions" at bounding box center [83, 143] width 31 height 8
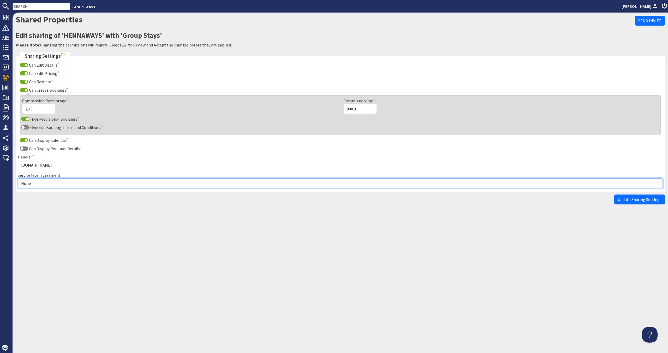
click at [77, 186] on select "None Exclusive Multi + Multi Sole" at bounding box center [340, 183] width 645 height 10
select select "10"
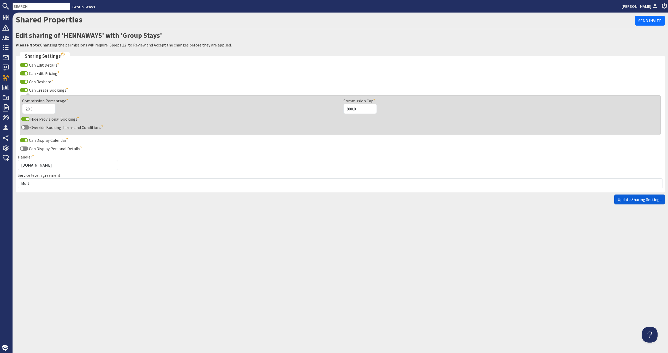
click at [619, 195] on button "Update Sharing Settings" at bounding box center [639, 199] width 51 height 10
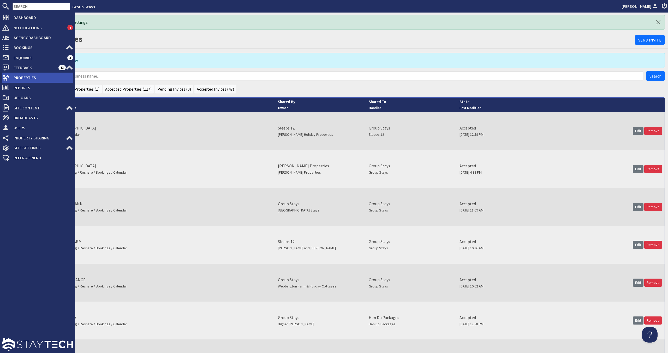
click at [8, 75] on icon at bounding box center [5, 77] width 7 height 7
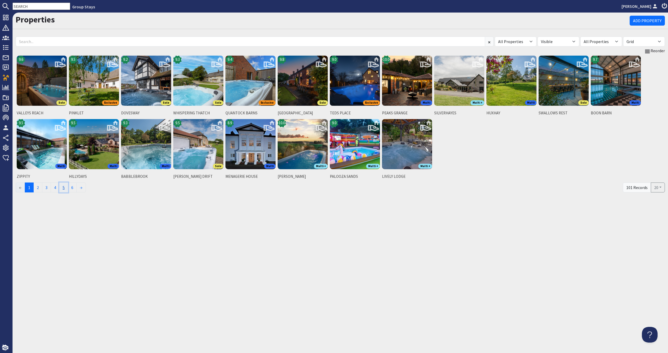
click at [62, 186] on link "5" at bounding box center [63, 187] width 9 height 10
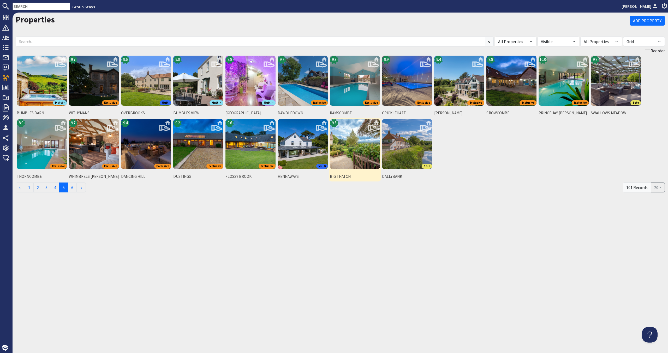
click at [349, 155] on img at bounding box center [355, 144] width 50 height 50
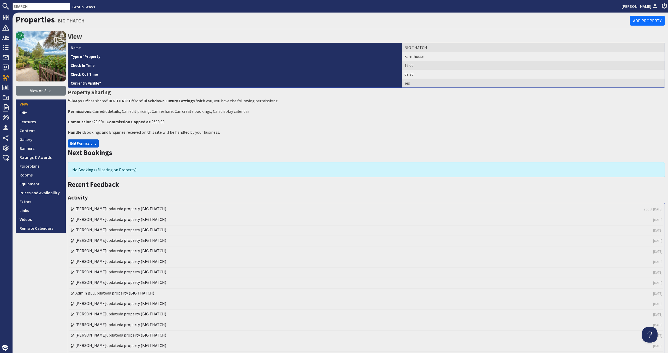
click at [96, 143] on link "Edit Permissions" at bounding box center [83, 143] width 31 height 8
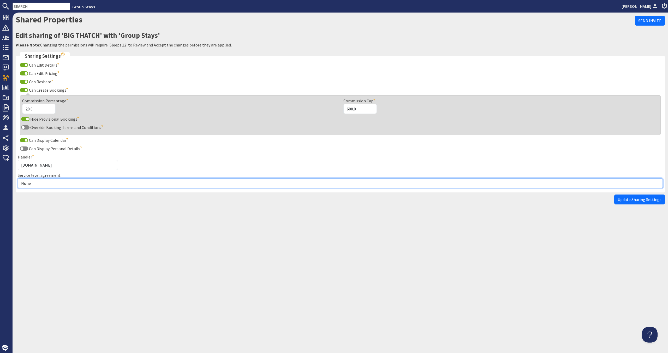
click at [86, 183] on select "None Exclusive Multi + Multi Sole" at bounding box center [340, 183] width 645 height 10
select select "10"
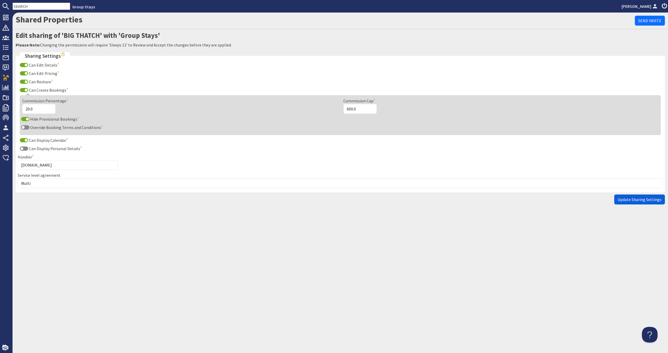
click at [625, 197] on span "Update Sharing Settings" at bounding box center [640, 199] width 44 height 5
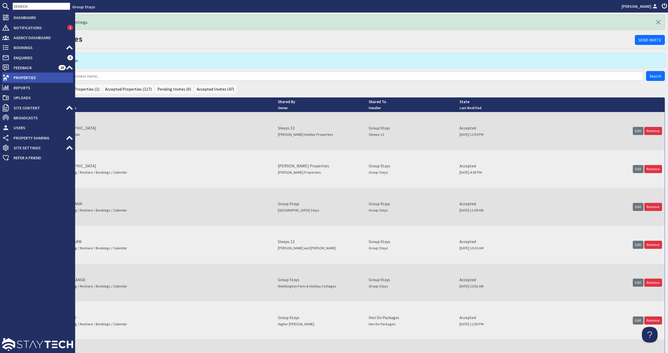
click at [9, 75] on icon at bounding box center [5, 77] width 7 height 7
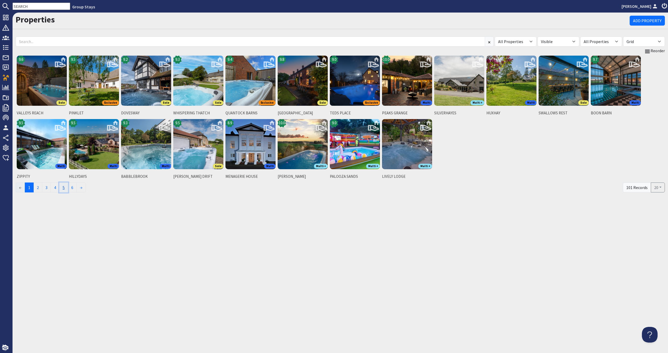
click at [64, 189] on link "5" at bounding box center [63, 187] width 9 height 10
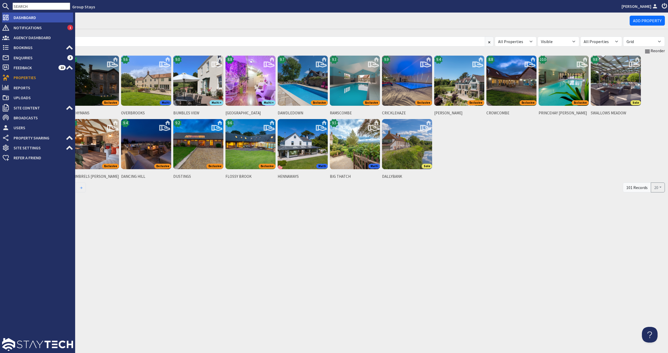
click at [31, 20] on span "Dashboard" at bounding box center [41, 17] width 64 height 8
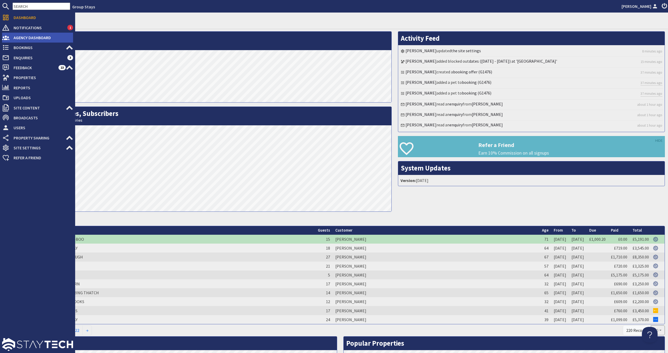
click at [19, 34] on span "Agency Dashboard" at bounding box center [41, 37] width 64 height 8
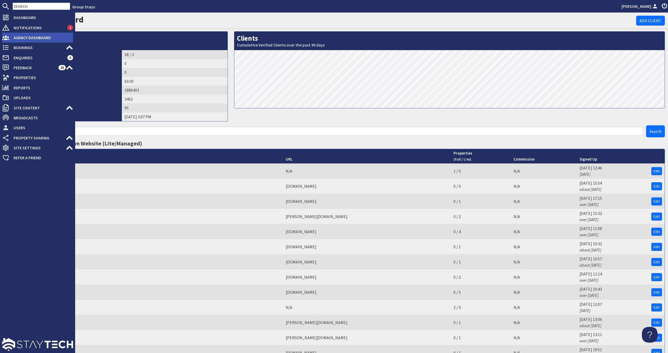
click at [50, 39] on span "Agency Dashboard" at bounding box center [41, 37] width 64 height 8
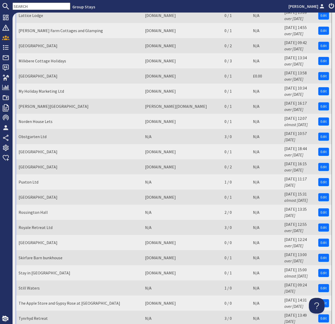
scroll to position [384, 0]
